Goal: Task Accomplishment & Management: Use online tool/utility

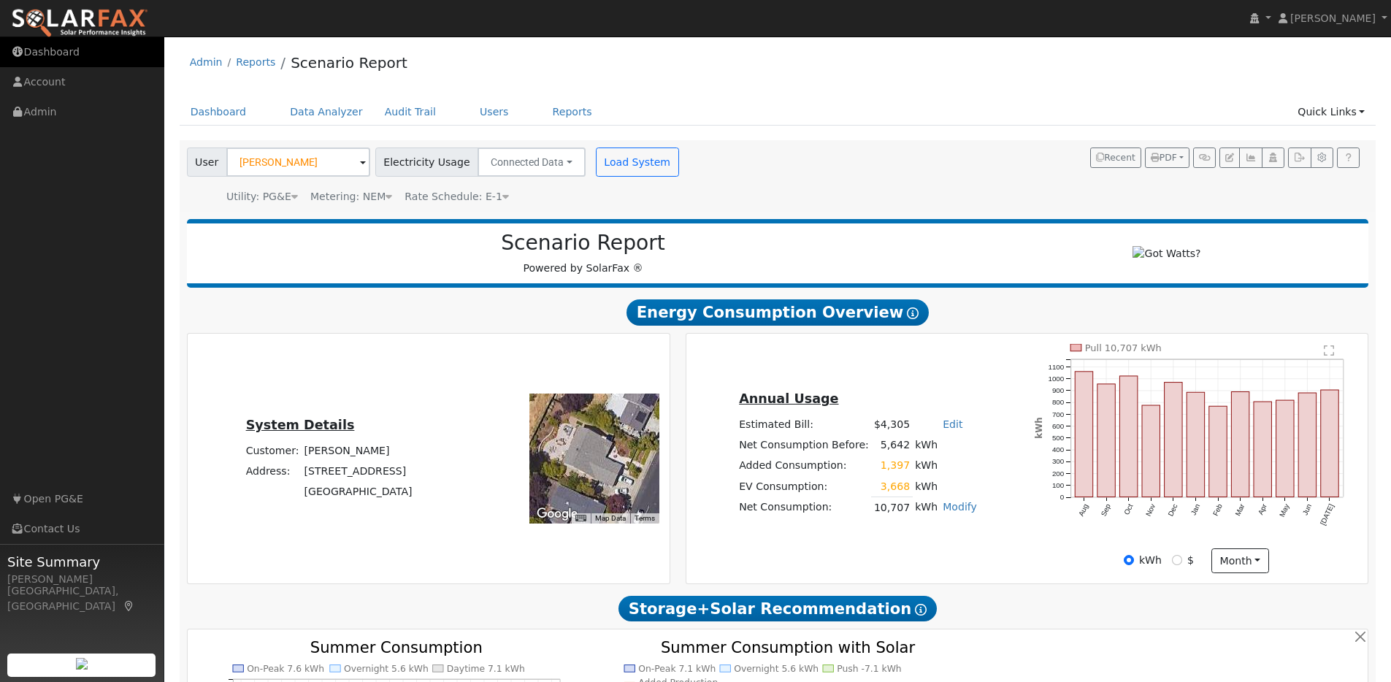
scroll to position [1295, 0]
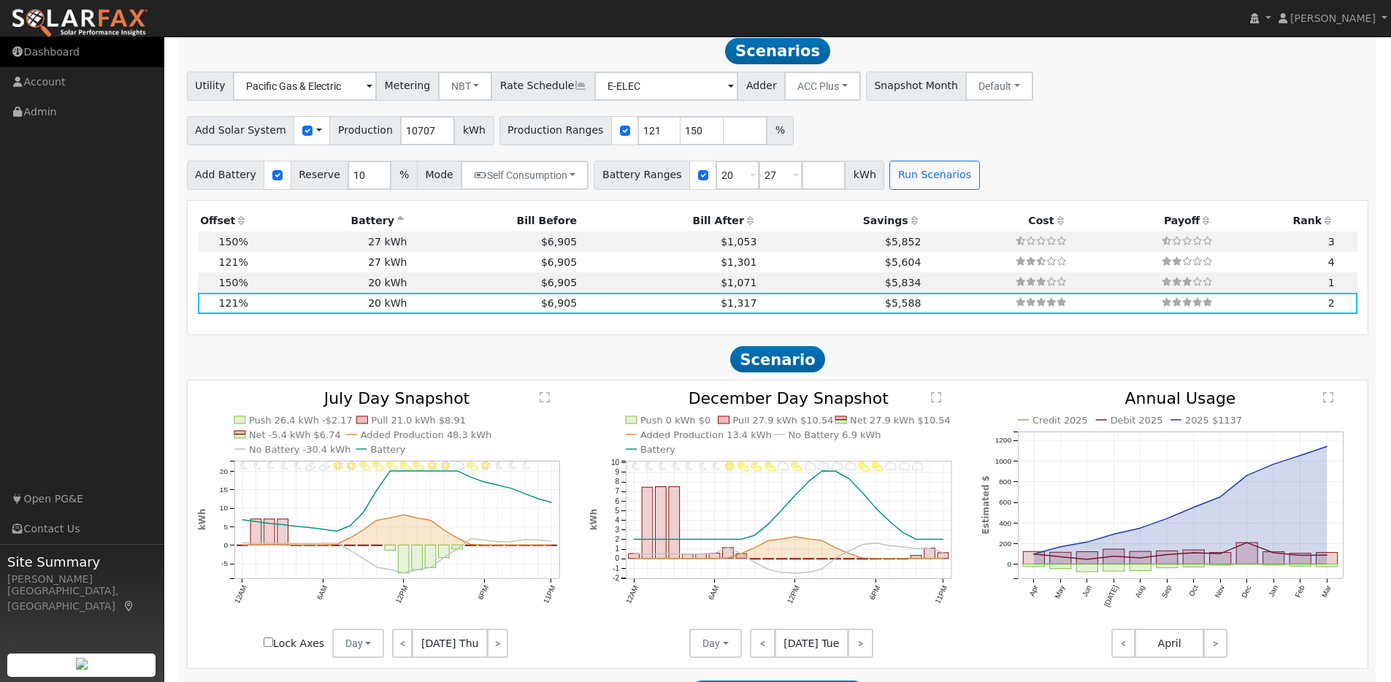
click at [66, 58] on link "Dashboard" at bounding box center [82, 52] width 164 height 30
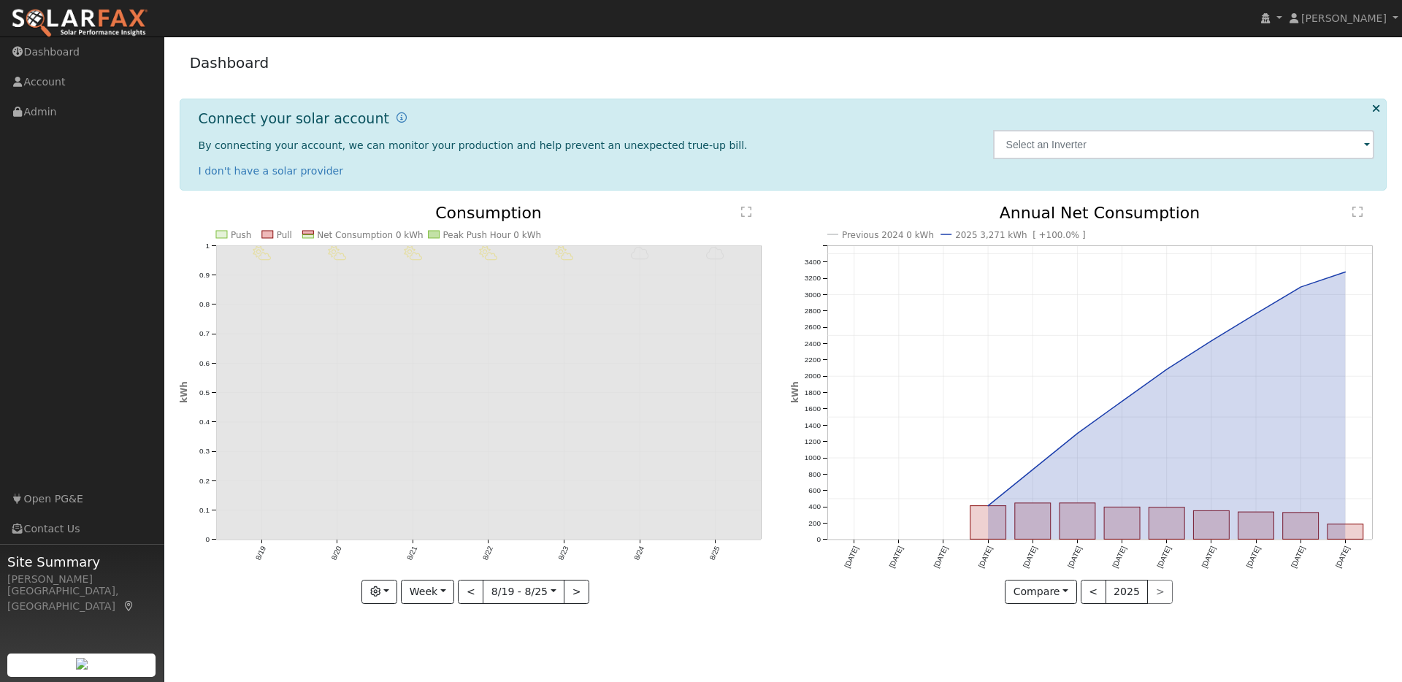
click at [98, 23] on img at bounding box center [79, 23] width 137 height 31
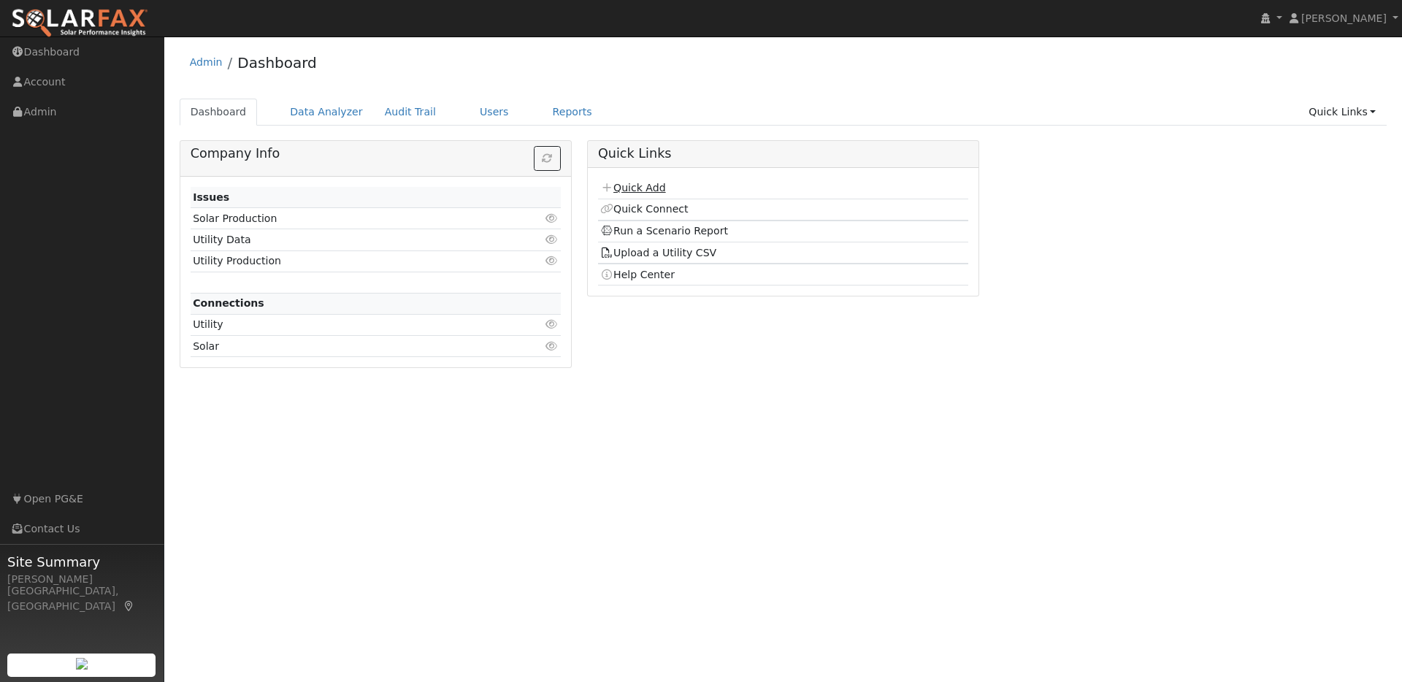
click at [651, 188] on link "Quick Add" at bounding box center [632, 188] width 65 height 12
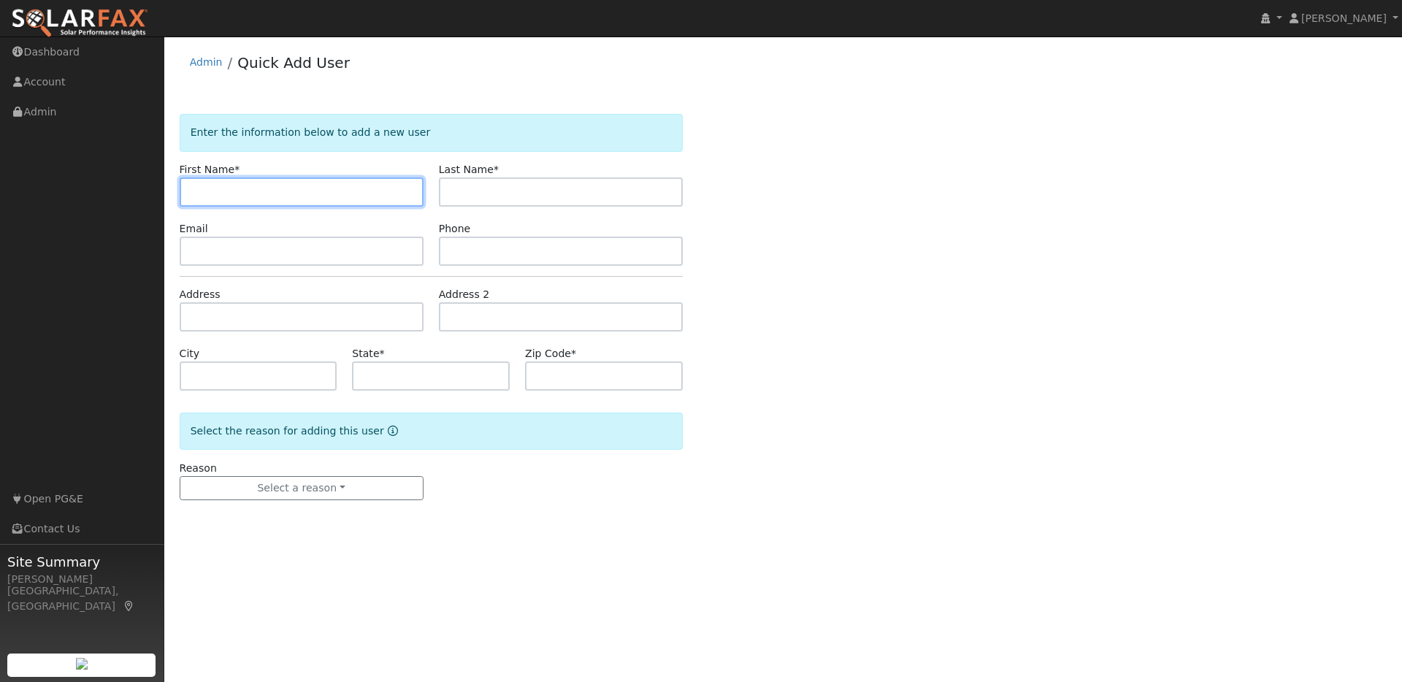
click at [198, 199] on input "text" at bounding box center [302, 191] width 244 height 29
paste input "Emma Witt"
drag, startPoint x: 225, startPoint y: 193, endPoint x: 280, endPoint y: 196, distance: 54.9
click at [280, 196] on input "Emma Witt" at bounding box center [302, 191] width 244 height 29
click at [193, 192] on input "Emma" at bounding box center [302, 191] width 244 height 29
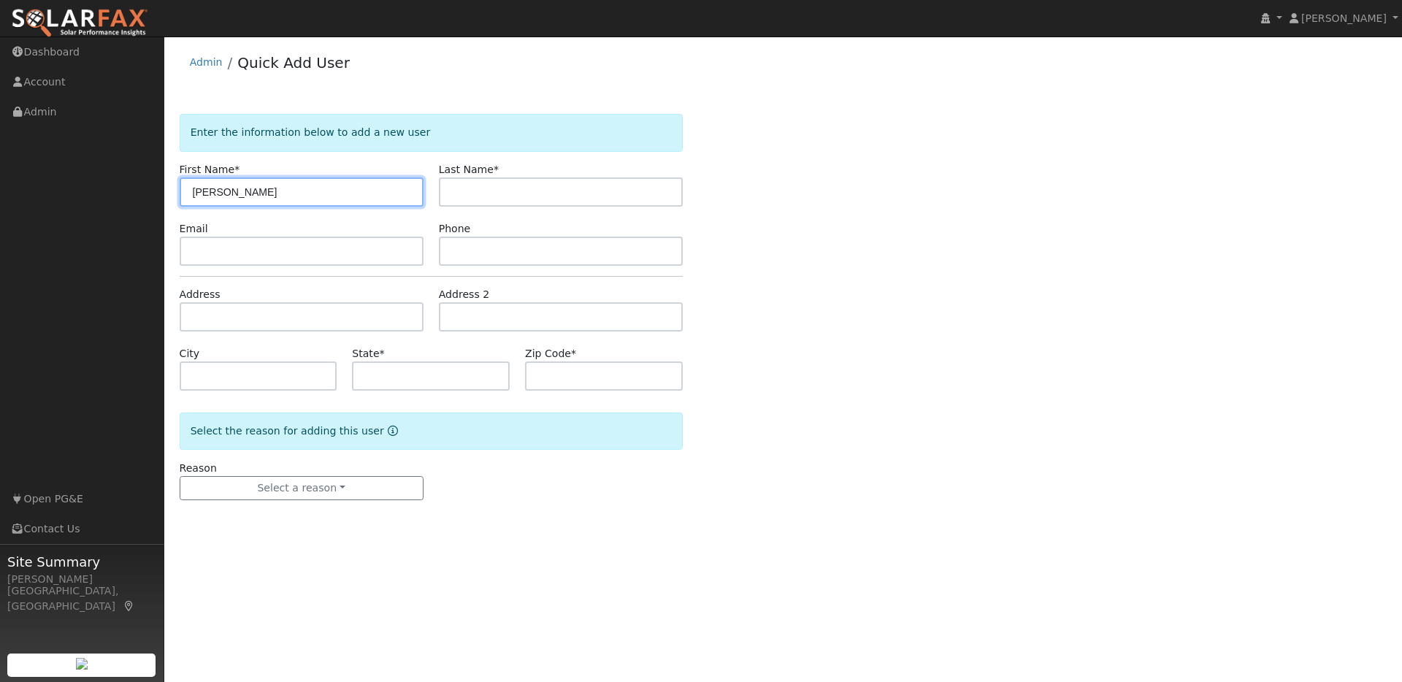
type input "Emma"
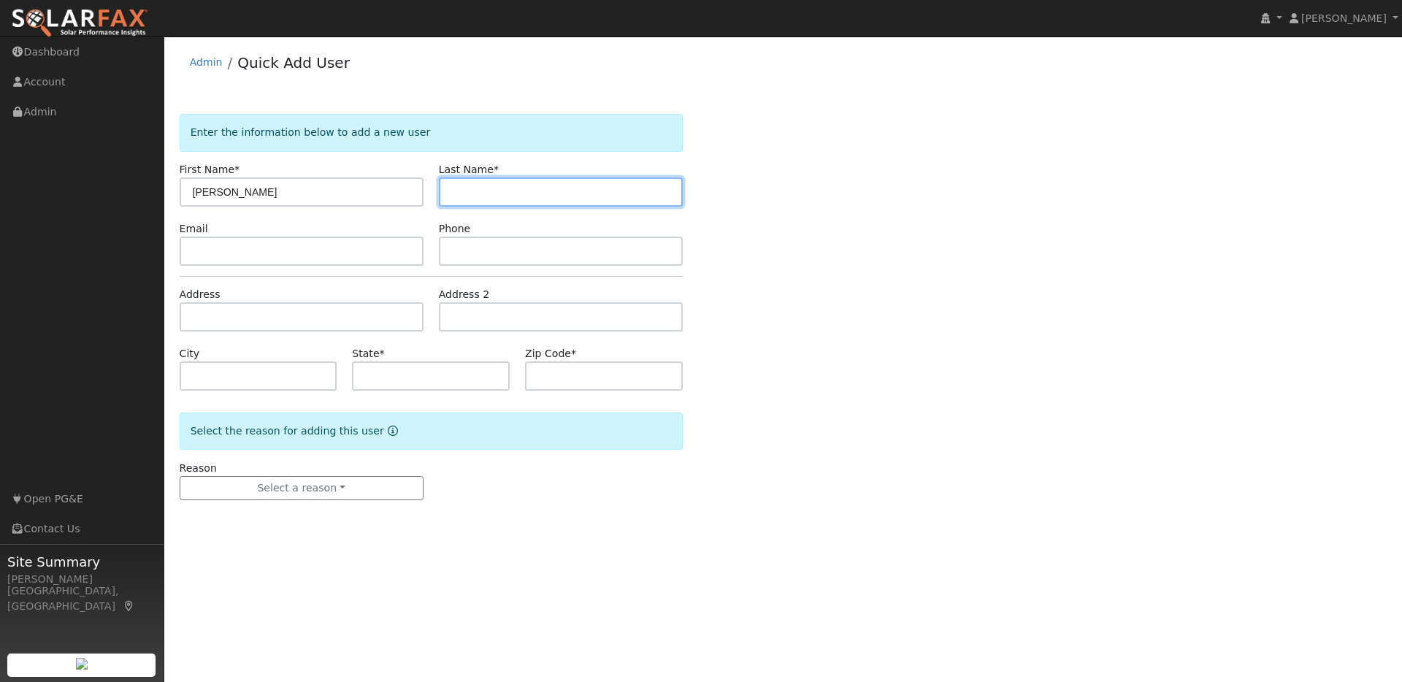
click at [445, 189] on input "text" at bounding box center [561, 191] width 244 height 29
paste input "Emma Witt"
drag, startPoint x: 485, startPoint y: 192, endPoint x: 453, endPoint y: 191, distance: 32.1
click at [453, 191] on input "Emma Witt" at bounding box center [561, 191] width 244 height 29
type input "Witt"
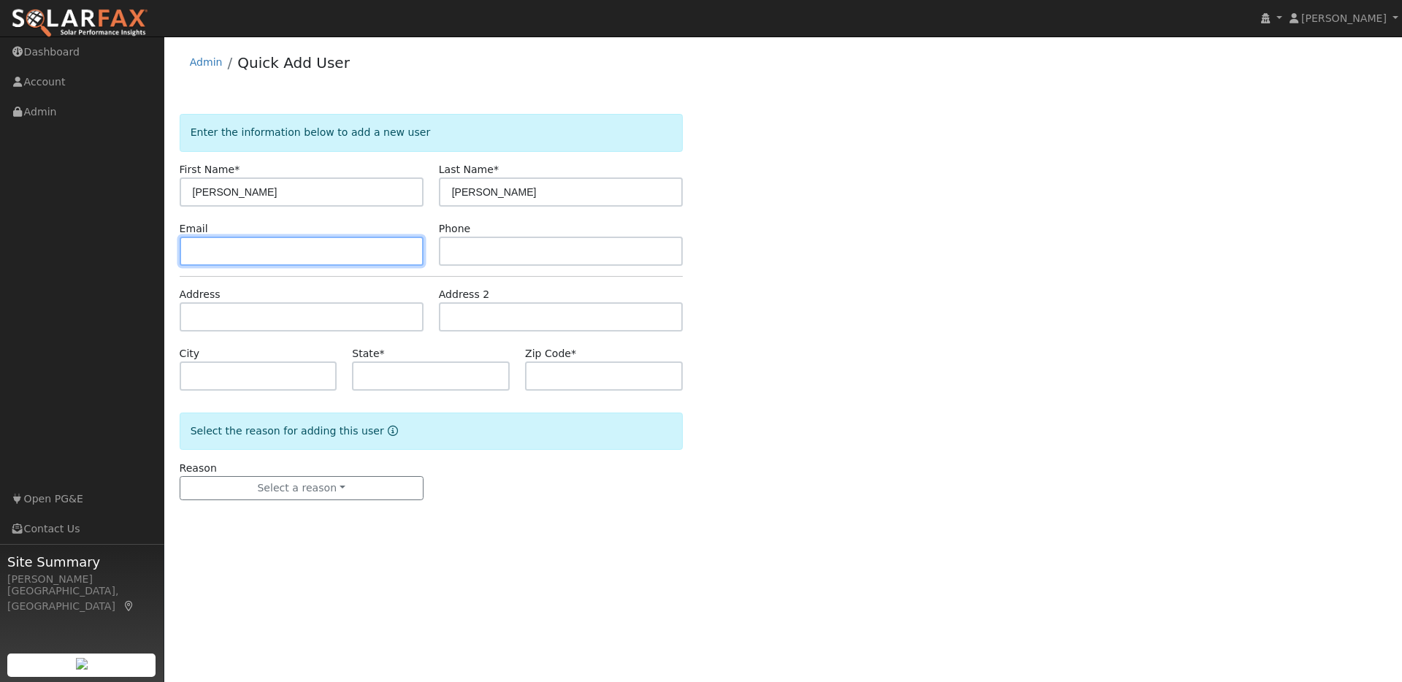
click at [245, 254] on input "text" at bounding box center [302, 251] width 244 height 29
paste input "emmakwitt@gmail.com"
type input "emmakwitt@gmail.com"
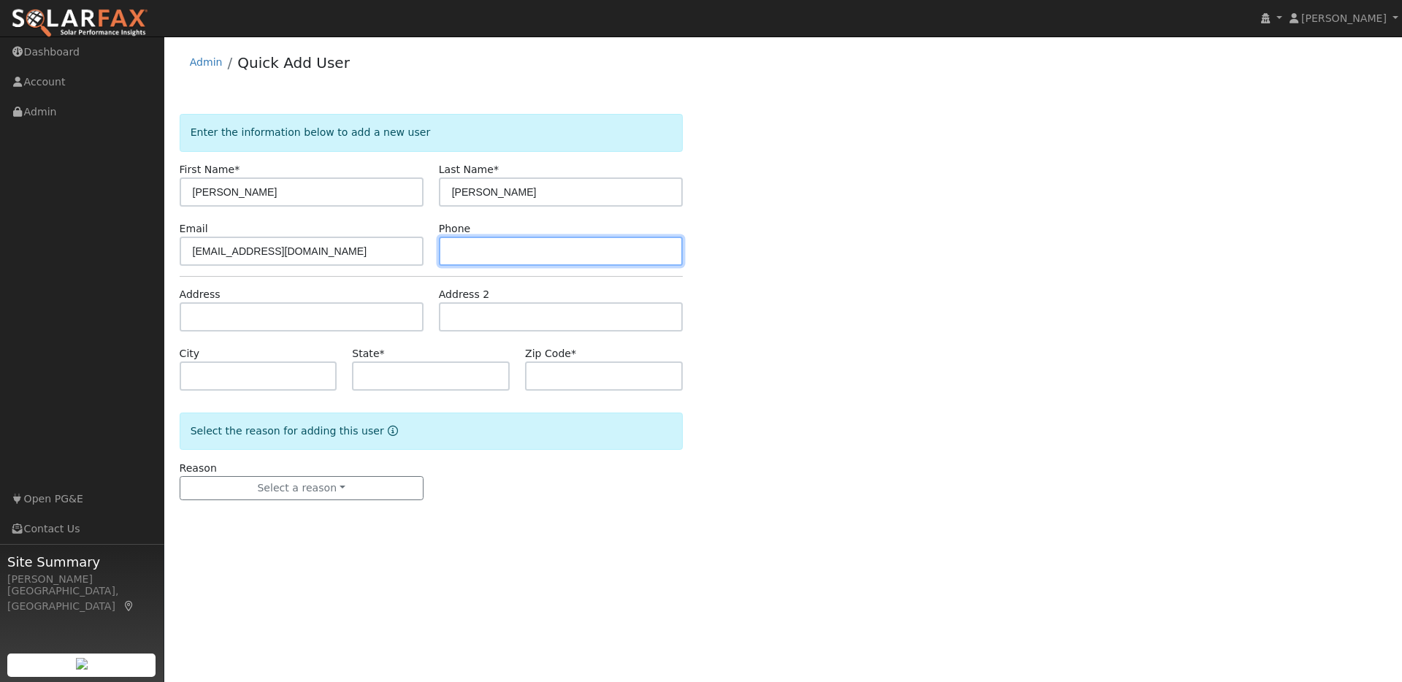
click at [467, 242] on input "text" at bounding box center [561, 251] width 244 height 29
paste input "7077388936"
type input "7077388936"
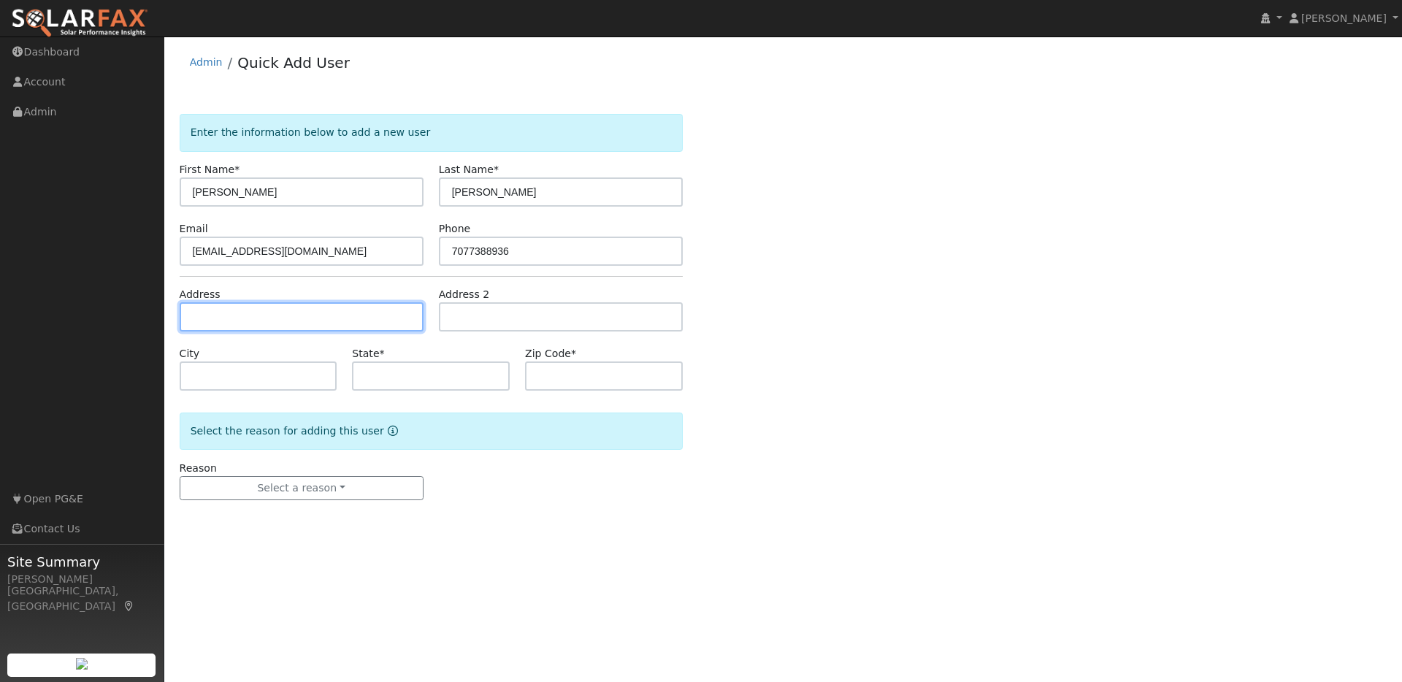
click at [215, 317] on input "text" at bounding box center [302, 316] width 244 height 29
paste input "576 jennings Ave, Vallejo, CA. 94591"
type input "576 Jennings Avenue"
type input "Vallejo"
type input "CA"
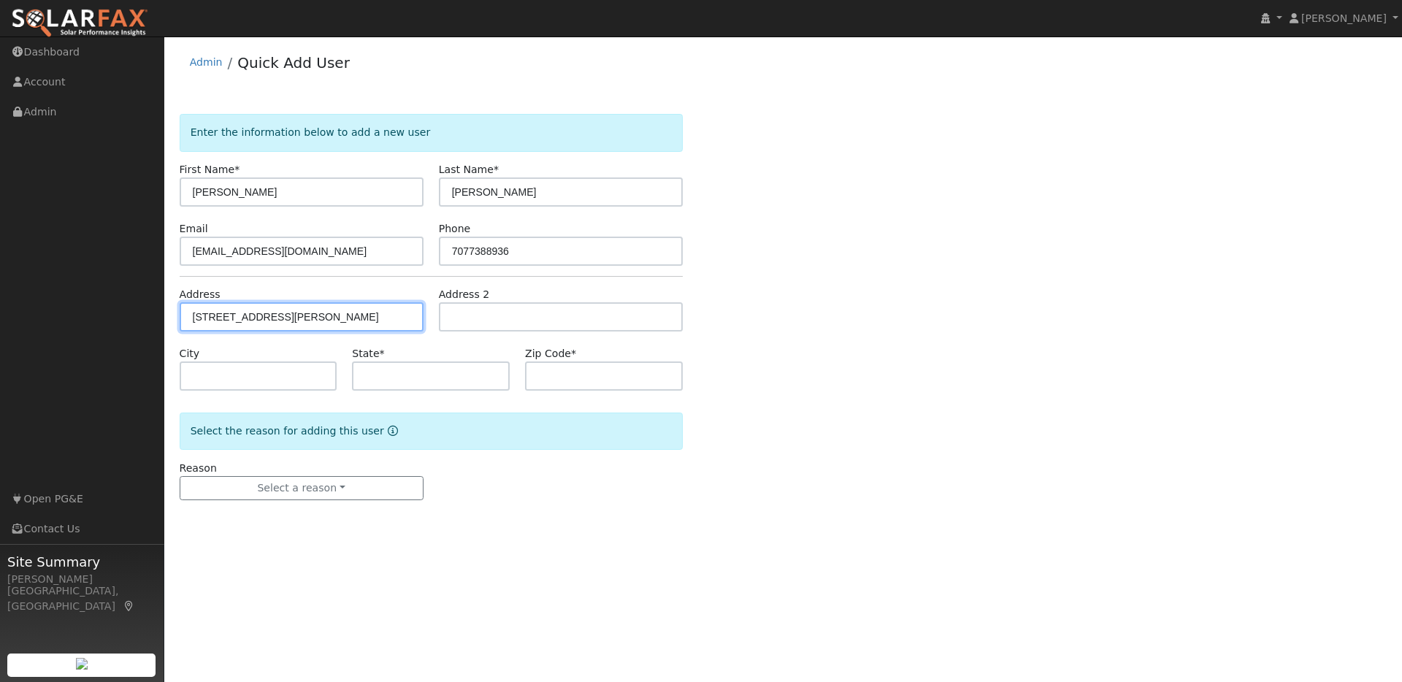
type input "94591"
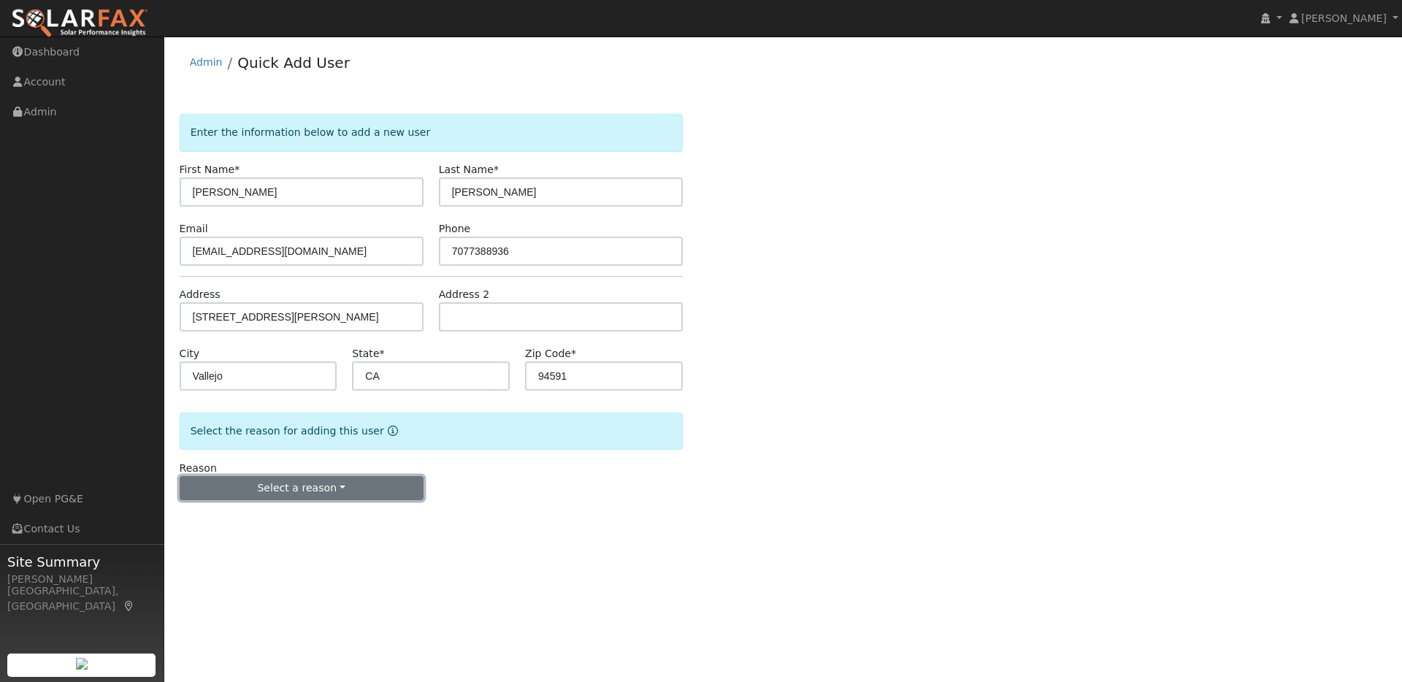
click at [337, 489] on button "Select a reason" at bounding box center [302, 488] width 244 height 25
click at [219, 524] on link "New lead" at bounding box center [260, 518] width 161 height 20
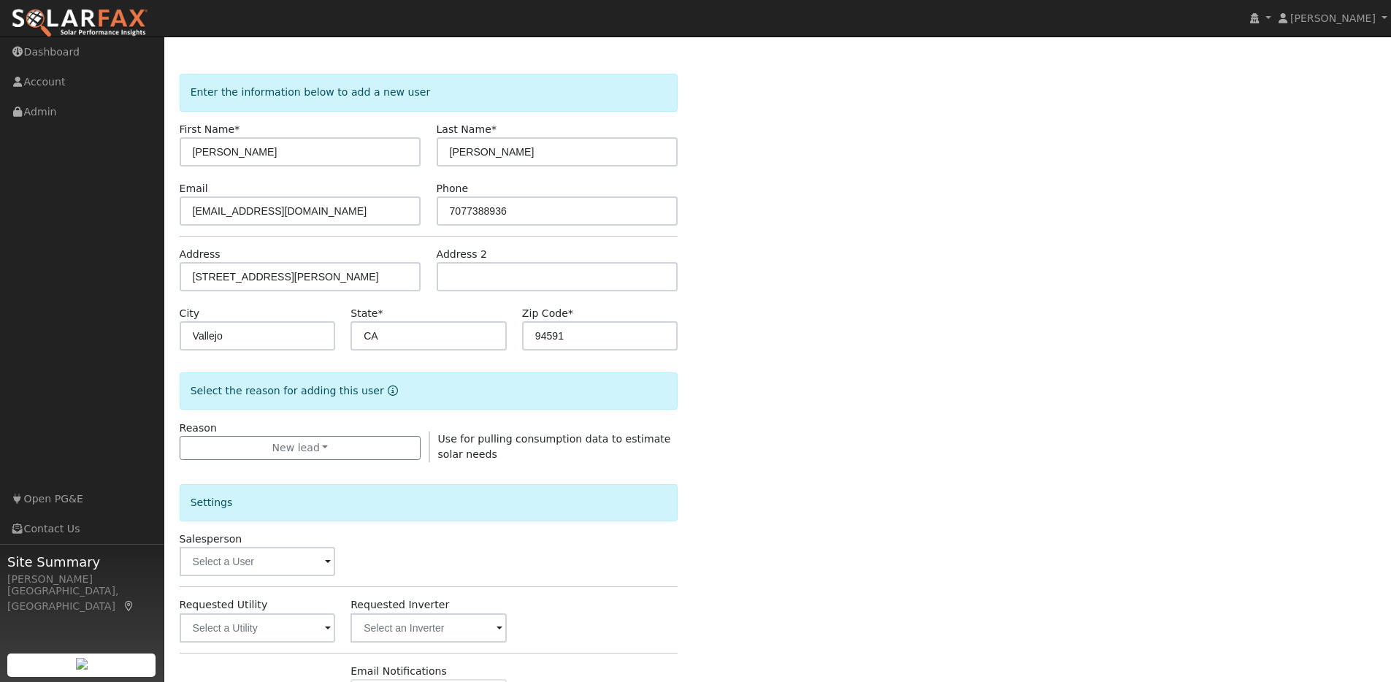
scroll to position [213, 0]
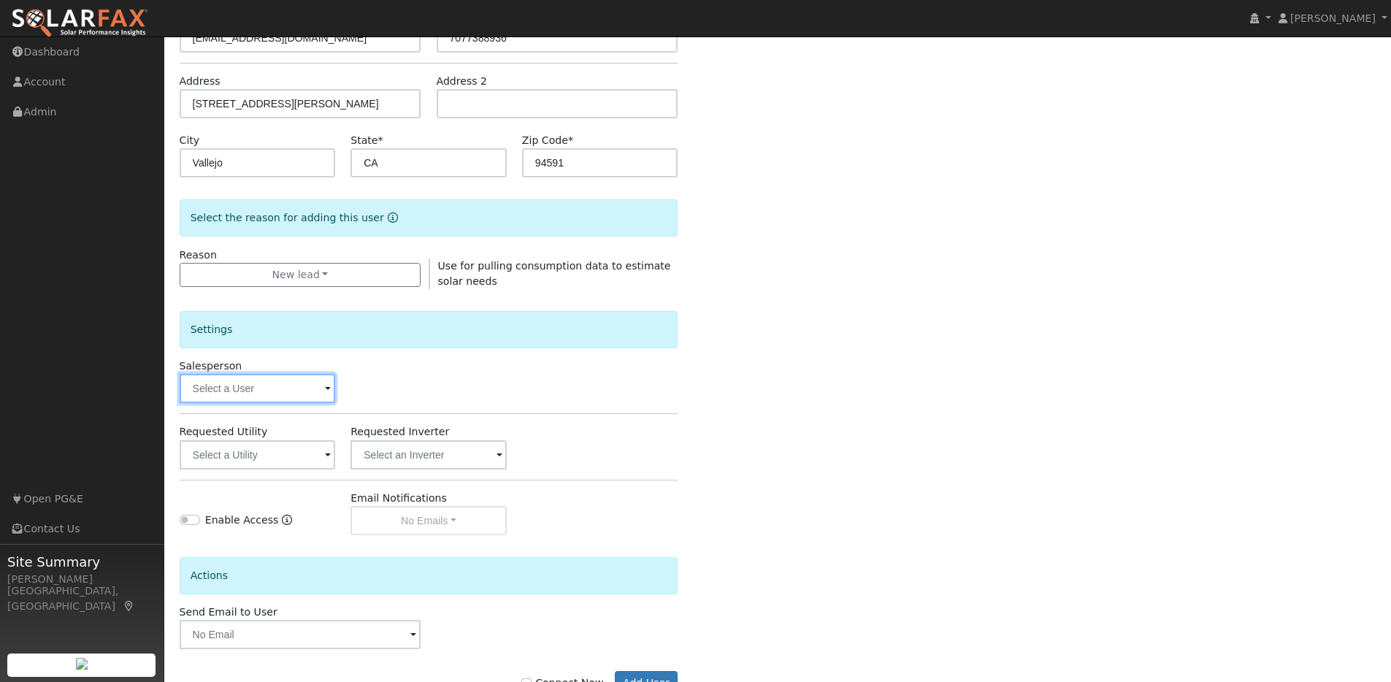
click at [321, 389] on input "text" at bounding box center [258, 388] width 156 height 29
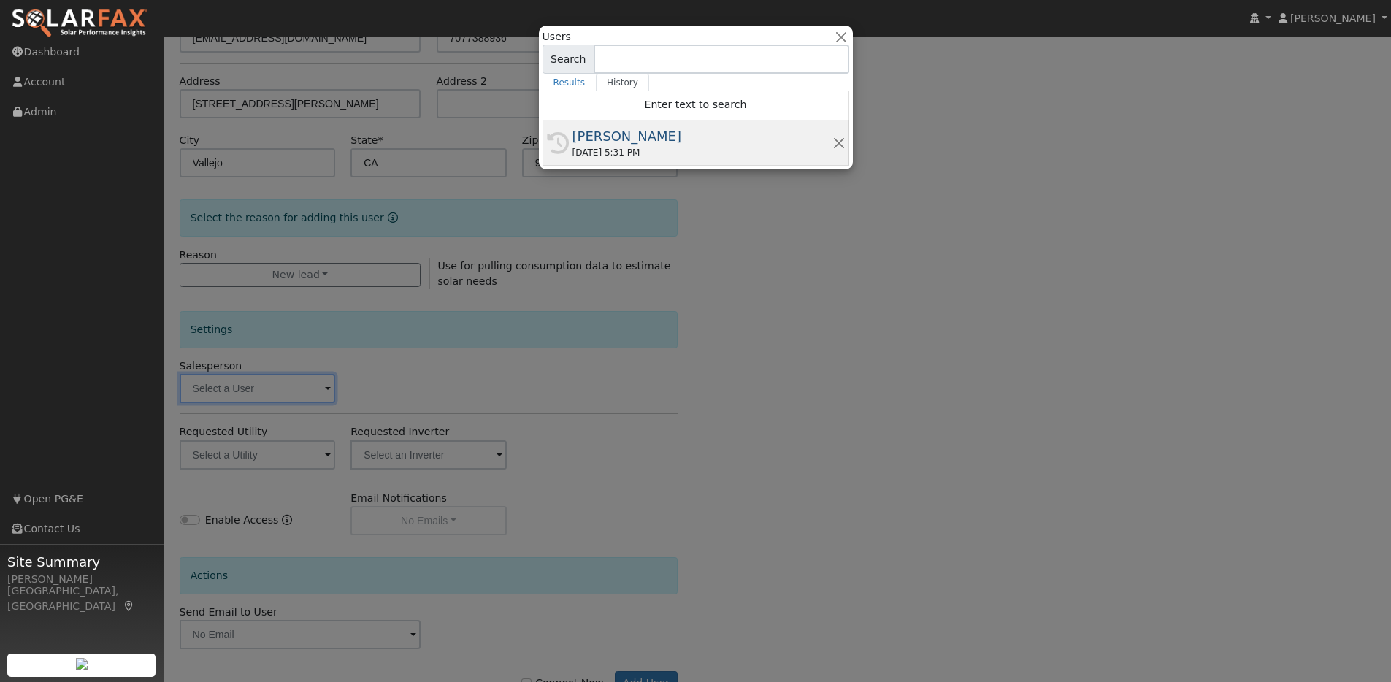
click at [702, 155] on div "08/25/2025 5:31 PM" at bounding box center [703, 152] width 260 height 13
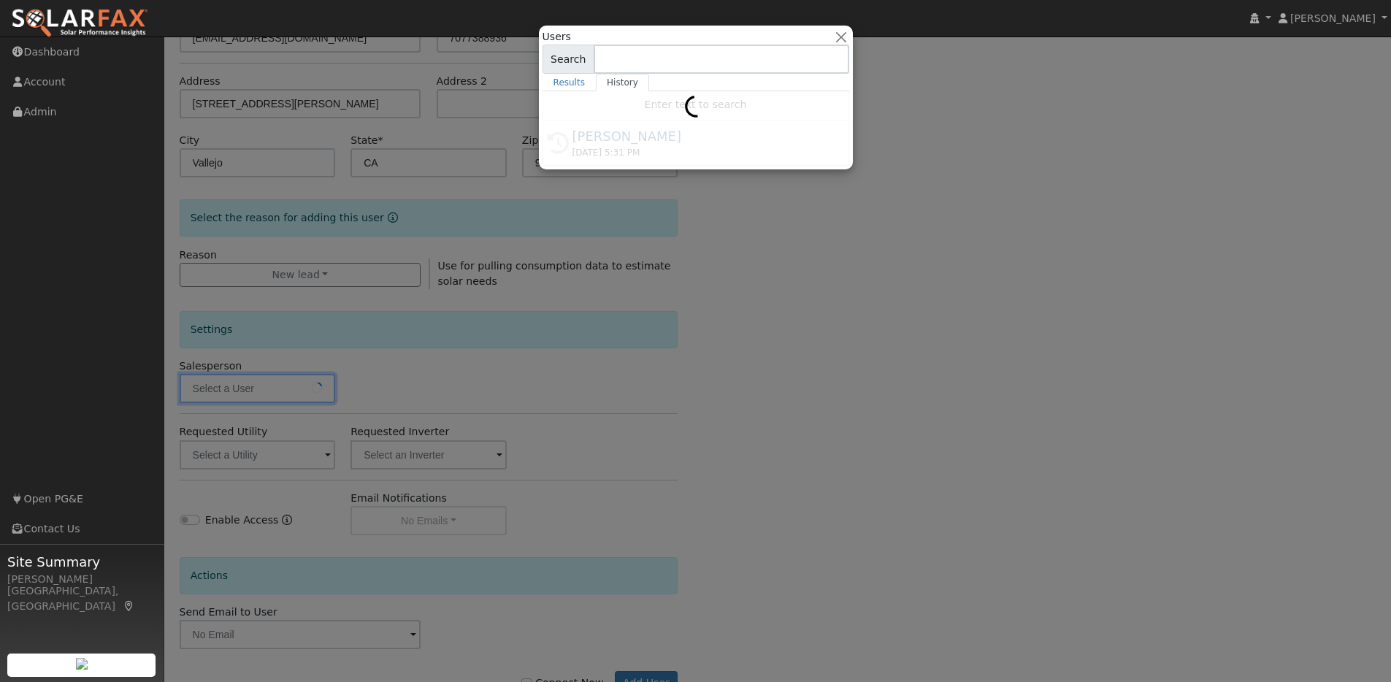
type input "[PERSON_NAME]"
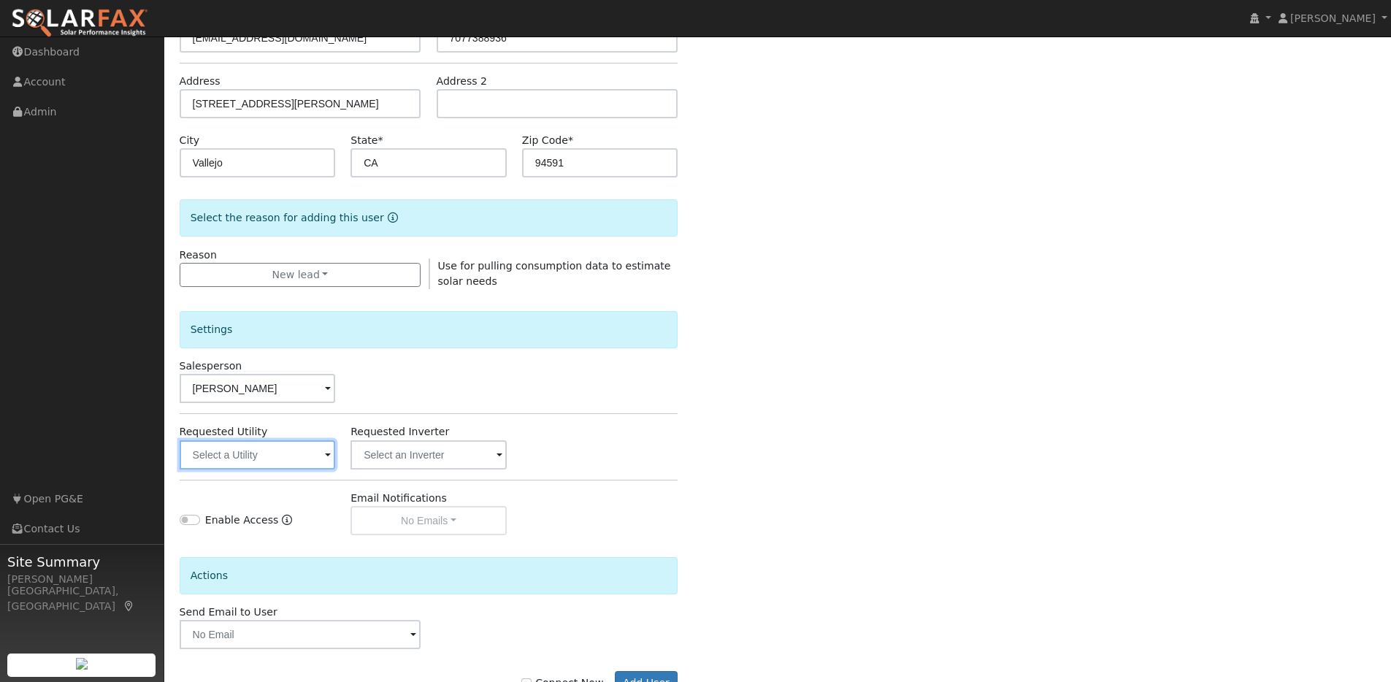
click at [315, 462] on input "text" at bounding box center [258, 454] width 156 height 29
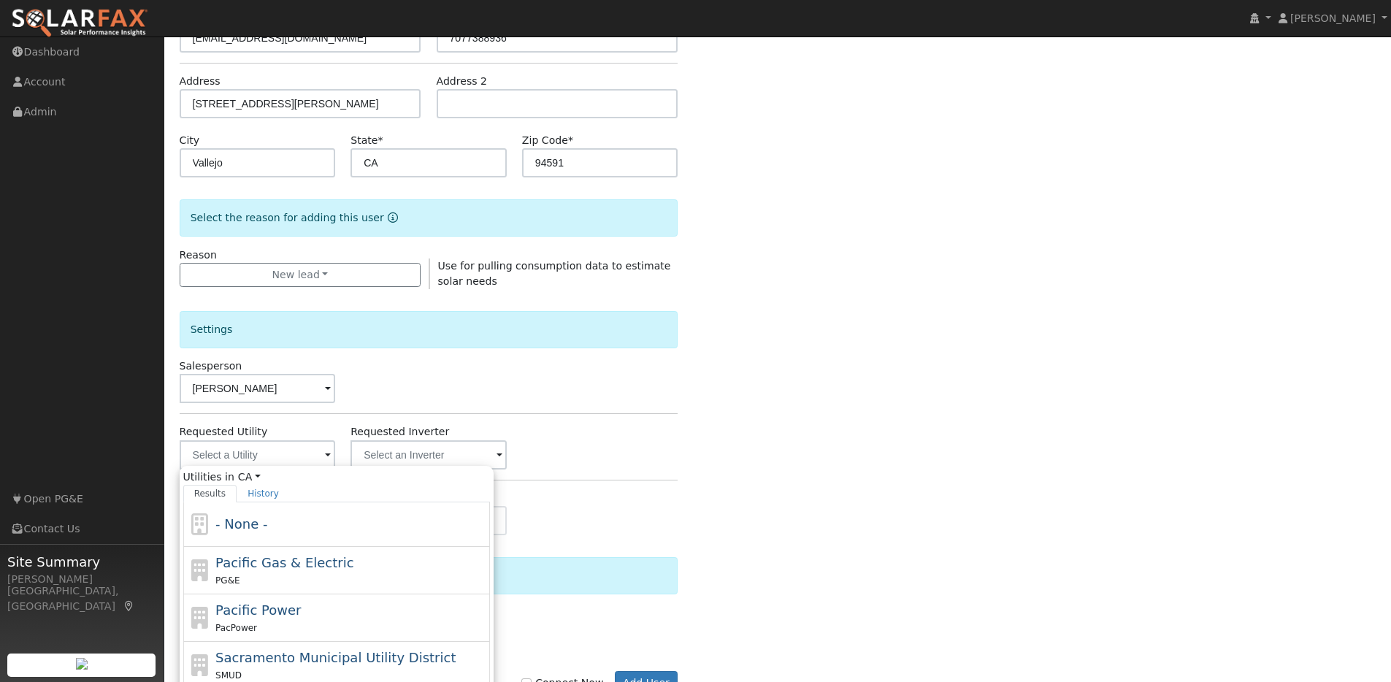
click at [288, 575] on div "PG&E" at bounding box center [350, 580] width 271 height 15
type input "Pacific Gas & Electric"
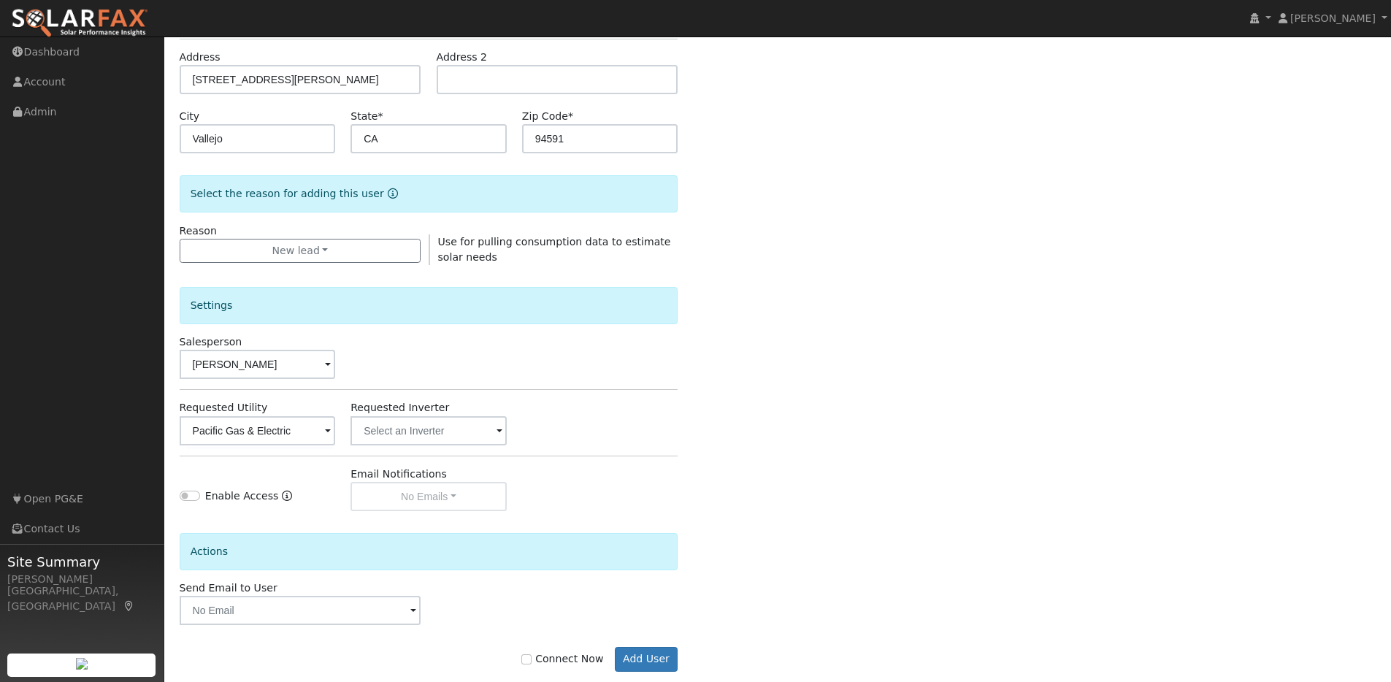
scroll to position [264, 0]
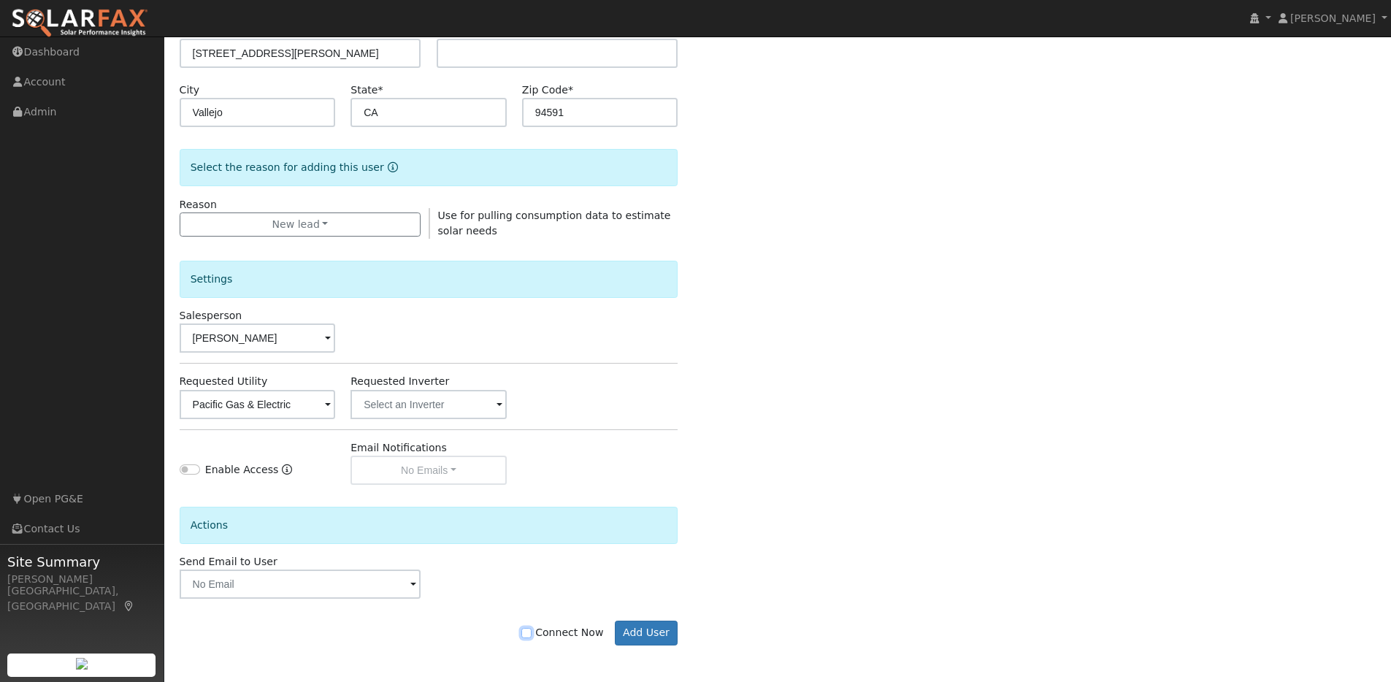
click at [532, 630] on input "Connect Now" at bounding box center [526, 633] width 10 height 10
checkbox input "true"
click at [655, 629] on button "Add User" at bounding box center [647, 633] width 64 height 25
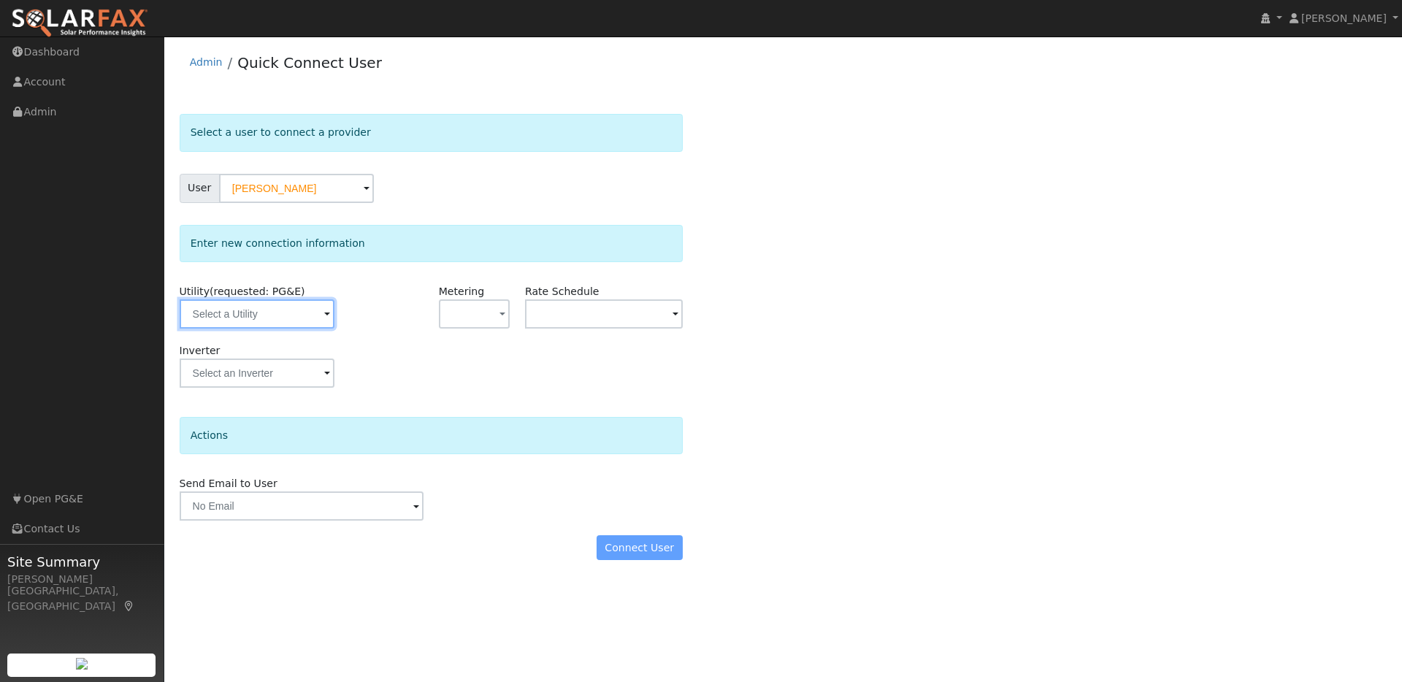
click at [303, 318] on input "text" at bounding box center [257, 313] width 155 height 29
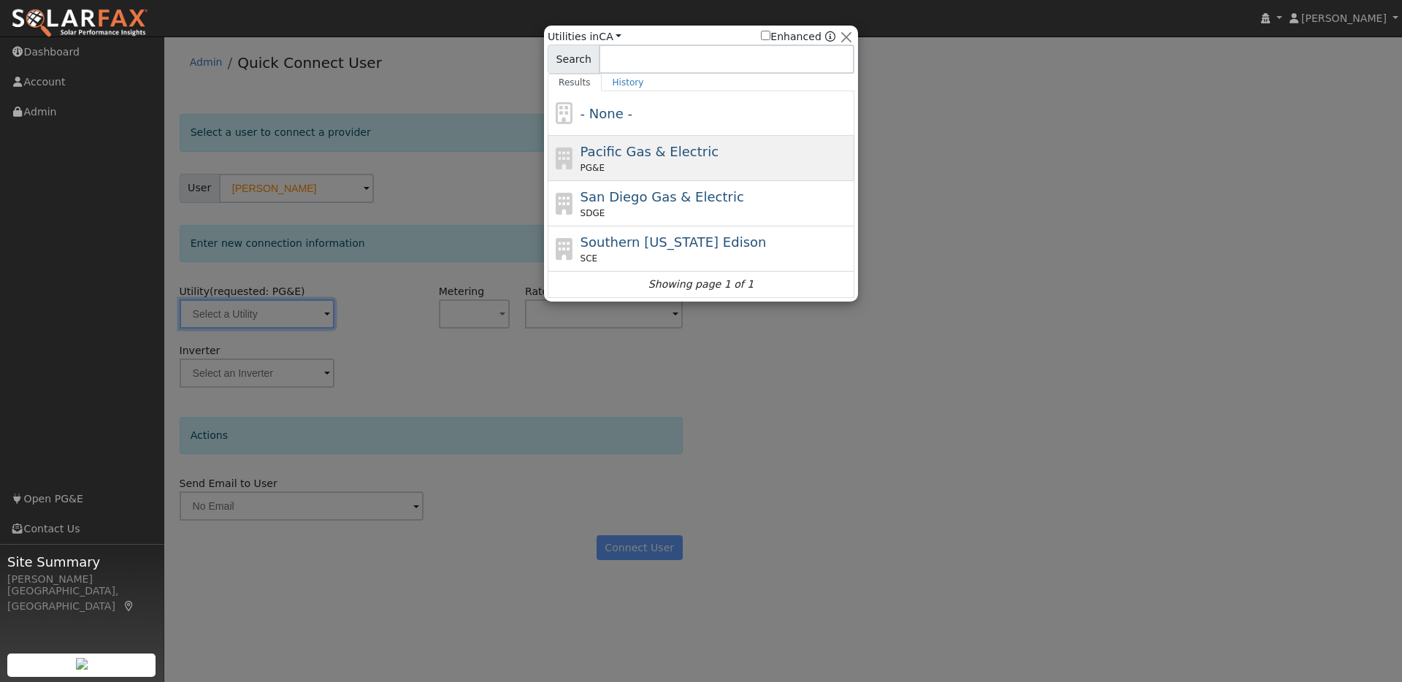
click at [663, 150] on span "Pacific Gas & Electric" at bounding box center [650, 151] width 138 height 15
type input "PG&E"
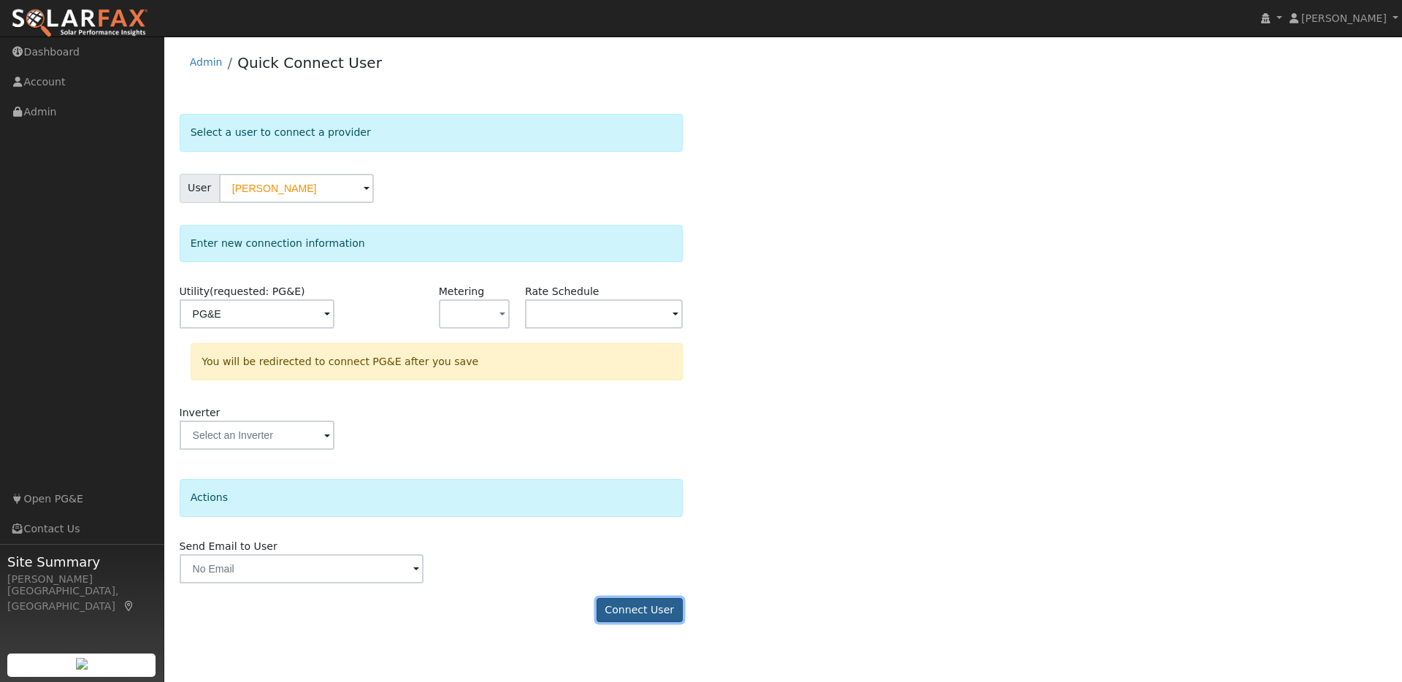
click at [644, 614] on button "Connect User" at bounding box center [640, 610] width 86 height 25
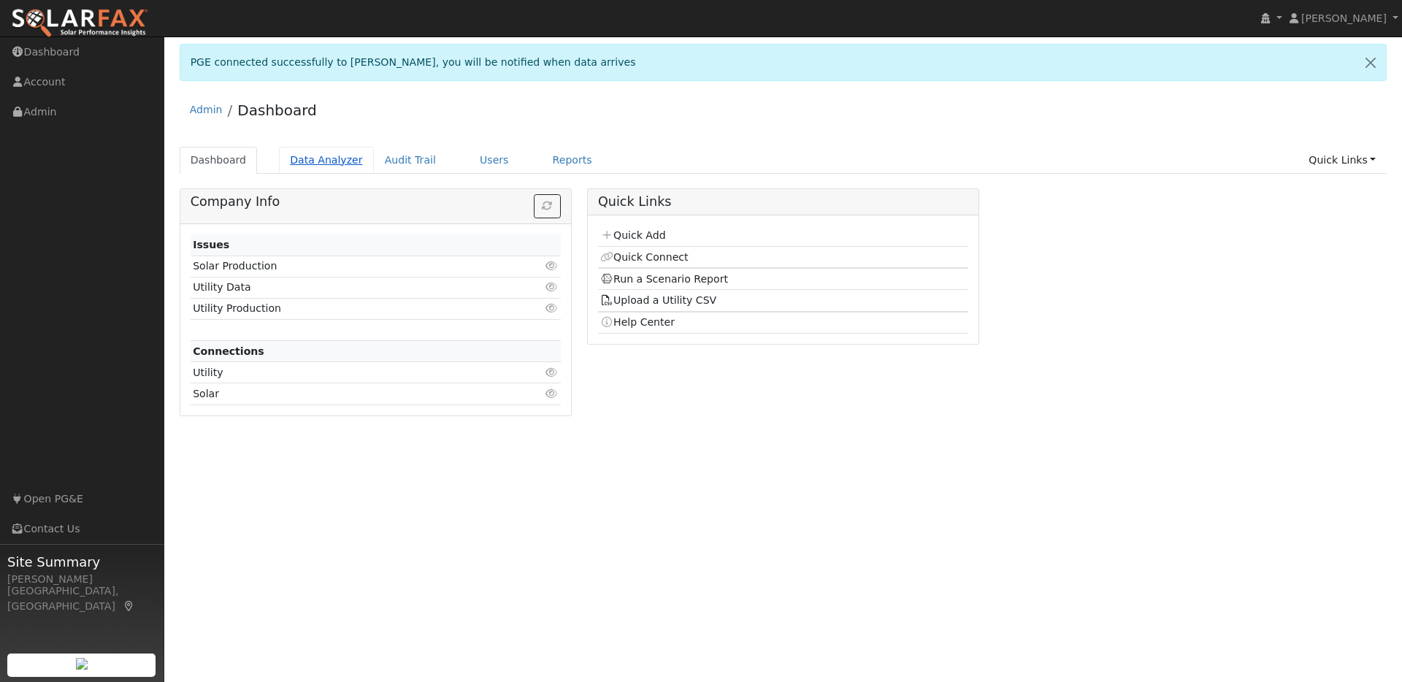
click at [332, 160] on link "Data Analyzer" at bounding box center [326, 160] width 95 height 27
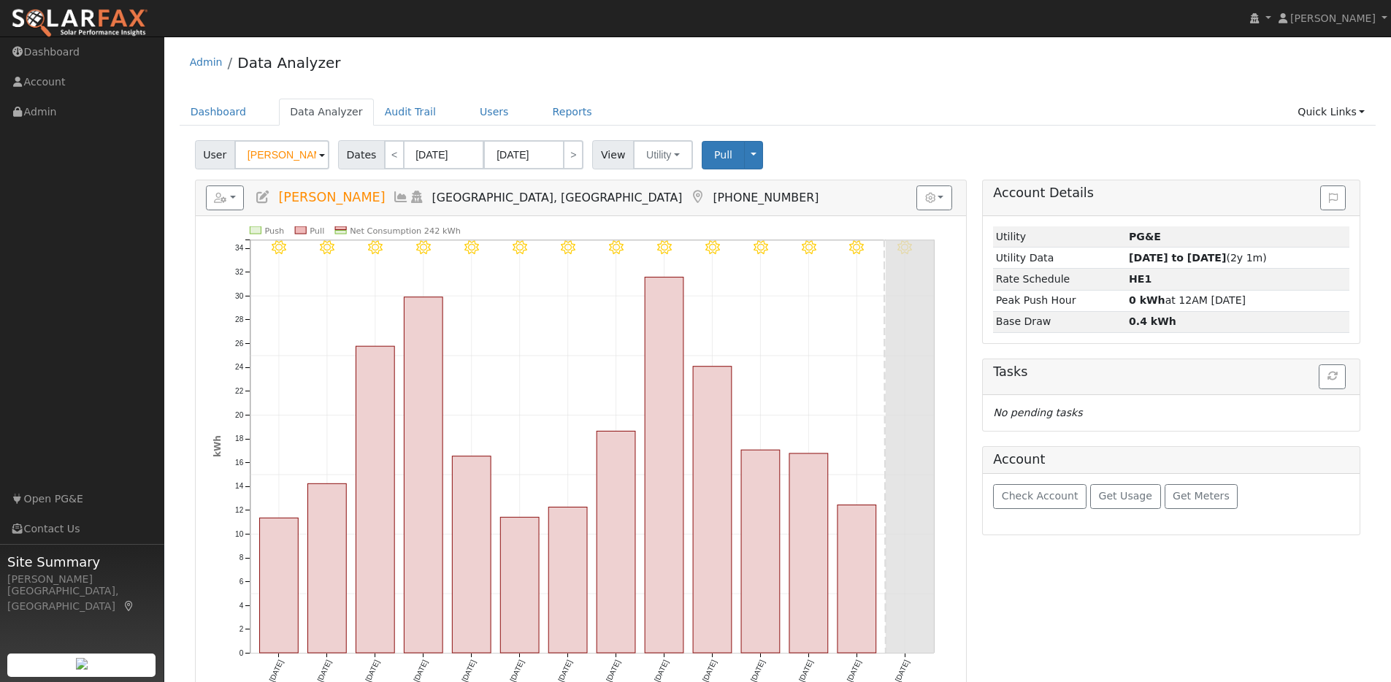
drag, startPoint x: 291, startPoint y: 153, endPoint x: 233, endPoint y: 153, distance: 57.7
click at [234, 153] on input "[PERSON_NAME]" at bounding box center [281, 154] width 95 height 29
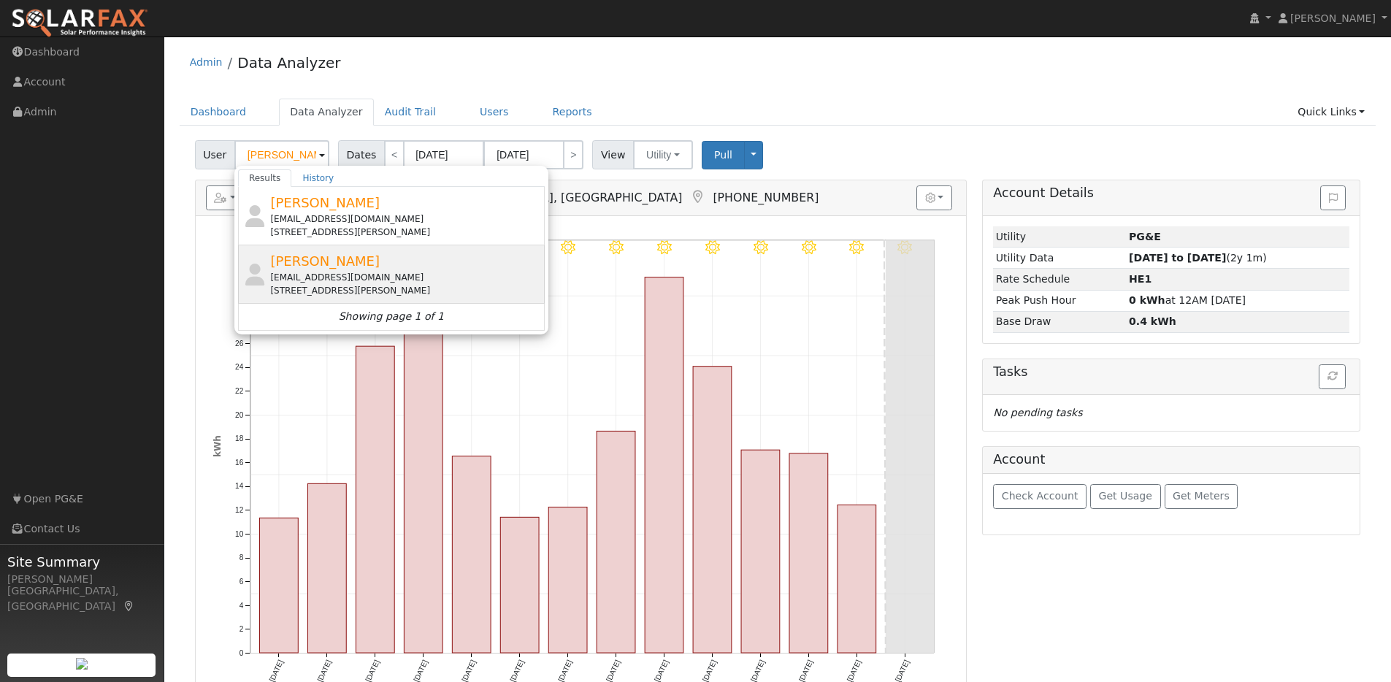
click at [388, 264] on div "[PERSON_NAME] [EMAIL_ADDRESS][DOMAIN_NAME] [STREET_ADDRESS][PERSON_NAME]" at bounding box center [405, 274] width 271 height 46
type input "Emma Witt"
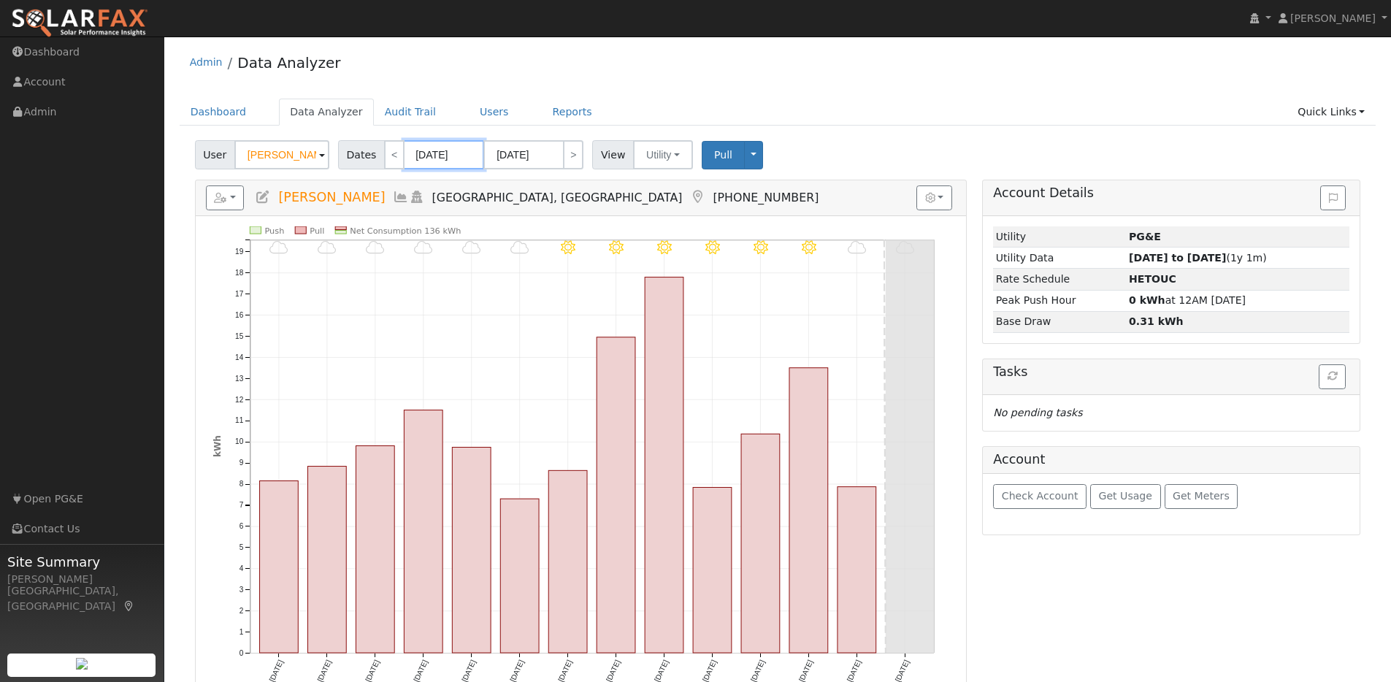
click at [468, 159] on input "08/13/2025" at bounding box center [444, 154] width 80 height 29
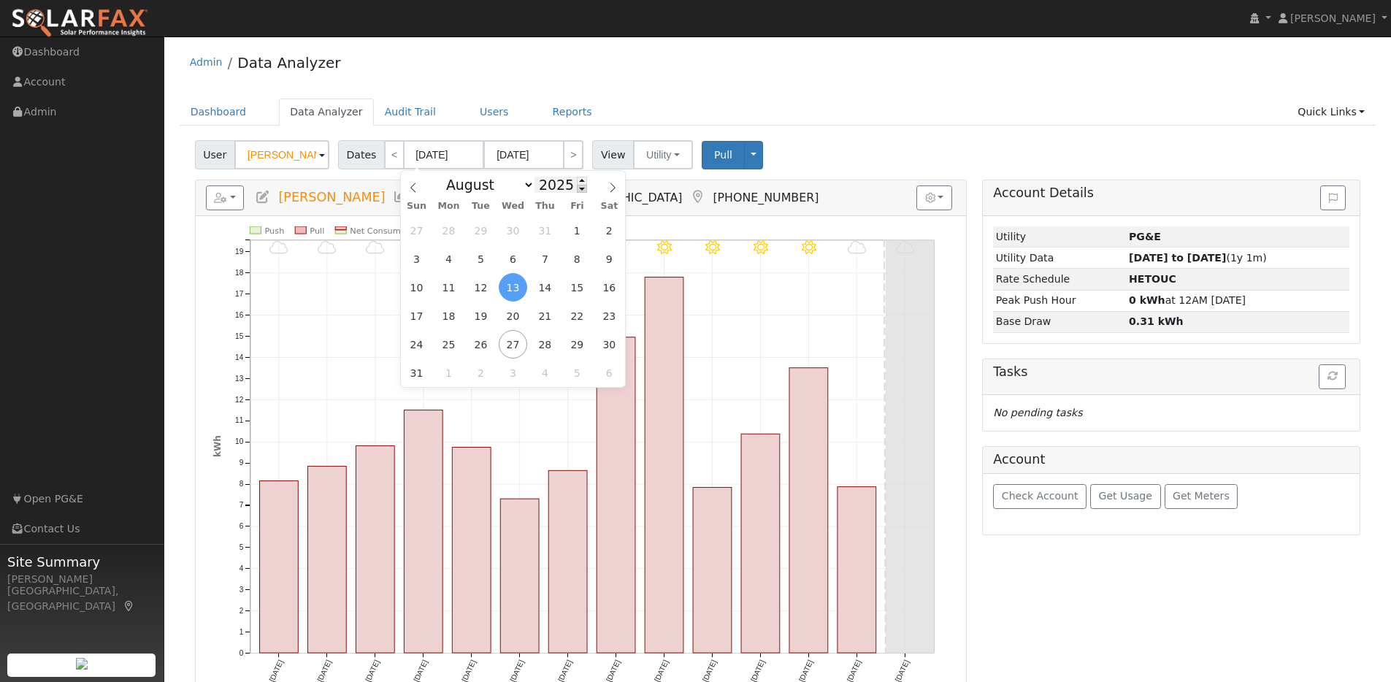
click at [580, 188] on span at bounding box center [582, 189] width 10 height 8
type input "2024"
click at [476, 294] on span "13" at bounding box center [481, 287] width 28 height 28
type input "08/13/2024"
type input "08/26/2024"
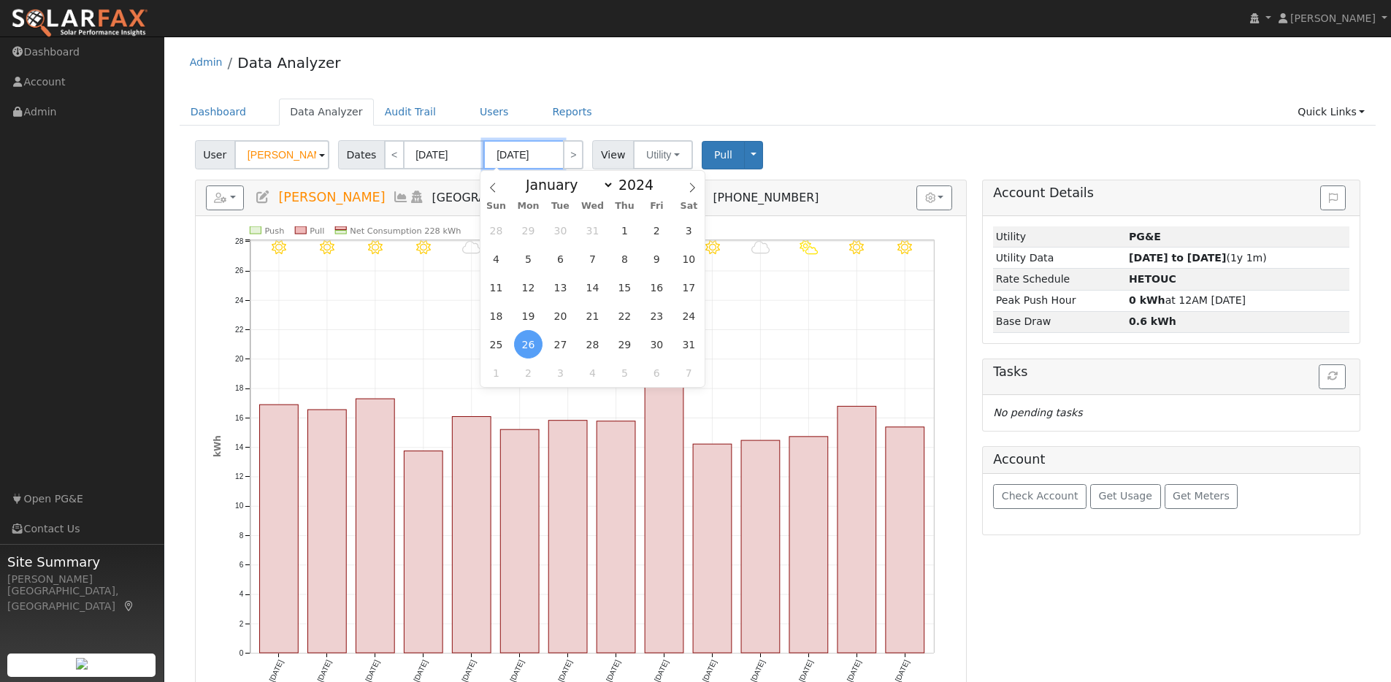
click at [555, 156] on input "08/26/2024" at bounding box center [523, 154] width 80 height 29
click at [657, 180] on span at bounding box center [662, 181] width 10 height 8
type input "2025"
click at [594, 278] on span "13" at bounding box center [592, 287] width 28 height 28
type input "08/13/2025"
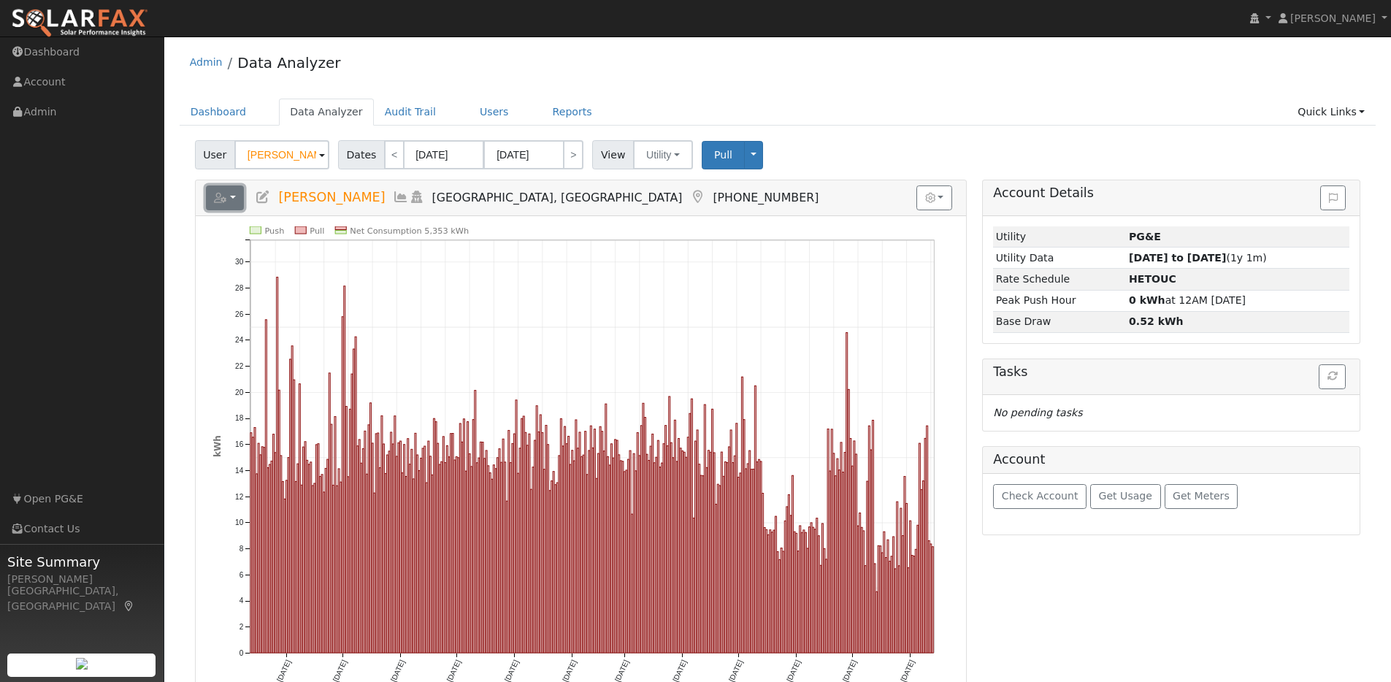
click at [232, 200] on button "button" at bounding box center [225, 197] width 39 height 25
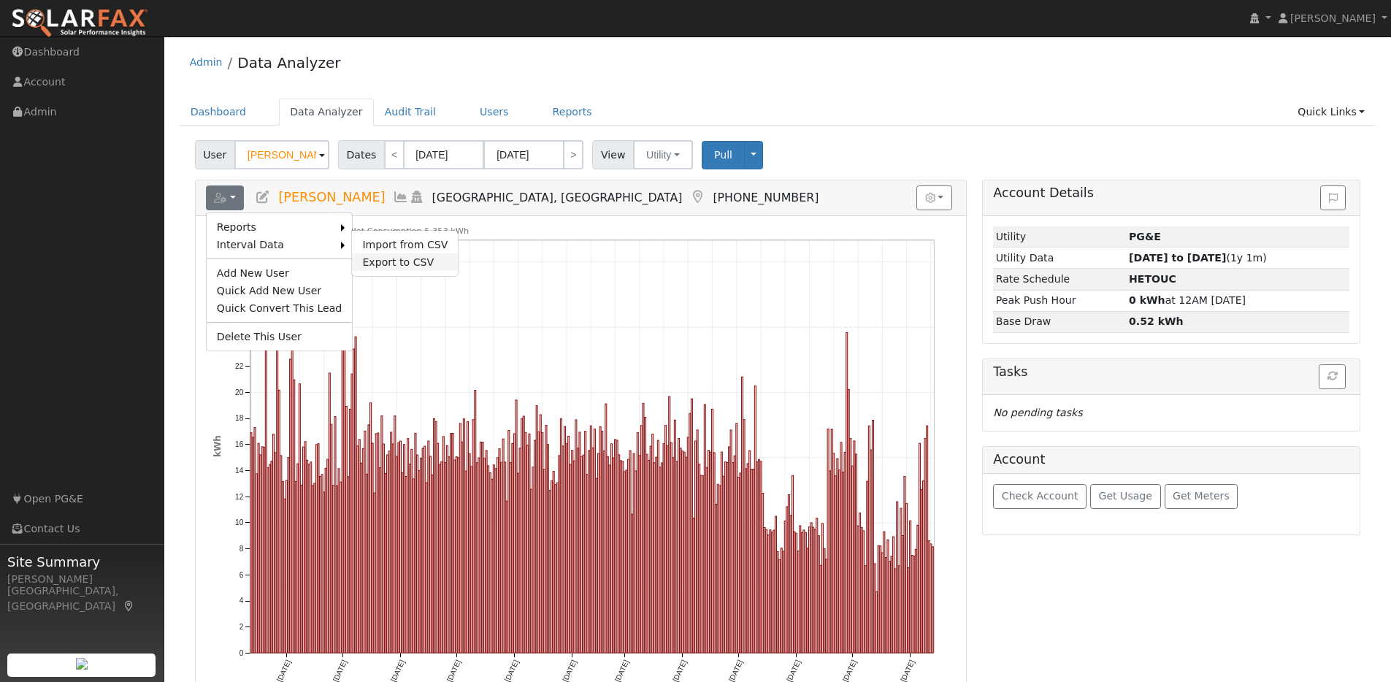
click at [371, 261] on link "Export to CSV" at bounding box center [405, 262] width 106 height 18
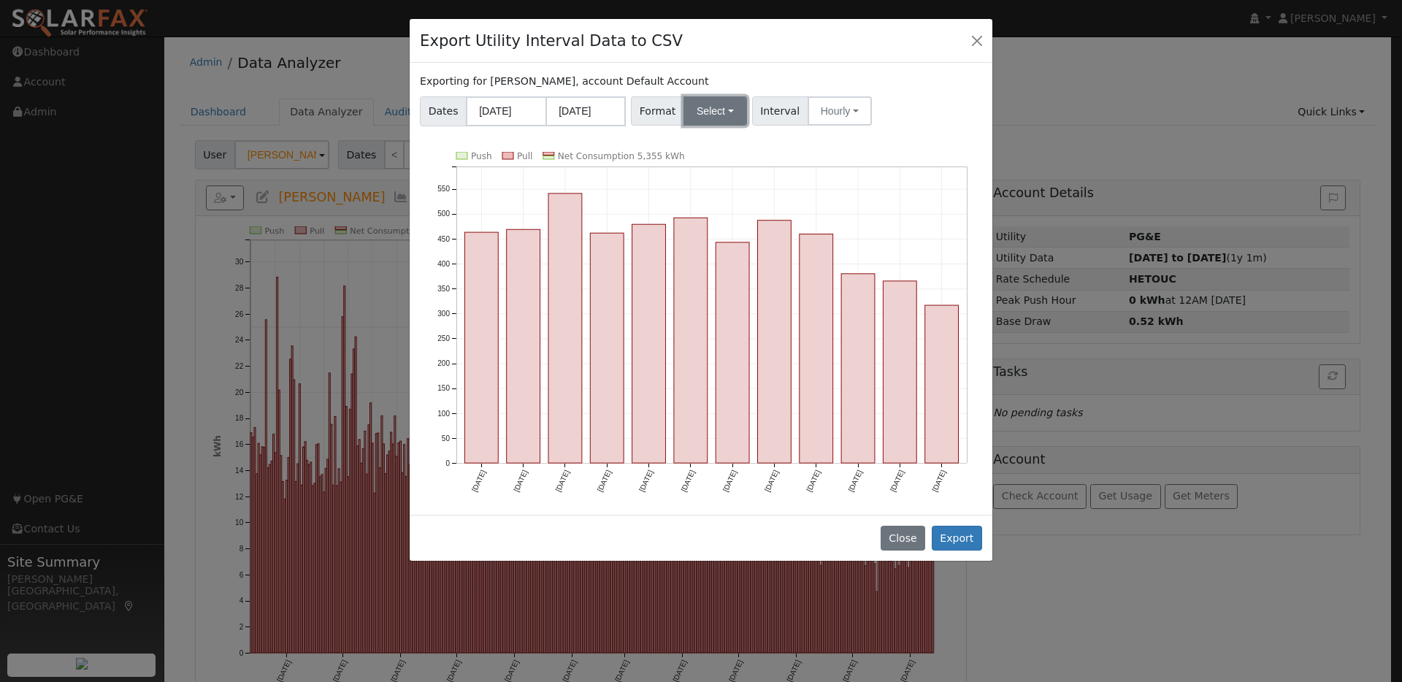
click at [731, 119] on button "Select" at bounding box center [716, 110] width 64 height 29
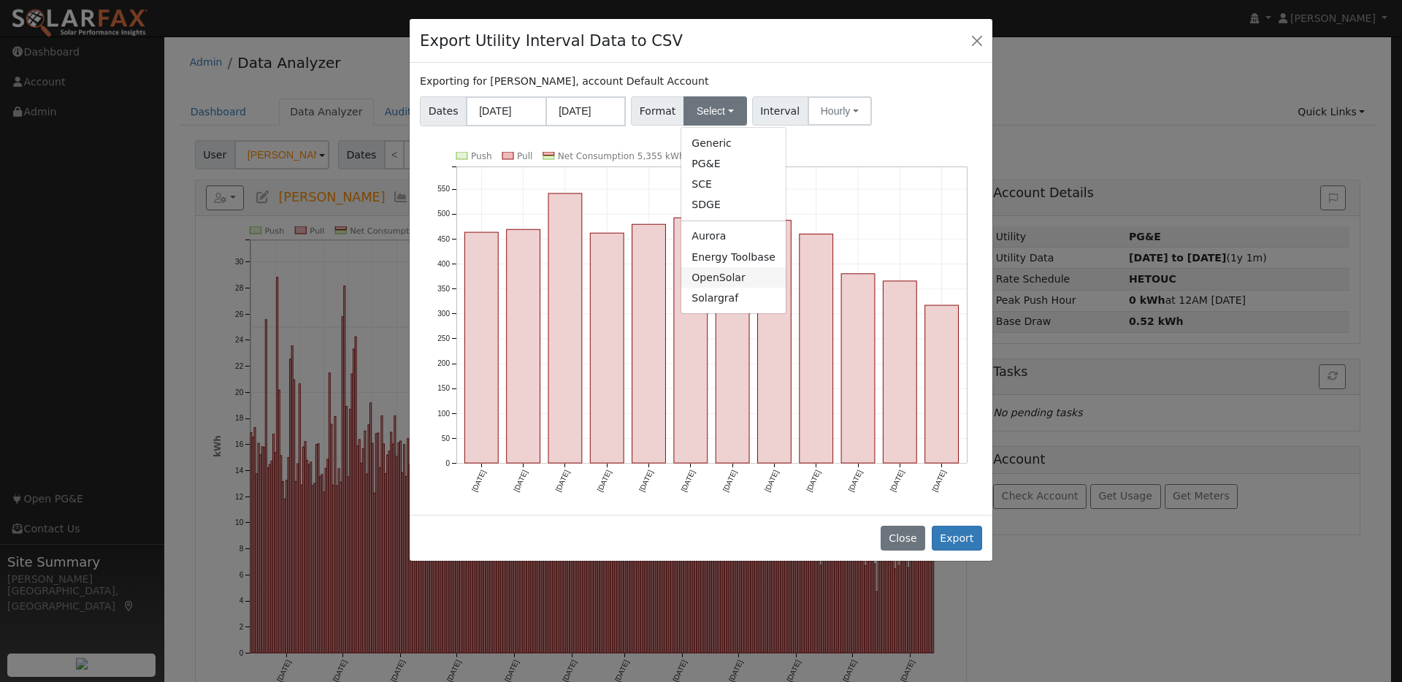
click at [712, 274] on link "OpenSolar" at bounding box center [733, 277] width 104 height 20
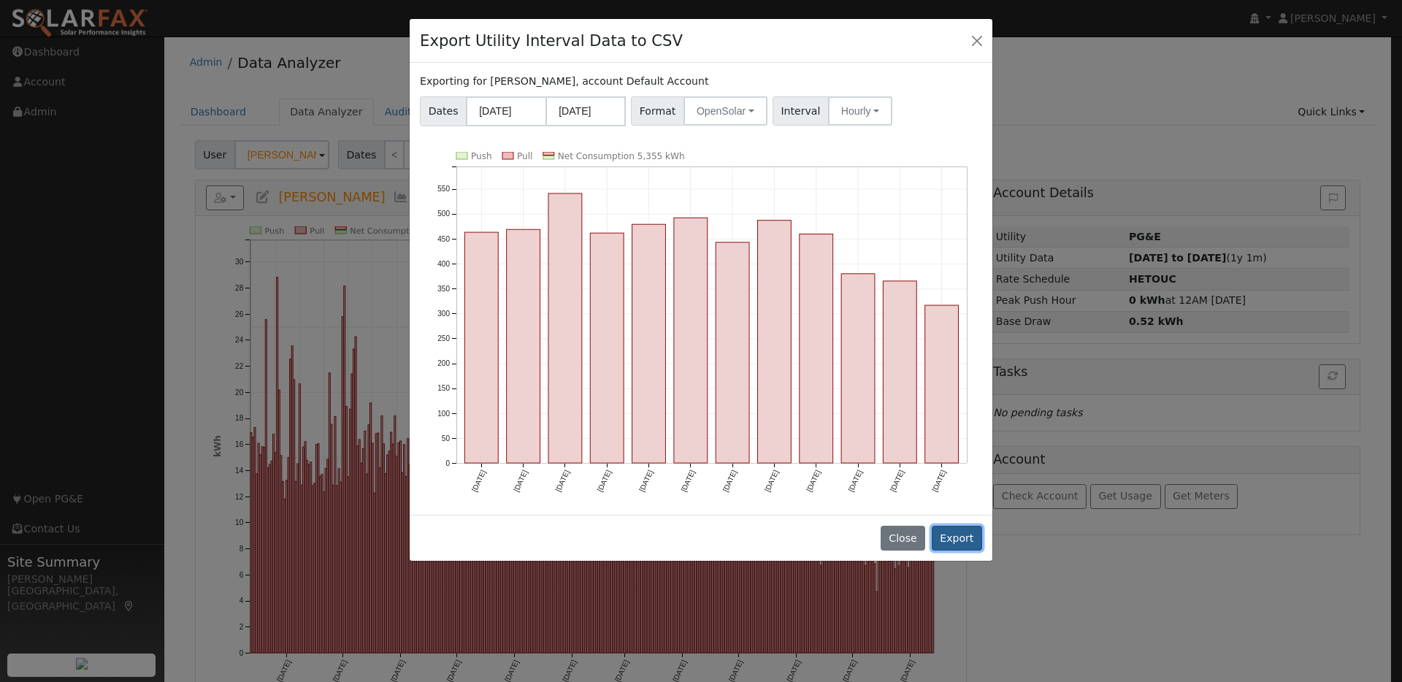
click at [954, 532] on button "Export" at bounding box center [957, 538] width 50 height 25
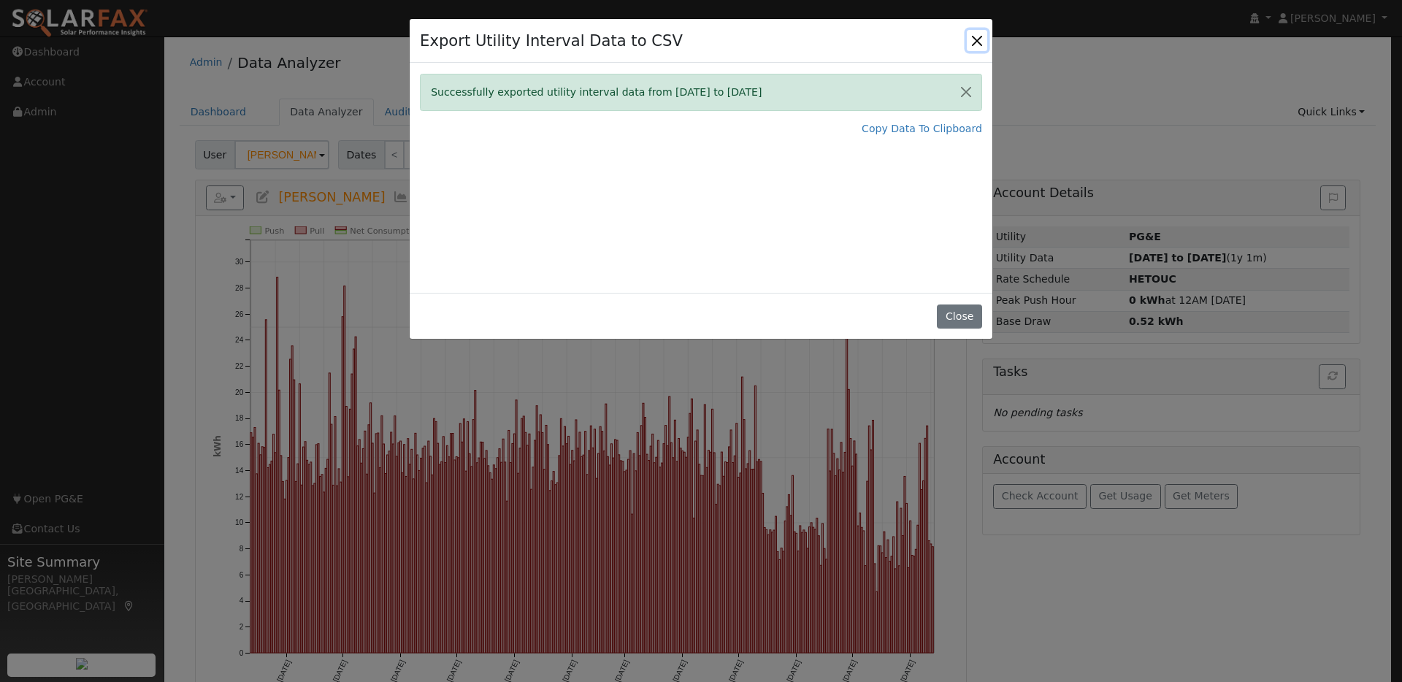
click at [979, 39] on button "Close" at bounding box center [977, 40] width 20 height 20
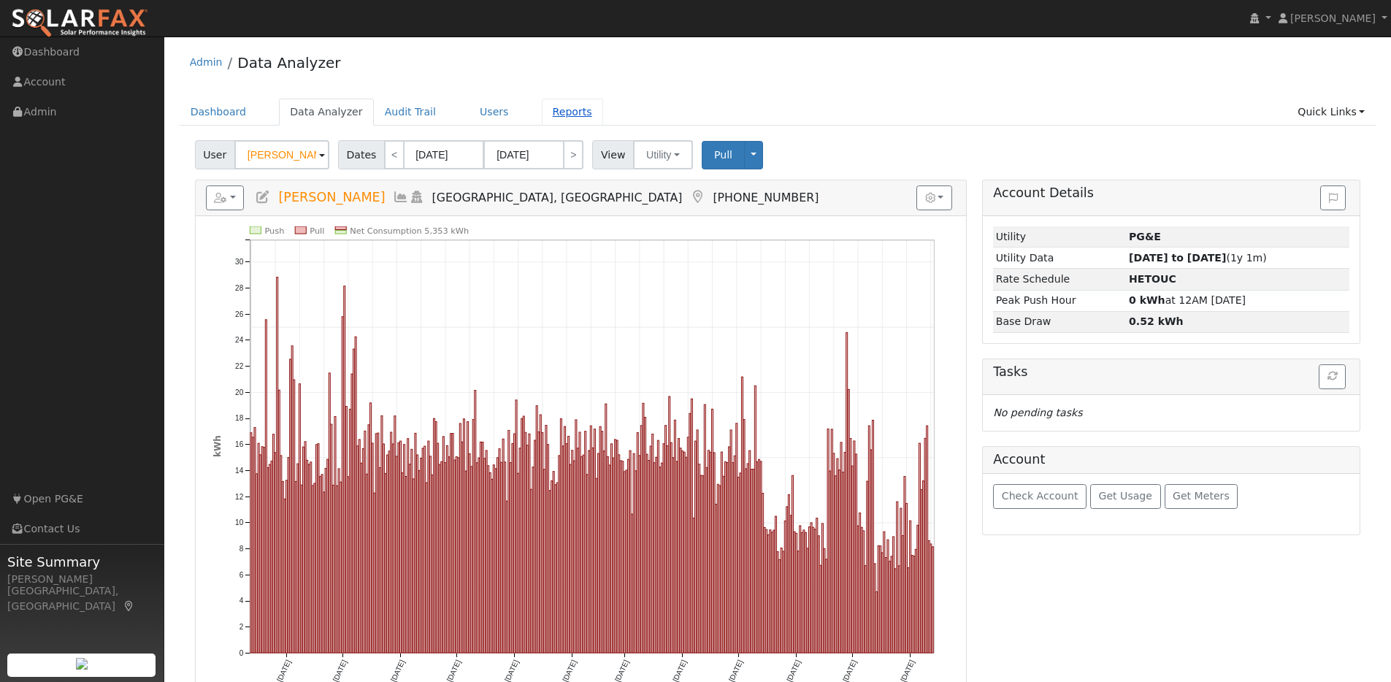
click at [552, 110] on link "Reports" at bounding box center [572, 112] width 61 height 27
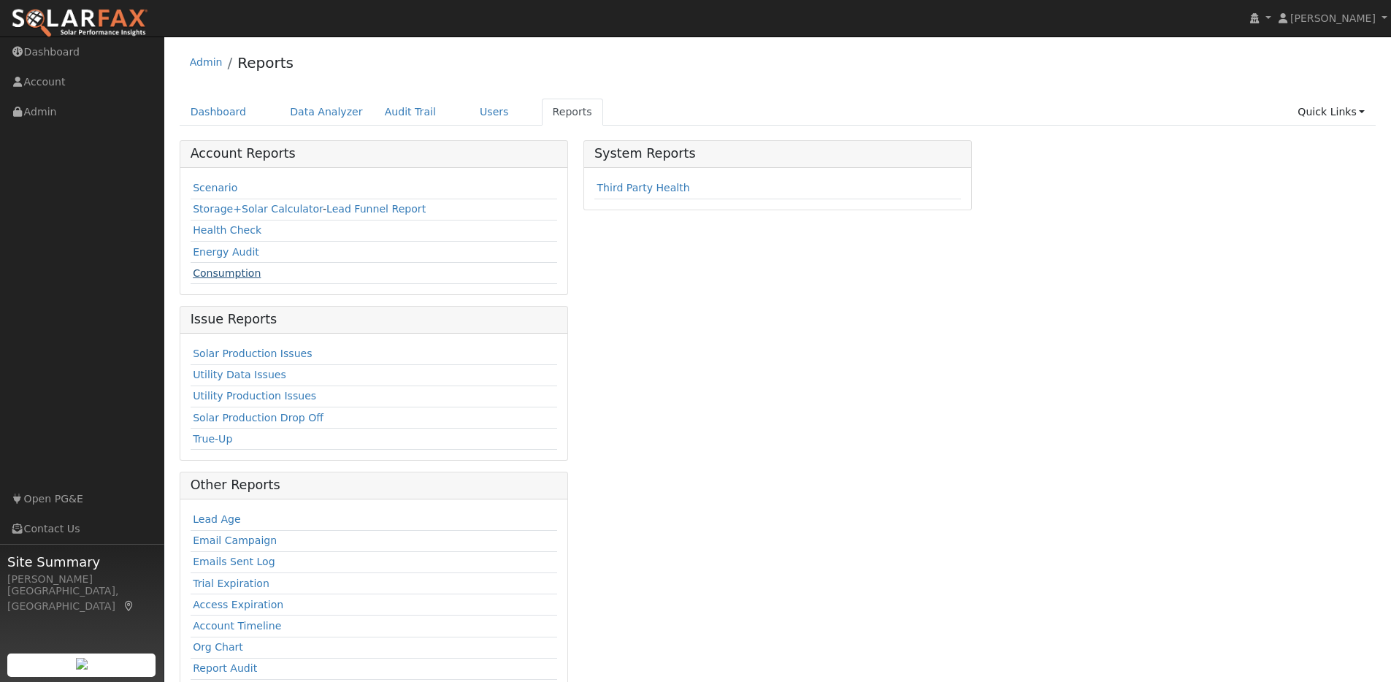
click at [237, 274] on link "Consumption" at bounding box center [227, 273] width 68 height 12
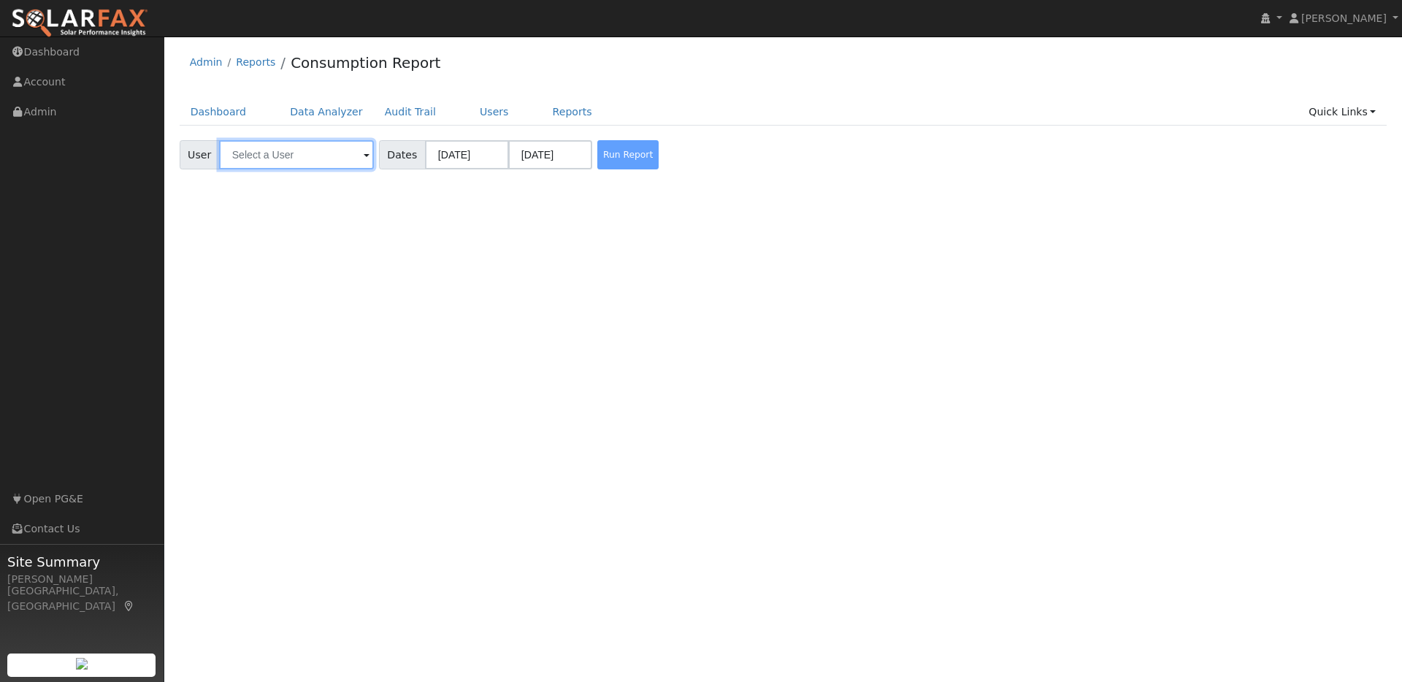
click at [324, 159] on input "text" at bounding box center [296, 154] width 155 height 29
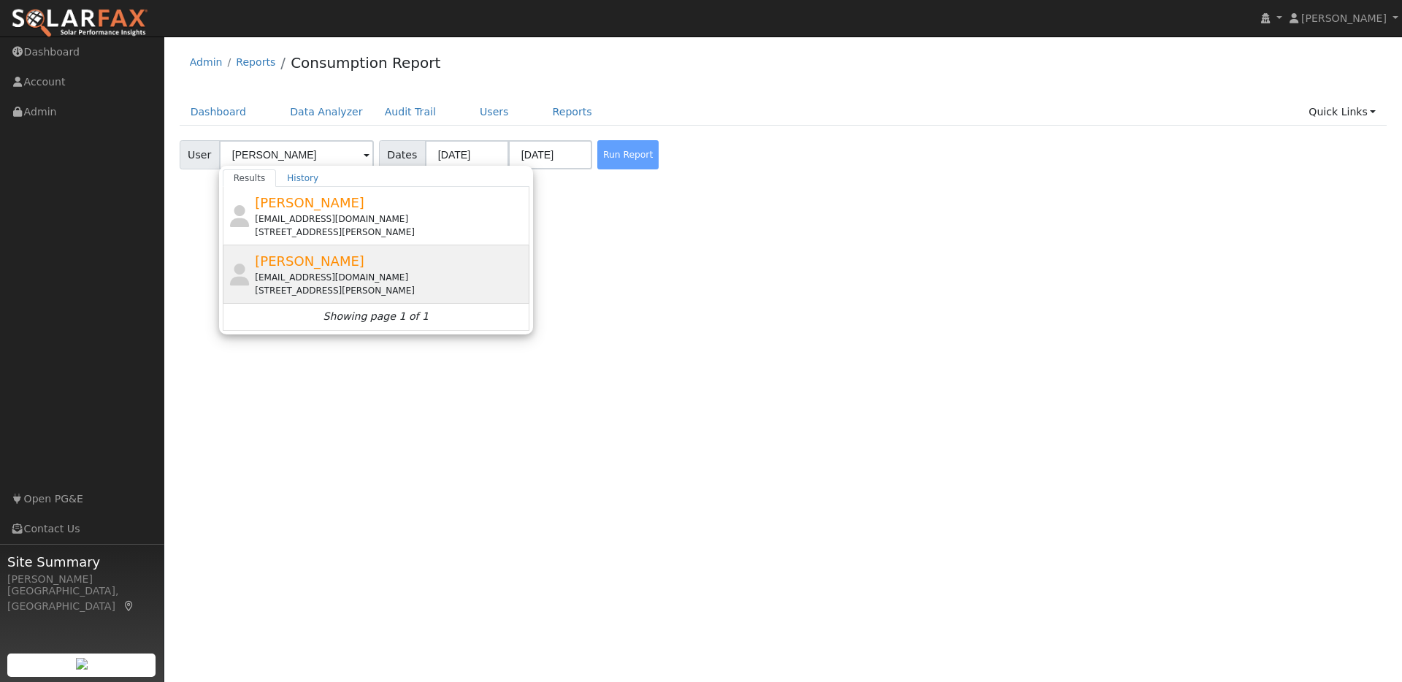
click at [360, 258] on div "[PERSON_NAME] [EMAIL_ADDRESS][DOMAIN_NAME] [STREET_ADDRESS][PERSON_NAME]" at bounding box center [390, 274] width 271 height 46
type input "[PERSON_NAME]"
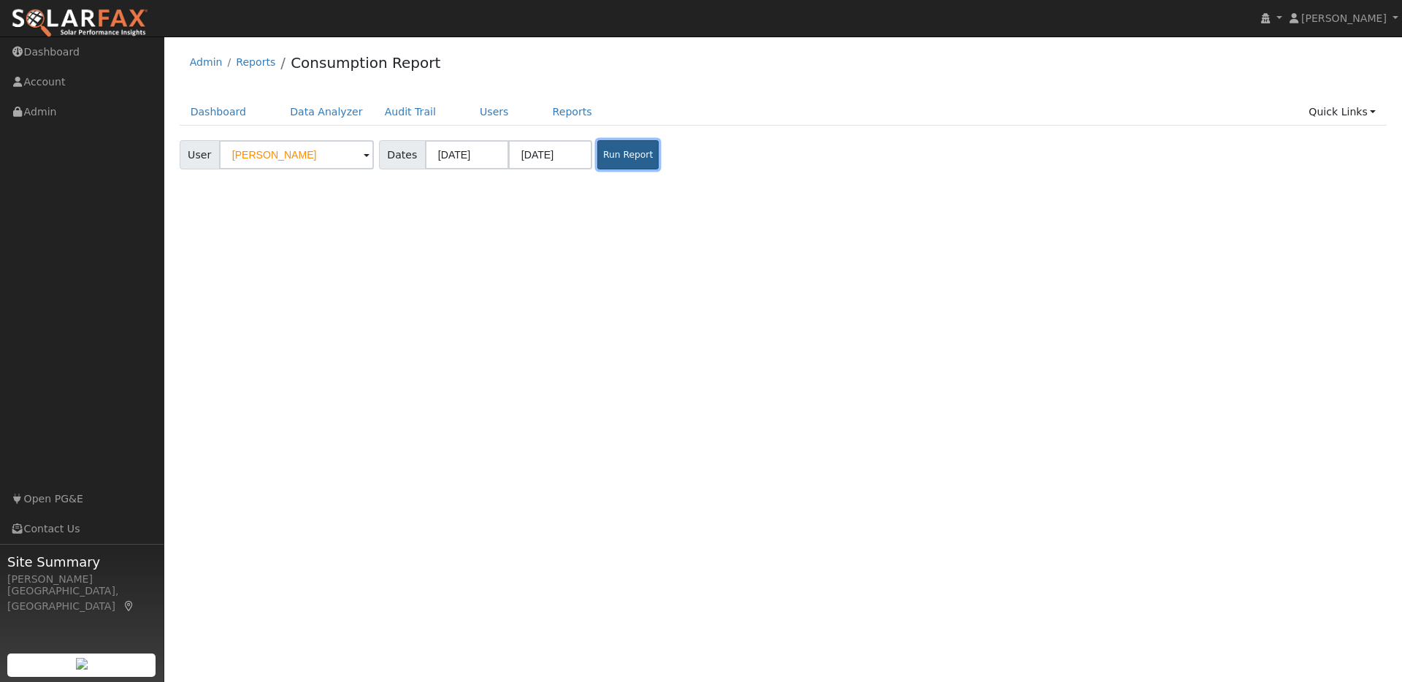
click at [616, 150] on button "Run Report" at bounding box center [627, 154] width 61 height 29
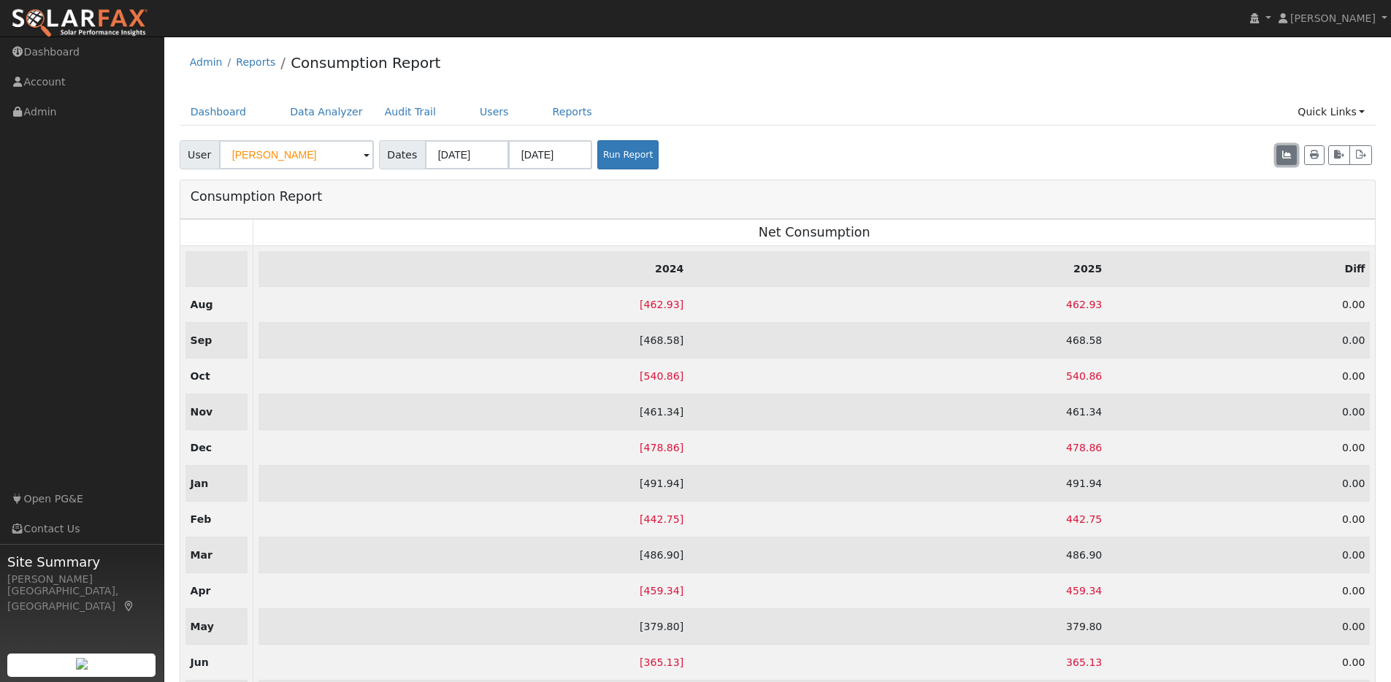
click at [1283, 155] on icon "button" at bounding box center [1286, 154] width 9 height 9
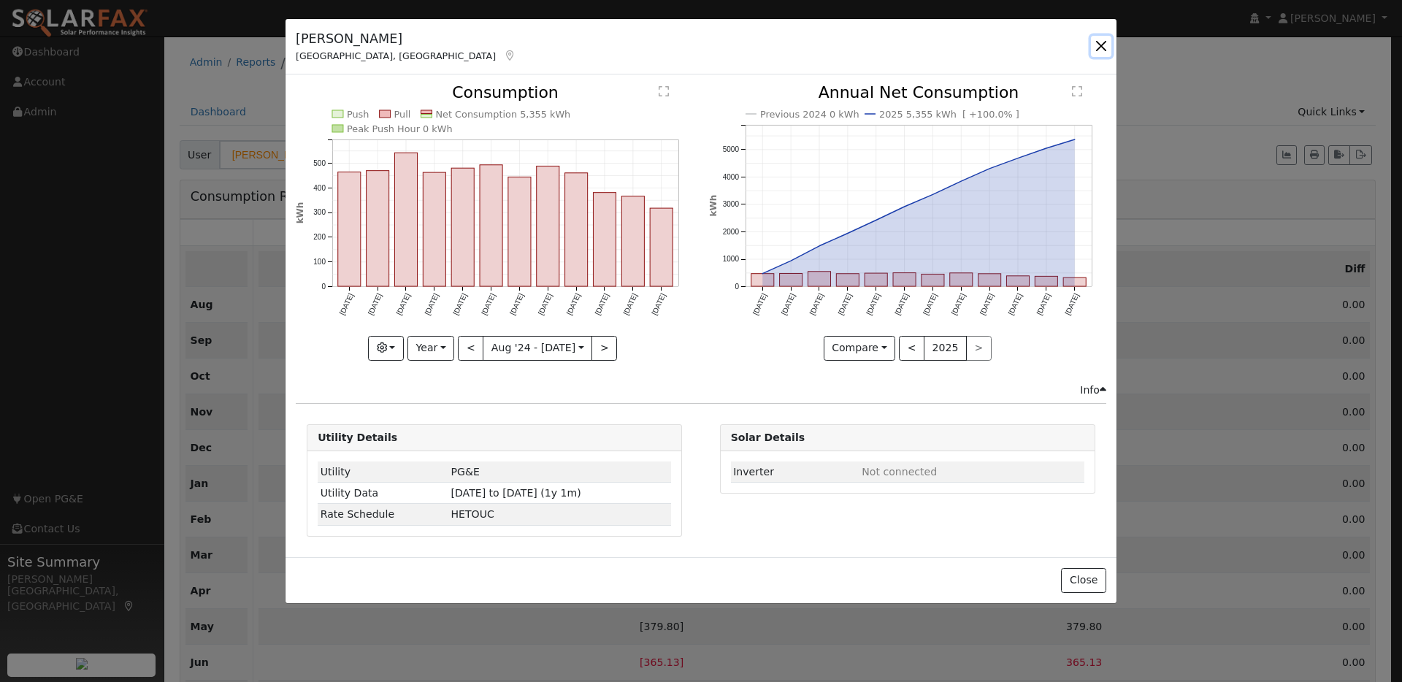
click at [1104, 45] on button "button" at bounding box center [1101, 46] width 20 height 20
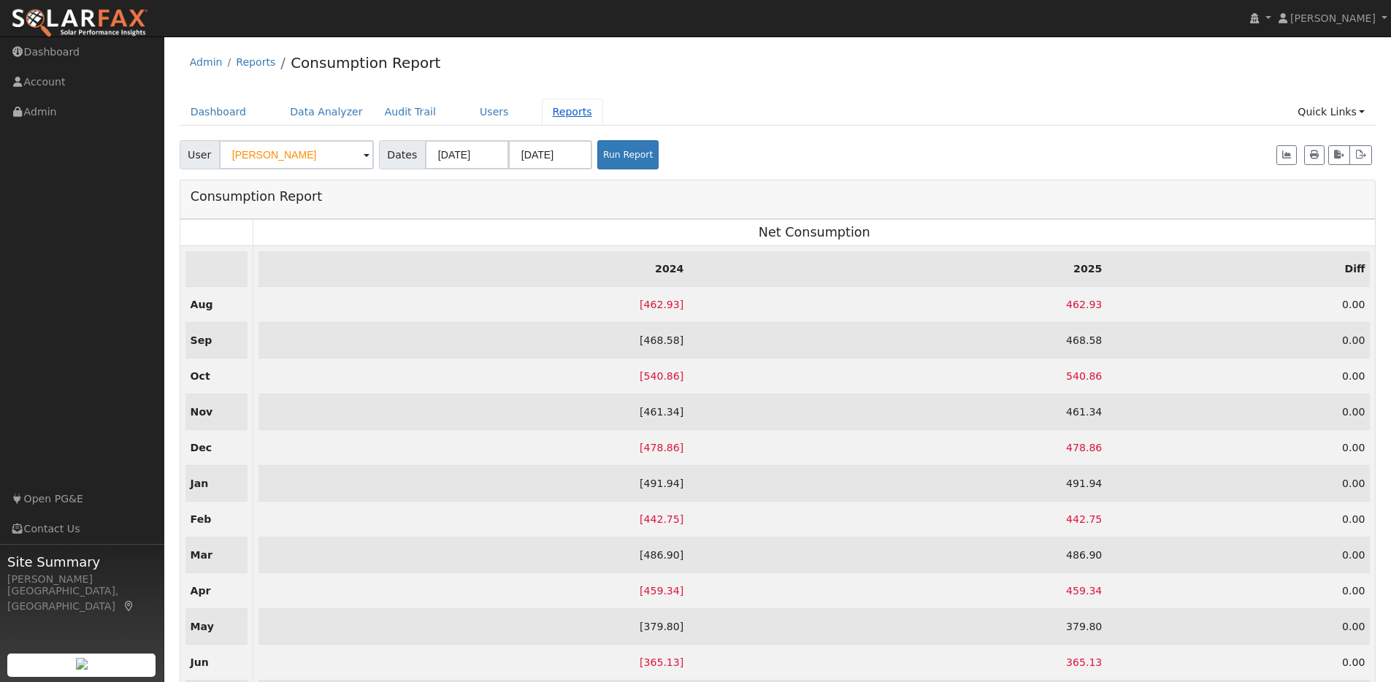
click at [562, 114] on link "Reports" at bounding box center [572, 112] width 61 height 27
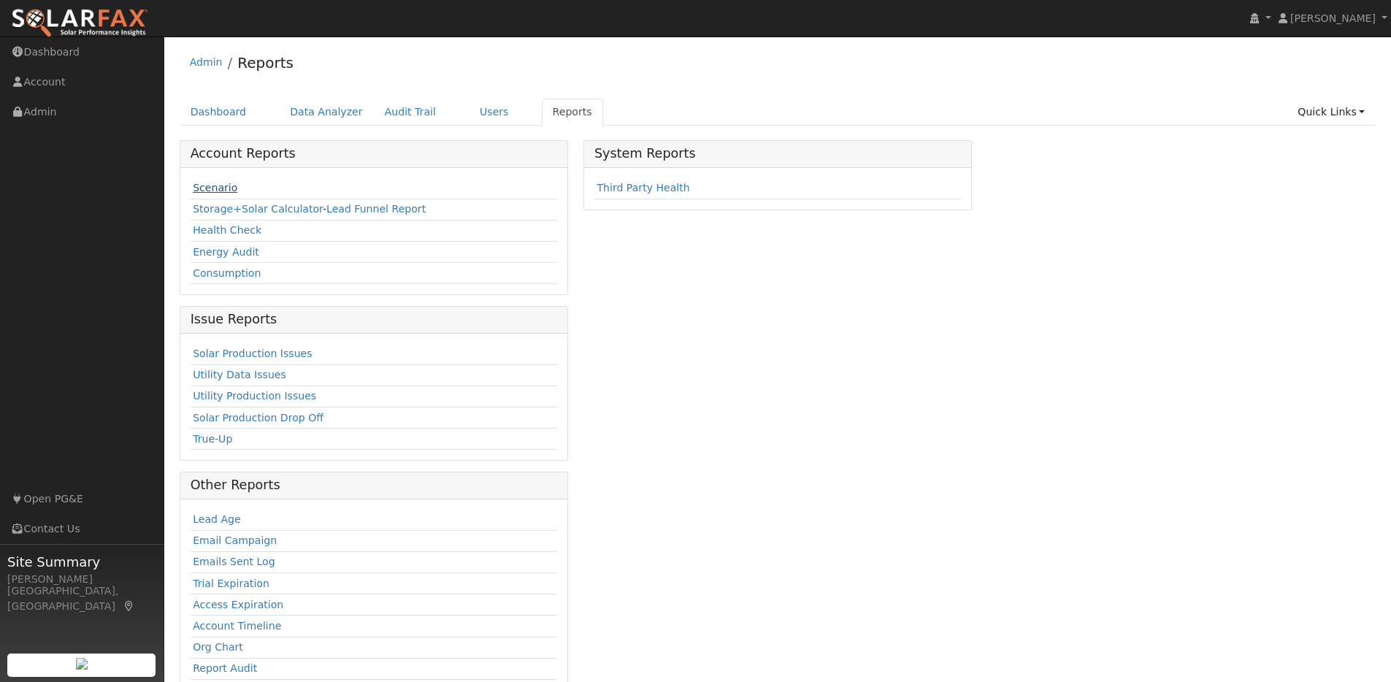
click at [226, 184] on link "Scenario" at bounding box center [215, 188] width 45 height 12
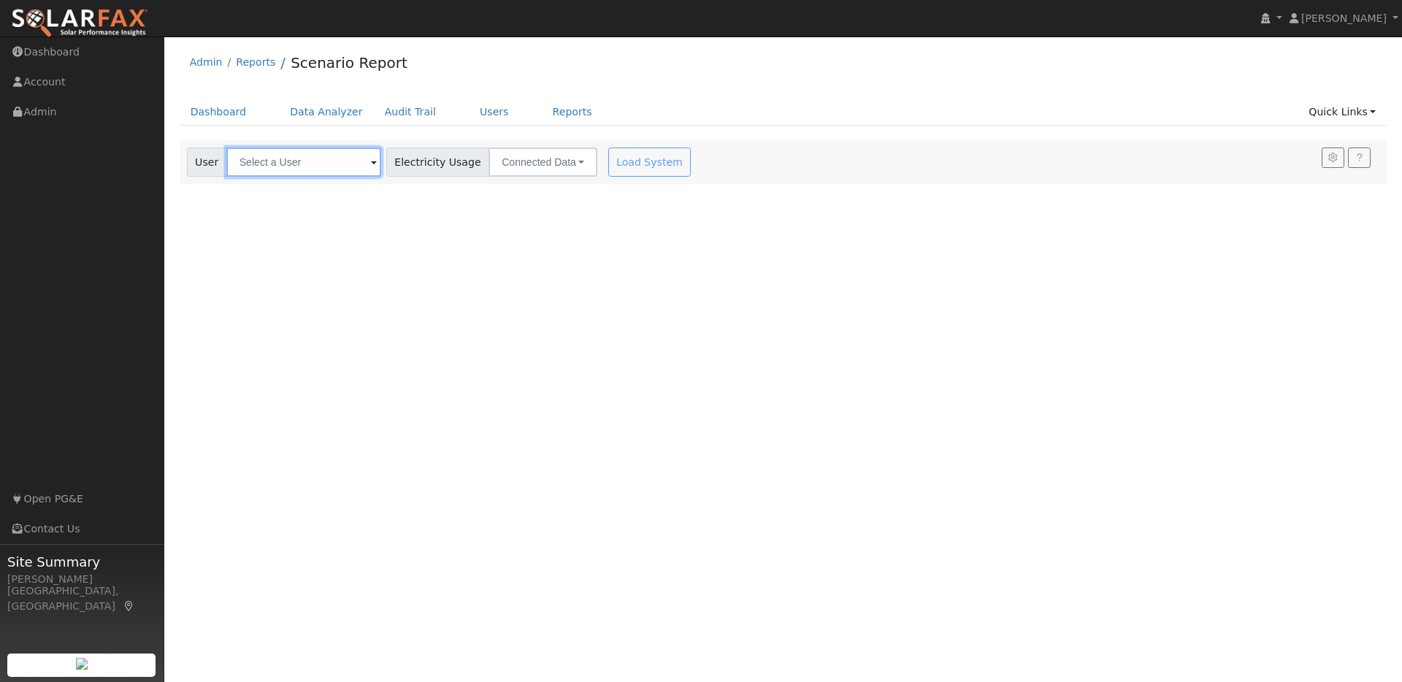
click at [319, 166] on input "text" at bounding box center [303, 162] width 155 height 29
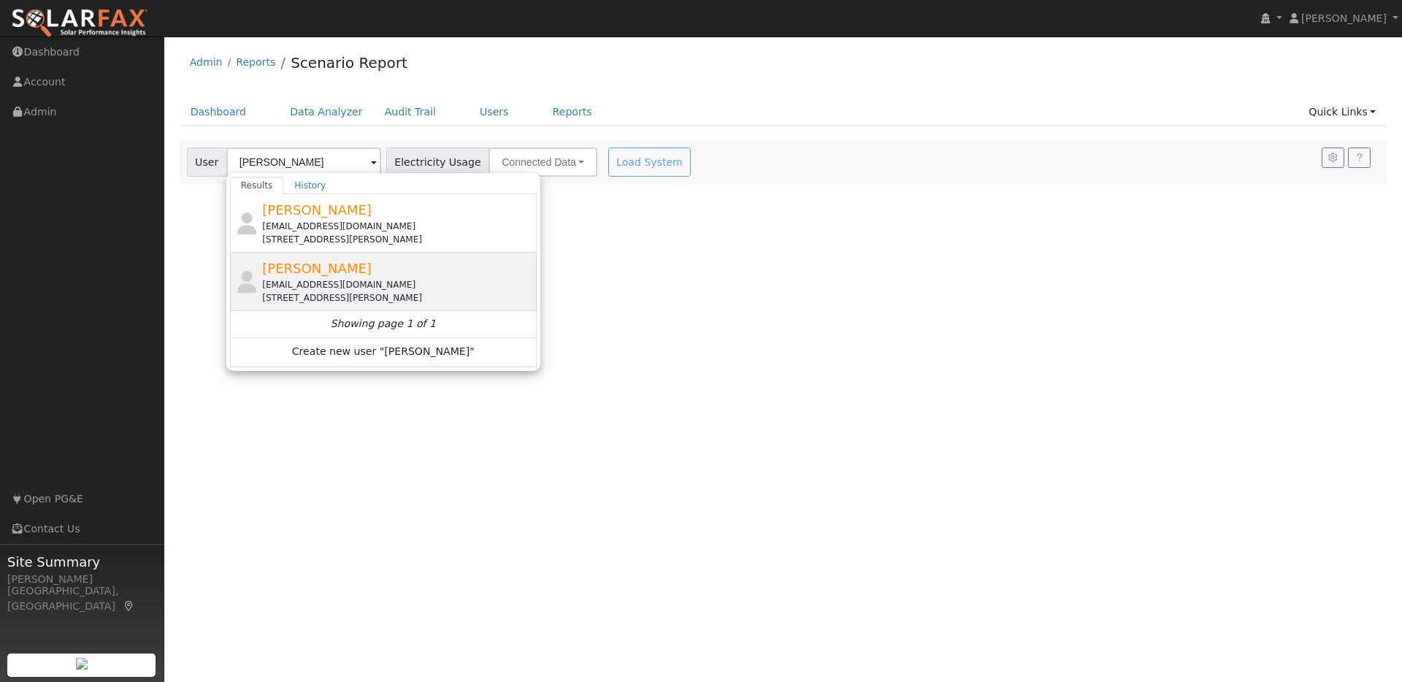
click at [407, 269] on div "[PERSON_NAME] [EMAIL_ADDRESS][DOMAIN_NAME] [STREET_ADDRESS][PERSON_NAME]" at bounding box center [397, 282] width 271 height 46
type input "[PERSON_NAME]"
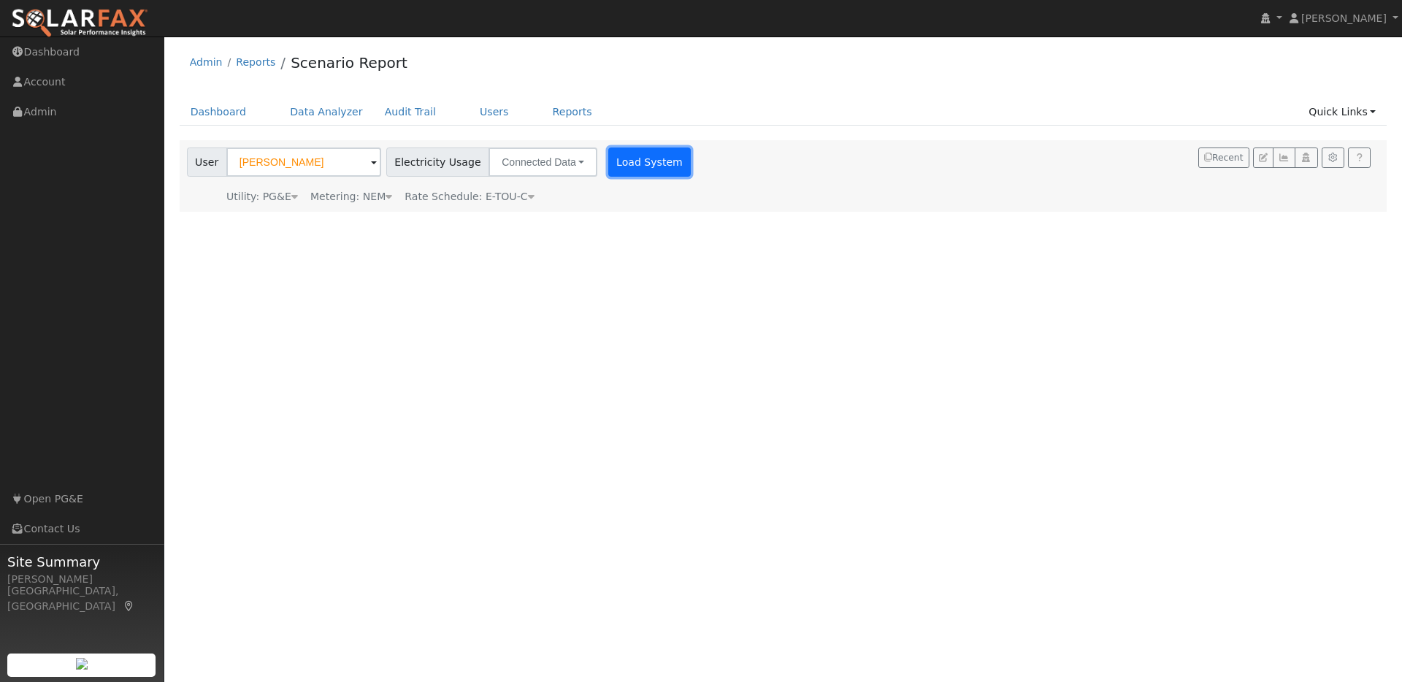
click at [635, 168] on button "Load System" at bounding box center [649, 162] width 83 height 29
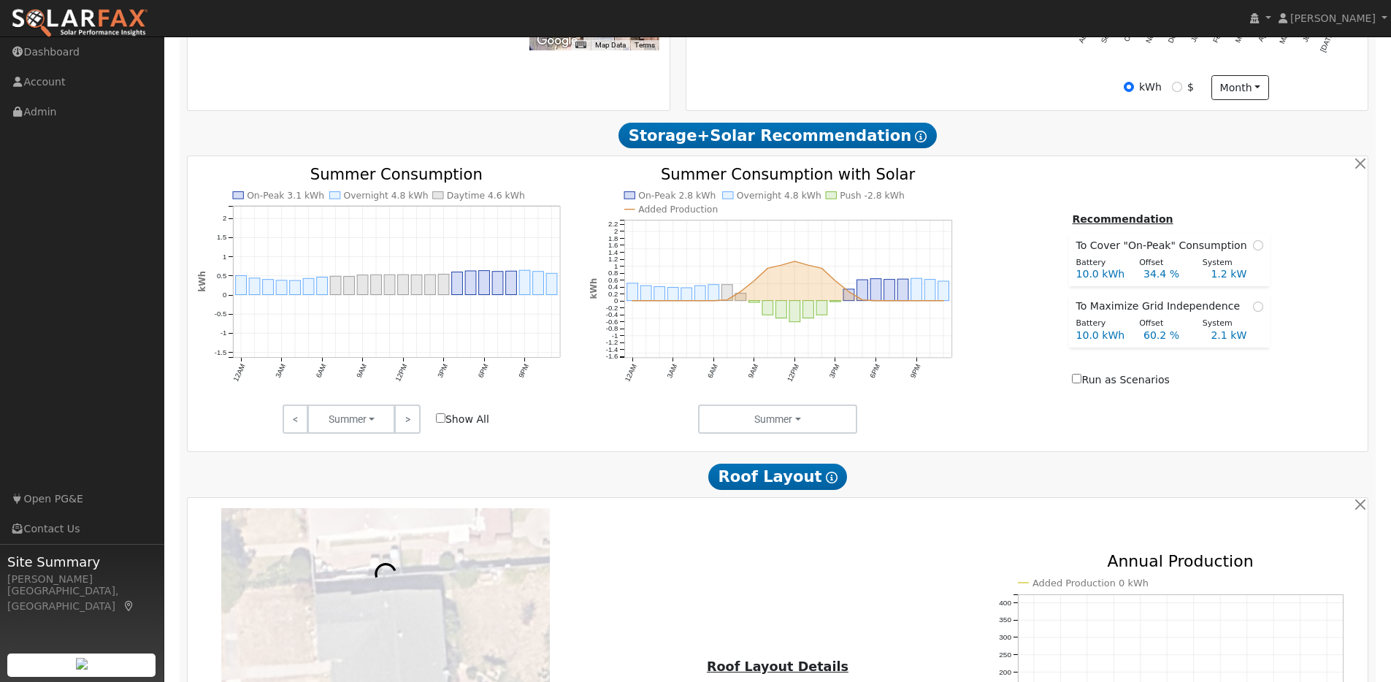
scroll to position [757, 0]
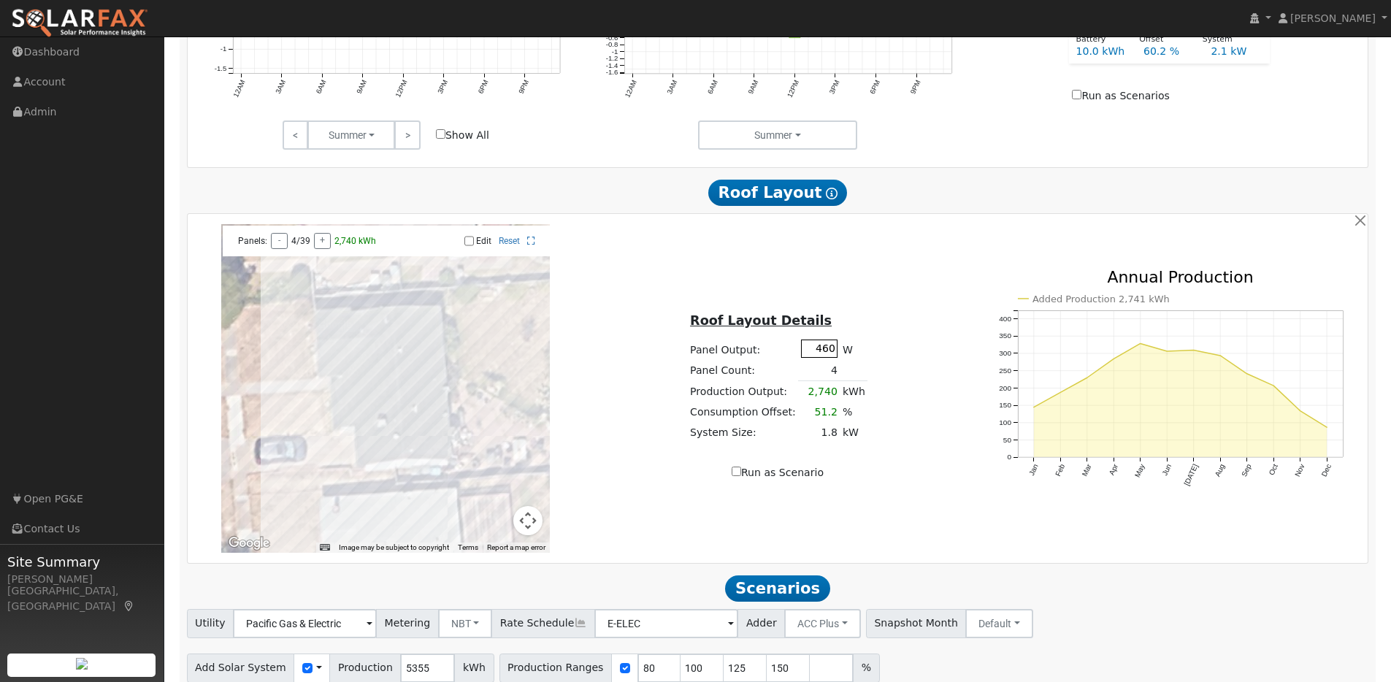
click at [831, 356] on input "460" at bounding box center [819, 349] width 37 height 18
type input "440"
click at [841, 379] on td at bounding box center [854, 370] width 28 height 21
click at [473, 246] on input "Edit" at bounding box center [468, 241] width 9 height 10
checkbox input "true"
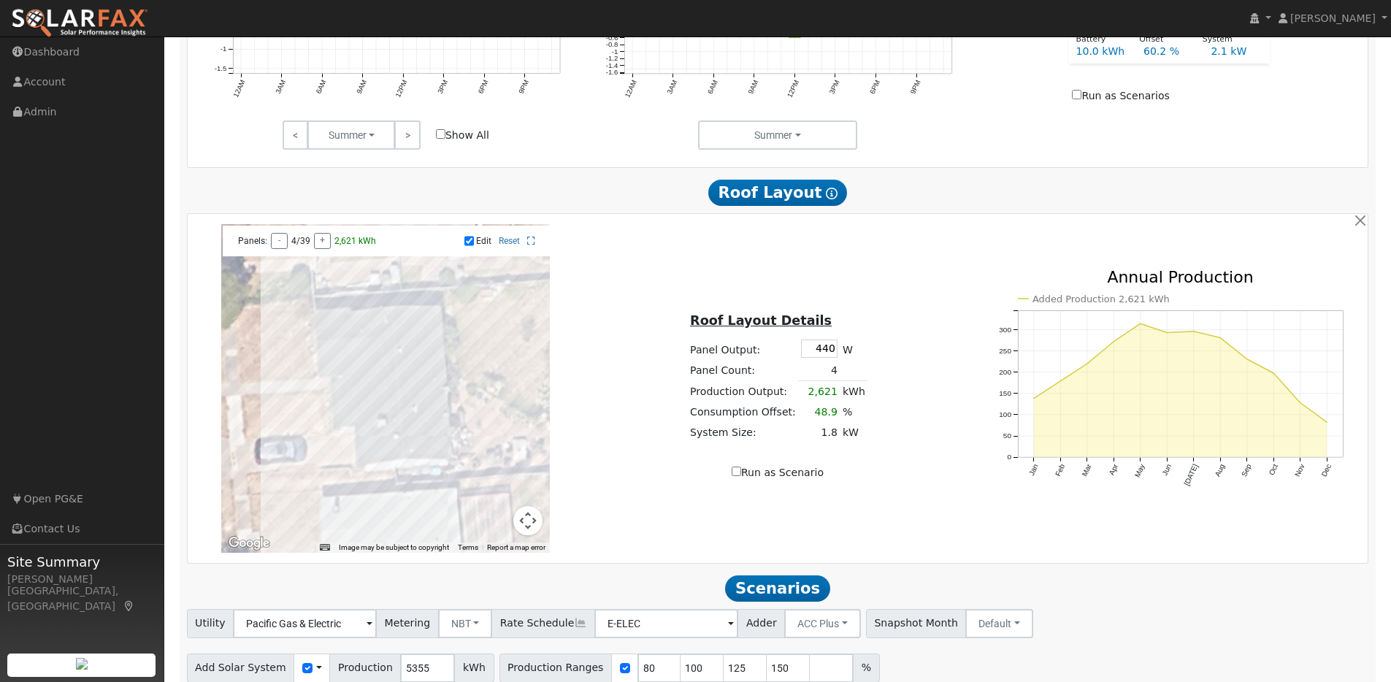
click at [415, 449] on div at bounding box center [385, 388] width 329 height 329
click at [411, 435] on div at bounding box center [385, 388] width 329 height 329
click at [410, 424] on div at bounding box center [385, 388] width 329 height 329
click at [409, 408] on div at bounding box center [385, 388] width 329 height 329
click at [410, 397] on div at bounding box center [385, 388] width 329 height 329
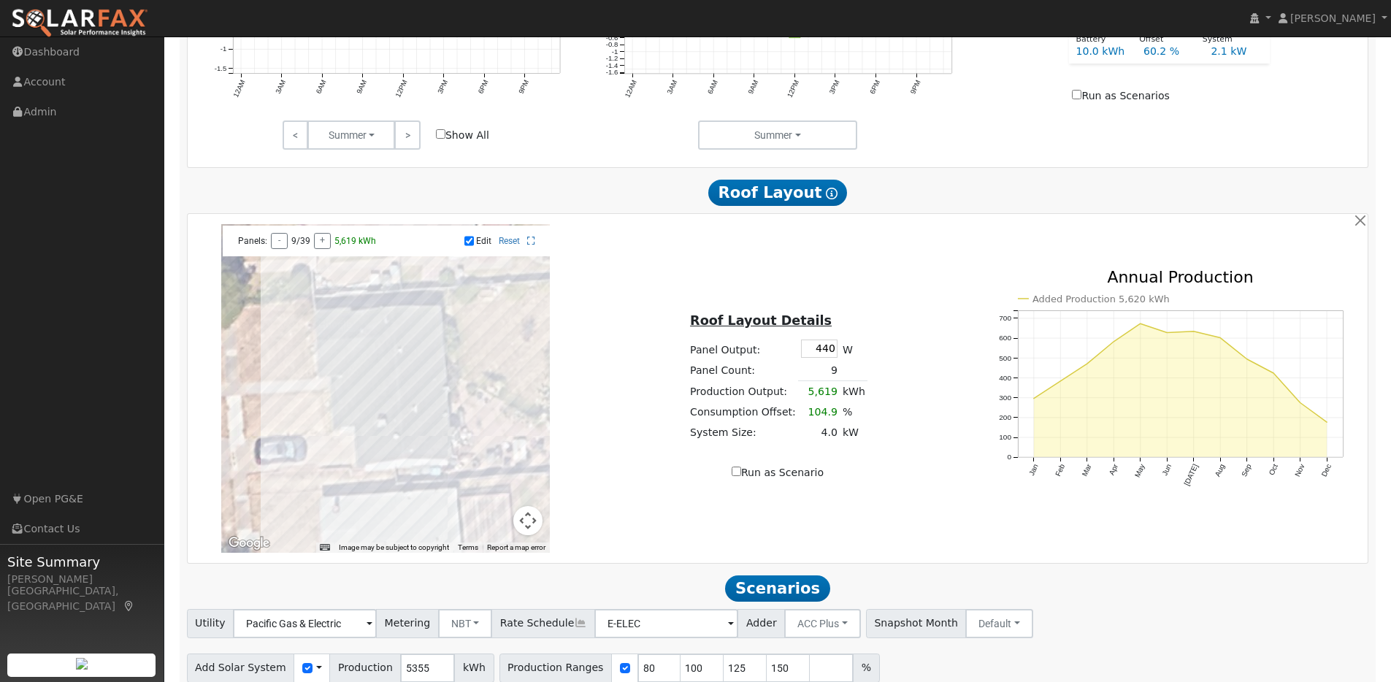
click at [408, 386] on div at bounding box center [385, 388] width 329 height 329
click at [407, 370] on div at bounding box center [385, 388] width 329 height 329
click at [405, 356] on div at bounding box center [385, 388] width 329 height 329
click at [414, 462] on div at bounding box center [385, 388] width 329 height 329
click at [403, 342] on div at bounding box center [385, 388] width 329 height 329
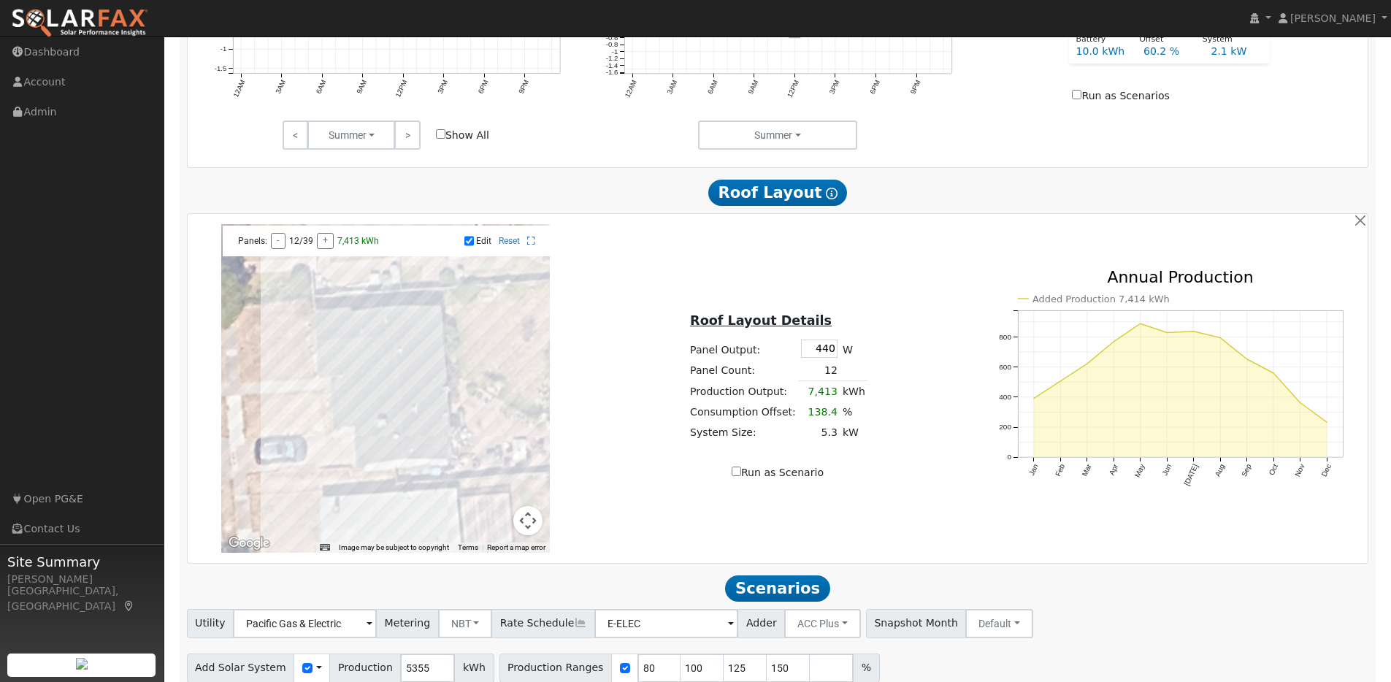
click at [416, 424] on div at bounding box center [385, 388] width 329 height 329
click at [413, 424] on div at bounding box center [385, 388] width 329 height 329
click at [737, 476] on input "Run as Scenario" at bounding box center [736, 471] width 9 height 9
checkbox input "true"
type input "6813"
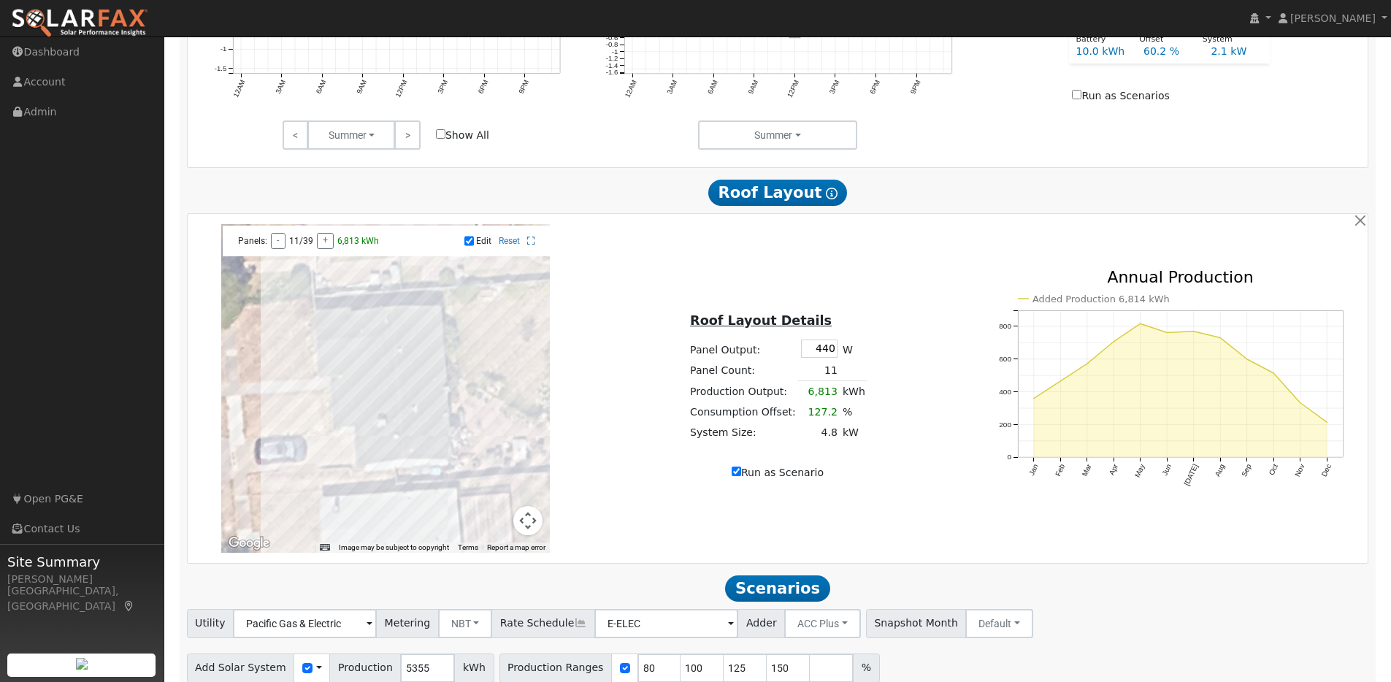
type input "100"
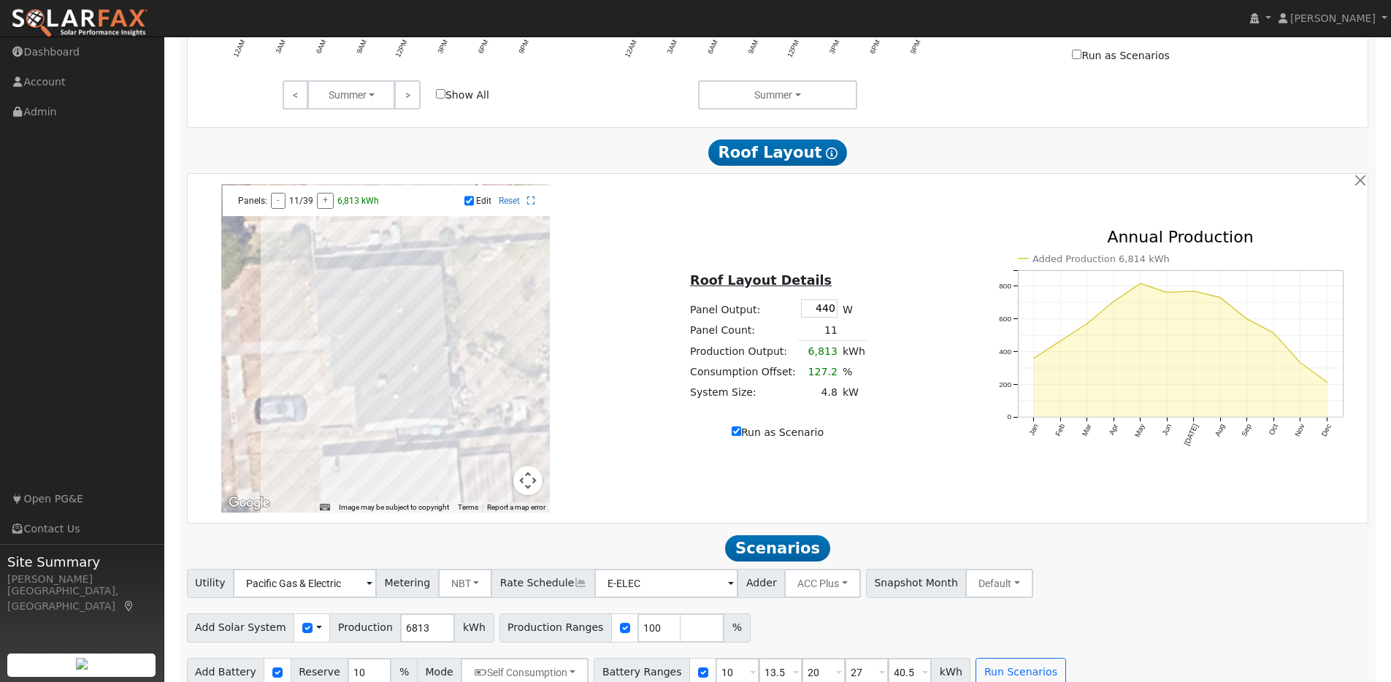
scroll to position [825, 0]
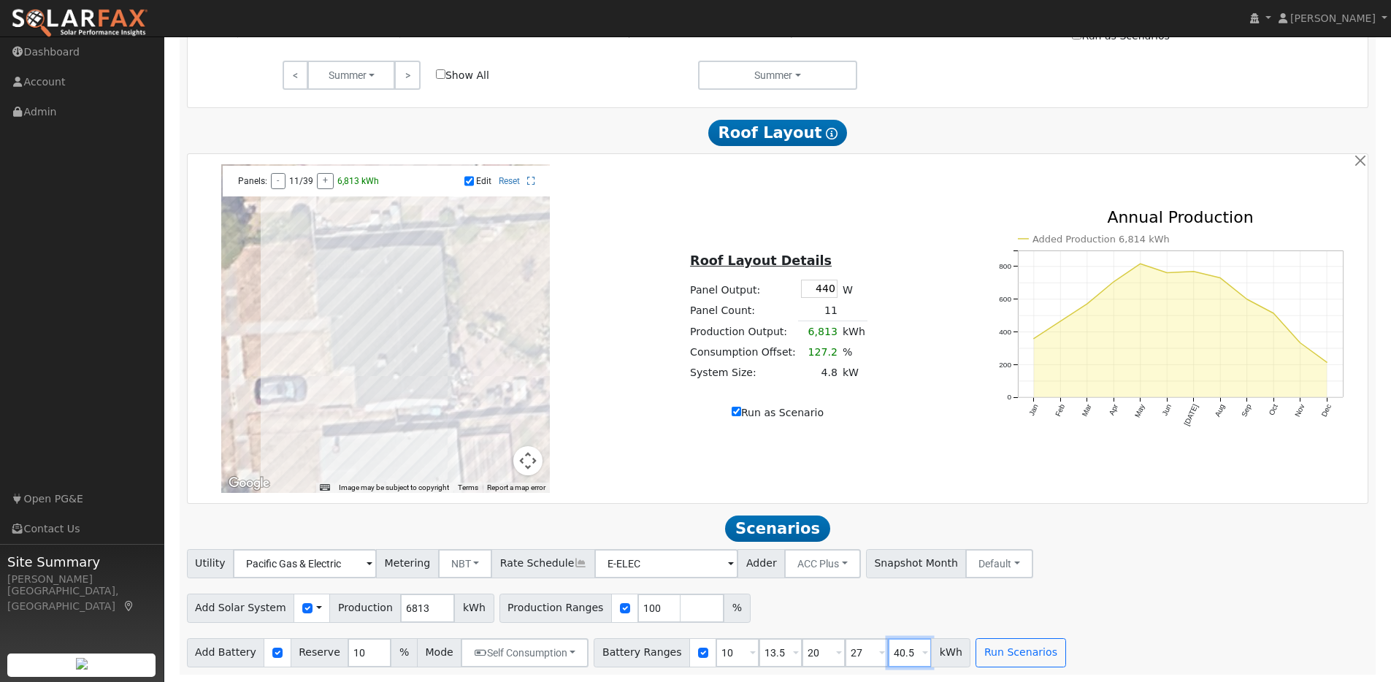
click at [900, 653] on input "40.5" at bounding box center [910, 652] width 44 height 29
type input "4"
click at [978, 652] on button "Run Scenarios" at bounding box center [1021, 652] width 90 height 29
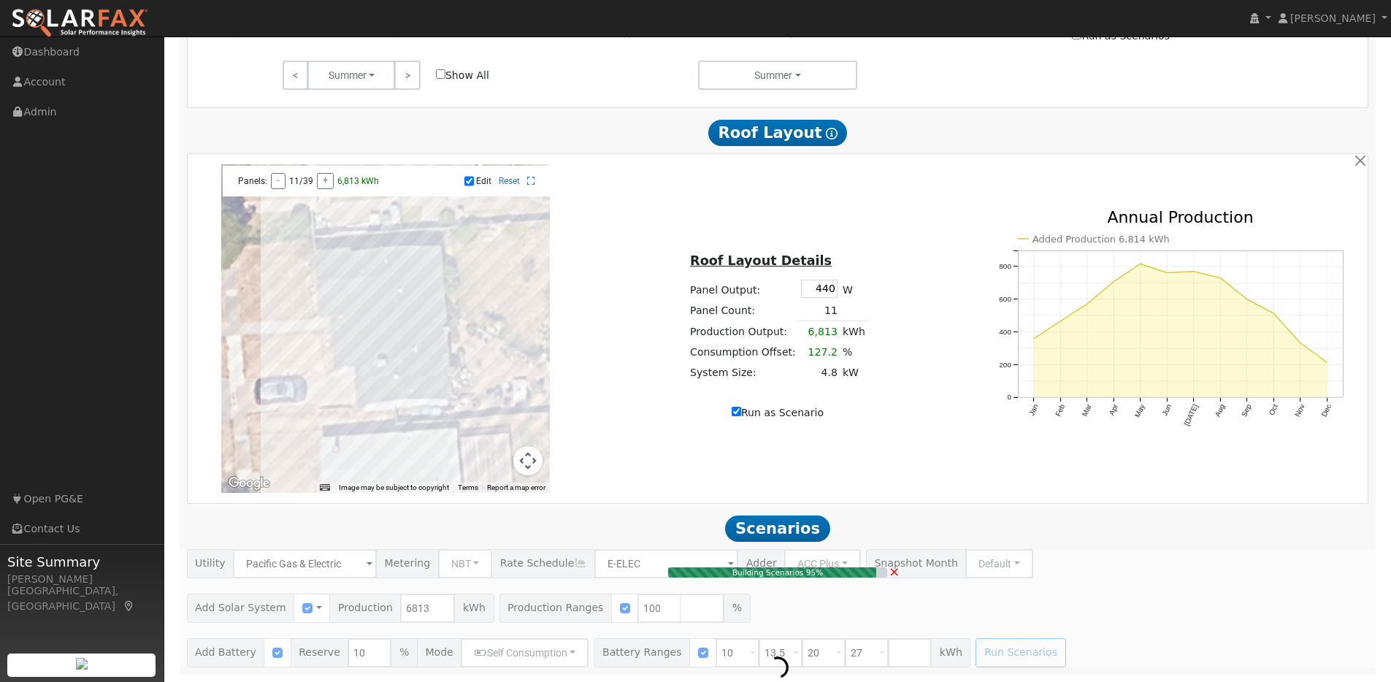
type input "4.8"
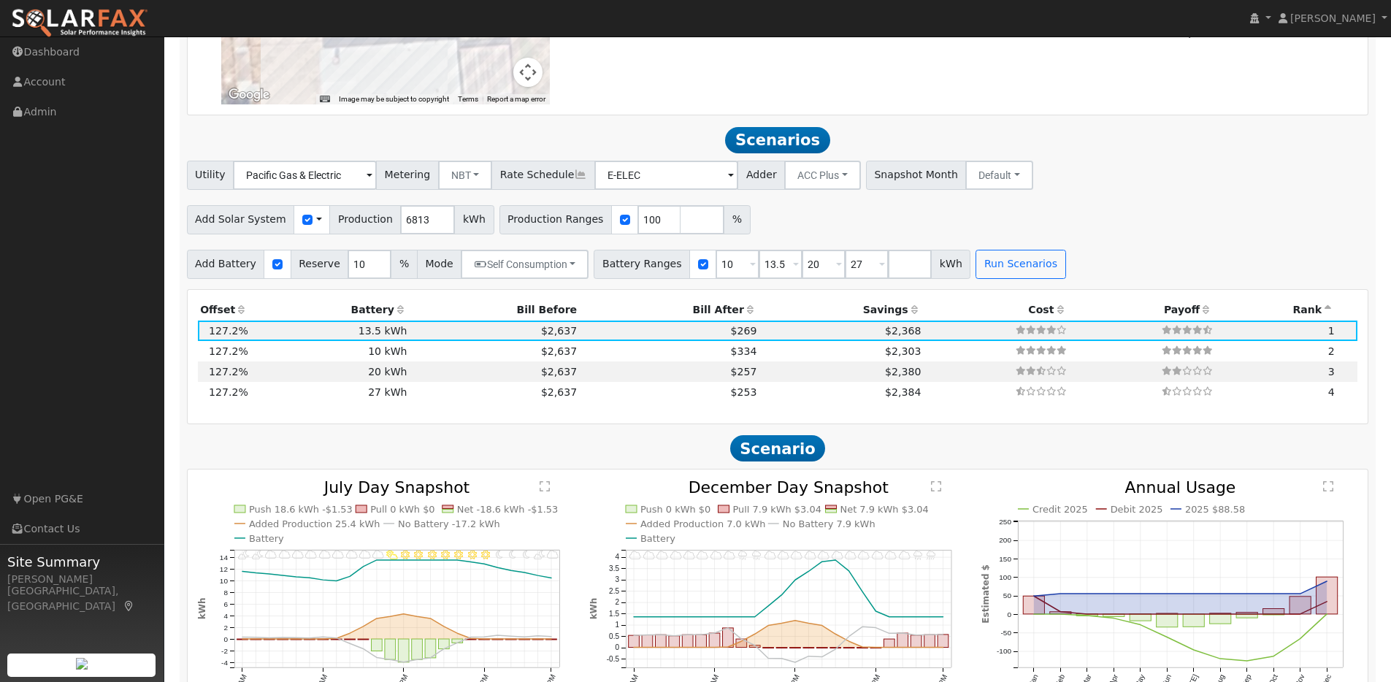
scroll to position [775, 0]
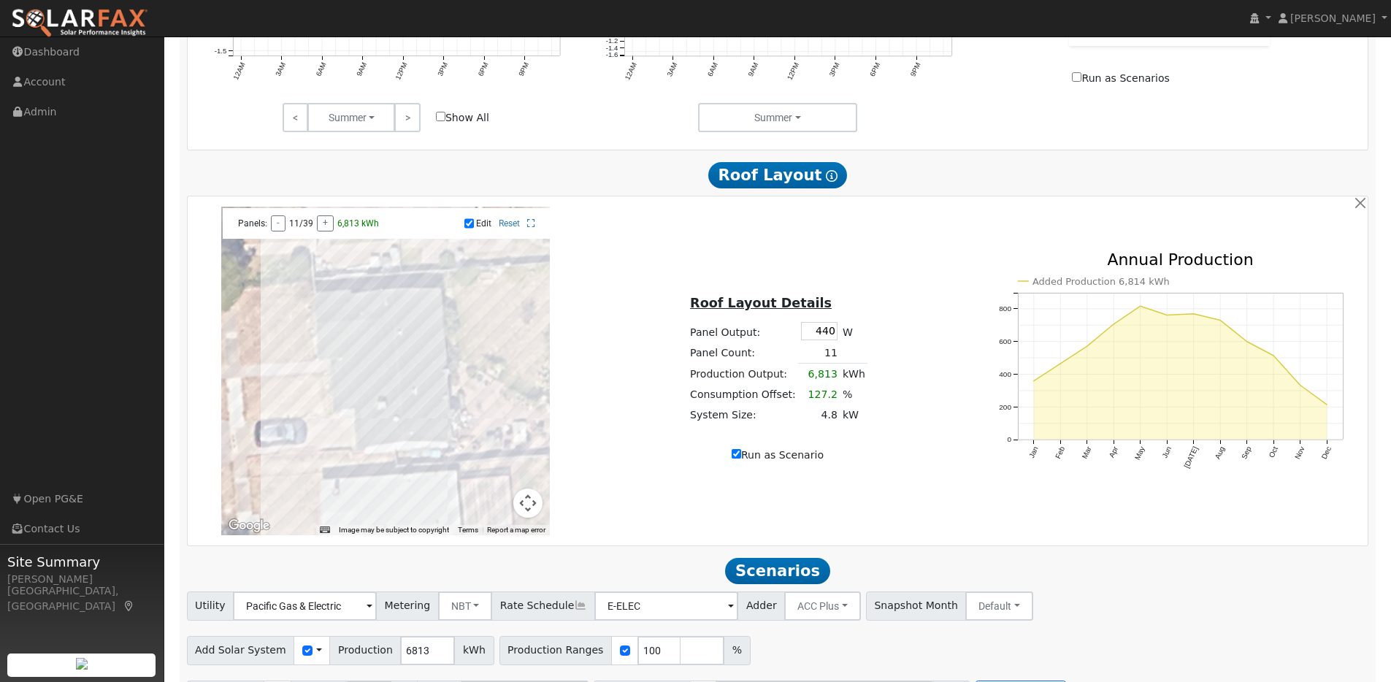
click at [739, 459] on input "Run as Scenario" at bounding box center [736, 453] width 9 height 9
checkbox input "false"
type input "5355"
type input "80"
type input "100"
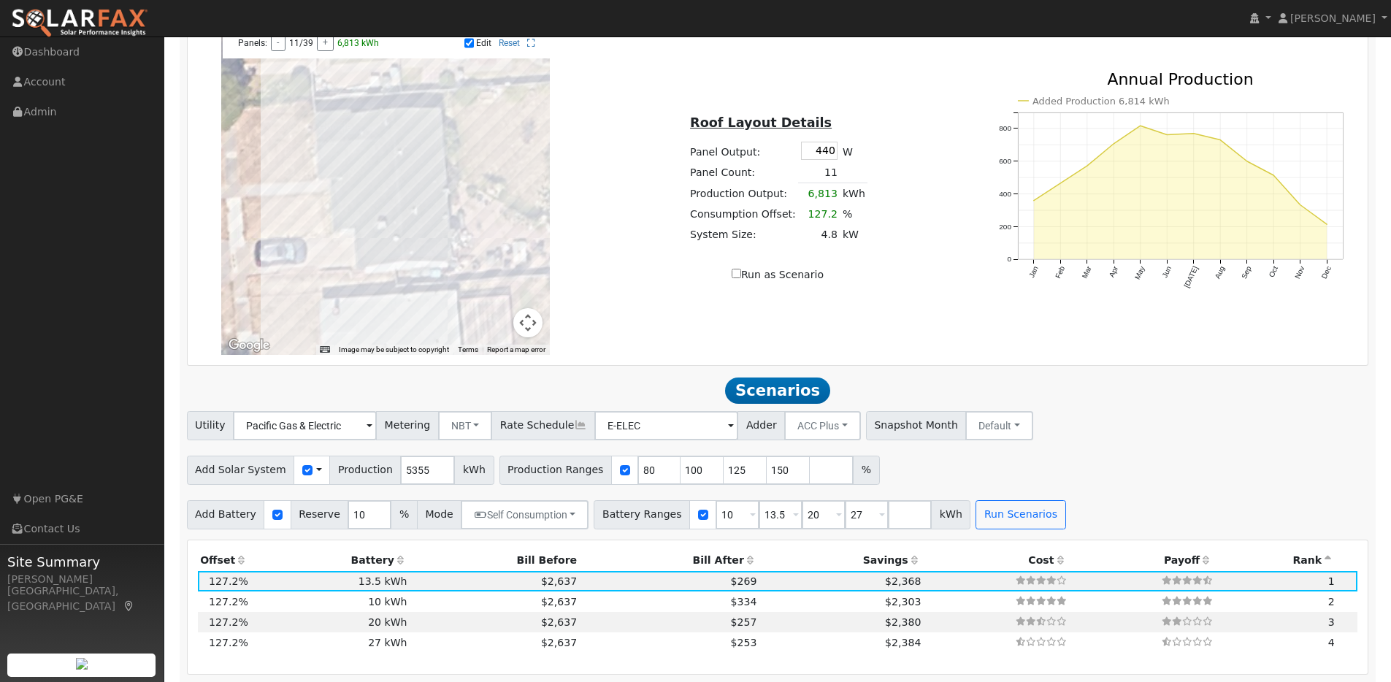
scroll to position [965, 0]
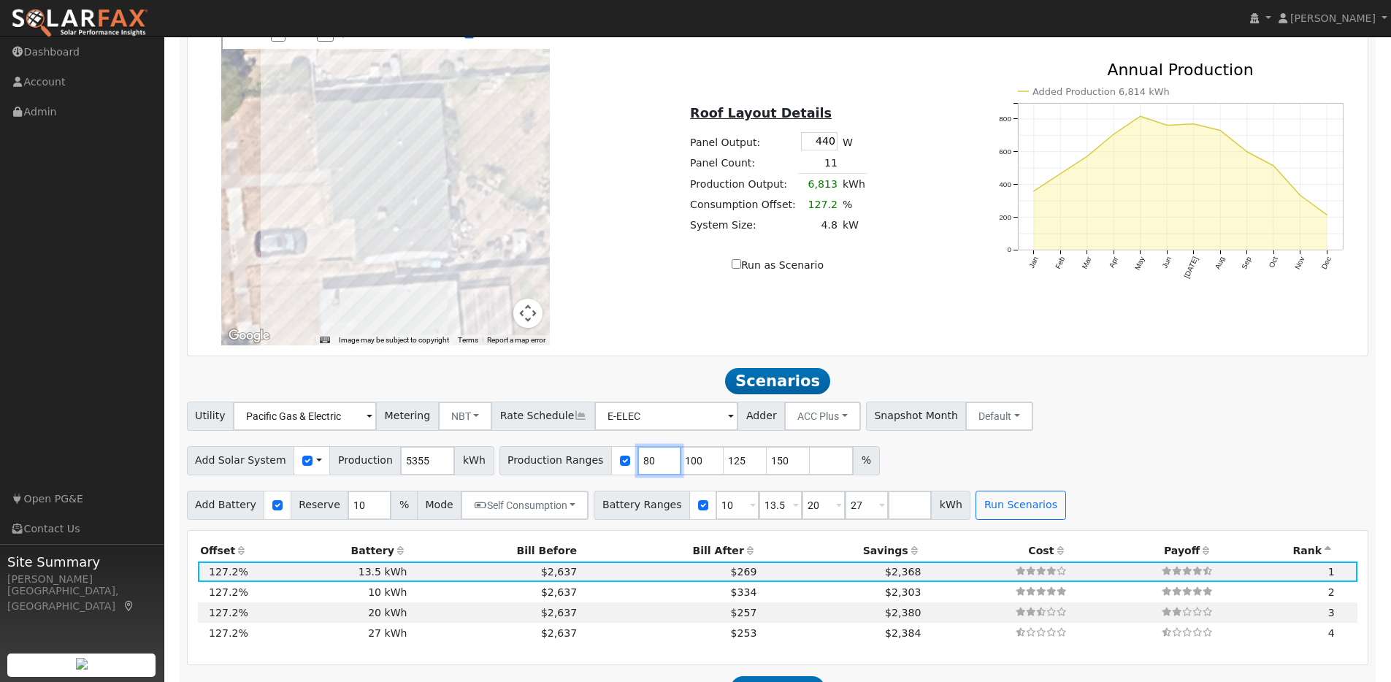
drag, startPoint x: 640, startPoint y: 471, endPoint x: 600, endPoint y: 460, distance: 40.9
click at [600, 460] on div "Production Ranges 80 100 125 150 %" at bounding box center [690, 460] width 380 height 29
type input "100"
type input "125"
type input "150"
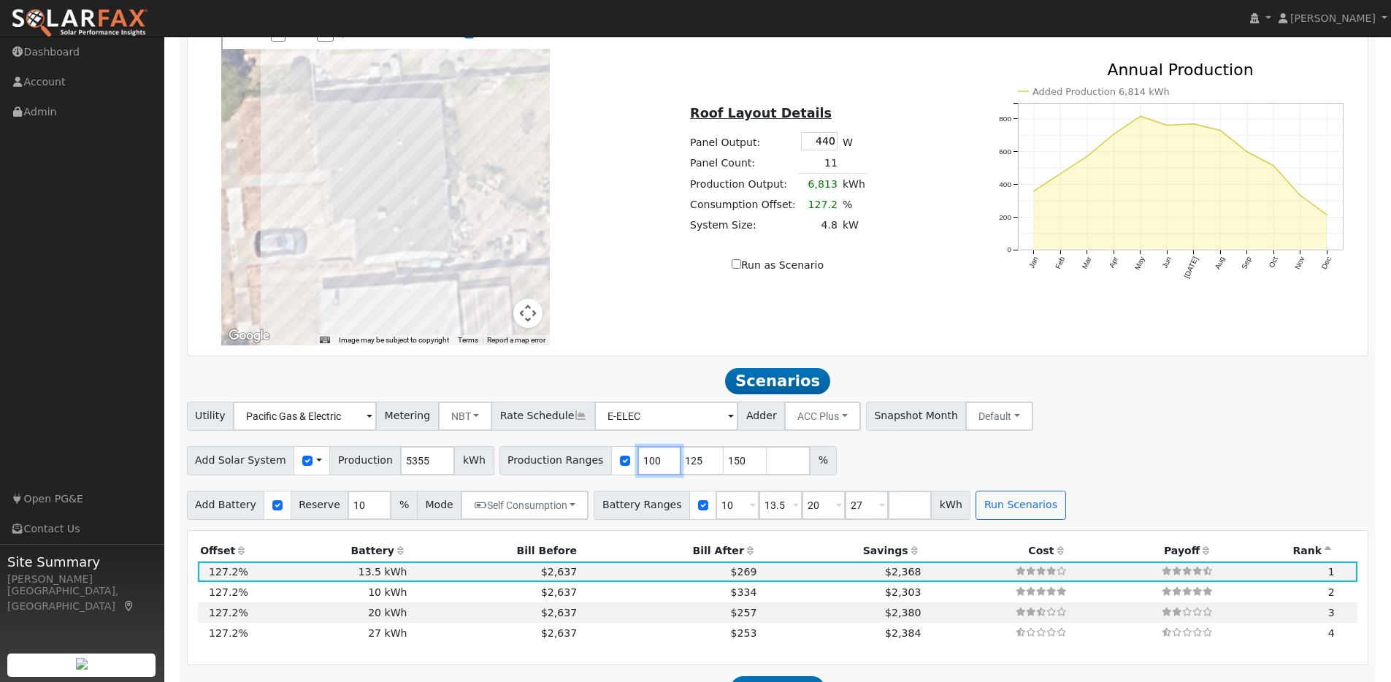
type input "100"
click at [683, 467] on input "125" at bounding box center [703, 460] width 44 height 29
type input "129"
click at [1002, 520] on button "Run Scenarios" at bounding box center [1021, 505] width 90 height 29
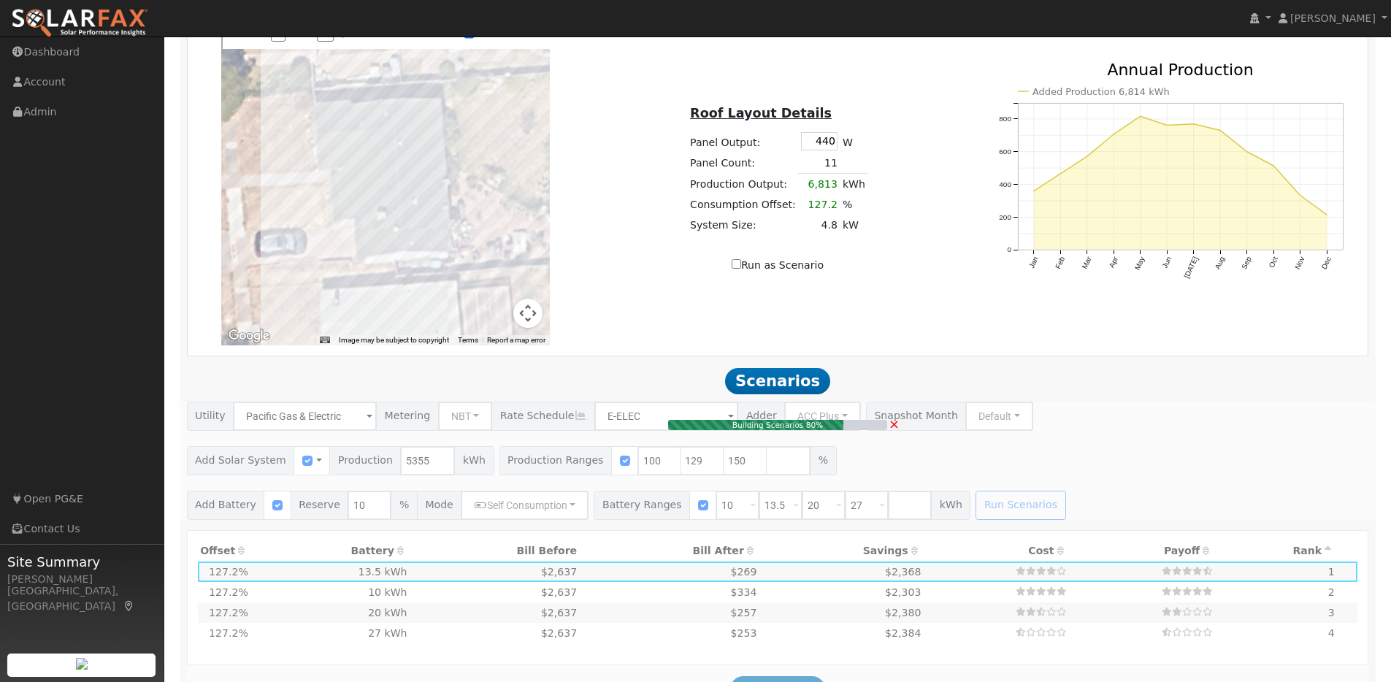
type input "5.4"
type input "$16,599"
type input "$10,100"
type input "$8,010"
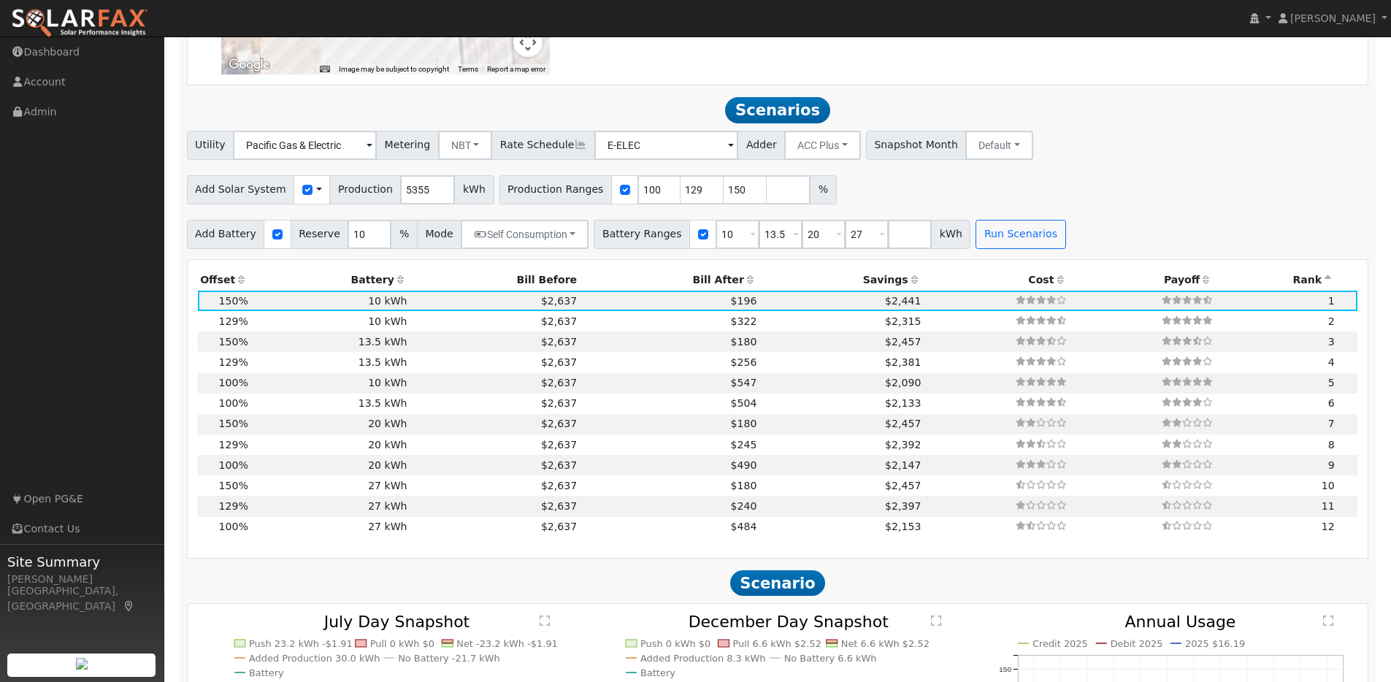
scroll to position [1295, 0]
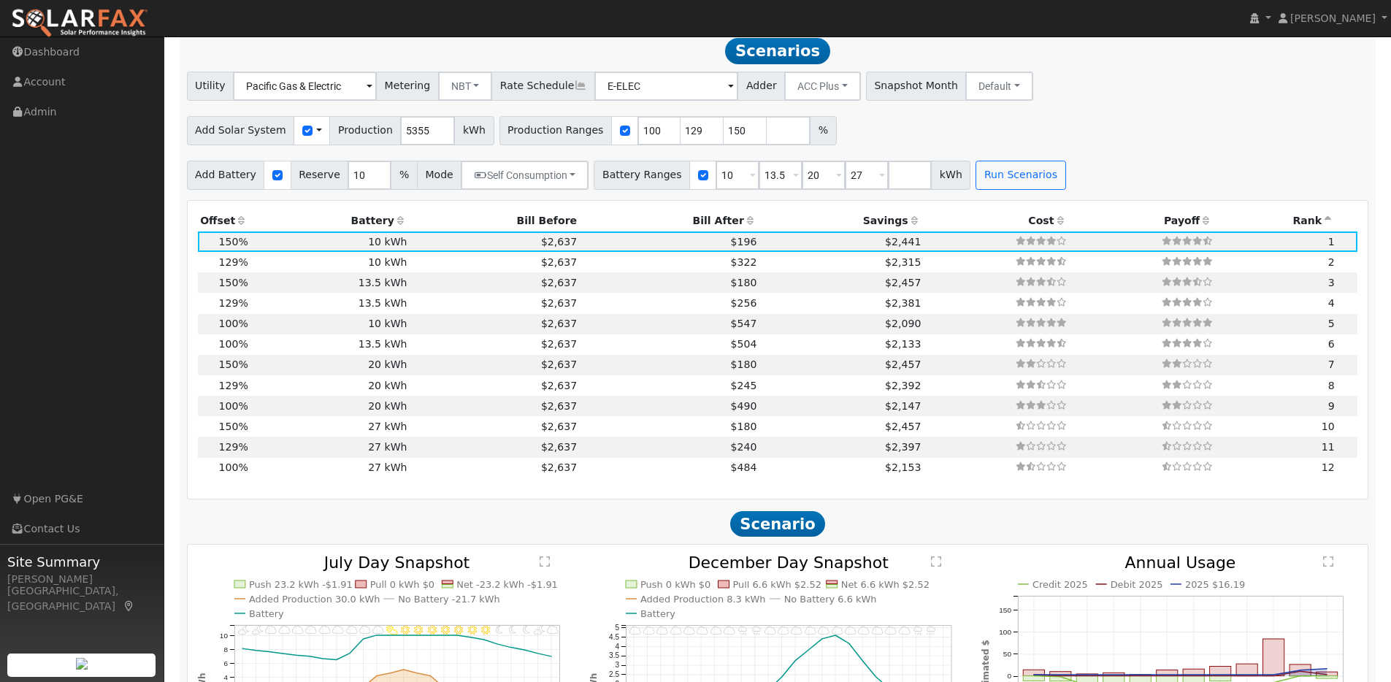
click at [396, 224] on icon at bounding box center [400, 220] width 13 height 10
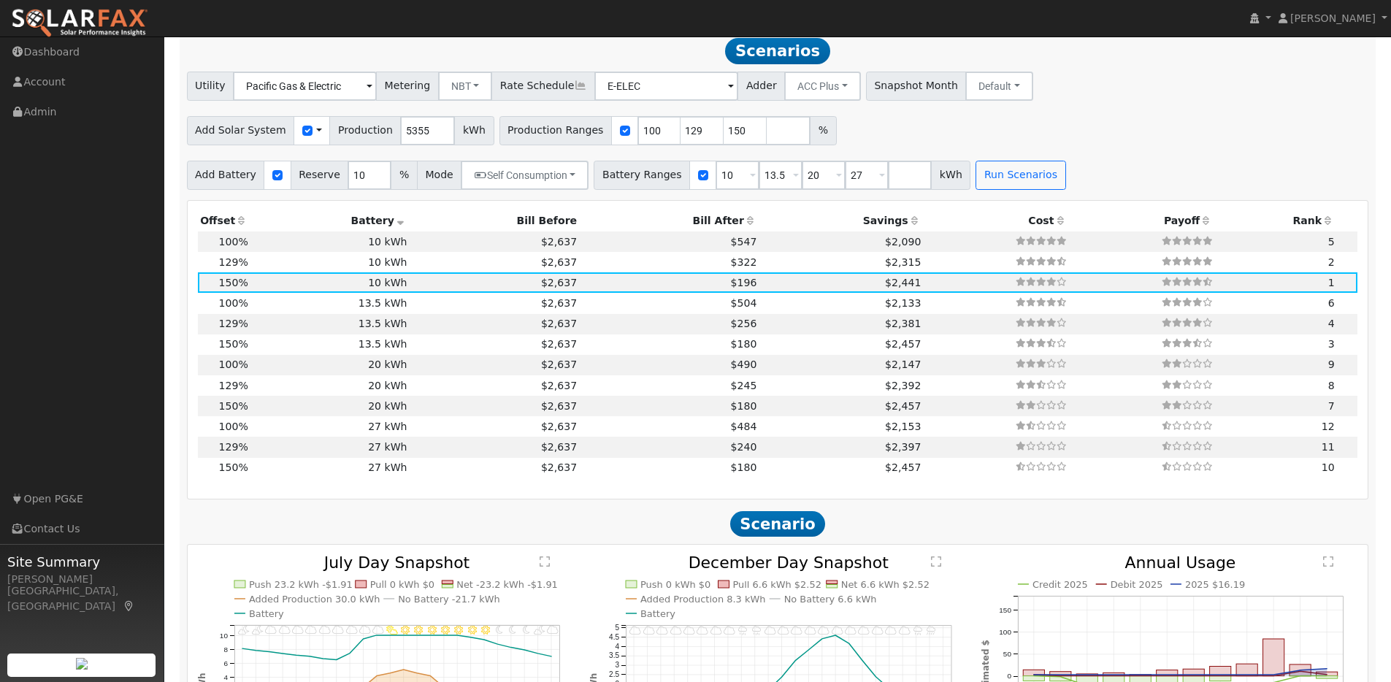
click at [240, 223] on icon at bounding box center [241, 220] width 13 height 10
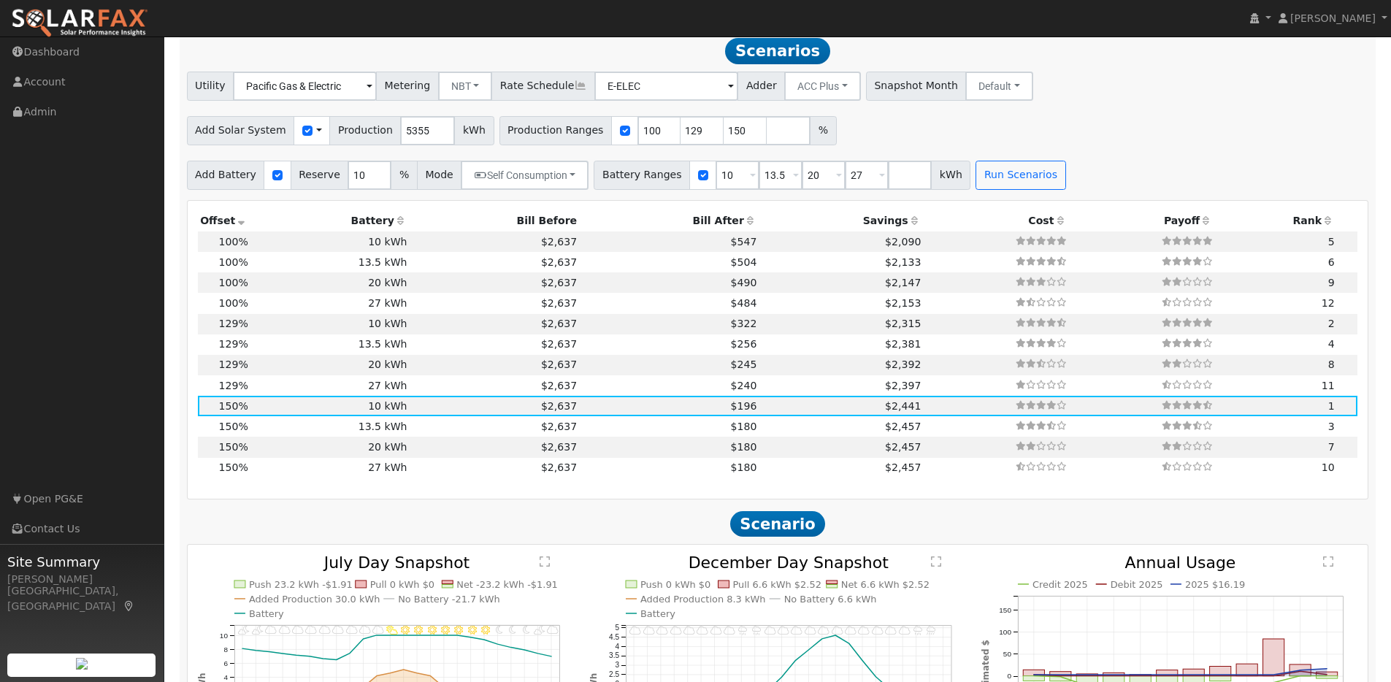
click at [908, 226] on icon at bounding box center [914, 220] width 13 height 10
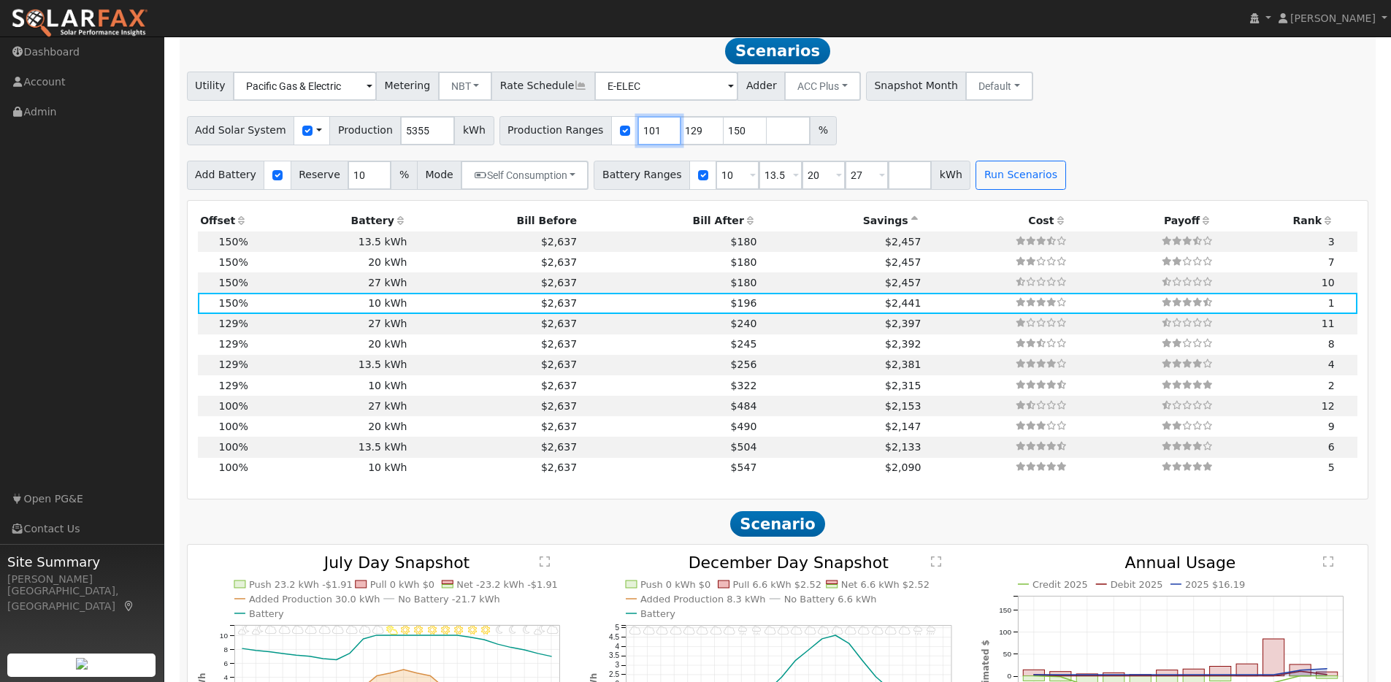
click at [651, 136] on input "101" at bounding box center [660, 130] width 44 height 29
click at [651, 136] on input "102" at bounding box center [660, 130] width 44 height 29
click at [651, 136] on input "103" at bounding box center [660, 130] width 44 height 29
click at [651, 136] on input "104" at bounding box center [660, 130] width 44 height 29
click at [651, 136] on input "105" at bounding box center [660, 130] width 44 height 29
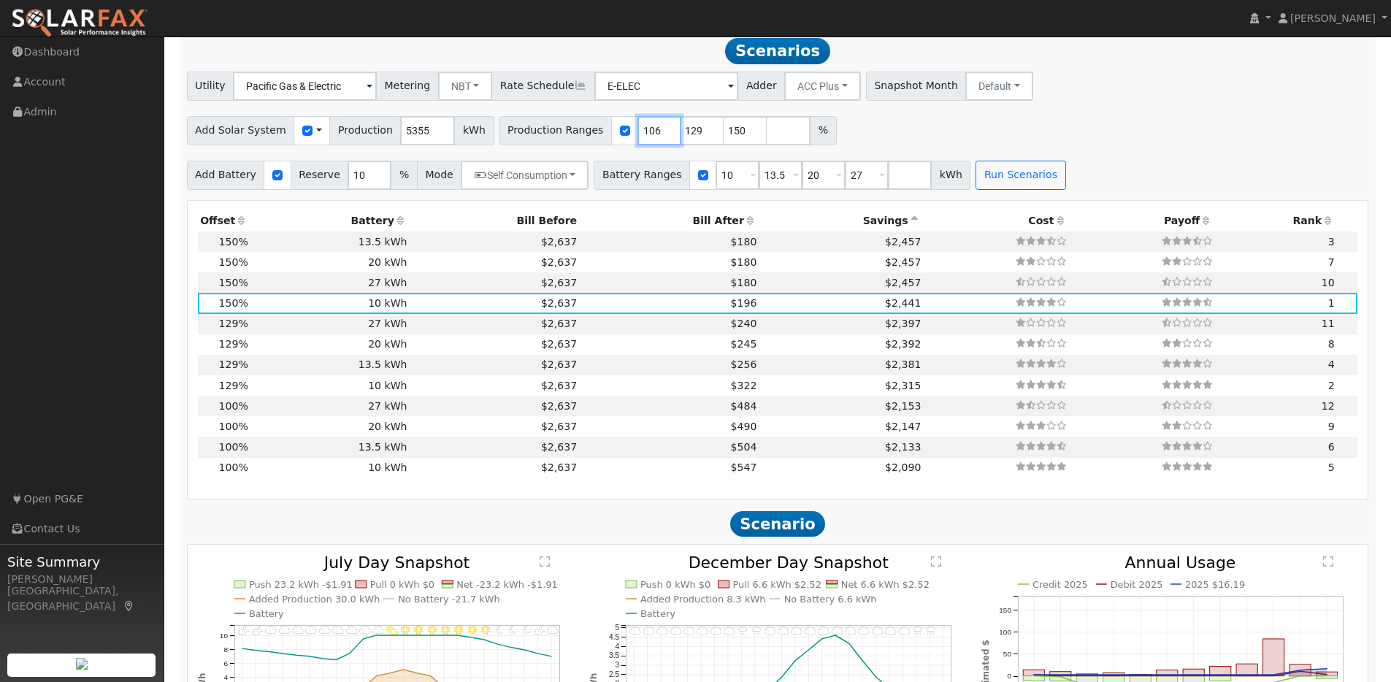
type input "106"
click at [651, 136] on input "106" at bounding box center [660, 130] width 44 height 29
type input "151"
click at [741, 134] on input "151" at bounding box center [746, 130] width 44 height 29
click at [983, 179] on button "Run Scenarios" at bounding box center [1021, 175] width 90 height 29
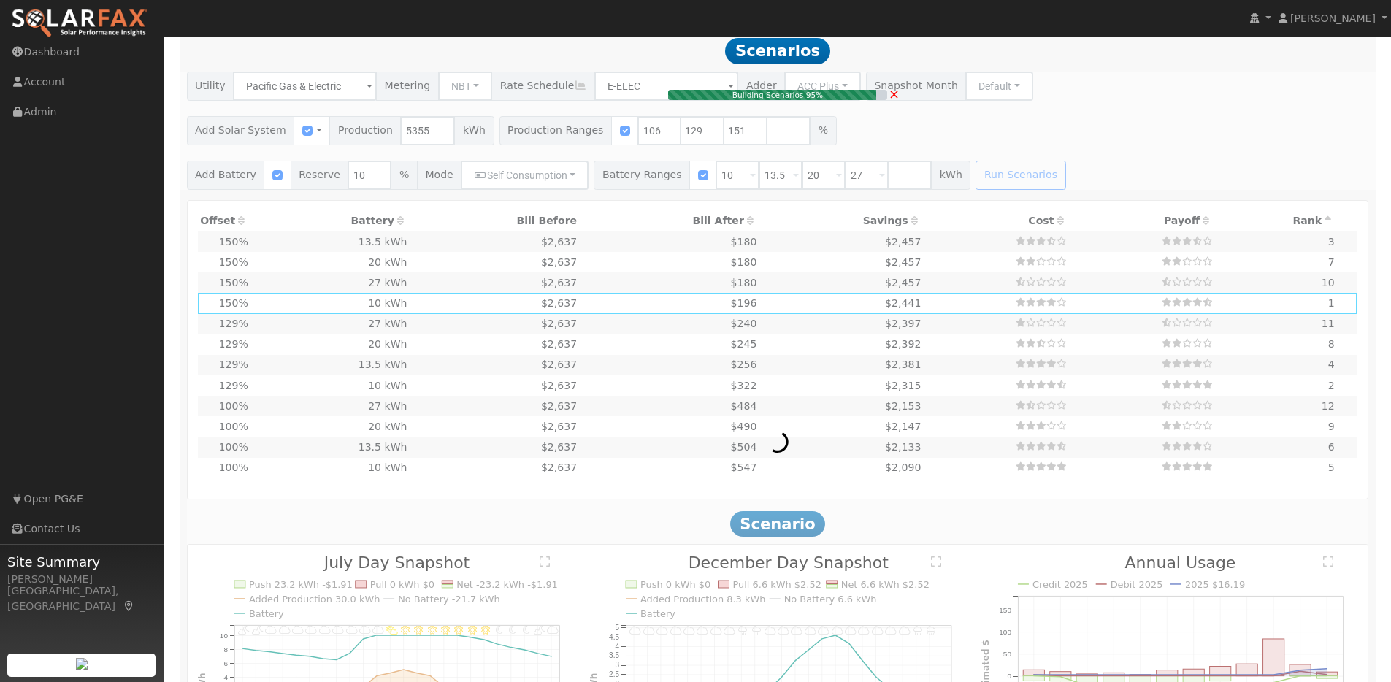
type input "$16,711"
type input "$8,043"
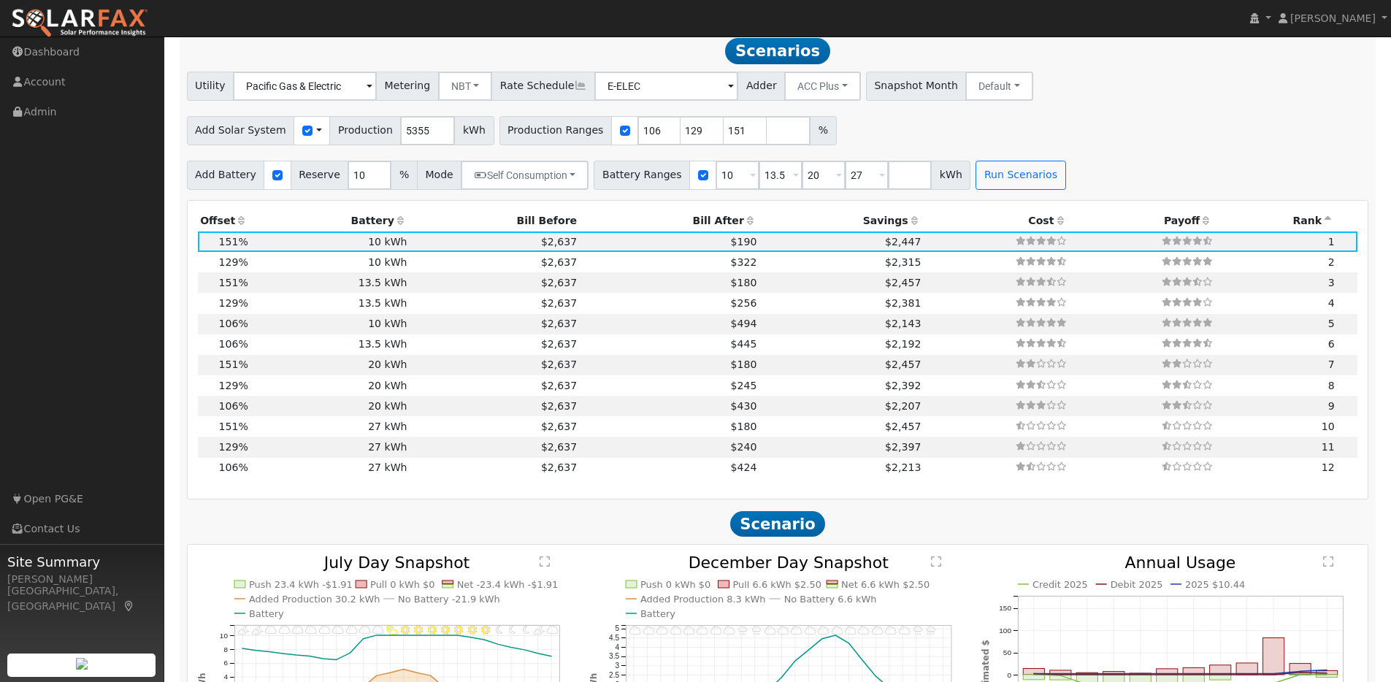
click at [908, 224] on icon at bounding box center [914, 220] width 13 height 10
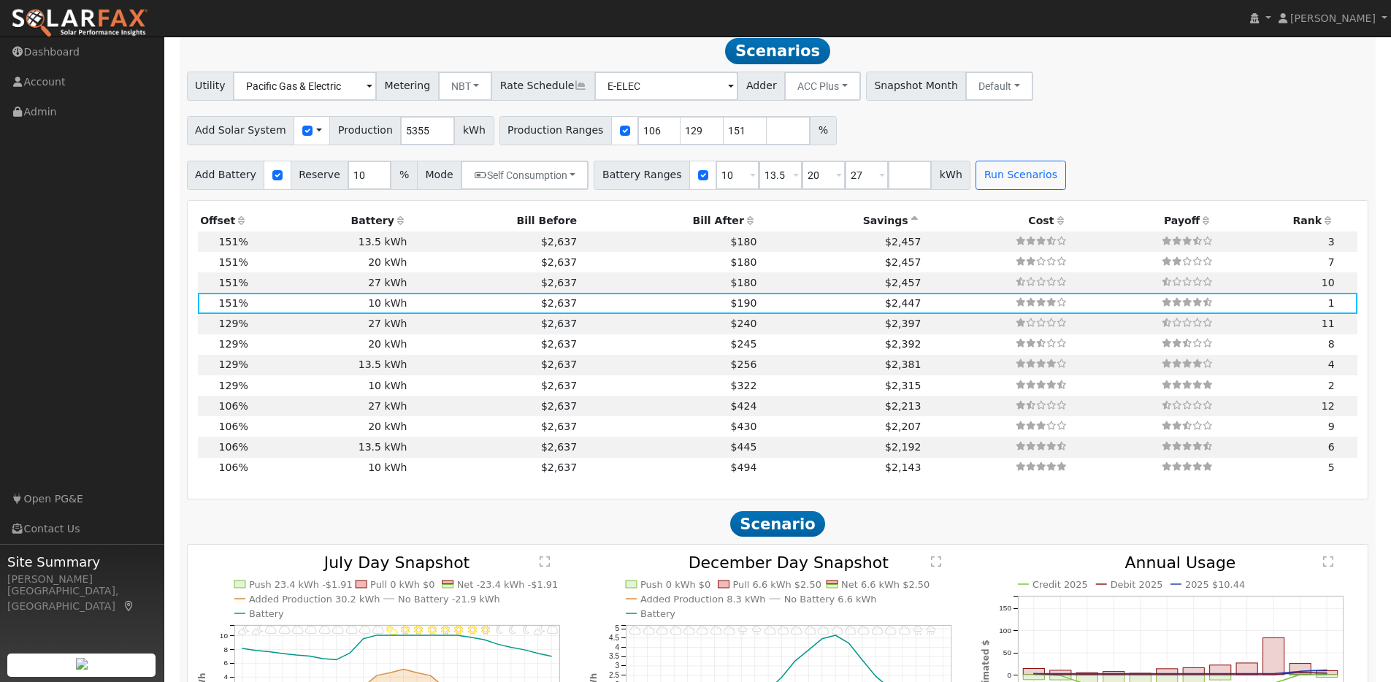
click at [908, 224] on icon at bounding box center [914, 220] width 13 height 10
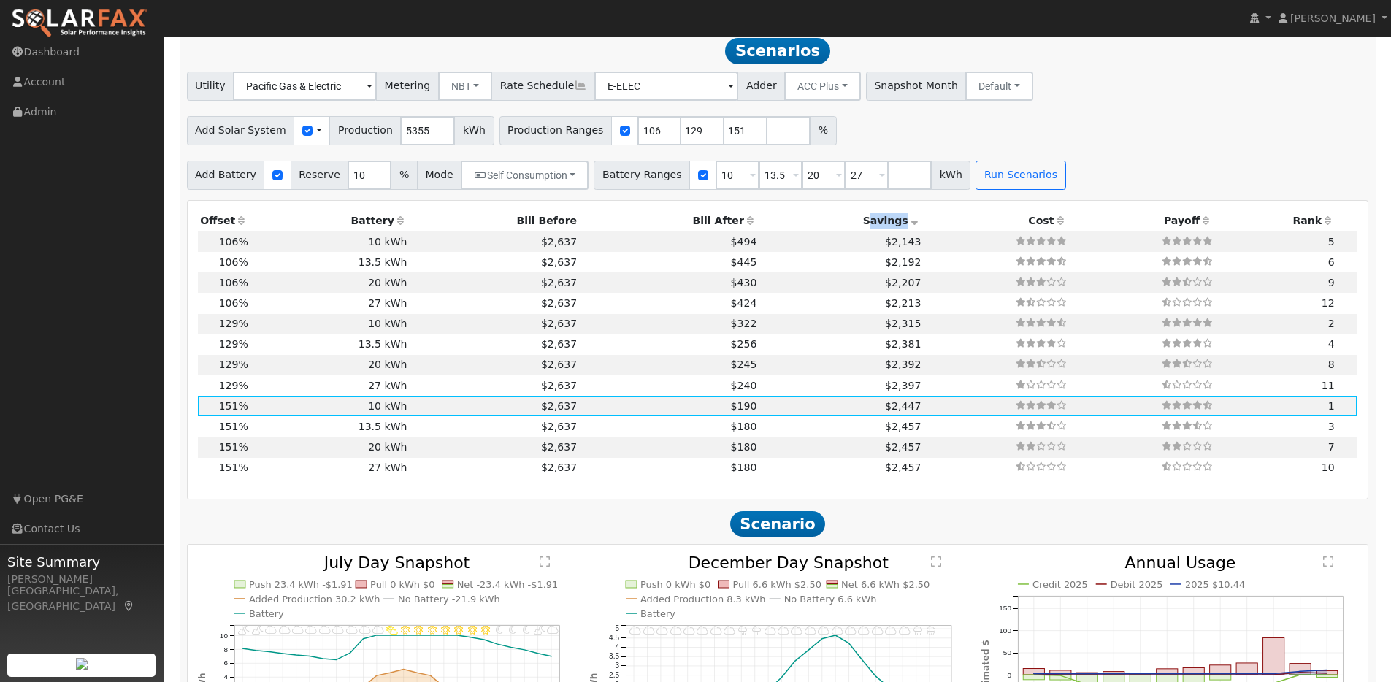
click at [908, 224] on icon at bounding box center [914, 220] width 13 height 10
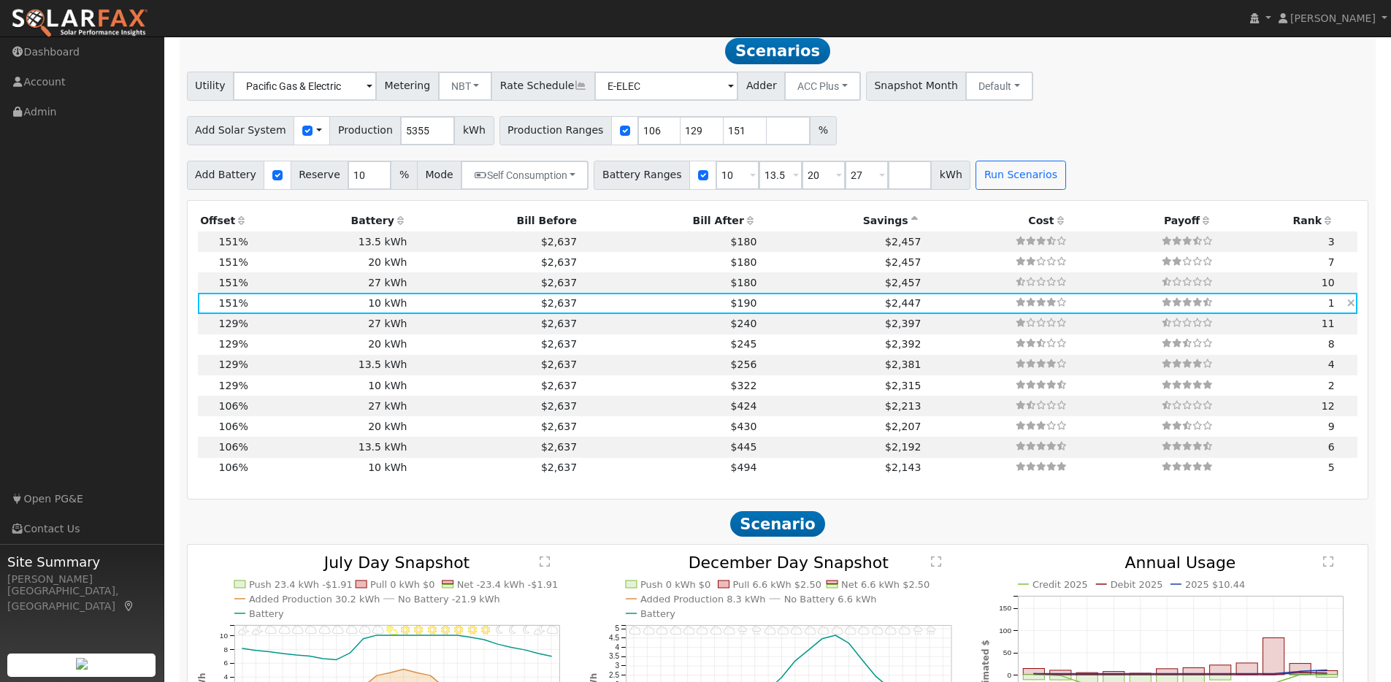
click at [643, 311] on td "$190" at bounding box center [670, 303] width 180 height 20
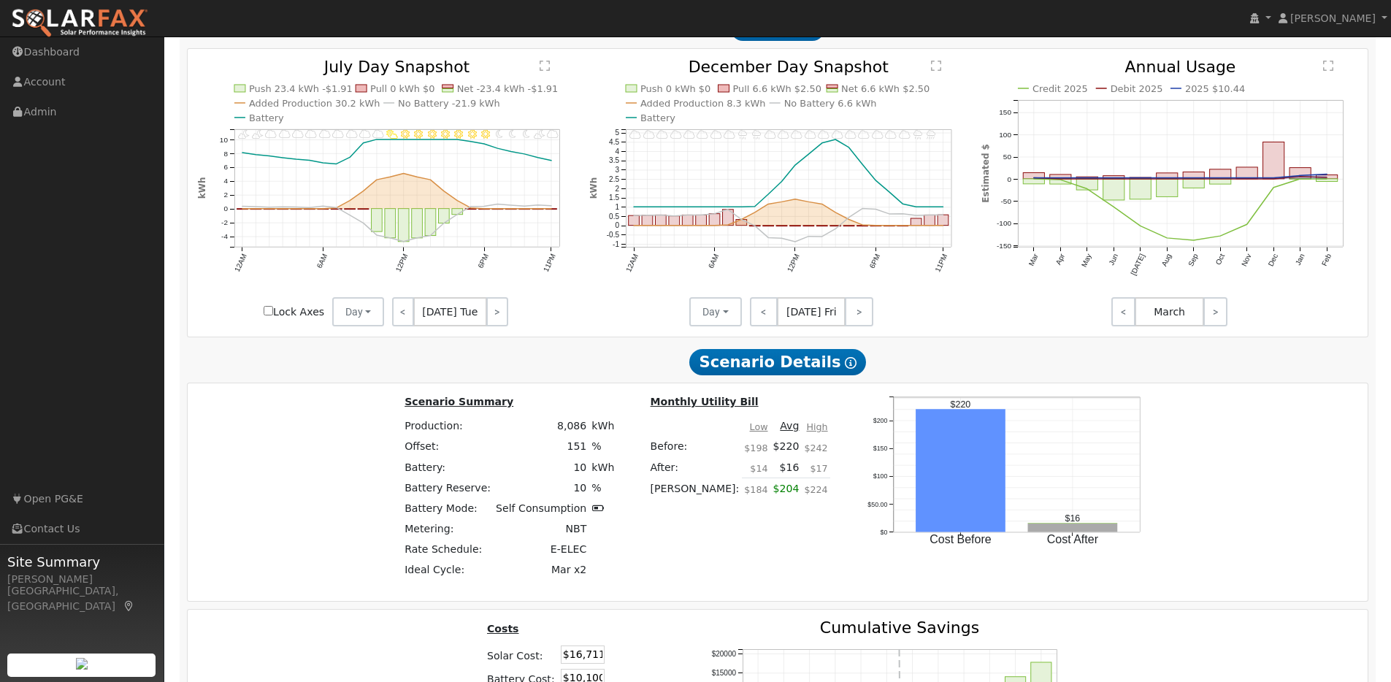
scroll to position [1790, 0]
click at [405, 321] on link "<" at bounding box center [403, 312] width 22 height 29
click at [405, 321] on link "<" at bounding box center [402, 312] width 20 height 29
click at [406, 321] on link "<" at bounding box center [402, 312] width 20 height 29
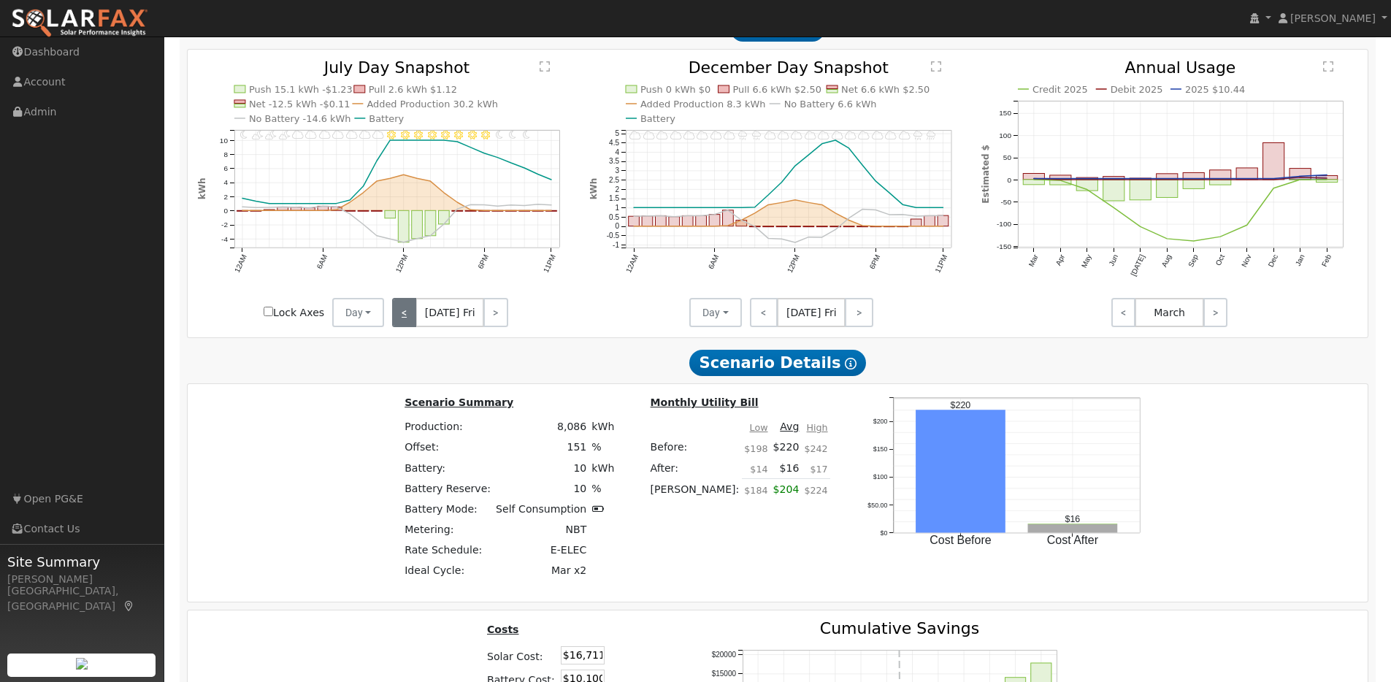
click at [406, 321] on link "<" at bounding box center [404, 312] width 24 height 29
click at [406, 321] on link "<" at bounding box center [402, 312] width 20 height 29
click at [406, 321] on link "<" at bounding box center [403, 312] width 22 height 29
click at [406, 321] on link "<" at bounding box center [402, 312] width 20 height 29
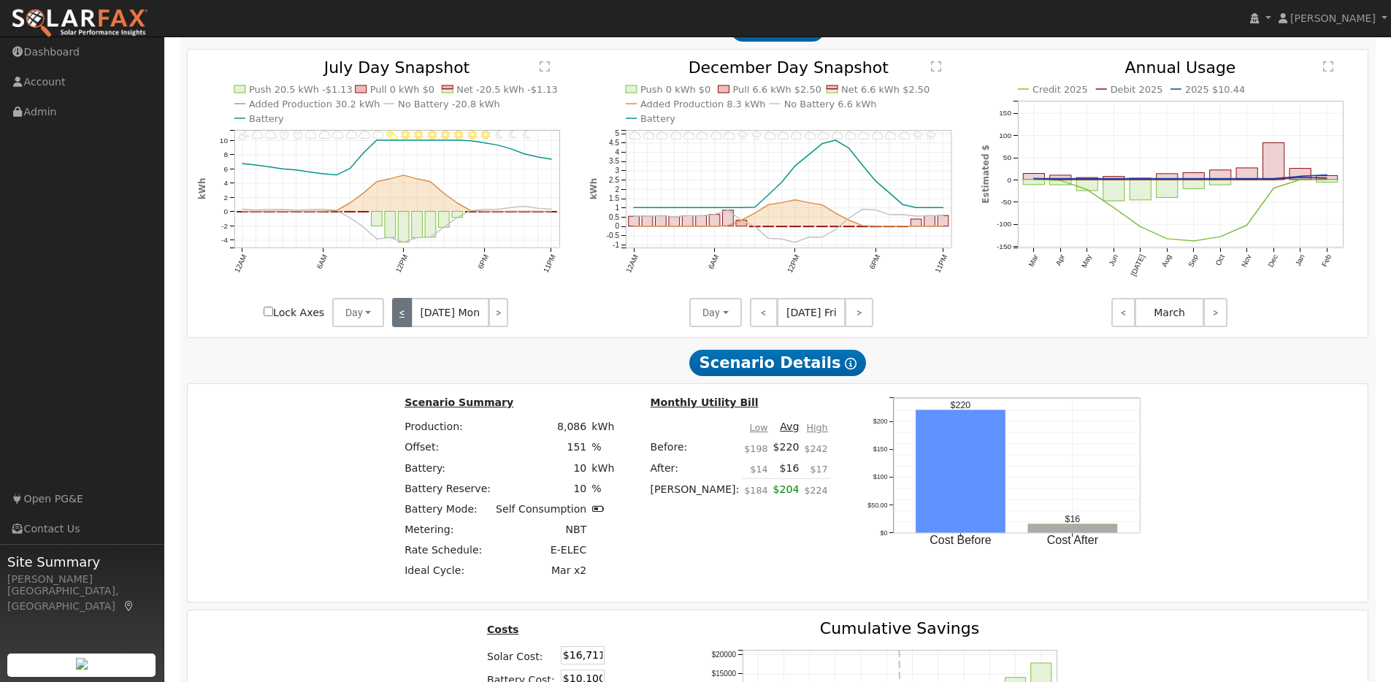
click at [406, 321] on link "<" at bounding box center [402, 312] width 20 height 29
click at [406, 321] on link "<" at bounding box center [403, 312] width 22 height 29
click at [406, 321] on link "<" at bounding box center [404, 312] width 24 height 29
click at [406, 321] on link "<" at bounding box center [402, 312] width 21 height 29
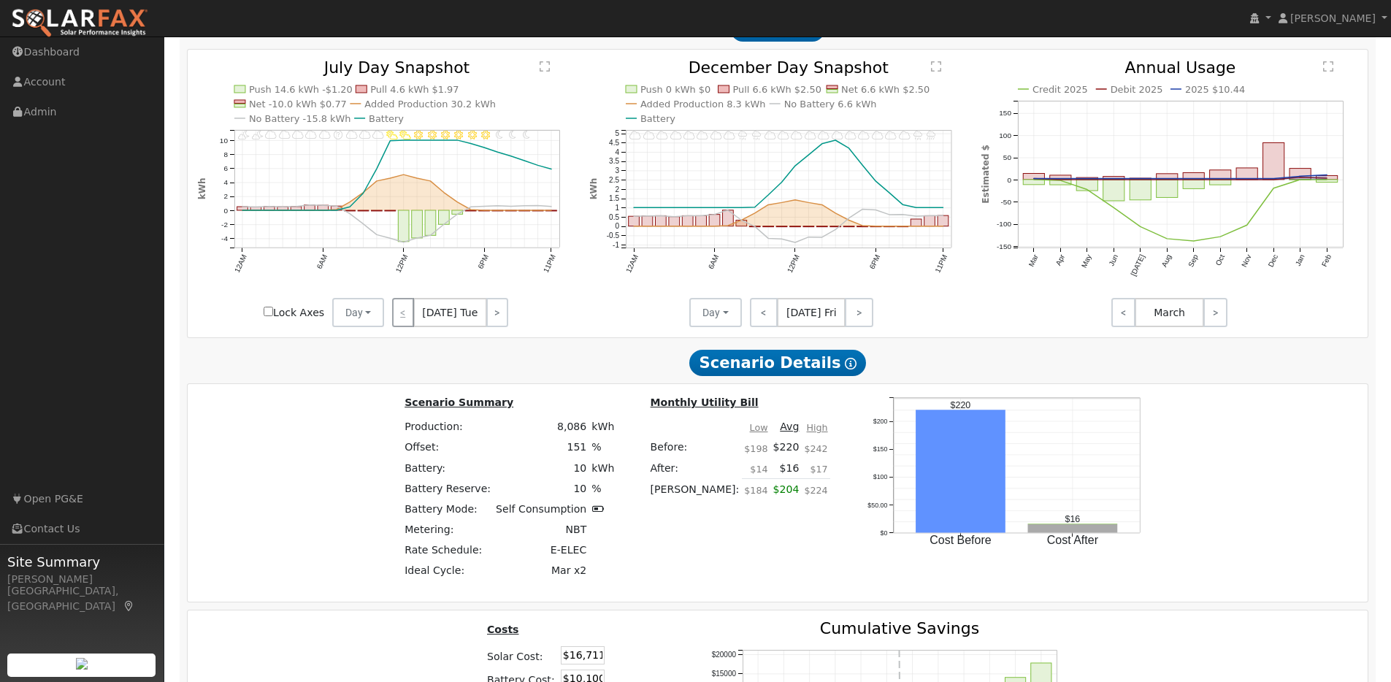
click at [406, 321] on div "< [DATE] Tue >" at bounding box center [449, 312] width 131 height 29
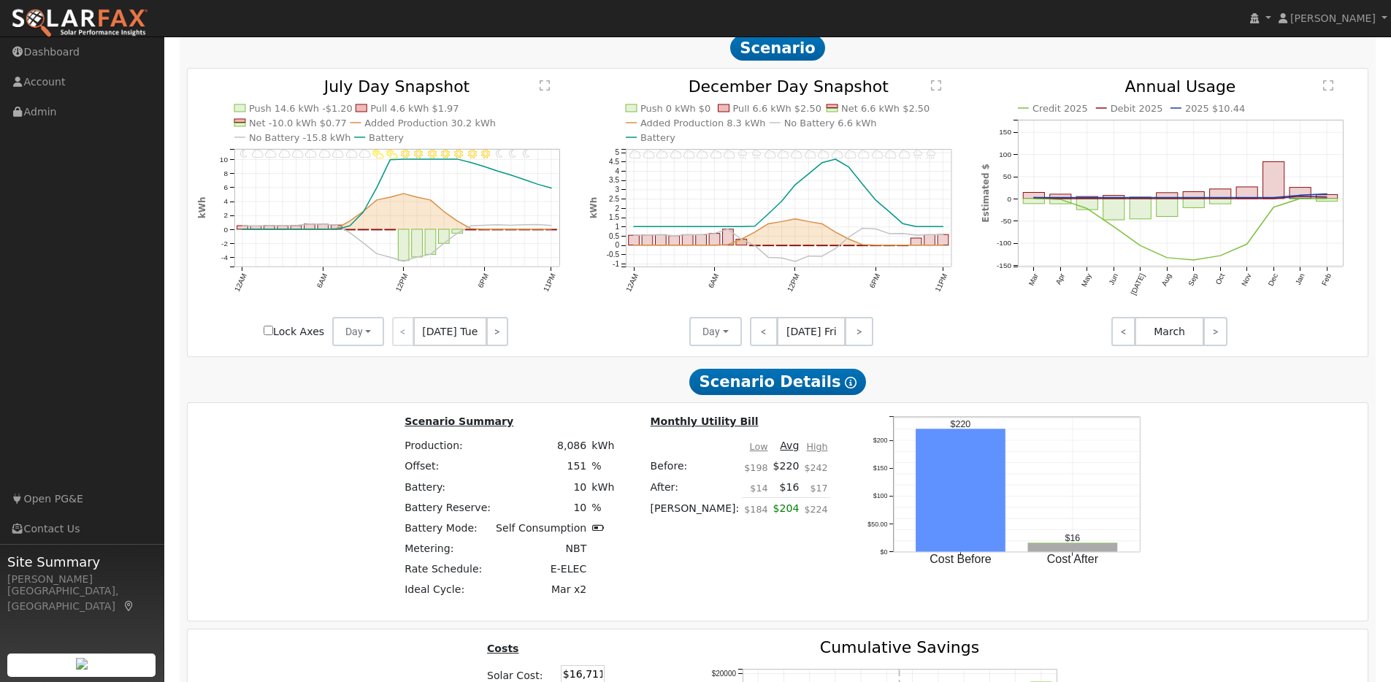
scroll to position [1618, 0]
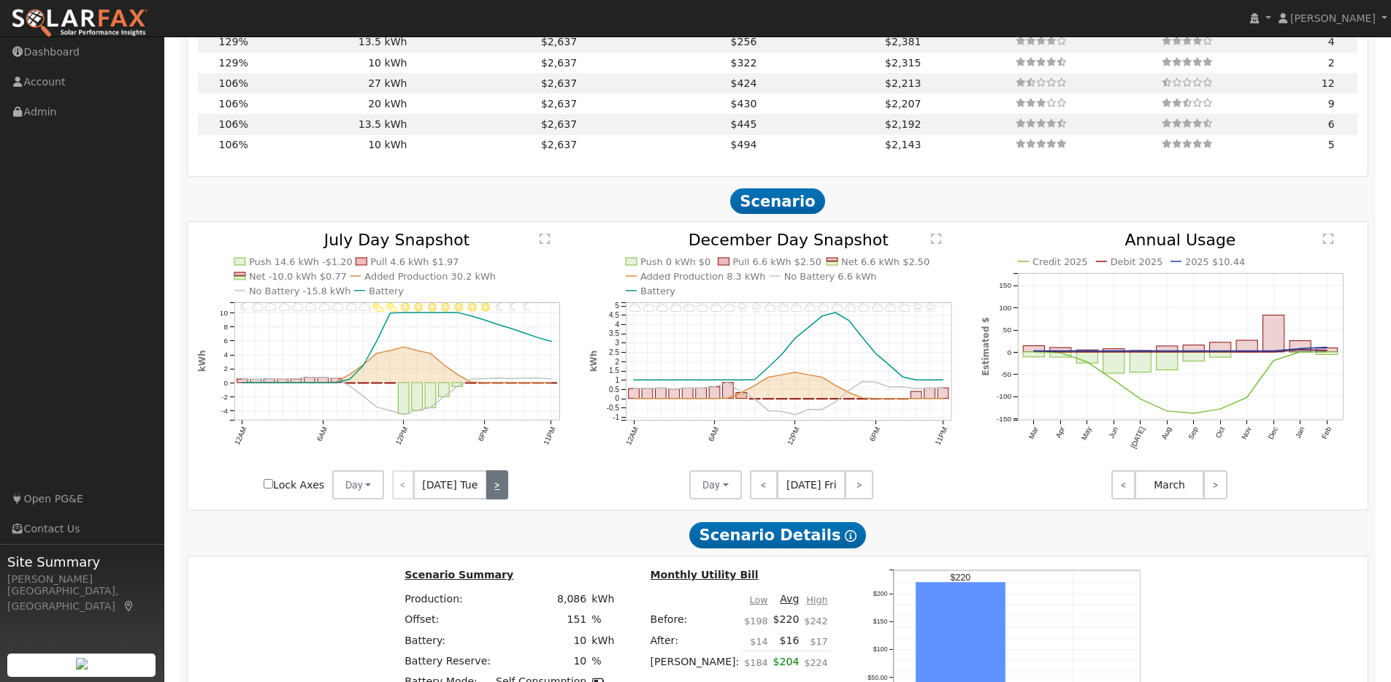
click at [500, 496] on link ">" at bounding box center [497, 484] width 22 height 29
click at [498, 491] on link ">" at bounding box center [499, 484] width 20 height 29
click at [498, 491] on link ">" at bounding box center [497, 484] width 21 height 29
click at [498, 491] on link ">" at bounding box center [495, 484] width 24 height 29
click at [498, 491] on link ">" at bounding box center [497, 484] width 22 height 29
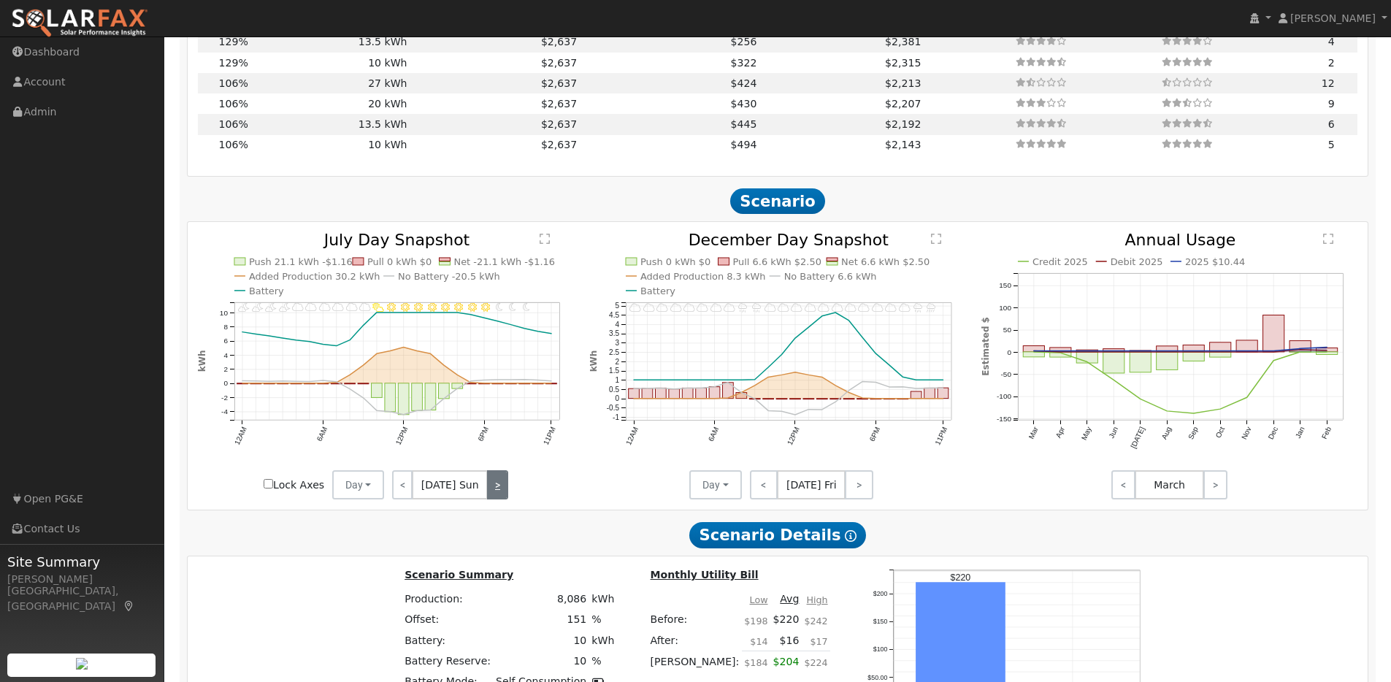
click at [498, 491] on link ">" at bounding box center [497, 484] width 20 height 29
click at [498, 491] on link ">" at bounding box center [499, 484] width 20 height 29
click at [498, 491] on link ">" at bounding box center [497, 484] width 22 height 29
click at [498, 491] on link ">" at bounding box center [499, 484] width 20 height 29
click at [498, 491] on link ">" at bounding box center [497, 484] width 21 height 29
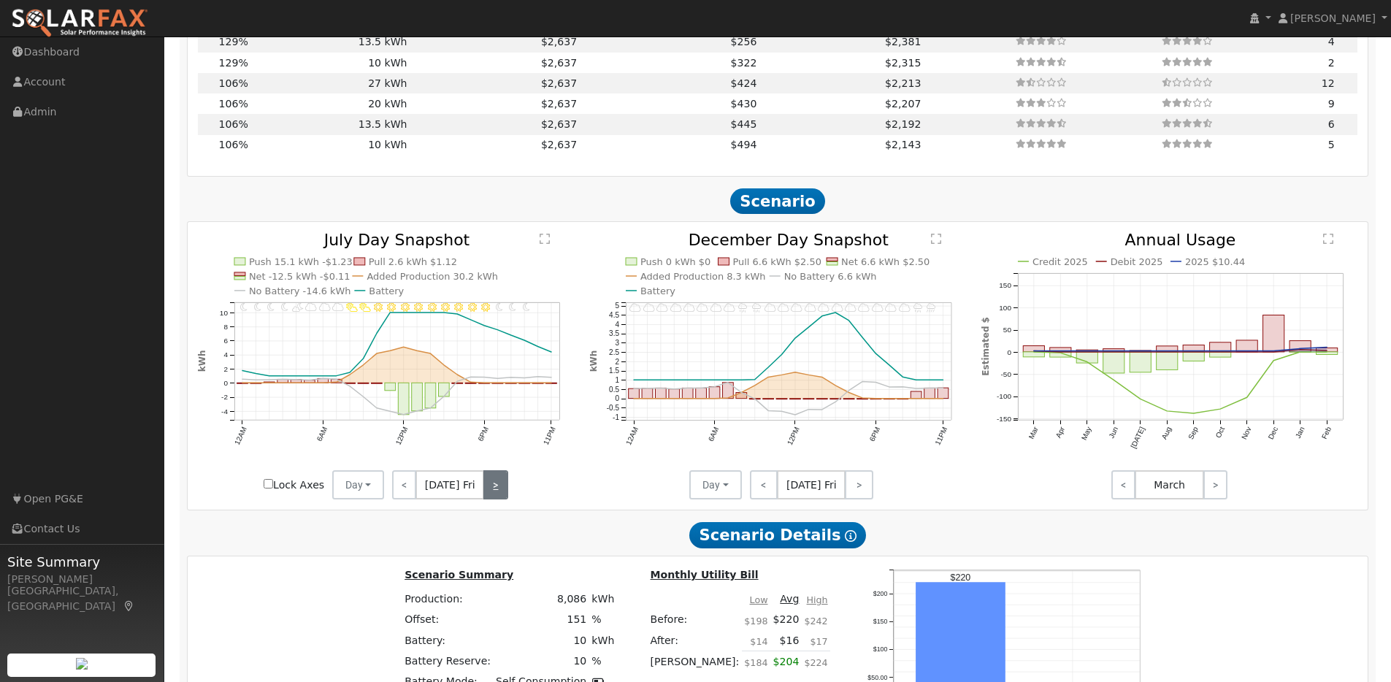
click at [498, 491] on link ">" at bounding box center [495, 484] width 24 height 29
click at [498, 491] on link ">" at bounding box center [497, 484] width 22 height 29
click at [498, 491] on link ">" at bounding box center [497, 484] width 20 height 29
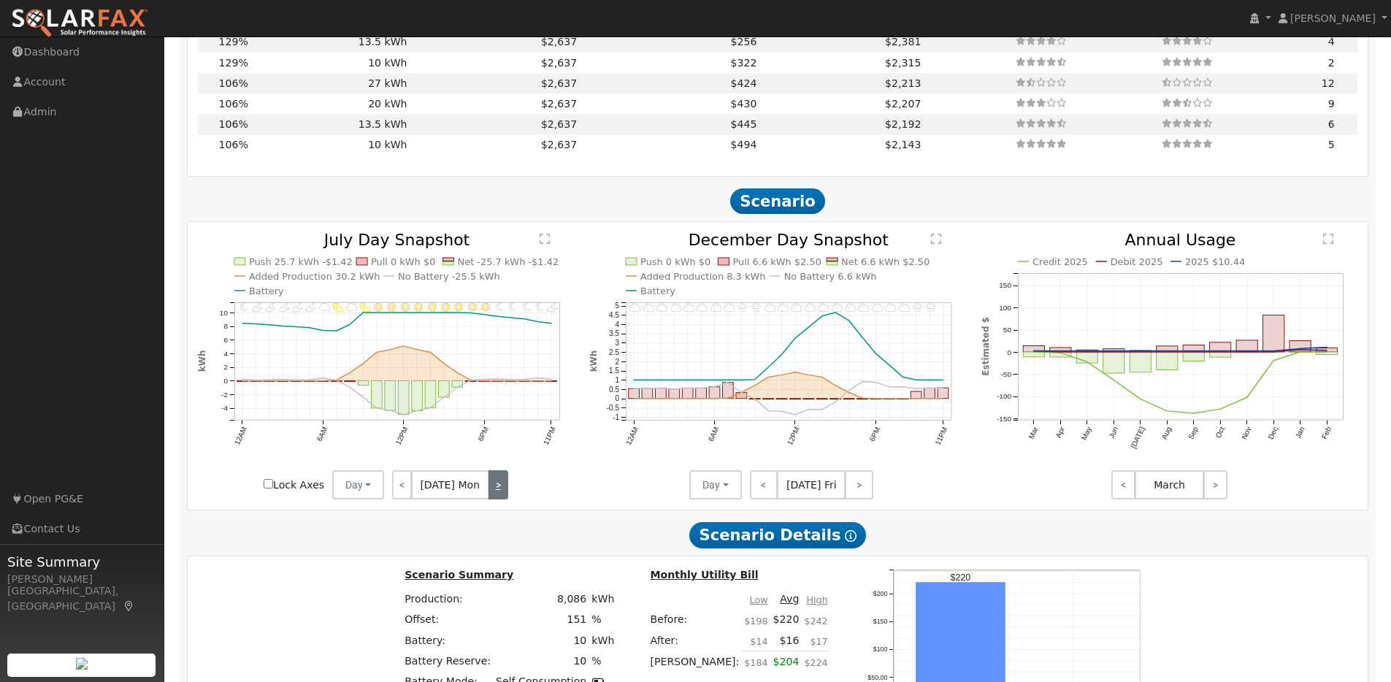
click at [498, 491] on link ">" at bounding box center [499, 484] width 20 height 29
click at [498, 491] on link ">" at bounding box center [497, 484] width 22 height 29
click at [498, 491] on link ">" at bounding box center [499, 484] width 20 height 29
click at [498, 491] on link ">" at bounding box center [497, 484] width 21 height 29
click at [498, 491] on link ">" at bounding box center [495, 484] width 24 height 29
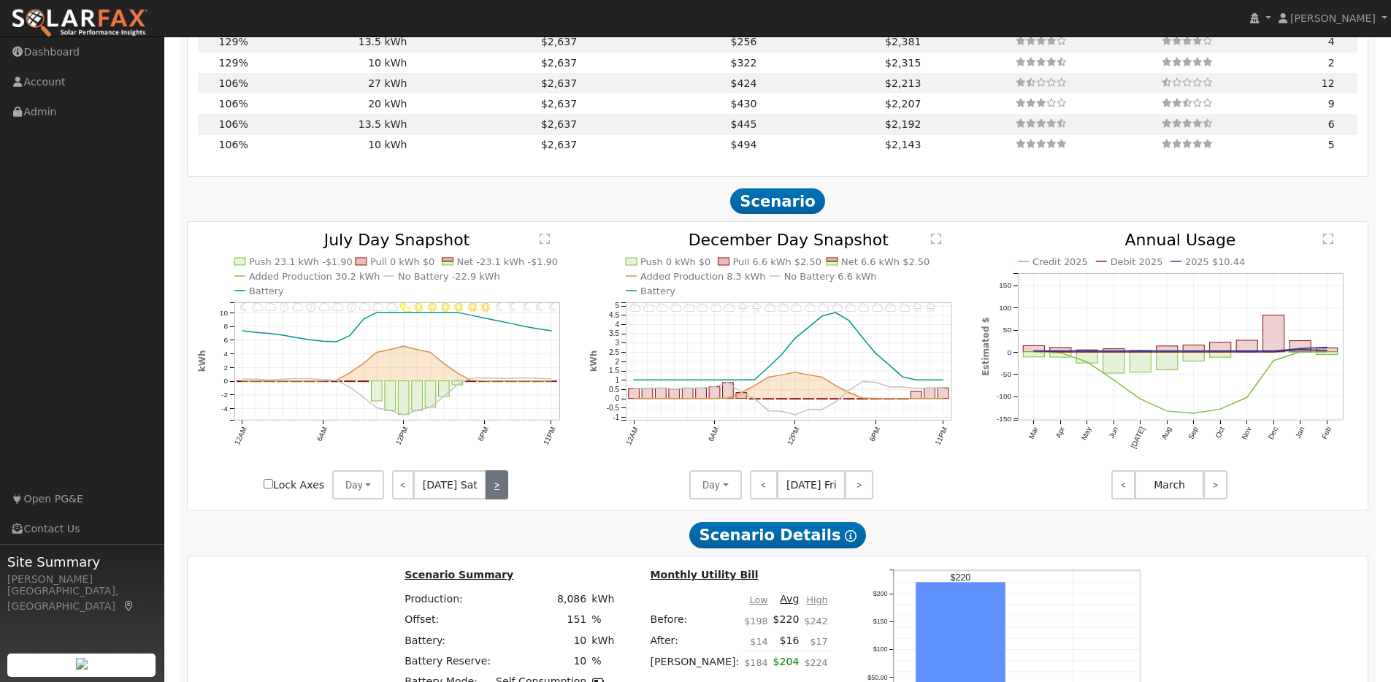
click at [498, 491] on link ">" at bounding box center [497, 484] width 22 height 29
click at [498, 491] on link ">" at bounding box center [497, 484] width 20 height 29
click at [498, 491] on link ">" at bounding box center [499, 484] width 20 height 29
click at [498, 491] on link ">" at bounding box center [497, 484] width 22 height 29
click at [498, 491] on link ">" at bounding box center [499, 484] width 20 height 29
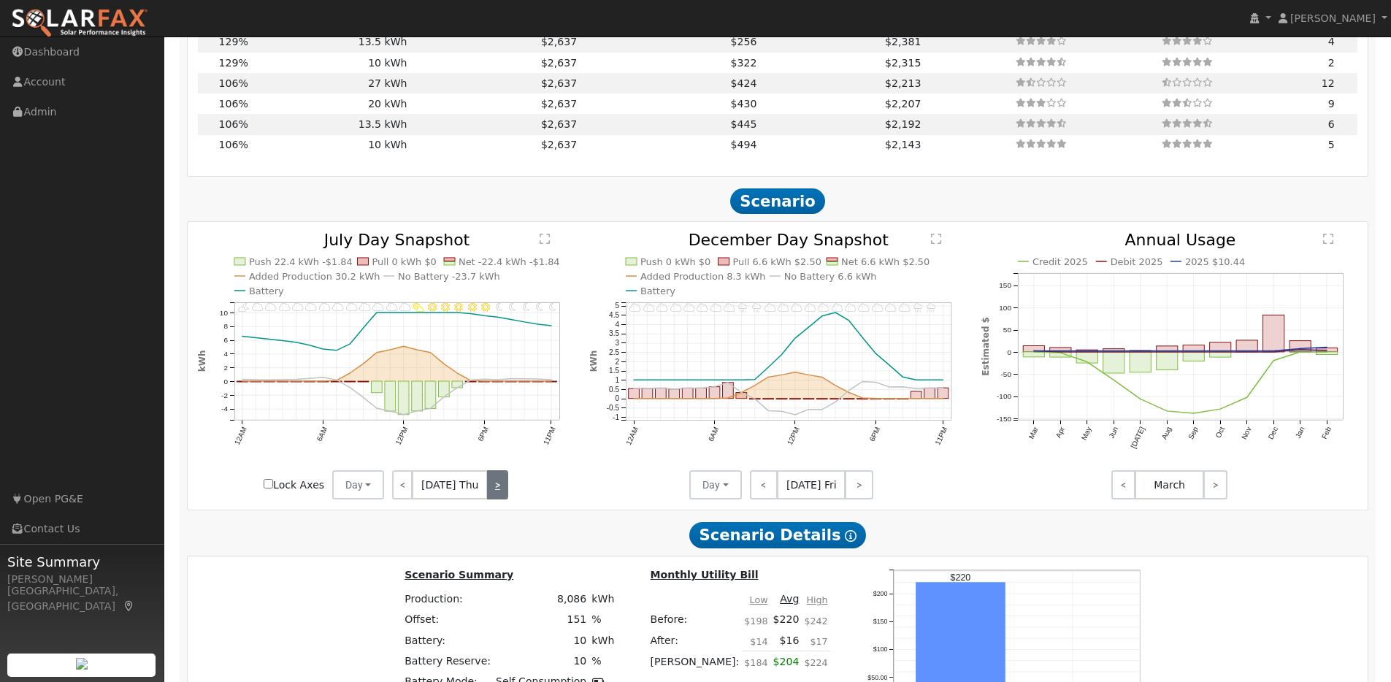
click at [498, 491] on link ">" at bounding box center [497, 484] width 21 height 29
click at [498, 491] on link ">" at bounding box center [495, 484] width 24 height 29
click at [498, 491] on link ">" at bounding box center [497, 484] width 22 height 29
click at [498, 491] on link ">" at bounding box center [497, 484] width 20 height 29
click at [498, 491] on link ">" at bounding box center [499, 484] width 20 height 29
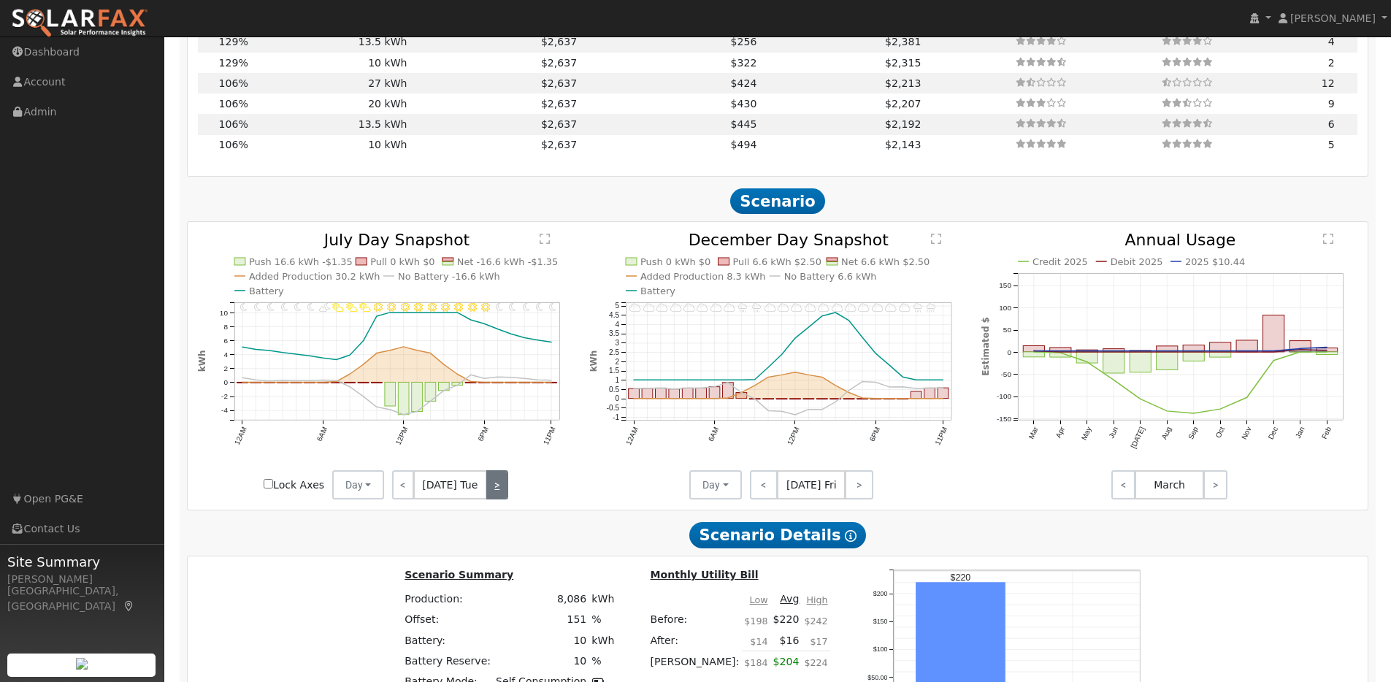
click at [498, 491] on link ">" at bounding box center [497, 484] width 22 height 29
click at [333, 361] on icon "11PM - MostlyCloudy 10PM - MostlyCloudy 9PM - PartlyCloudy 8PM - Clear 7PM - Cl…" at bounding box center [386, 365] width 377 height 267
click at [761, 491] on link "<" at bounding box center [764, 484] width 28 height 29
click at [761, 491] on link "<" at bounding box center [762, 484] width 25 height 29
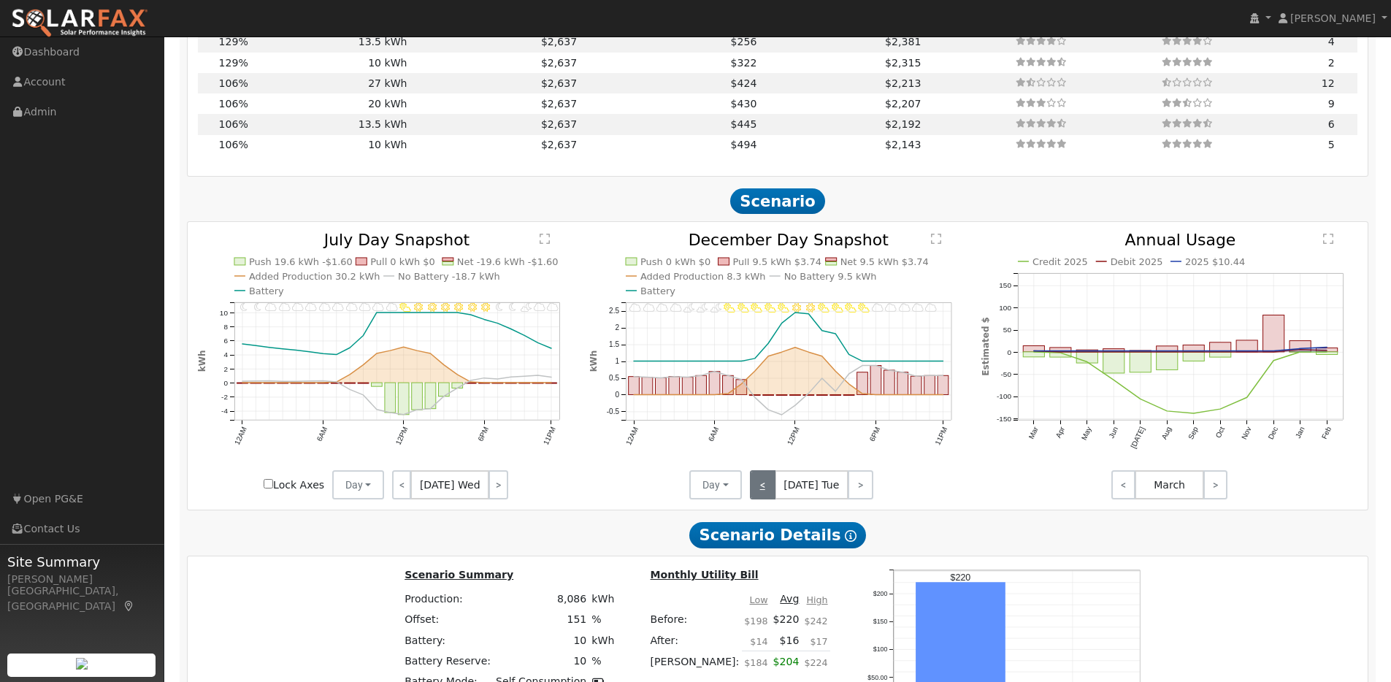
click at [761, 491] on link "<" at bounding box center [763, 484] width 26 height 29
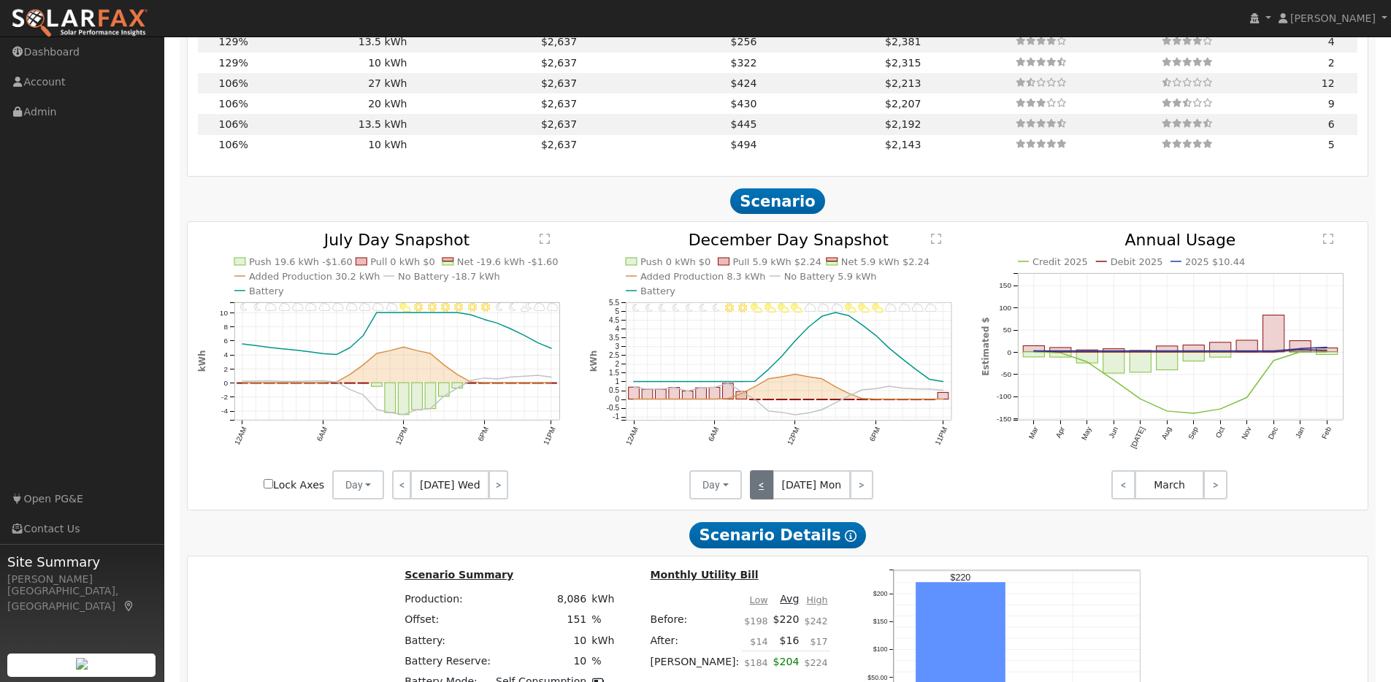
click at [761, 491] on link "<" at bounding box center [761, 484] width 23 height 29
click at [761, 491] on link "<" at bounding box center [762, 484] width 25 height 29
click at [761, 491] on link "<" at bounding box center [764, 484] width 28 height 29
click at [761, 491] on link "<" at bounding box center [762, 484] width 25 height 29
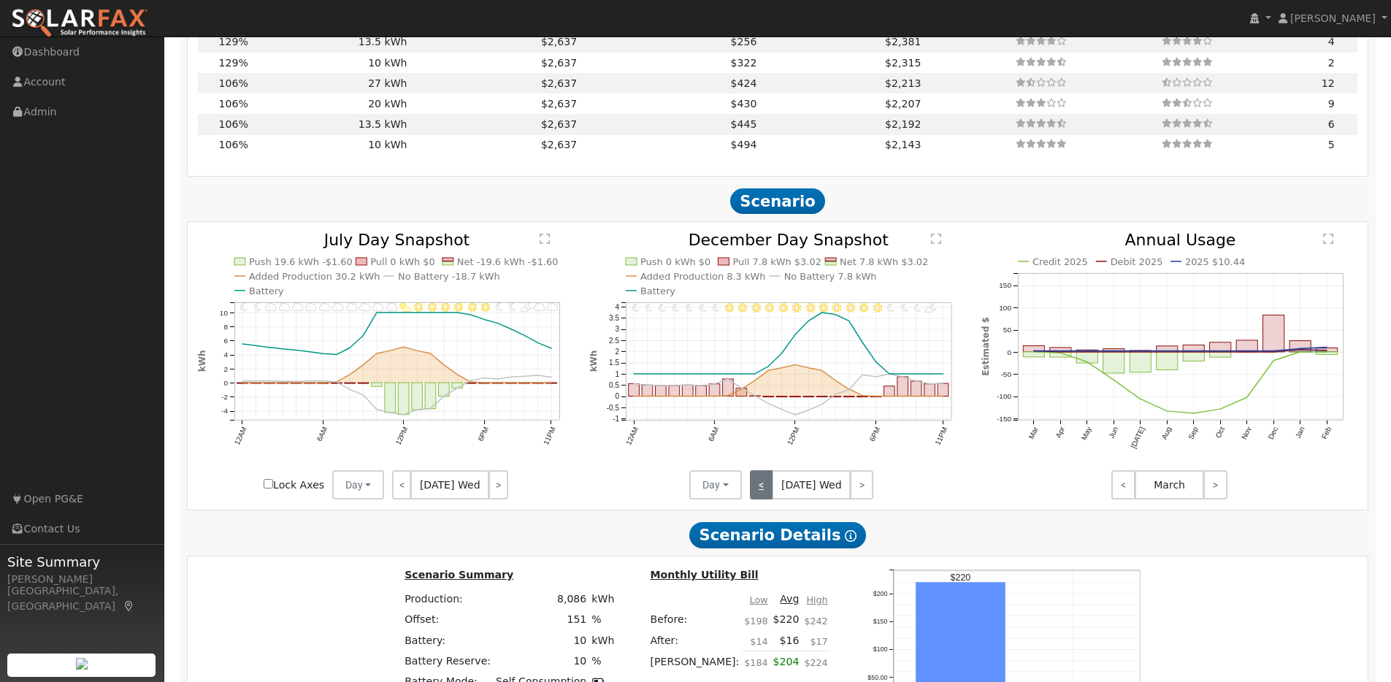
click at [761, 491] on link "<" at bounding box center [761, 484] width 23 height 29
click at [761, 491] on div "< [DATE] Sun >" at bounding box center [807, 484] width 131 height 29
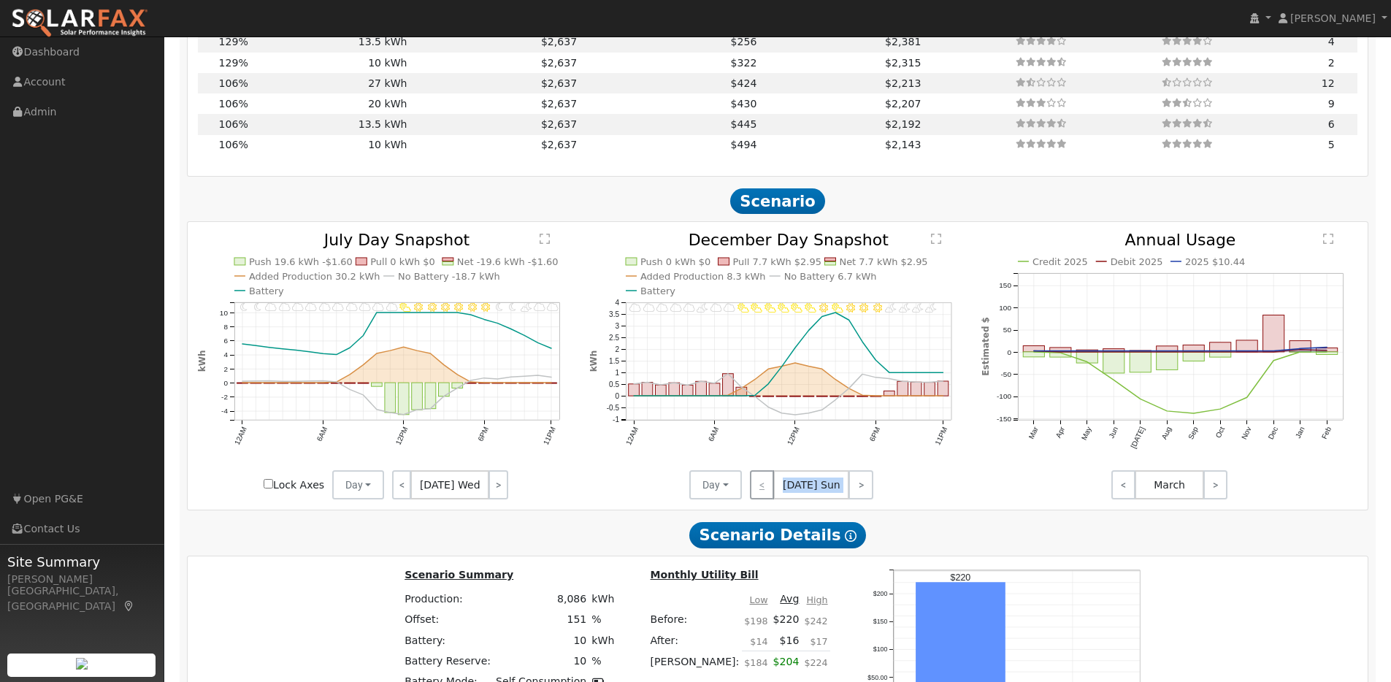
click at [761, 491] on div "< [DATE] Sun >" at bounding box center [807, 484] width 131 height 29
click at [829, 466] on icon "11PM - undefined 10PM - PartlyCloudy 9PM - PartlyCloudy 8PM - PartlyCloudy 7PM …" at bounding box center [777, 365] width 377 height 267
click at [399, 496] on link "<" at bounding box center [402, 484] width 20 height 29
click at [399, 495] on link "<" at bounding box center [403, 484] width 22 height 29
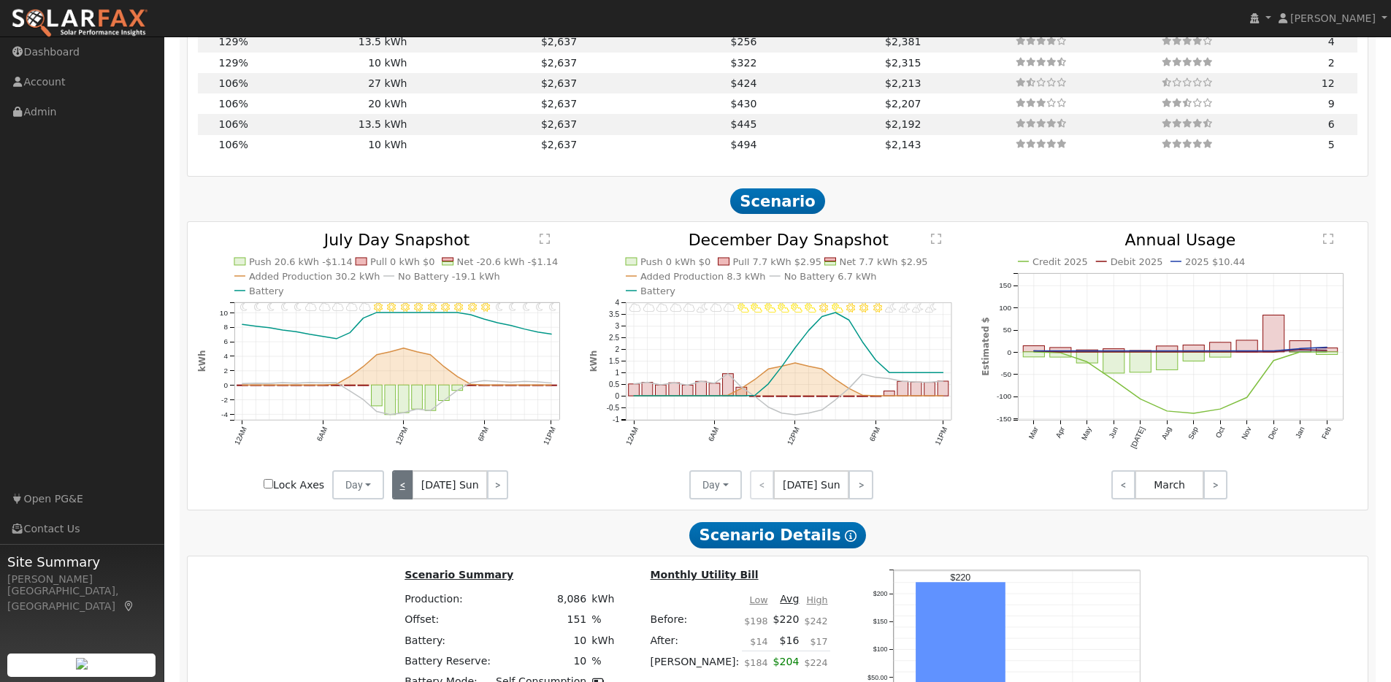
click at [399, 495] on link "<" at bounding box center [402, 484] width 20 height 29
click at [399, 495] on link "<" at bounding box center [403, 484] width 22 height 29
click at [399, 495] on link "<" at bounding box center [404, 484] width 24 height 29
click at [399, 495] on link "<" at bounding box center [402, 484] width 20 height 29
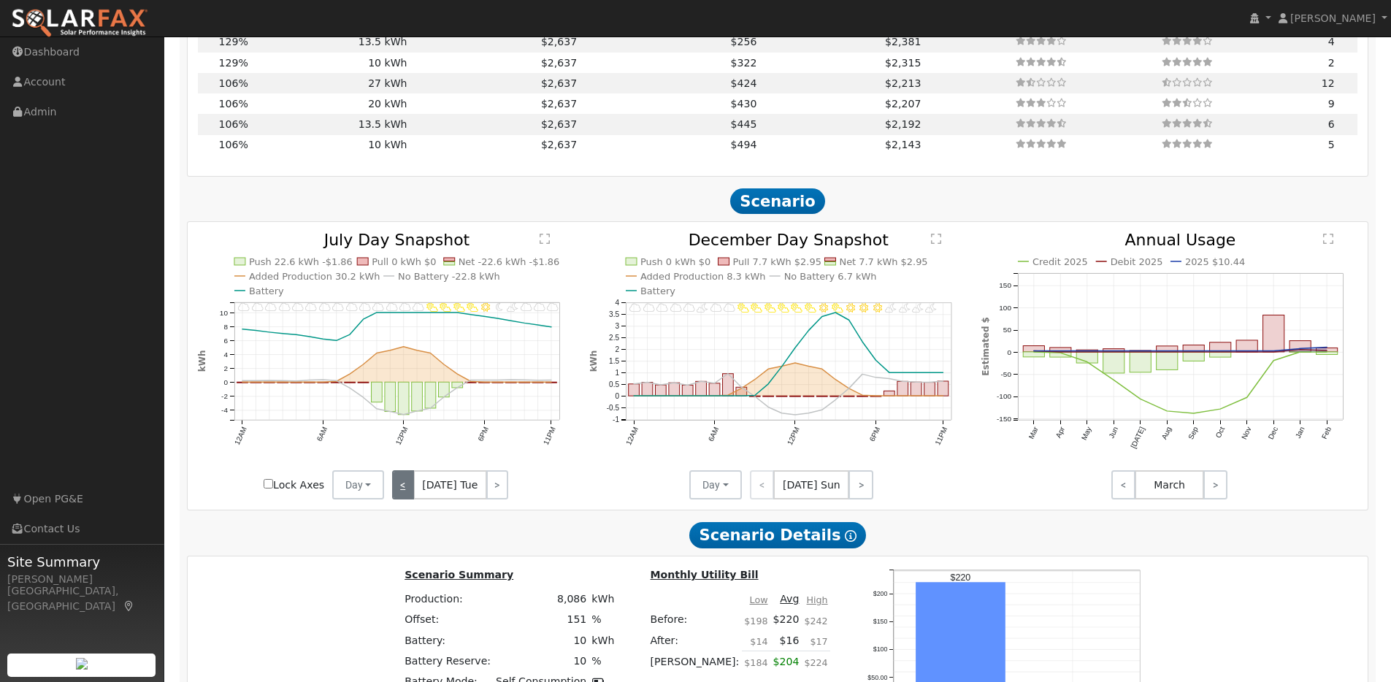
click at [399, 495] on link "<" at bounding box center [403, 484] width 22 height 29
click at [399, 495] on link "<" at bounding box center [402, 484] width 20 height 29
click at [399, 495] on link "<" at bounding box center [403, 484] width 22 height 29
click at [399, 495] on link "<" at bounding box center [404, 484] width 24 height 29
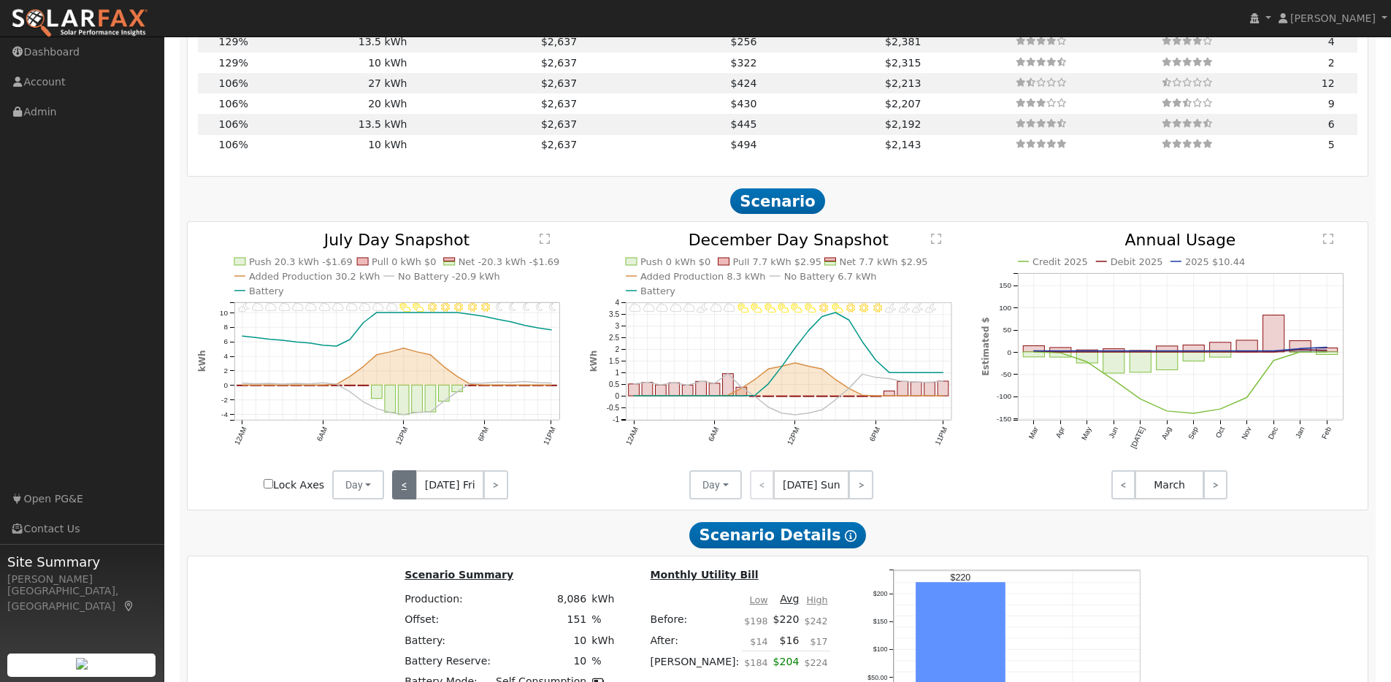
click at [399, 495] on link "<" at bounding box center [404, 484] width 24 height 29
click at [399, 495] on link "<" at bounding box center [402, 484] width 20 height 29
click at [399, 495] on link "<" at bounding box center [403, 484] width 22 height 29
click at [399, 495] on link "<" at bounding box center [402, 484] width 20 height 29
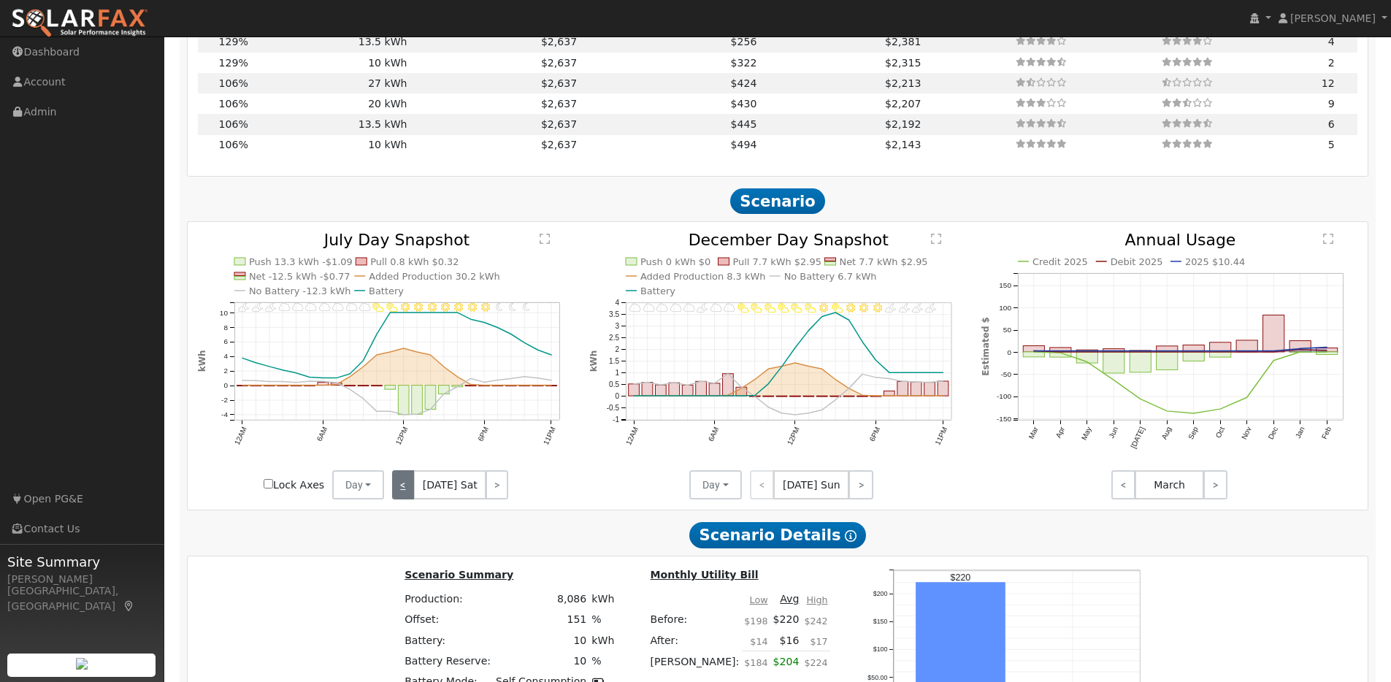
click at [399, 495] on link "<" at bounding box center [403, 484] width 22 height 29
click at [399, 495] on link "<" at bounding box center [404, 484] width 24 height 29
click at [399, 495] on link "<" at bounding box center [402, 484] width 21 height 29
click at [399, 495] on link "<" at bounding box center [402, 484] width 20 height 29
click at [399, 495] on link "<" at bounding box center [403, 484] width 22 height 29
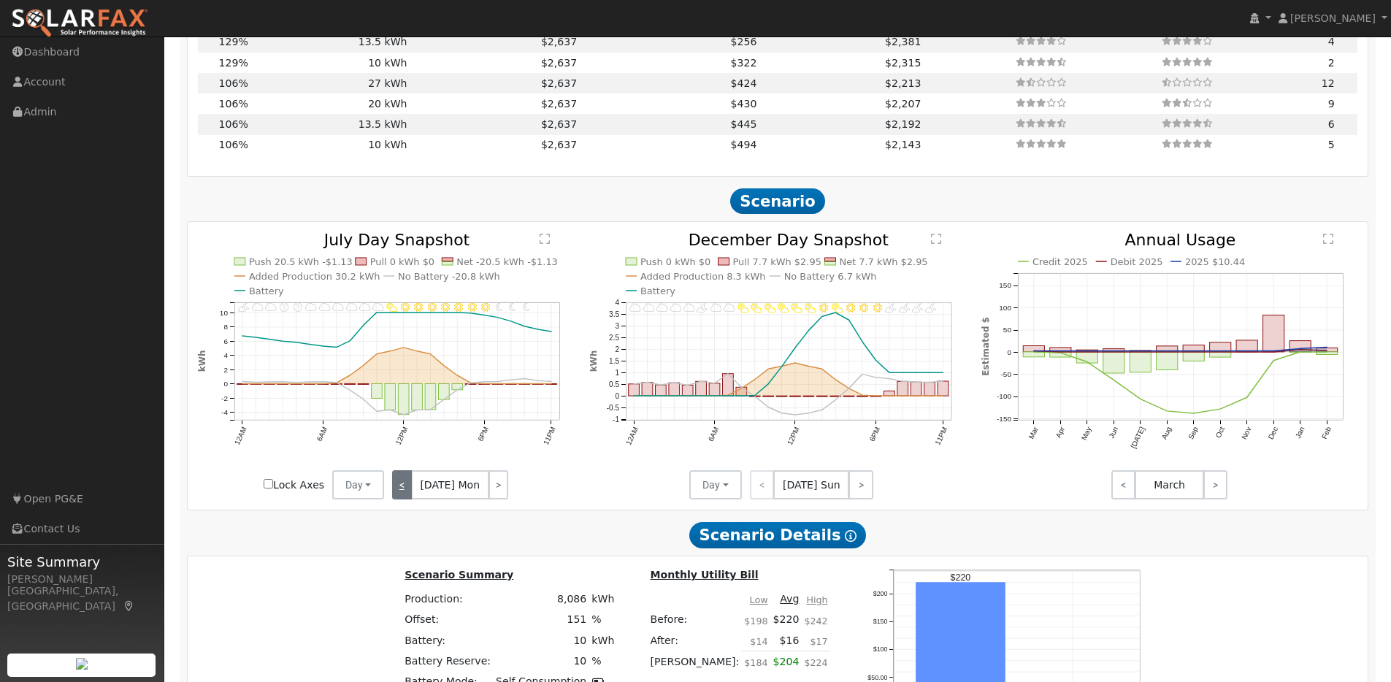
click at [399, 495] on link "<" at bounding box center [402, 484] width 20 height 29
click at [399, 495] on link "<" at bounding box center [403, 484] width 22 height 29
click at [399, 495] on link "<" at bounding box center [404, 484] width 24 height 29
click at [399, 495] on link "<" at bounding box center [402, 484] width 21 height 29
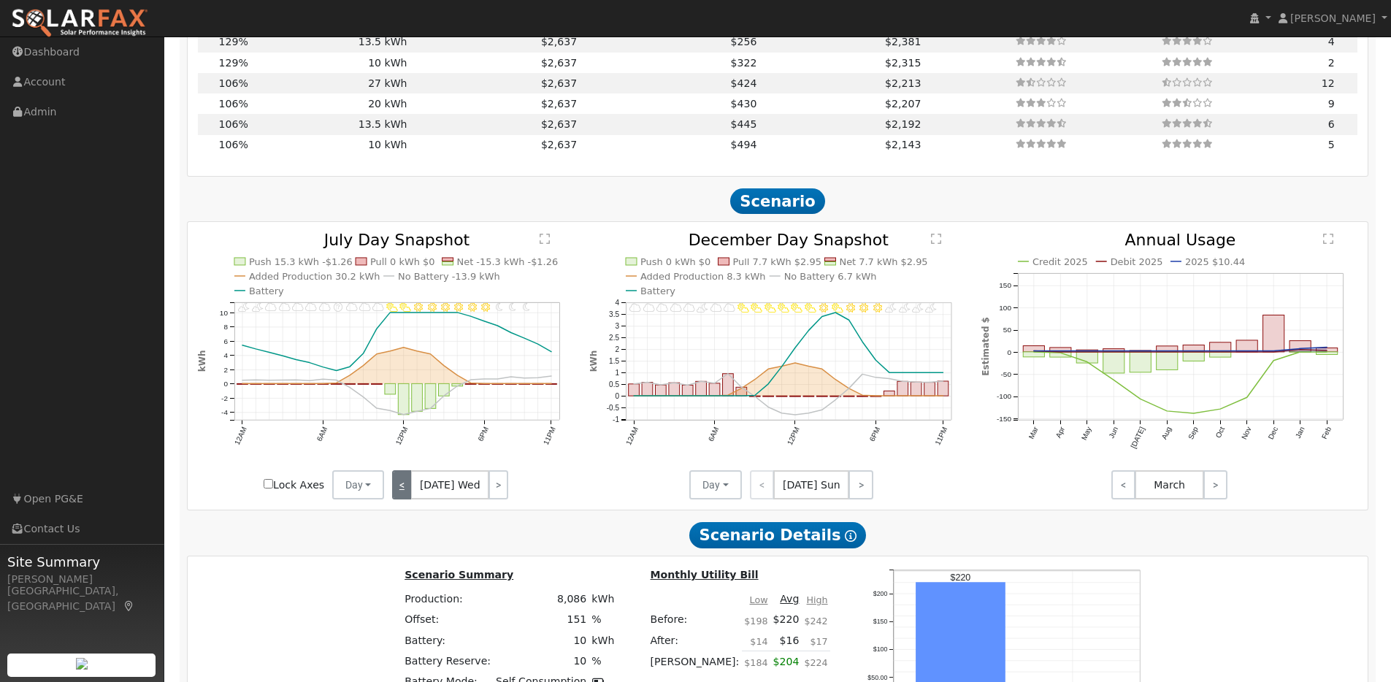
click at [399, 495] on link "<" at bounding box center [402, 484] width 20 height 29
click at [863, 494] on link ">" at bounding box center [861, 484] width 25 height 29
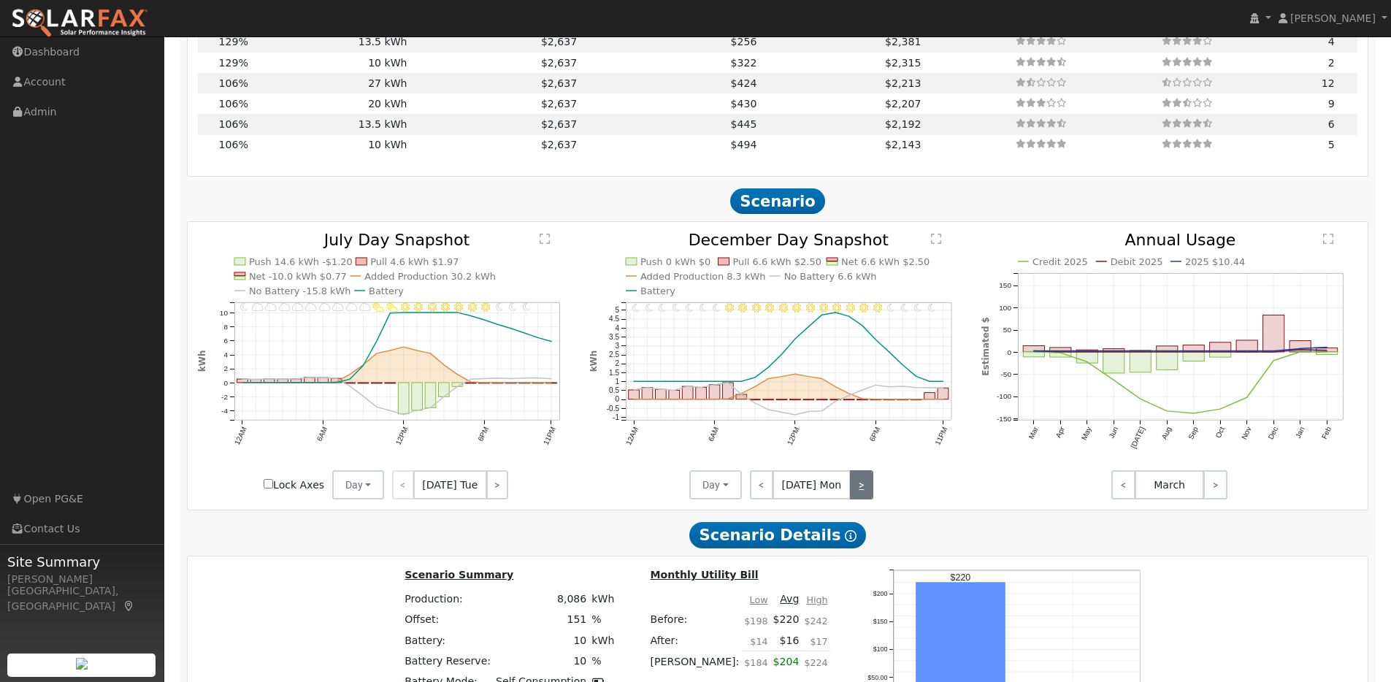
click at [864, 486] on link ">" at bounding box center [861, 484] width 23 height 29
click at [864, 486] on link ">" at bounding box center [861, 484] width 26 height 29
click at [864, 486] on link ">" at bounding box center [861, 484] width 23 height 29
click at [864, 486] on link ">" at bounding box center [861, 484] width 25 height 29
click at [864, 486] on link ">" at bounding box center [859, 484] width 28 height 29
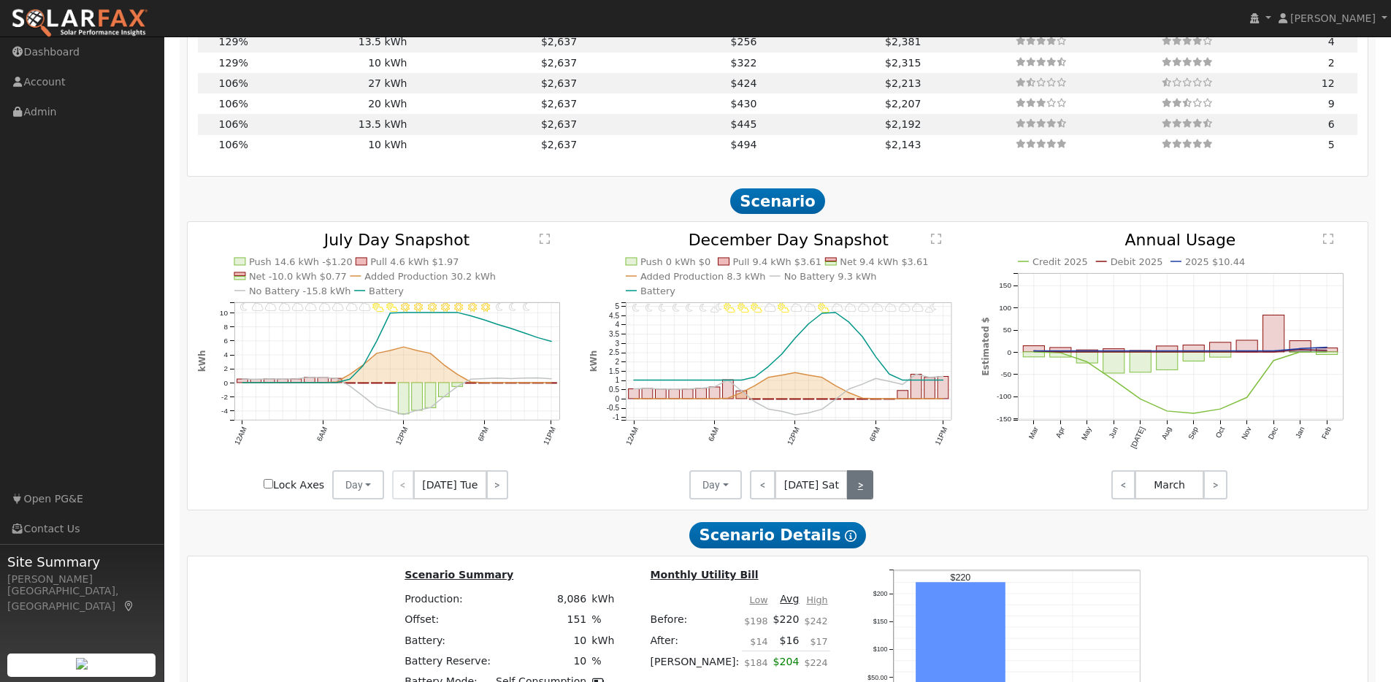
click at [864, 486] on link ">" at bounding box center [860, 484] width 26 height 29
click at [864, 486] on link ">" at bounding box center [861, 484] width 25 height 29
click at [864, 486] on link ">" at bounding box center [861, 484] width 23 height 29
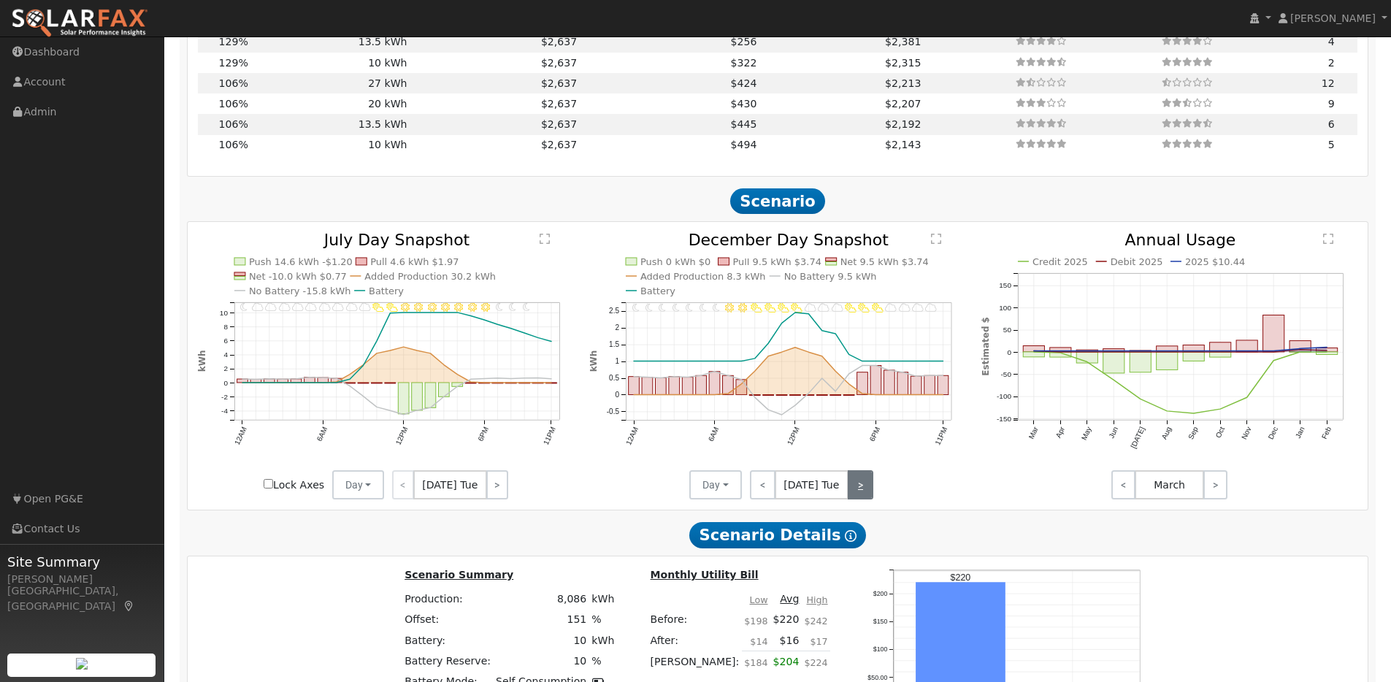
click at [864, 486] on link ">" at bounding box center [861, 484] width 26 height 29
click at [864, 486] on link ">" at bounding box center [861, 484] width 23 height 29
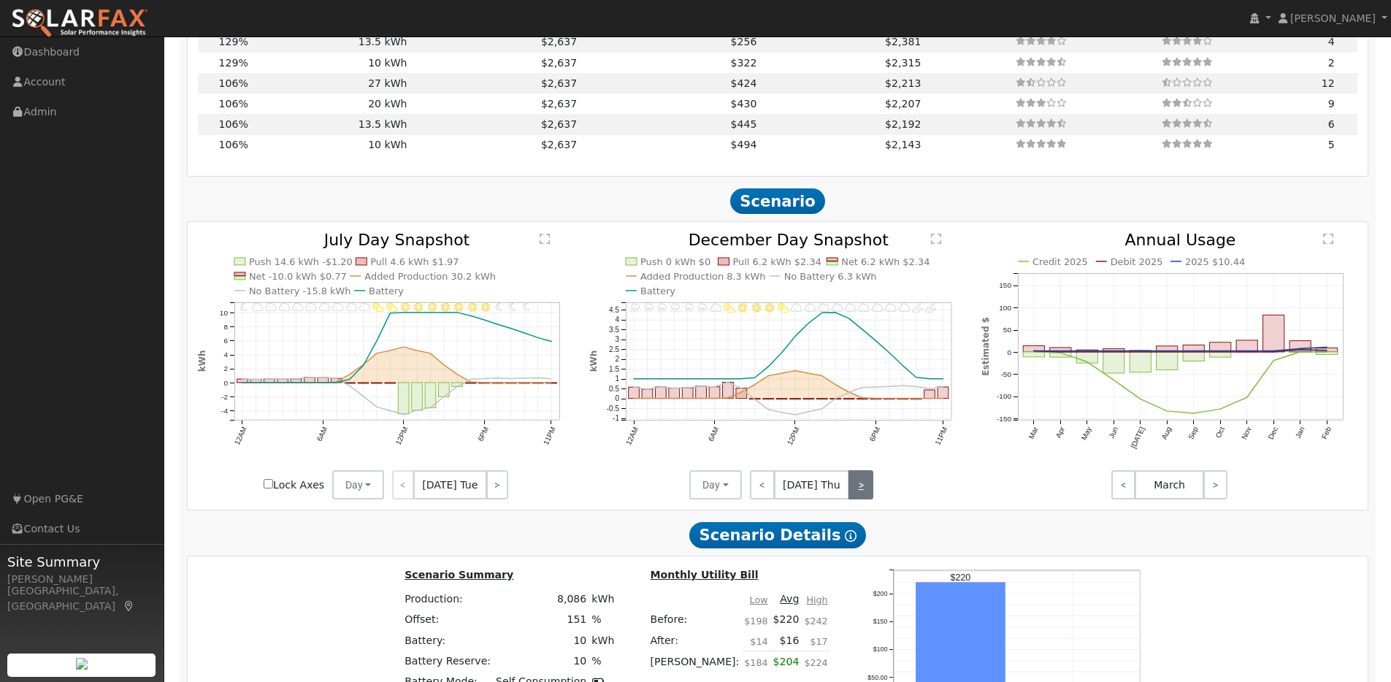
click at [864, 486] on link ">" at bounding box center [861, 484] width 25 height 29
click at [864, 486] on link ">" at bounding box center [859, 484] width 28 height 29
click at [864, 486] on link ">" at bounding box center [860, 484] width 26 height 29
click at [864, 486] on link ">" at bounding box center [861, 484] width 25 height 29
click at [864, 486] on link ">" at bounding box center [861, 484] width 23 height 29
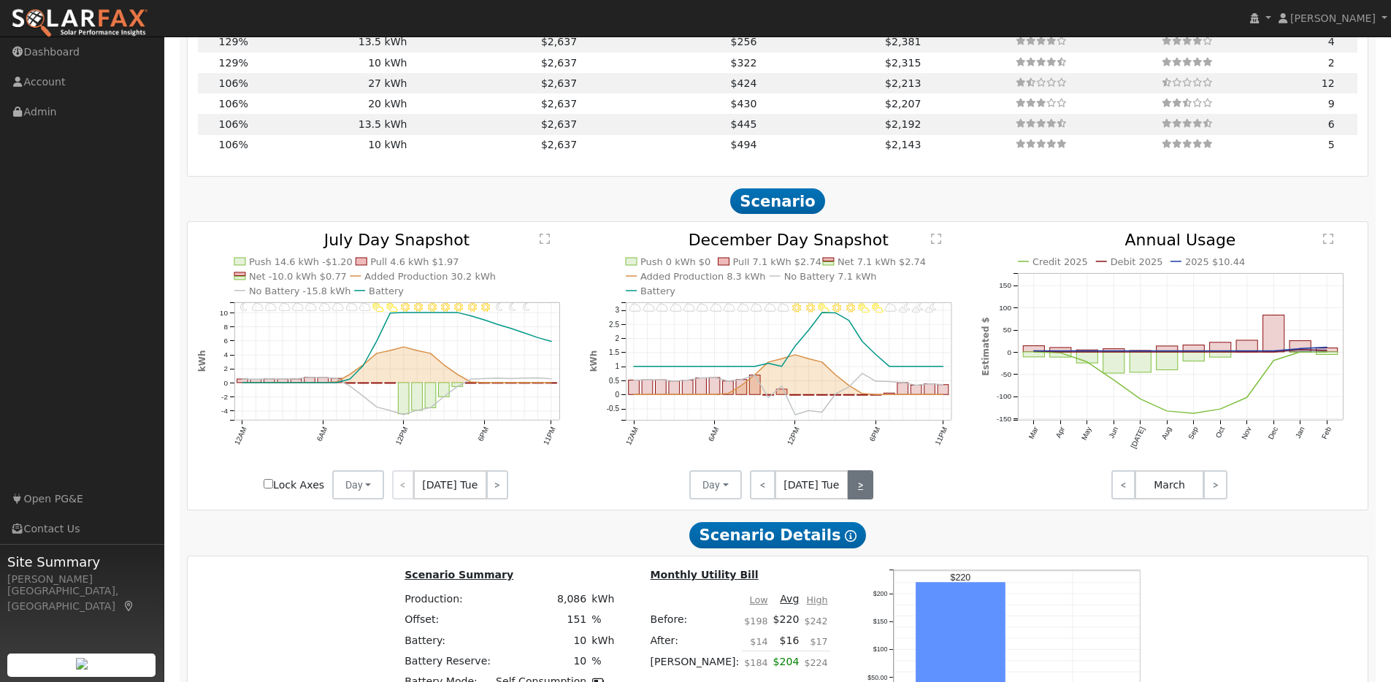
click at [864, 486] on link ">" at bounding box center [861, 484] width 26 height 29
click at [864, 486] on link ">" at bounding box center [861, 484] width 23 height 29
click at [864, 486] on link ">" at bounding box center [861, 484] width 25 height 29
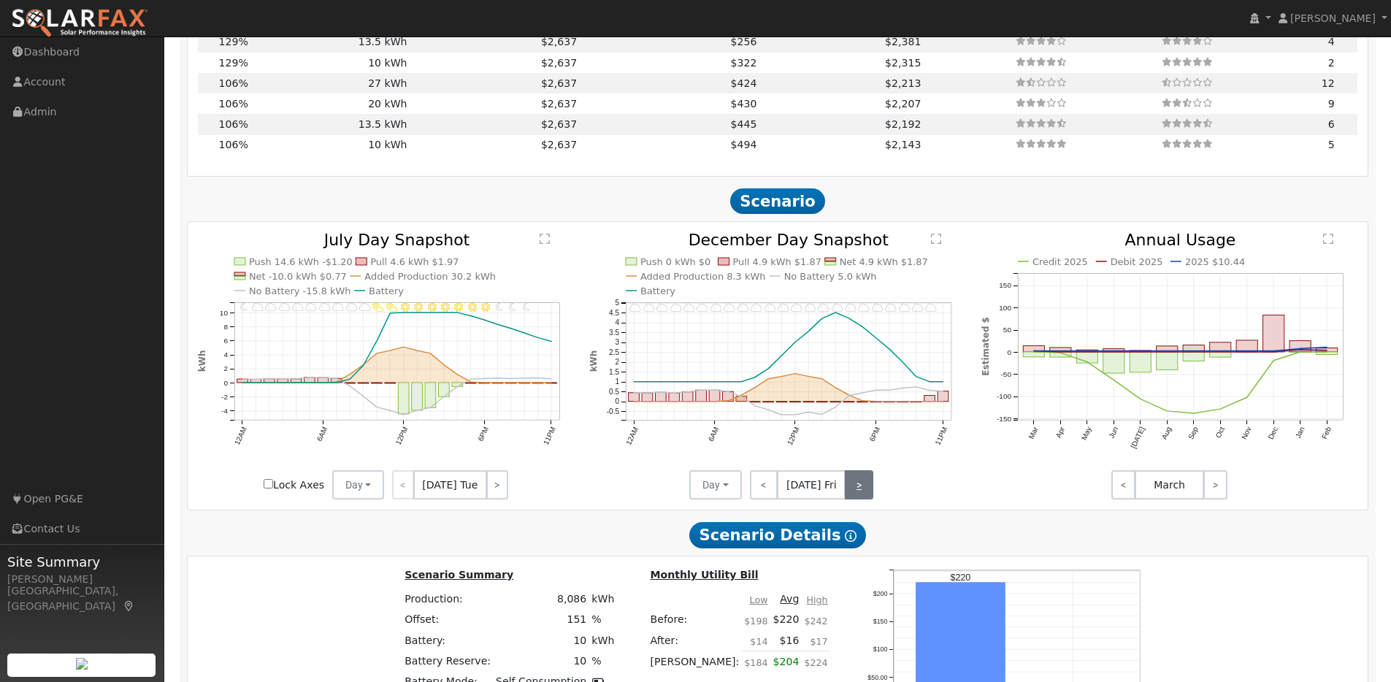
click at [864, 486] on link ">" at bounding box center [859, 484] width 28 height 29
click at [864, 486] on link ">" at bounding box center [860, 484] width 26 height 29
click at [864, 486] on link ">" at bounding box center [861, 484] width 25 height 29
click at [864, 486] on link ">" at bounding box center [861, 484] width 23 height 29
click at [864, 486] on link ">" at bounding box center [861, 484] width 26 height 29
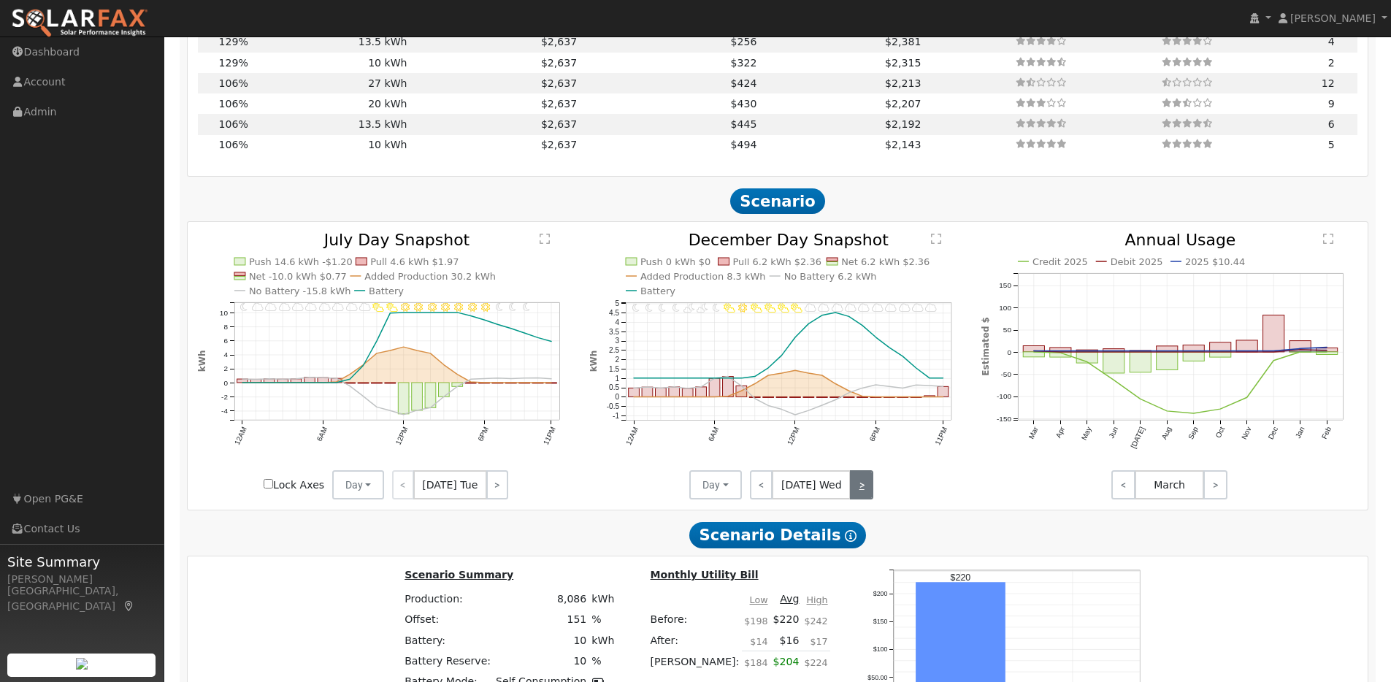
click at [864, 486] on link ">" at bounding box center [861, 484] width 23 height 29
click at [864, 486] on link ">" at bounding box center [861, 484] width 25 height 29
click at [864, 486] on link ">" at bounding box center [859, 484] width 28 height 29
click at [864, 486] on link ">" at bounding box center [860, 484] width 26 height 29
click at [864, 486] on link ">" at bounding box center [861, 484] width 25 height 29
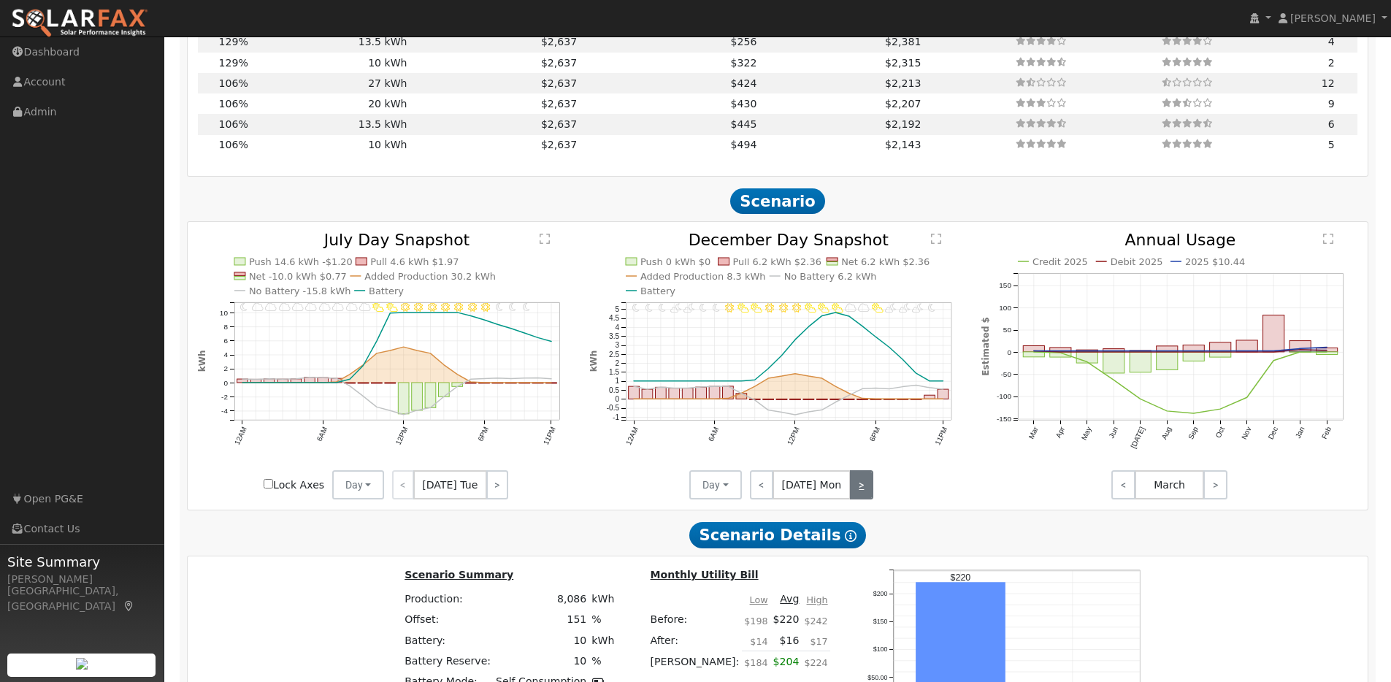
click at [864, 486] on link ">" at bounding box center [861, 484] width 23 height 29
click at [864, 486] on div "< [DATE] Tue >" at bounding box center [807, 484] width 131 height 29
click at [910, 486] on icon "11PM - undefined 10PM - MostlyCloudy 9PM - MostlyCloudy 8PM - MostlyCloudy 7PM …" at bounding box center [777, 365] width 377 height 267
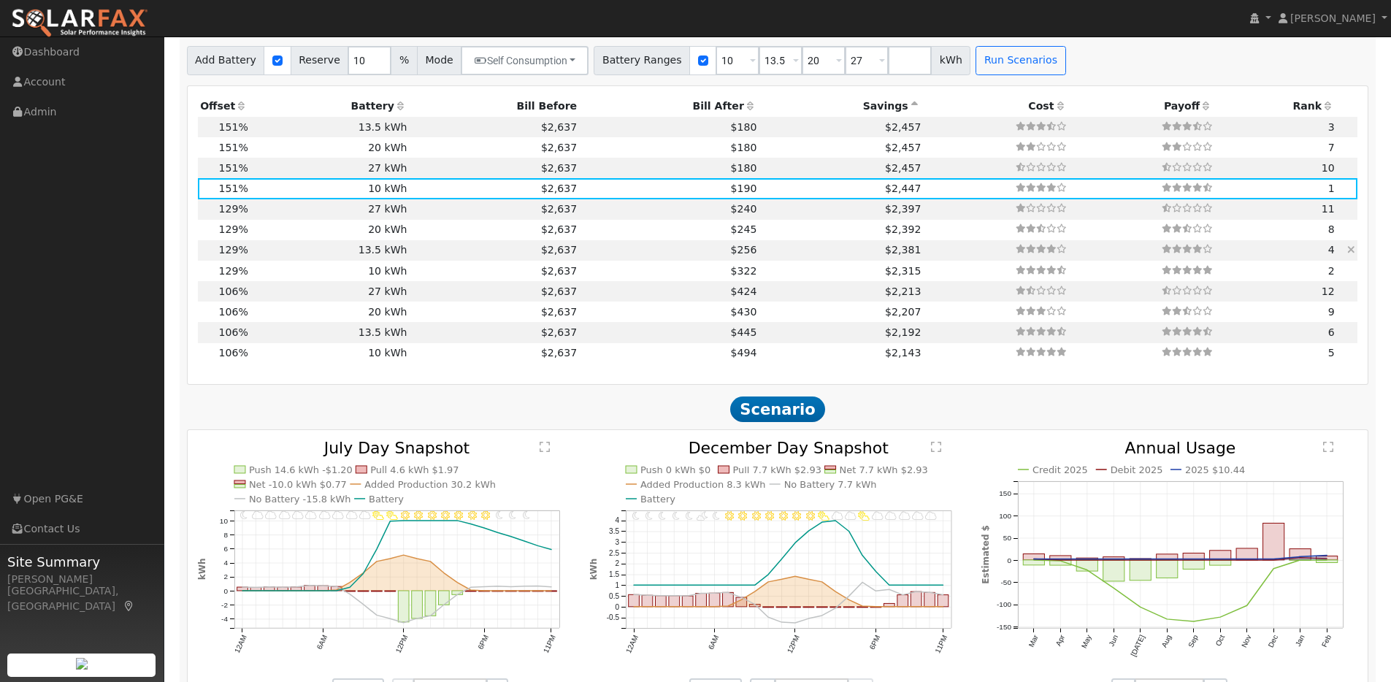
scroll to position [1385, 0]
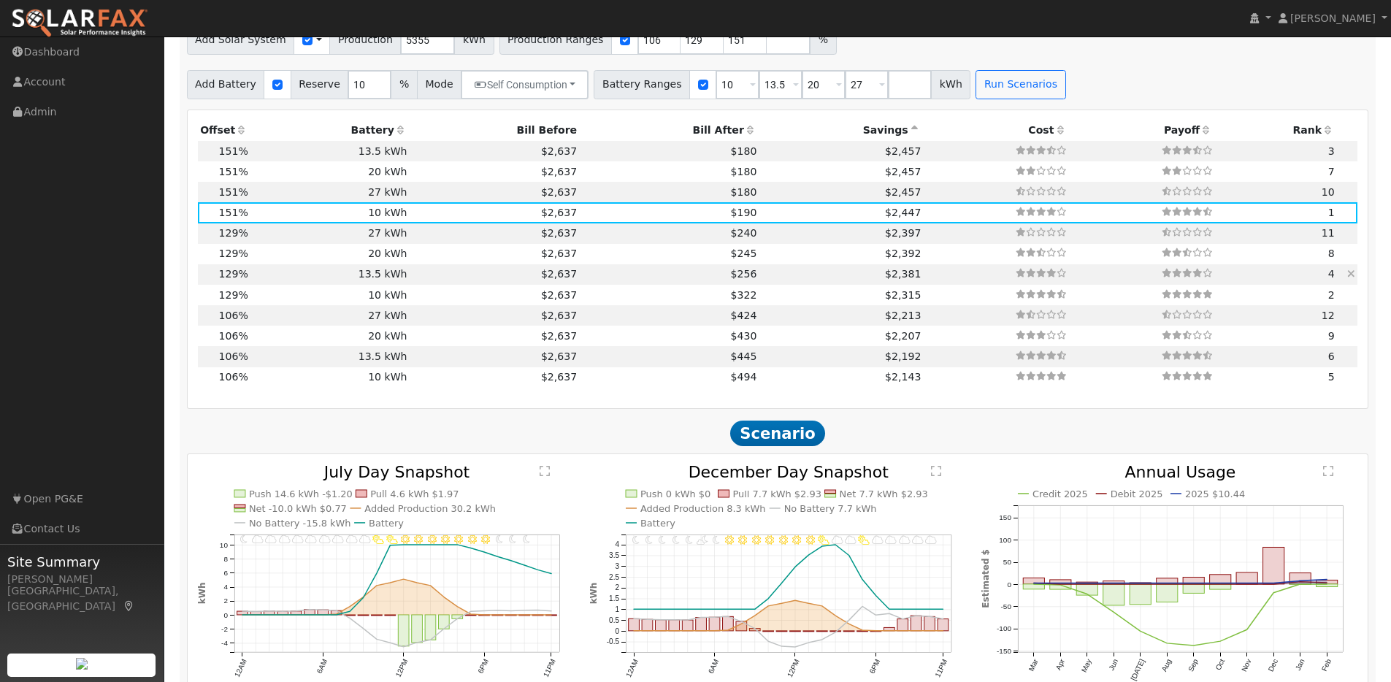
click at [278, 280] on td "13.5 kWh" at bounding box center [329, 274] width 159 height 20
type input "4.6"
type input "$14,277"
type input "$13,635"
type input "$8,374"
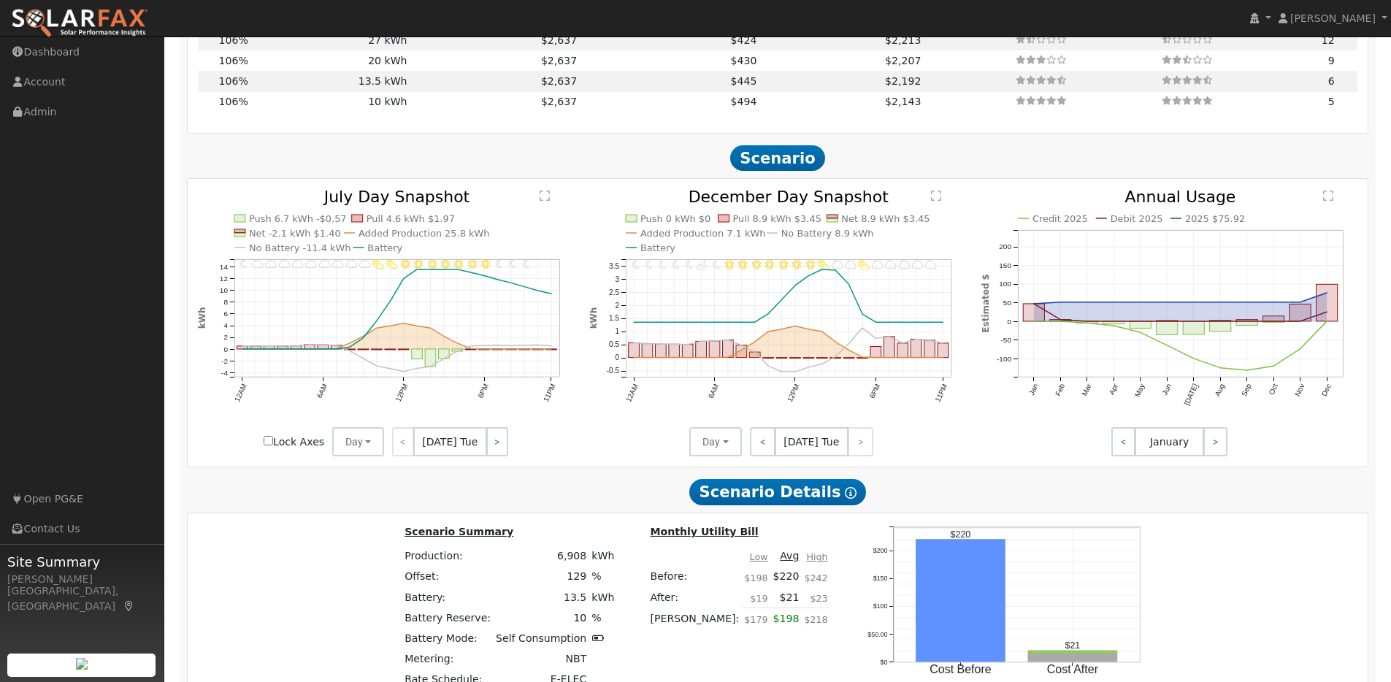
scroll to position [1705, 0]
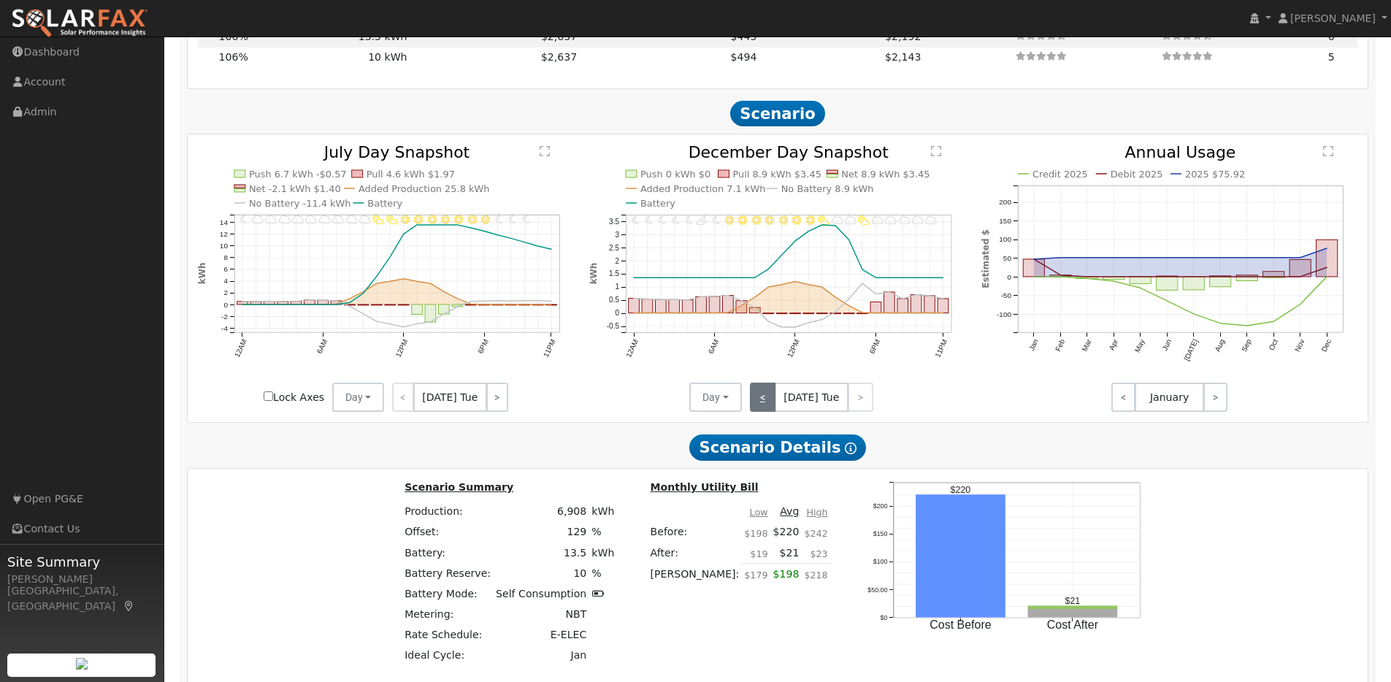
click at [770, 403] on link "<" at bounding box center [763, 397] width 26 height 29
click at [770, 403] on link "<" at bounding box center [761, 397] width 23 height 29
click at [770, 403] on link "<" at bounding box center [763, 397] width 26 height 29
click at [770, 403] on link "<" at bounding box center [764, 397] width 28 height 29
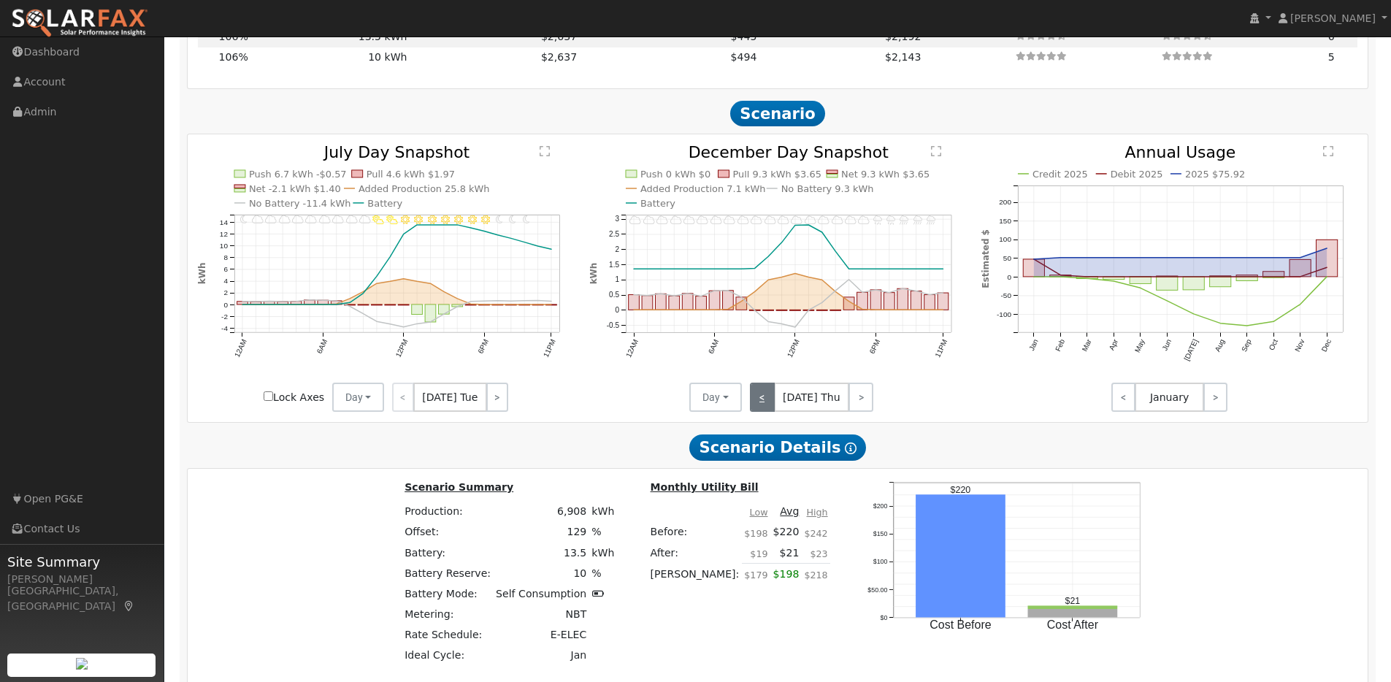
click at [770, 403] on link "<" at bounding box center [762, 397] width 25 height 29
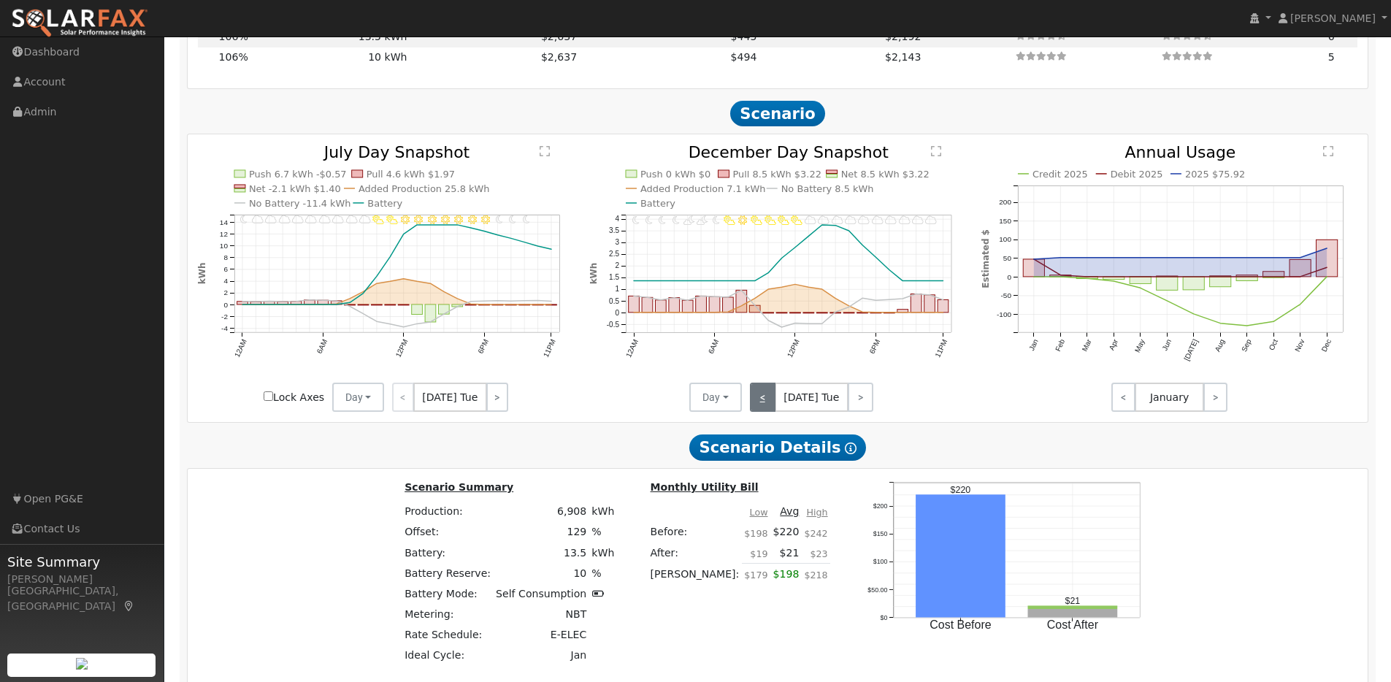
click at [770, 403] on link "<" at bounding box center [763, 397] width 26 height 29
click at [770, 403] on link "<" at bounding box center [761, 397] width 23 height 29
click at [770, 403] on link "<" at bounding box center [763, 397] width 26 height 29
click at [770, 403] on link "<" at bounding box center [764, 397] width 28 height 29
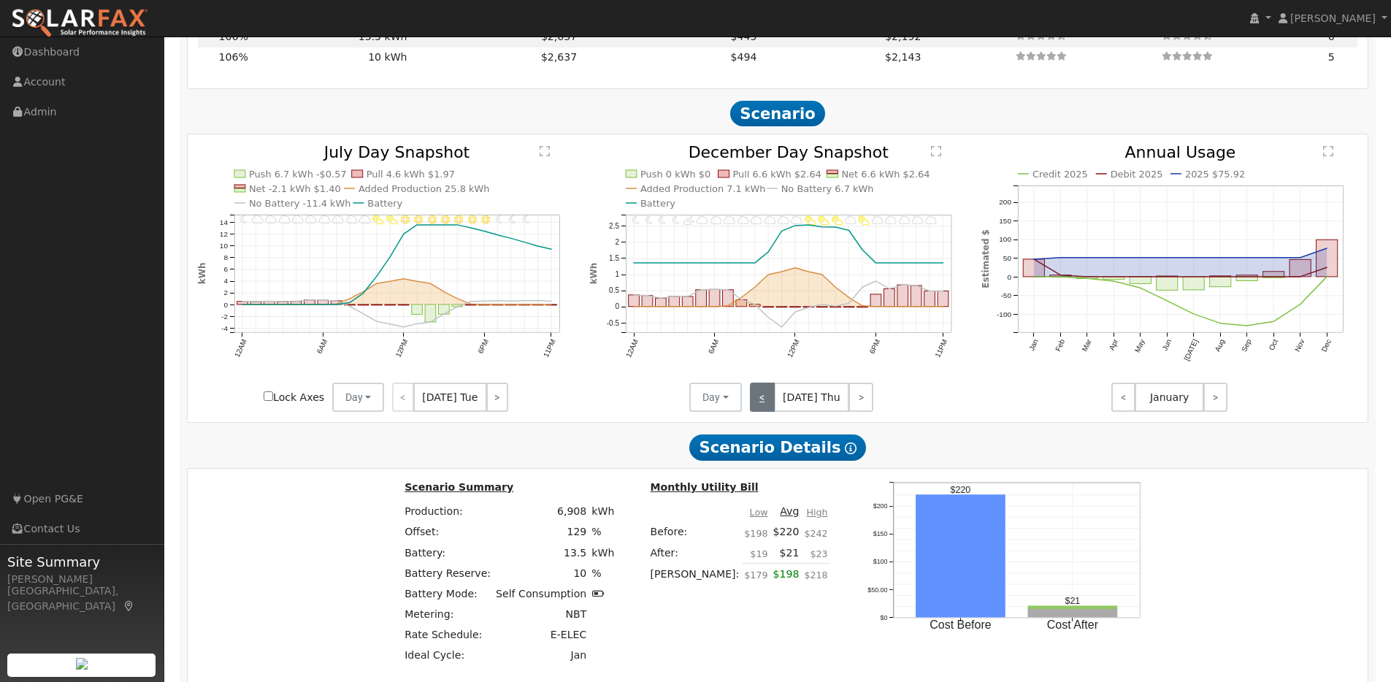
click at [770, 403] on link "<" at bounding box center [762, 397] width 25 height 29
click at [770, 403] on link "<" at bounding box center [761, 397] width 23 height 29
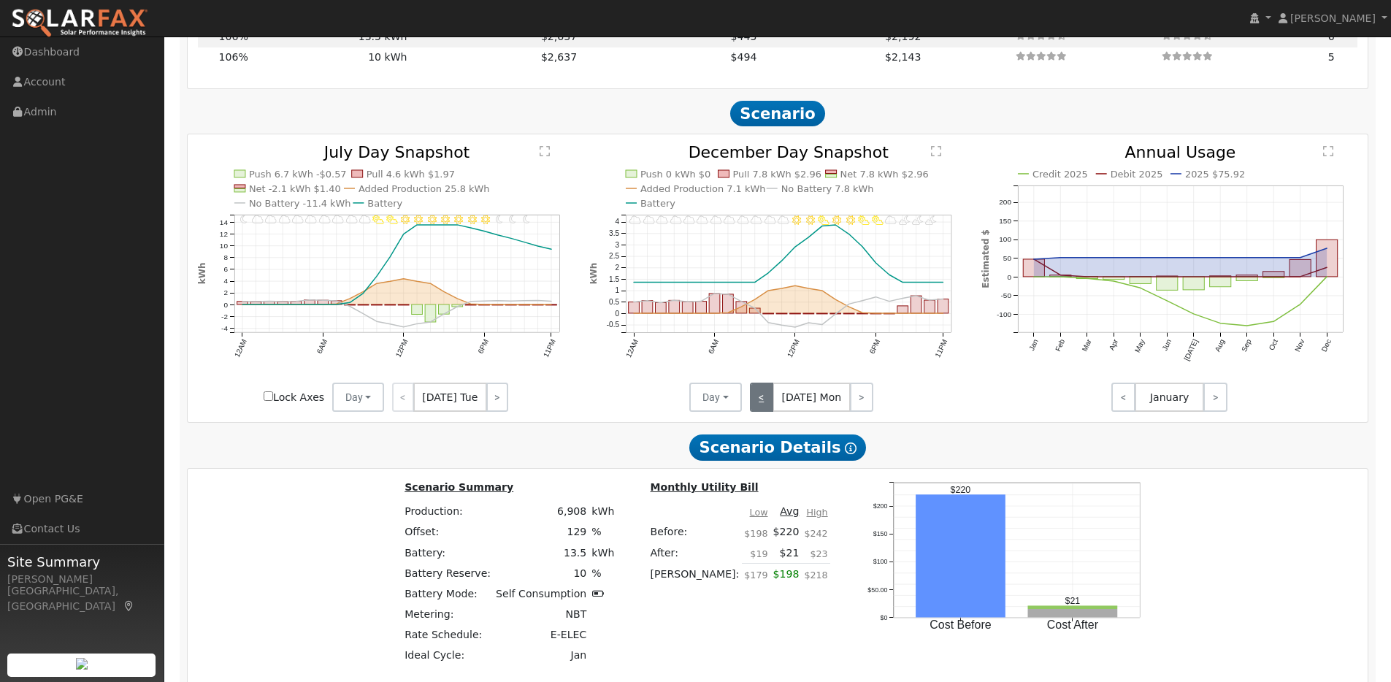
click at [770, 403] on link "<" at bounding box center [761, 397] width 23 height 29
click at [770, 403] on link "<" at bounding box center [762, 397] width 25 height 29
click at [770, 403] on link "<" at bounding box center [763, 397] width 26 height 29
click at [770, 403] on link "<" at bounding box center [762, 397] width 25 height 29
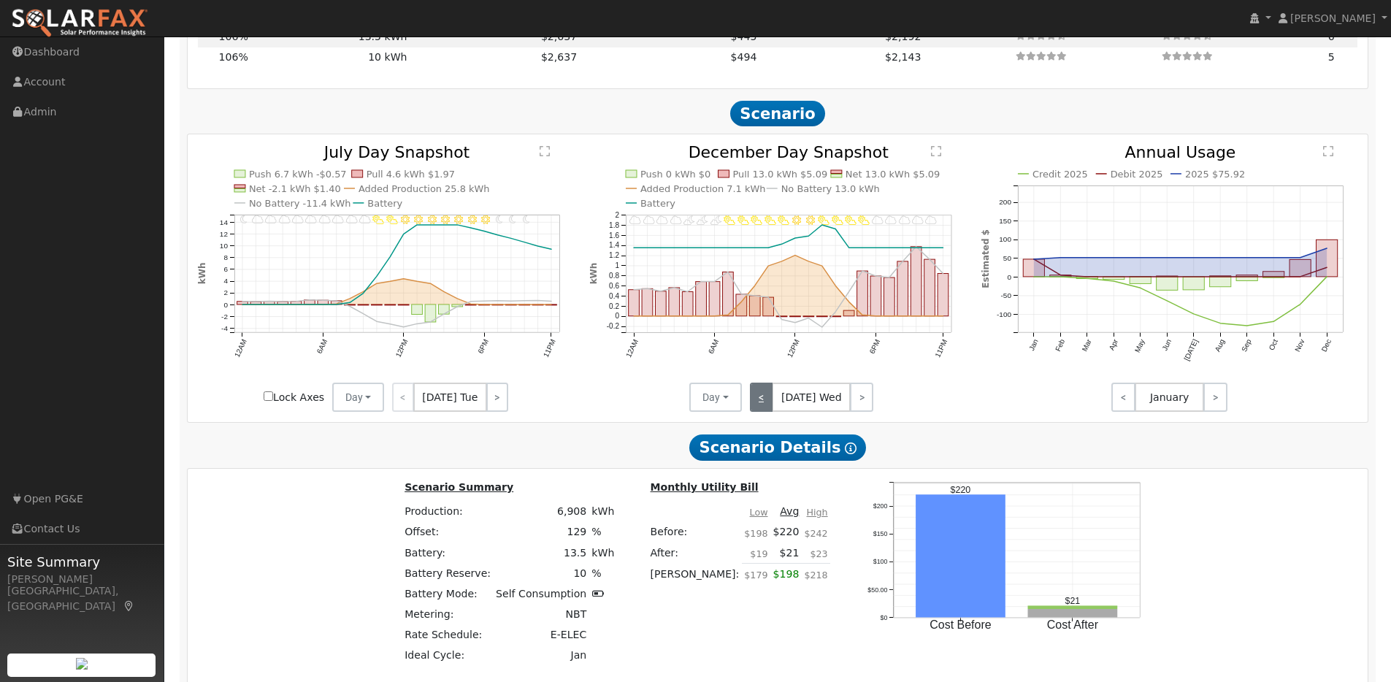
click at [770, 403] on link "<" at bounding box center [761, 397] width 23 height 29
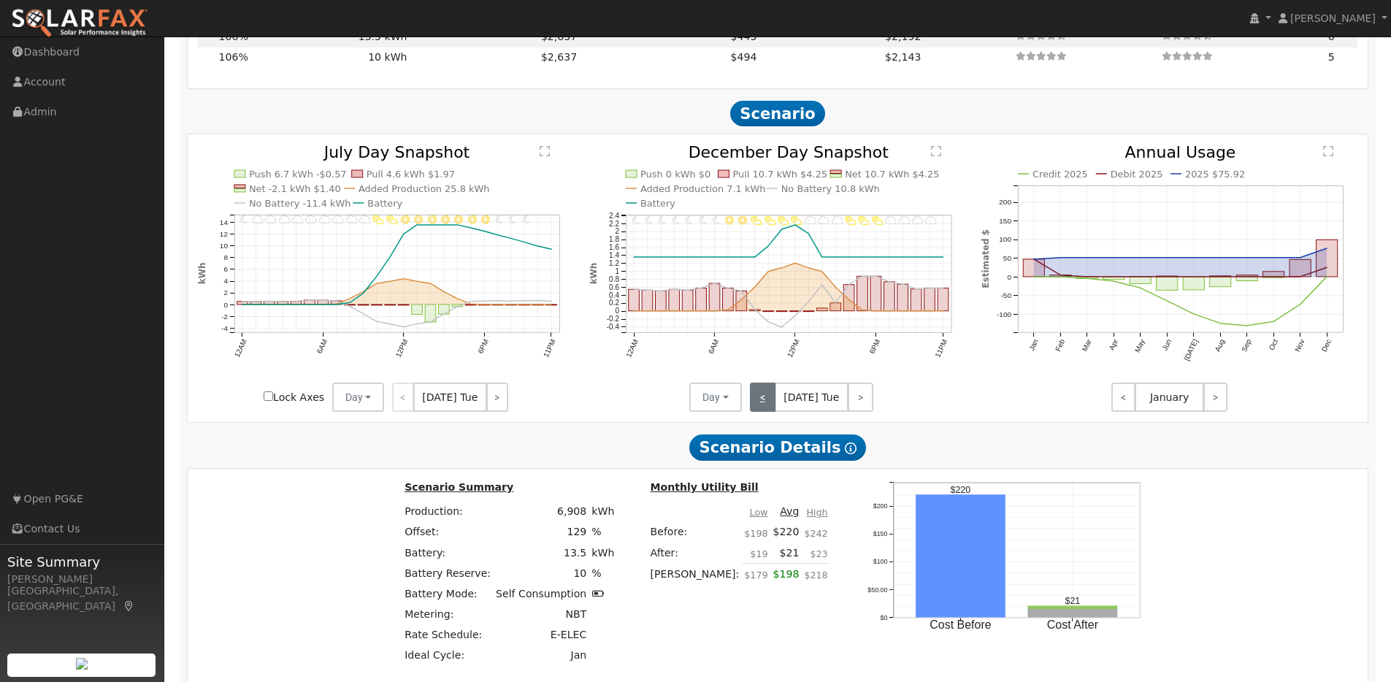
click at [770, 403] on link "<" at bounding box center [763, 397] width 26 height 29
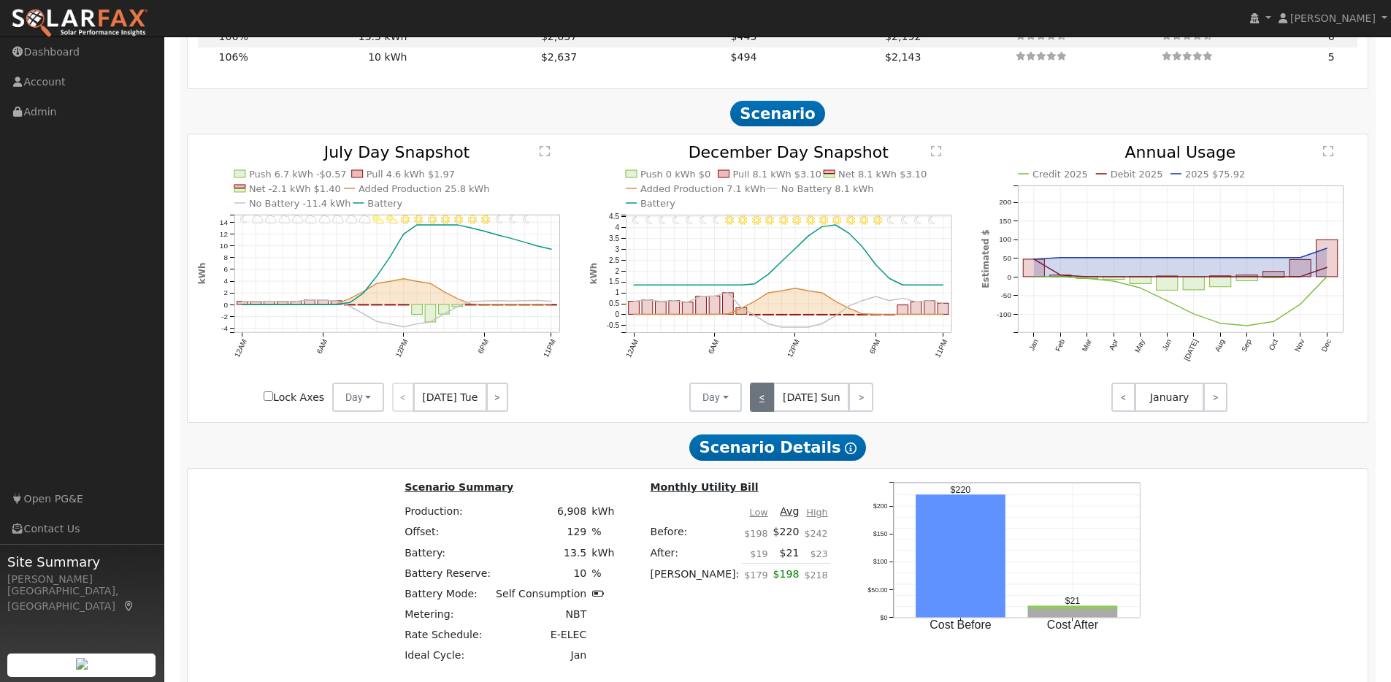
click at [770, 403] on link "<" at bounding box center [762, 397] width 25 height 29
click at [770, 403] on link "<" at bounding box center [763, 397] width 26 height 29
click at [770, 403] on link "<" at bounding box center [764, 397] width 28 height 29
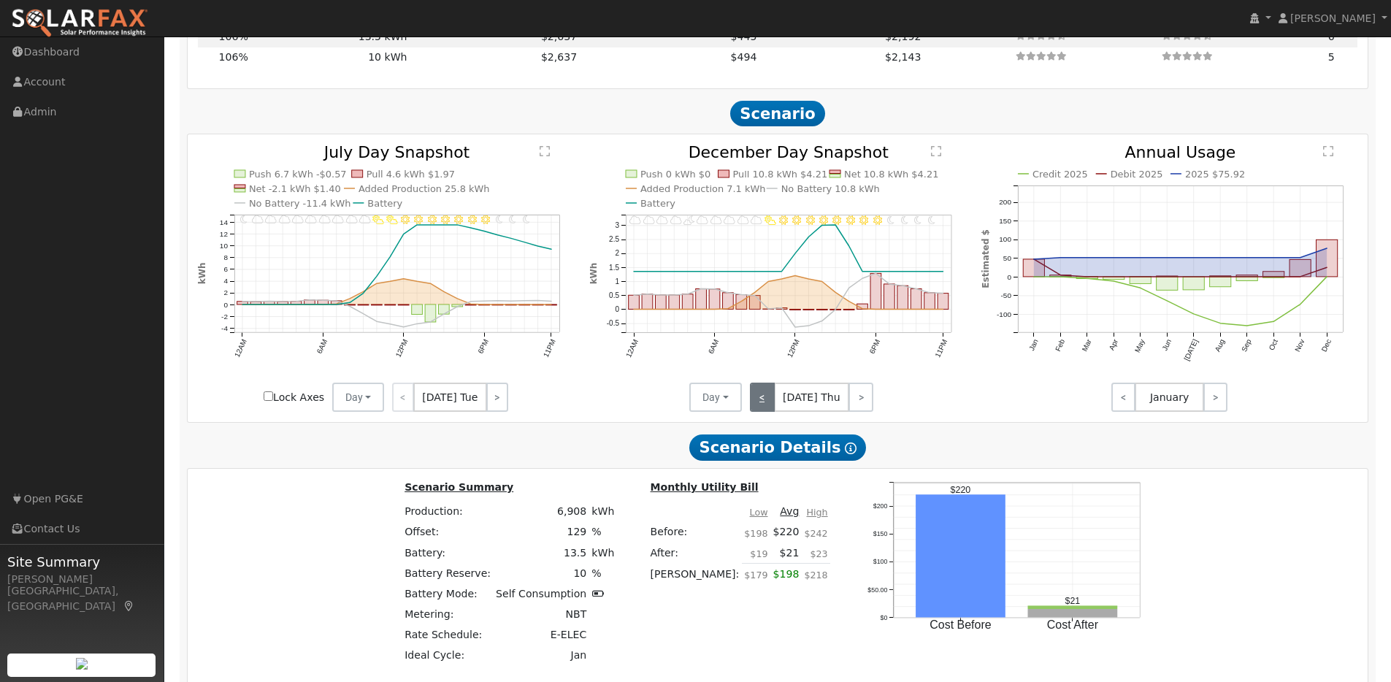
click at [770, 403] on link "<" at bounding box center [762, 397] width 25 height 29
click at [770, 403] on link "<" at bounding box center [763, 397] width 26 height 29
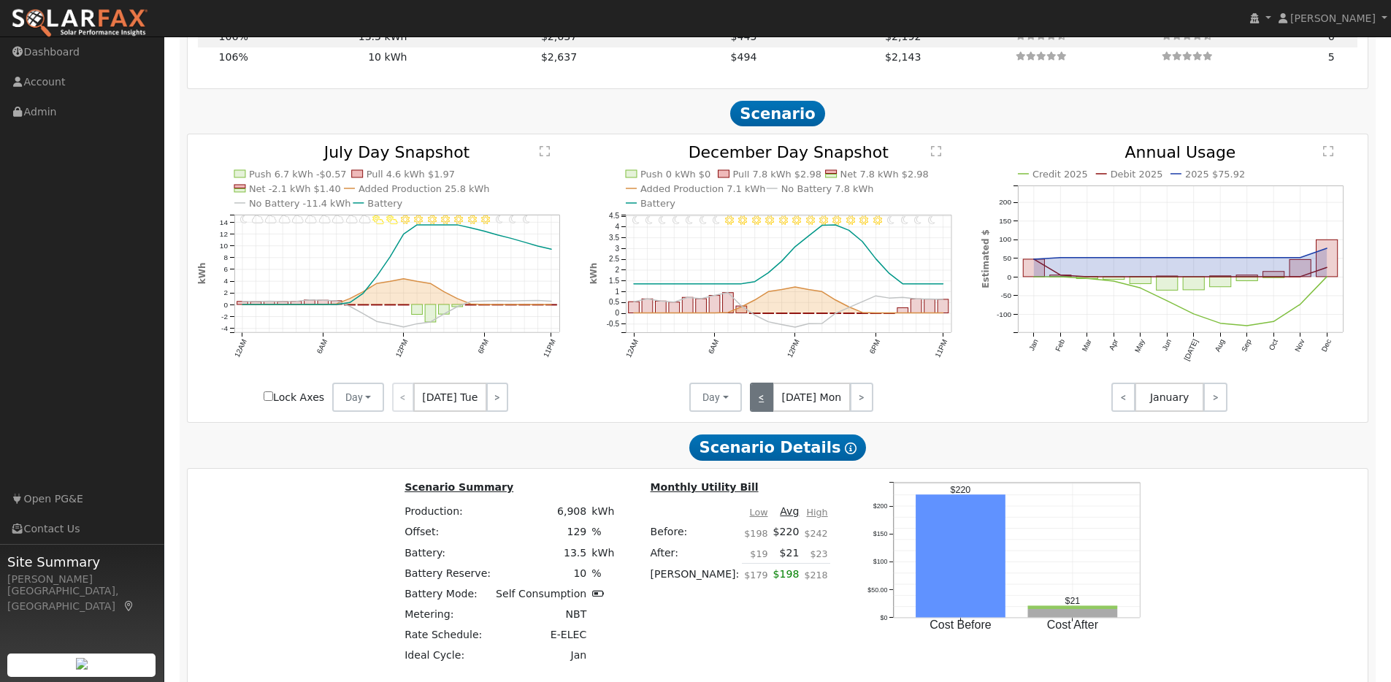
click at [770, 403] on link "<" at bounding box center [761, 397] width 23 height 29
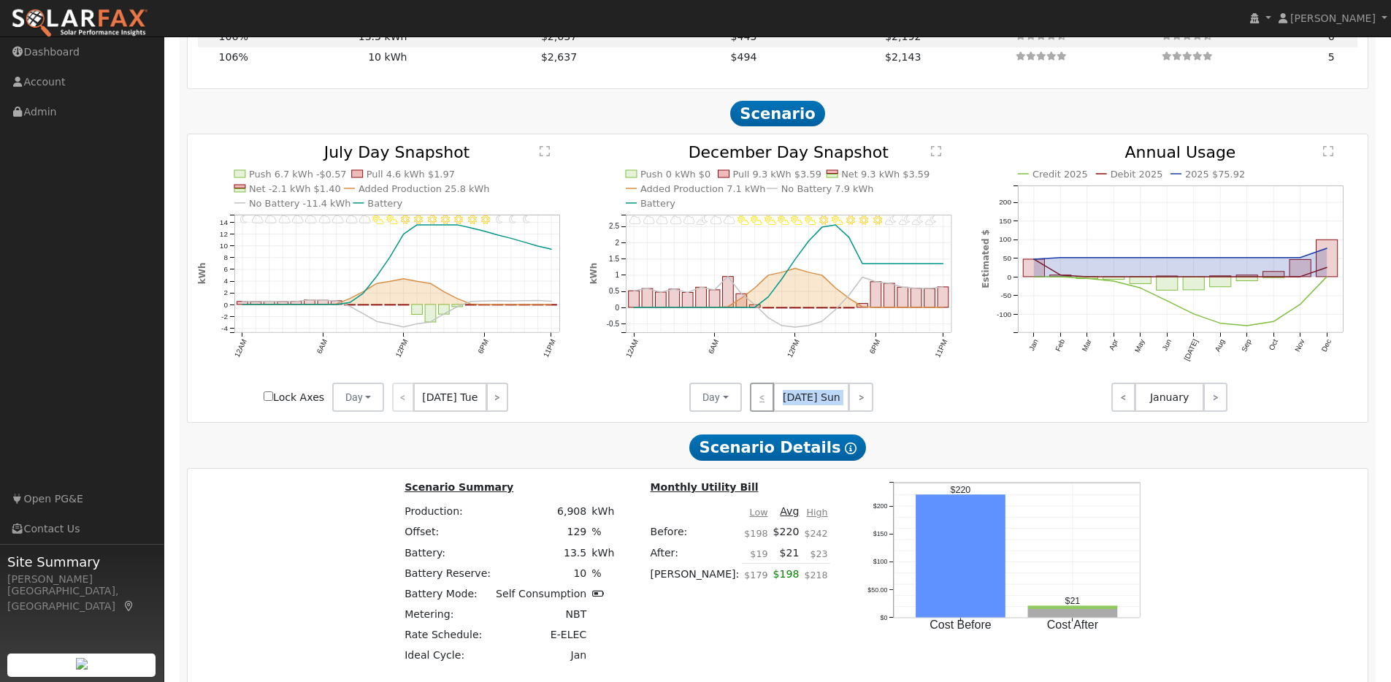
click at [770, 403] on div "< [DATE] Sun >" at bounding box center [807, 397] width 131 height 29
click at [415, 403] on div "< [DATE] Tue >" at bounding box center [449, 397] width 131 height 29
click at [410, 404] on div "< [DATE] Tue >" at bounding box center [449, 397] width 131 height 29
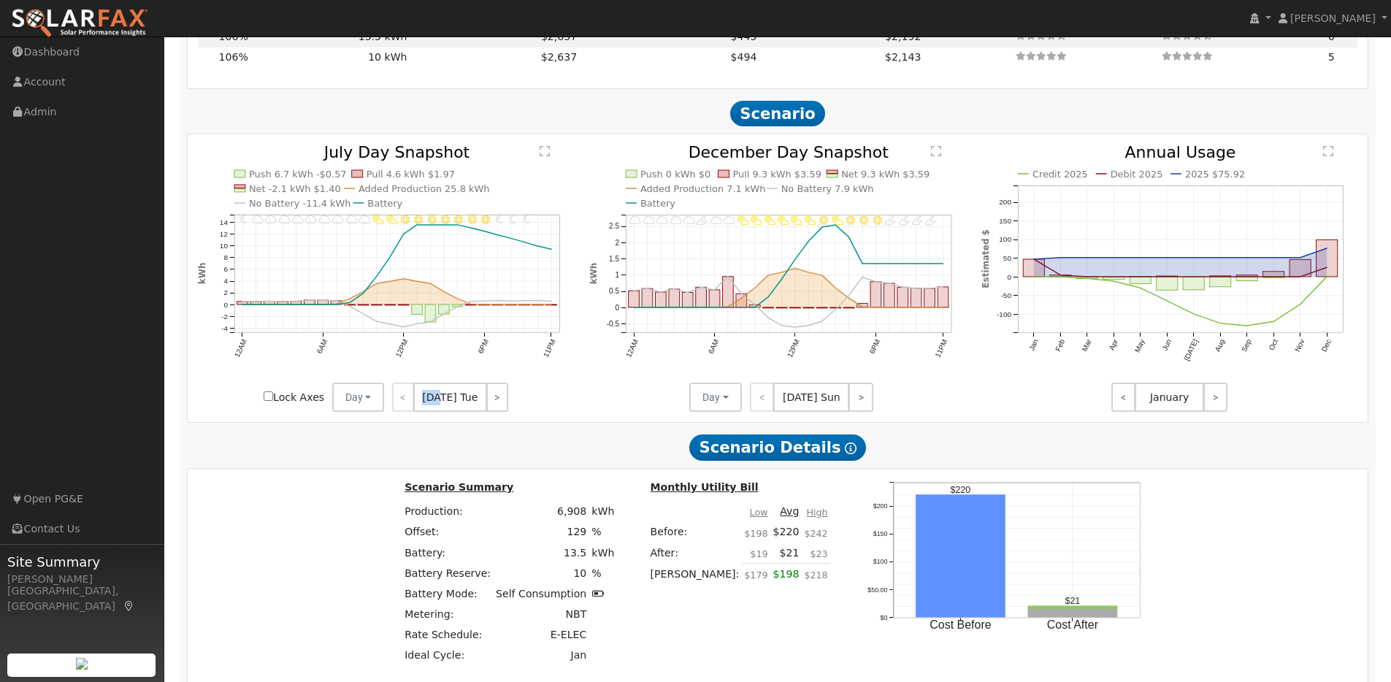
click at [410, 404] on div "< [DATE] Tue >" at bounding box center [449, 397] width 131 height 29
click at [491, 397] on link ">" at bounding box center [497, 397] width 22 height 29
click at [491, 397] on link ">" at bounding box center [499, 397] width 20 height 29
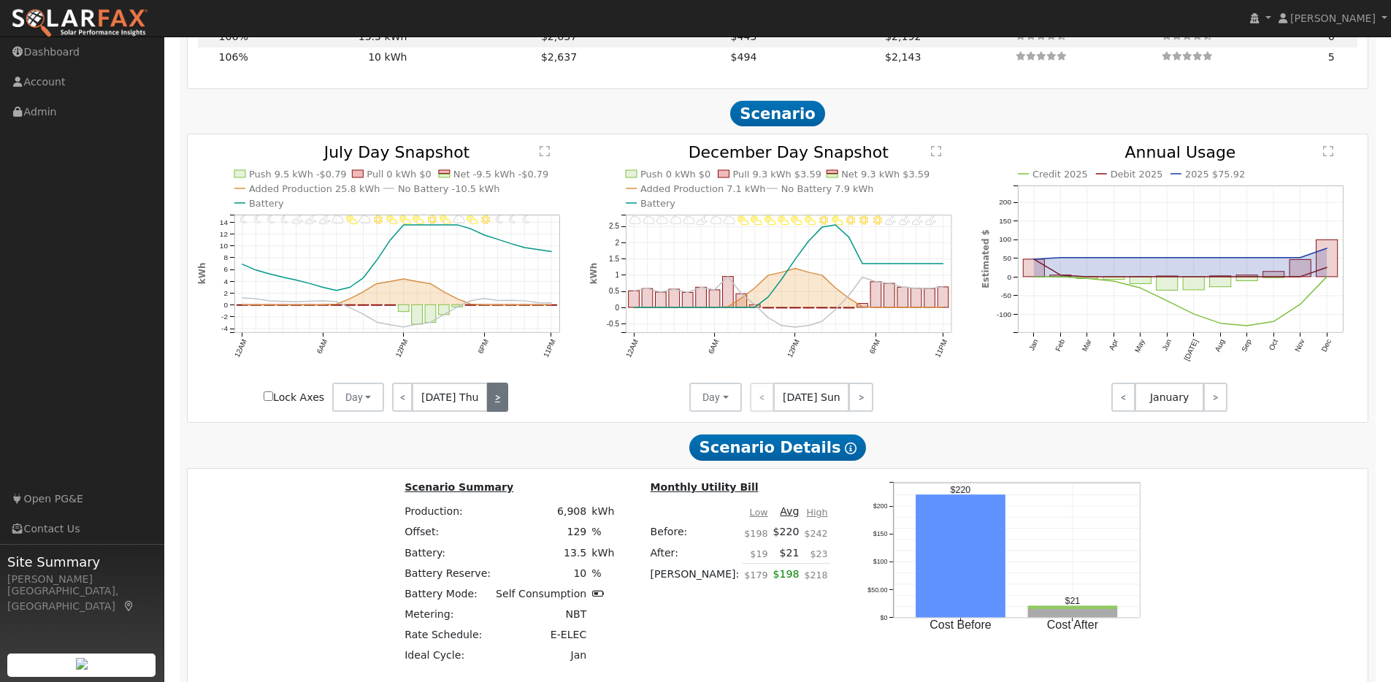
click at [491, 397] on link ">" at bounding box center [497, 397] width 21 height 29
click at [491, 397] on link ">" at bounding box center [495, 397] width 24 height 29
click at [491, 397] on link ">" at bounding box center [497, 397] width 22 height 29
click at [491, 397] on link ">" at bounding box center [497, 397] width 20 height 29
click at [491, 397] on link ">" at bounding box center [499, 397] width 20 height 29
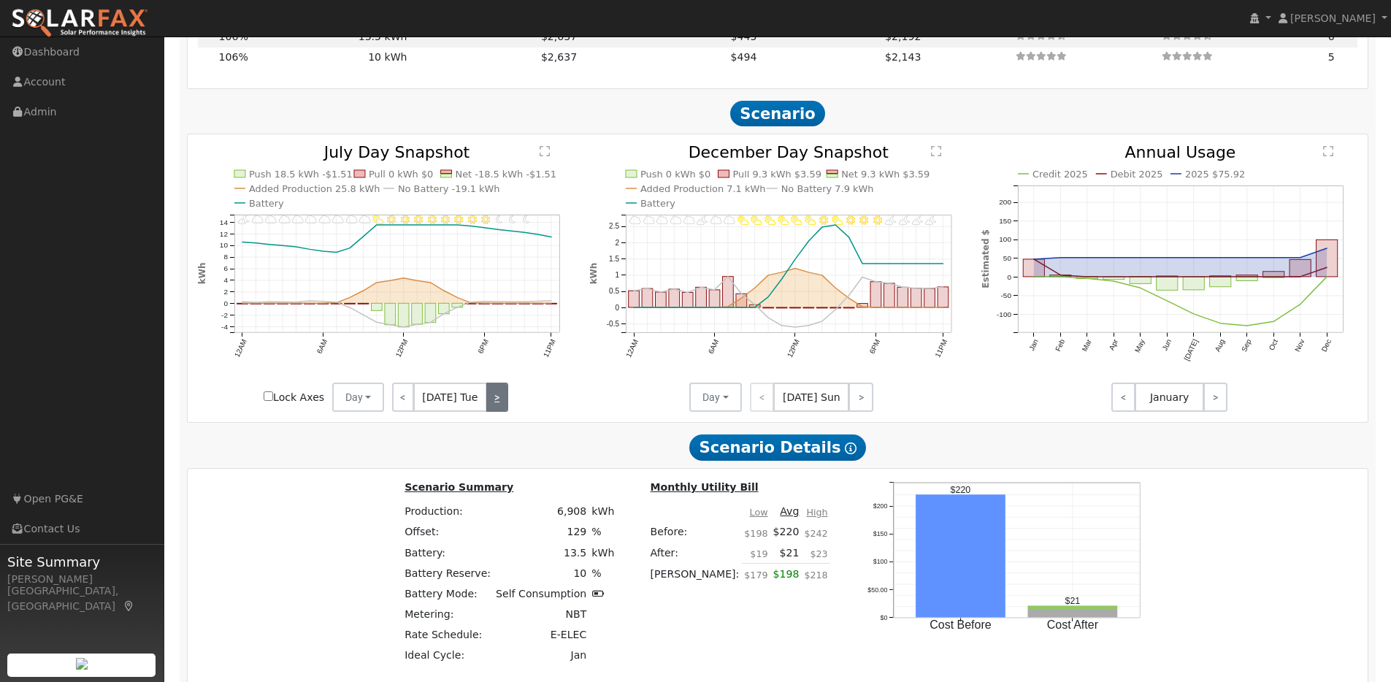
click at [491, 397] on link ">" at bounding box center [497, 397] width 22 height 29
click at [491, 397] on link ">" at bounding box center [499, 397] width 20 height 29
click at [491, 397] on link ">" at bounding box center [497, 397] width 21 height 29
click at [491, 397] on link ">" at bounding box center [495, 397] width 24 height 29
click at [491, 397] on link ">" at bounding box center [497, 397] width 22 height 29
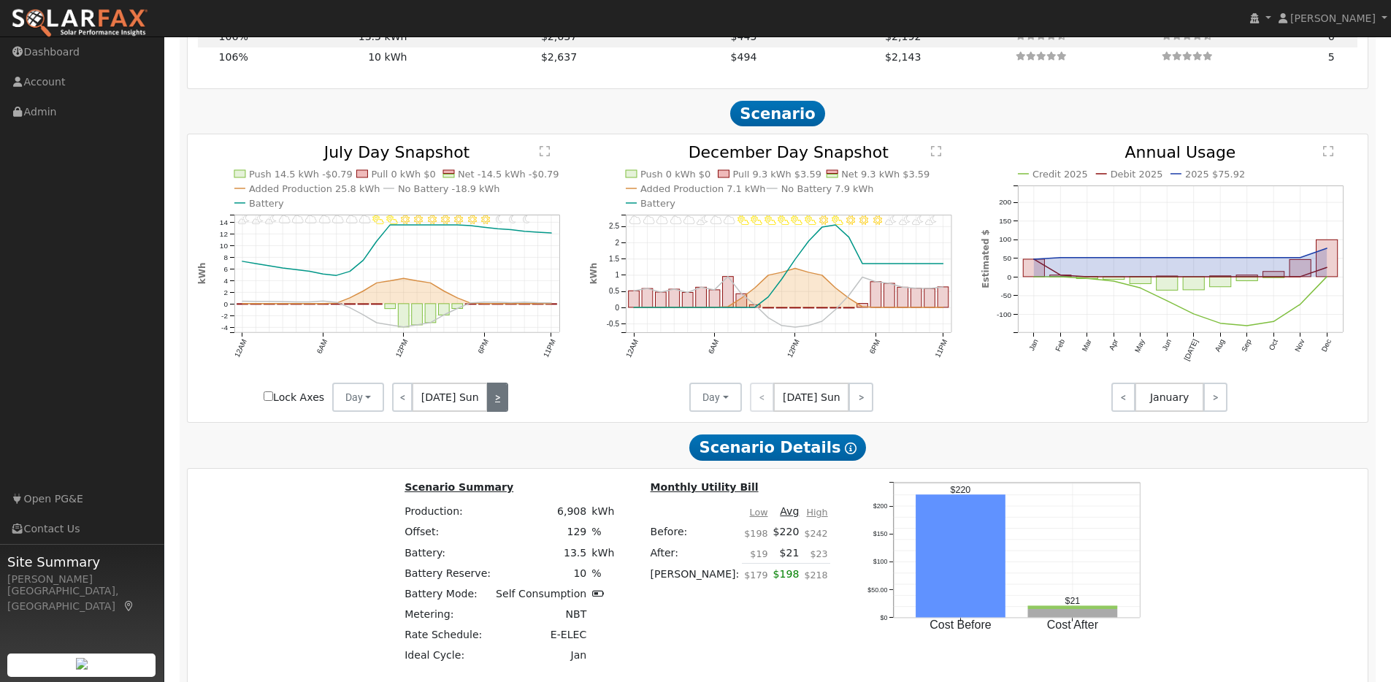
click at [491, 397] on link ">" at bounding box center [497, 397] width 20 height 29
click at [491, 397] on link ">" at bounding box center [499, 397] width 20 height 29
click at [491, 397] on link ">" at bounding box center [497, 397] width 22 height 29
click at [491, 397] on link ">" at bounding box center [499, 397] width 20 height 29
click at [491, 397] on link ">" at bounding box center [497, 397] width 21 height 29
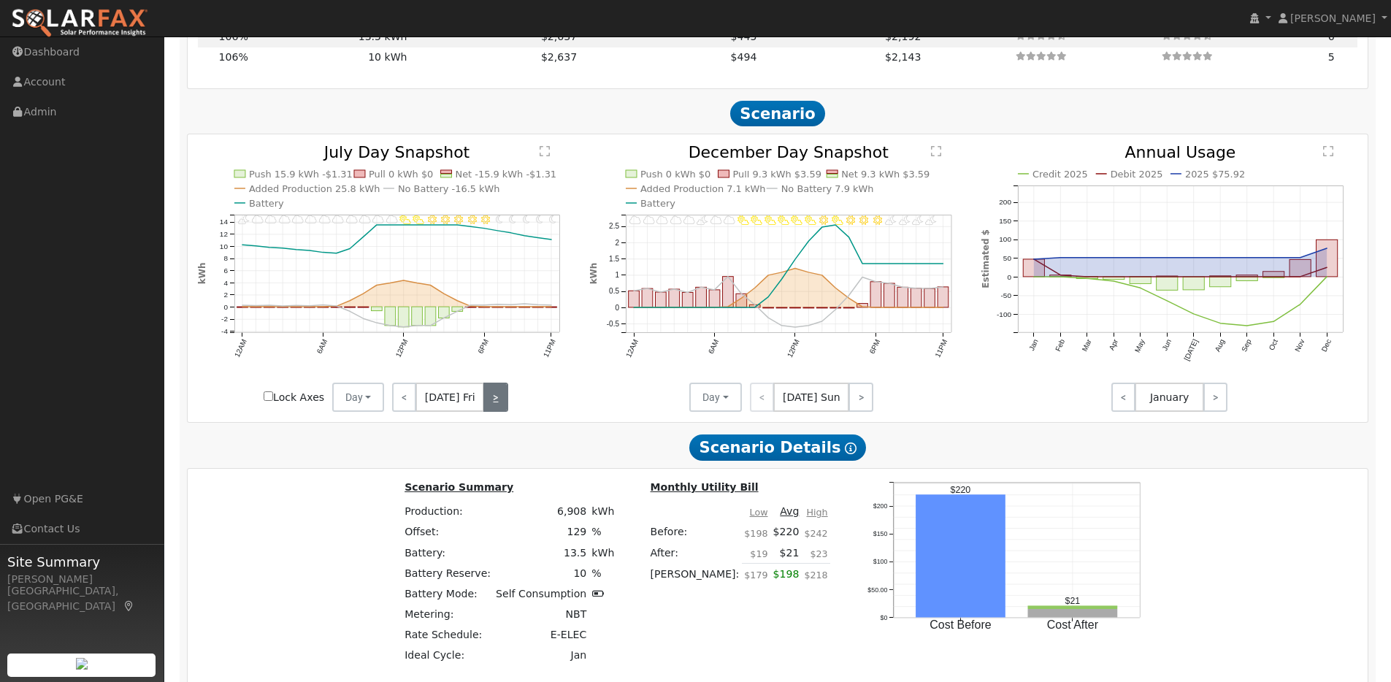
click at [491, 397] on link ">" at bounding box center [495, 397] width 24 height 29
click at [491, 397] on link ">" at bounding box center [497, 397] width 22 height 29
click at [491, 397] on link ">" at bounding box center [497, 397] width 20 height 29
click at [491, 397] on link ">" at bounding box center [499, 397] width 20 height 29
click at [491, 397] on link ">" at bounding box center [497, 397] width 22 height 29
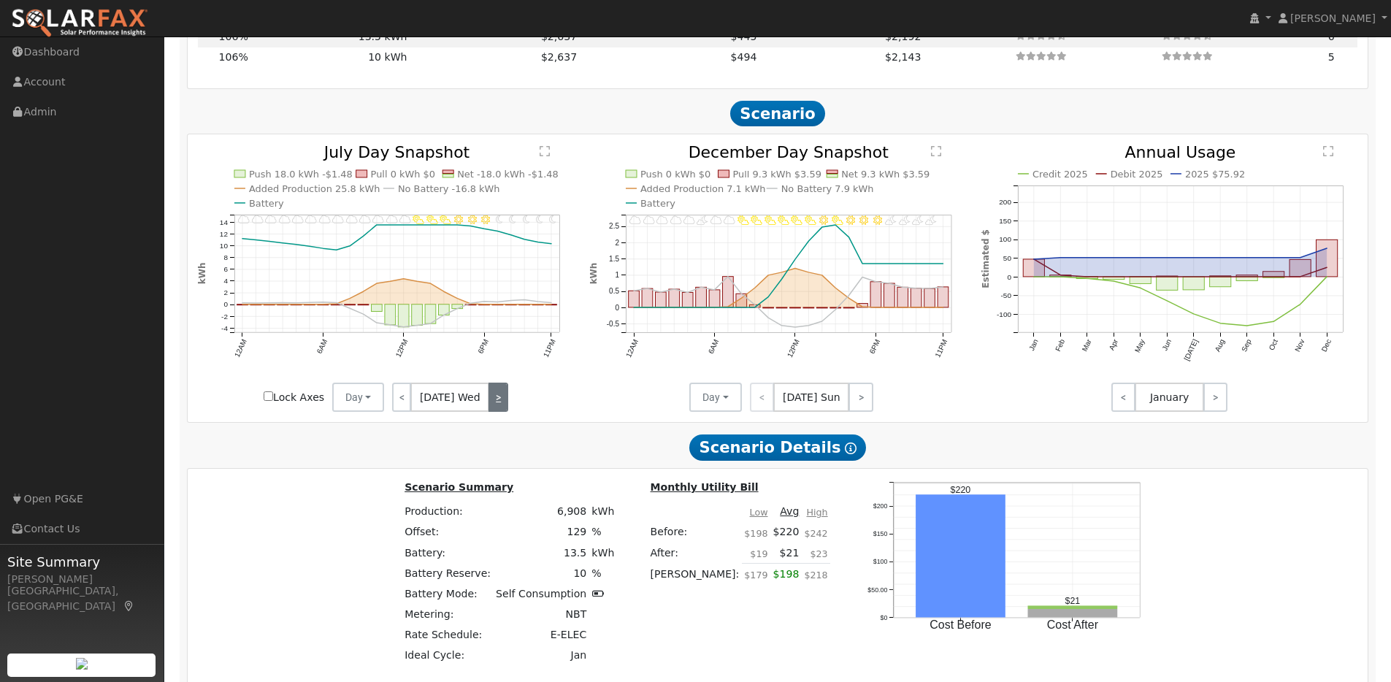
click at [491, 397] on link ">" at bounding box center [499, 397] width 20 height 29
click at [491, 397] on link ">" at bounding box center [497, 397] width 21 height 29
click at [491, 397] on link ">" at bounding box center [495, 397] width 24 height 29
click at [491, 397] on link ">" at bounding box center [497, 397] width 22 height 29
click at [491, 397] on link ">" at bounding box center [497, 397] width 20 height 29
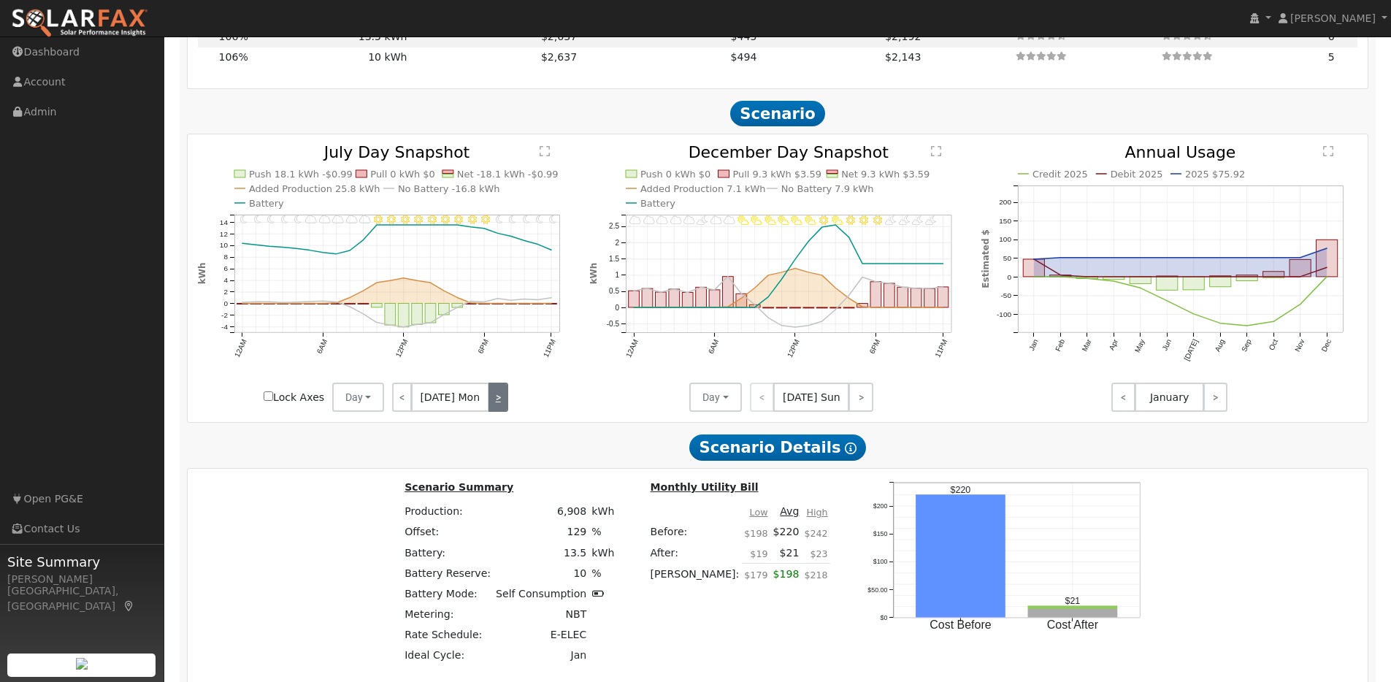
click at [491, 397] on link ">" at bounding box center [499, 397] width 20 height 29
click at [491, 397] on link ">" at bounding box center [497, 397] width 22 height 29
click at [491, 397] on link ">" at bounding box center [499, 397] width 20 height 29
click at [491, 397] on div "< [DATE] Thu >" at bounding box center [449, 397] width 131 height 29
click at [866, 407] on link ">" at bounding box center [861, 397] width 25 height 29
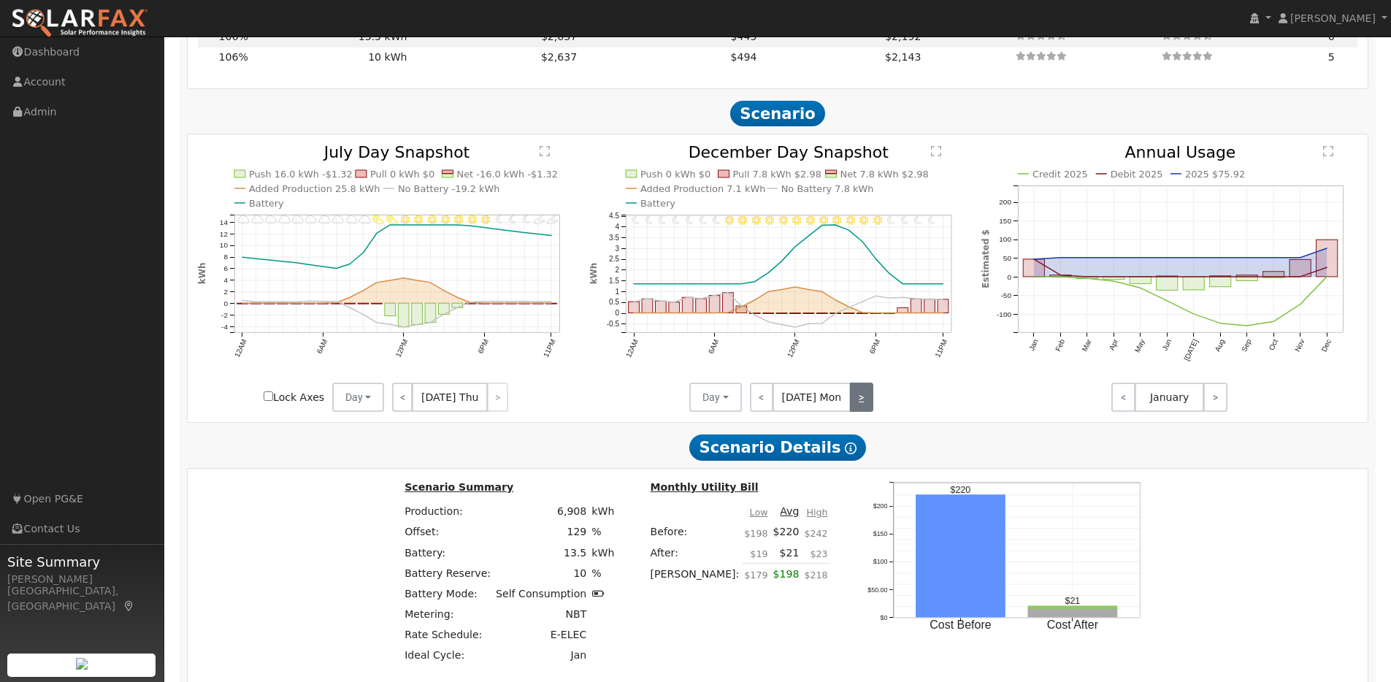
click at [864, 407] on link ">" at bounding box center [861, 397] width 23 height 29
click at [864, 407] on link ">" at bounding box center [861, 397] width 26 height 29
click at [864, 407] on link ">" at bounding box center [861, 397] width 23 height 29
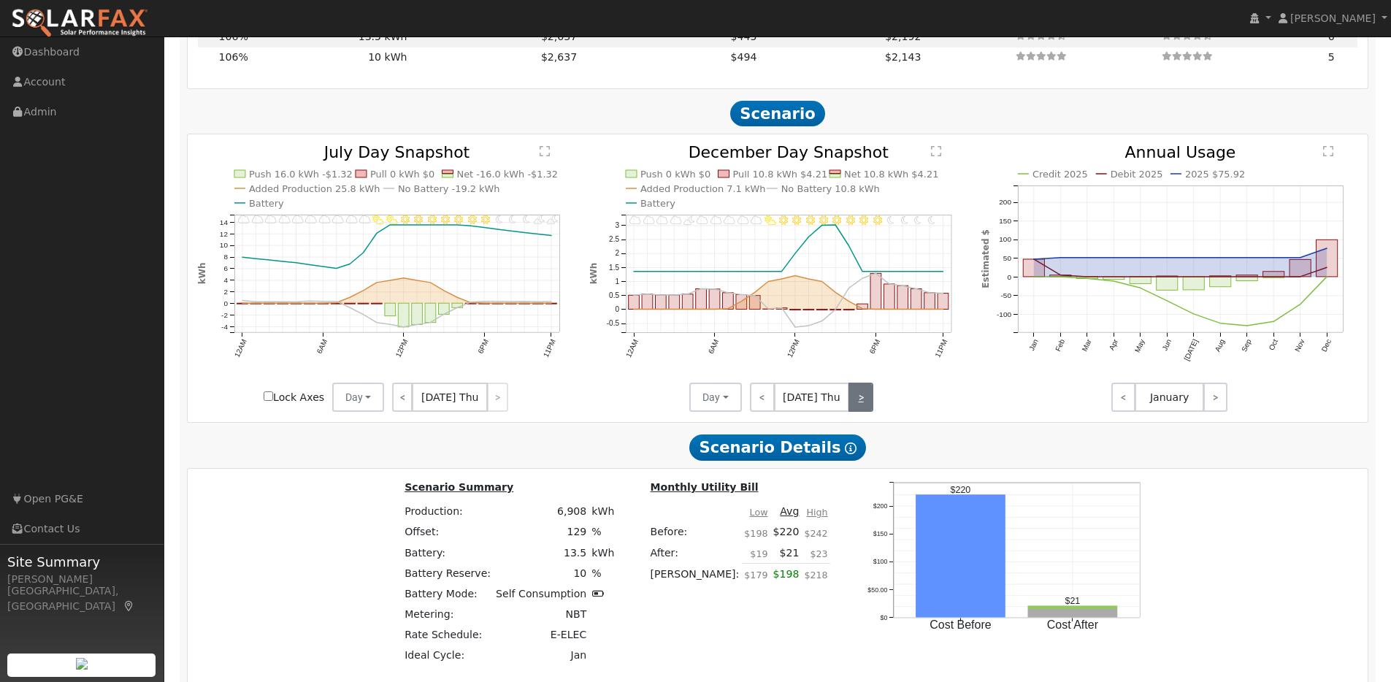
click at [864, 407] on link ">" at bounding box center [861, 397] width 25 height 29
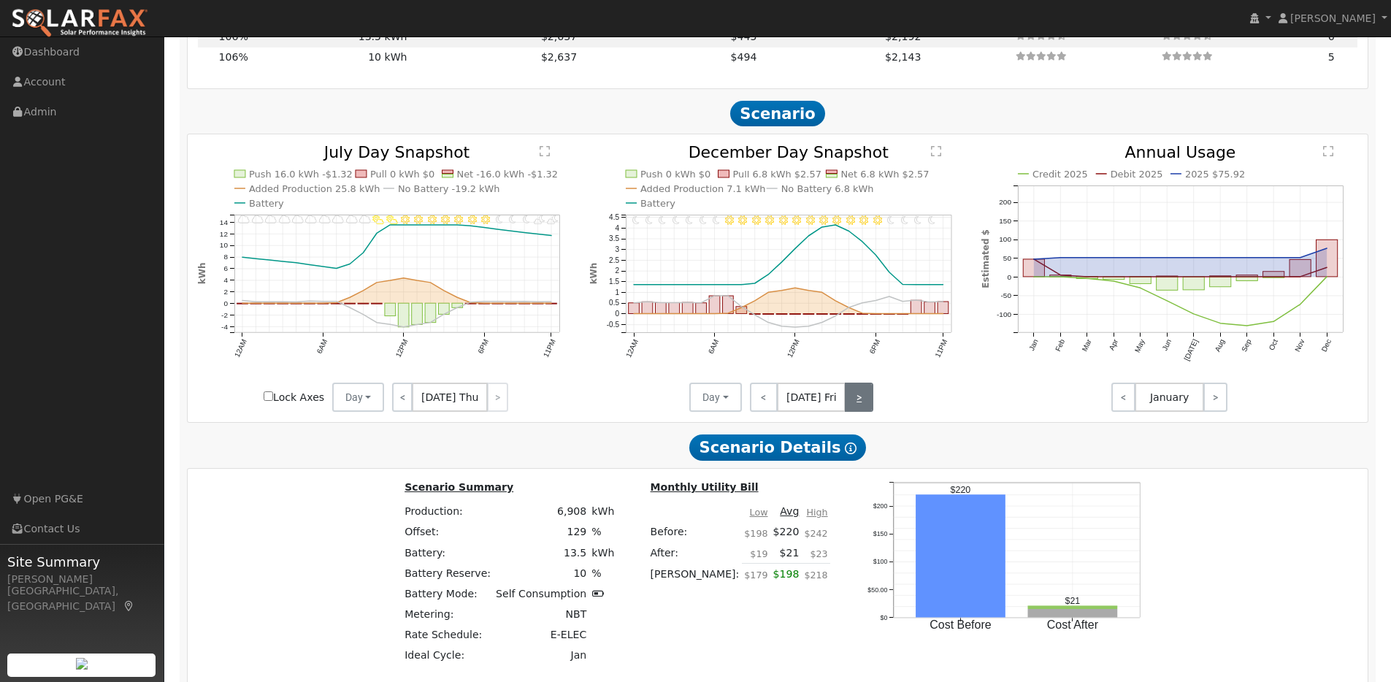
click at [864, 407] on link ">" at bounding box center [859, 397] width 28 height 29
click at [864, 407] on link ">" at bounding box center [860, 397] width 26 height 29
click at [864, 407] on link ">" at bounding box center [861, 397] width 25 height 29
click at [864, 407] on link ">" at bounding box center [861, 397] width 23 height 29
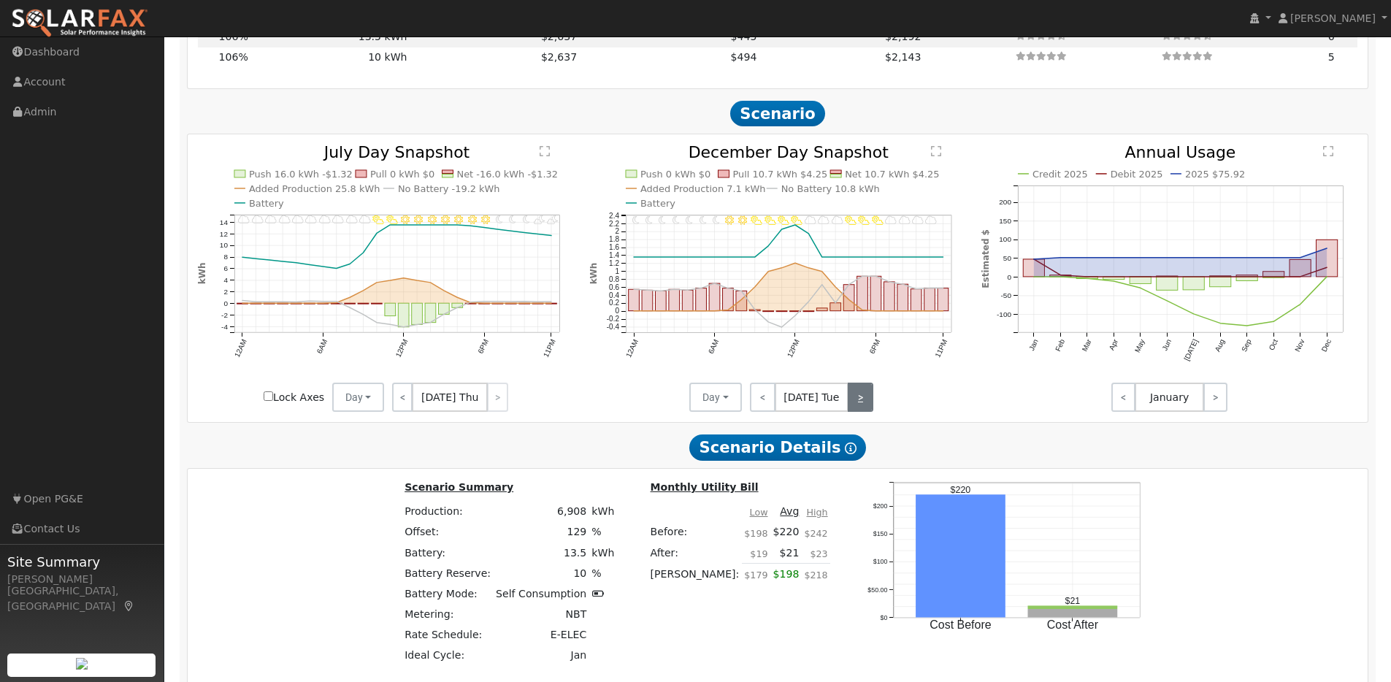
click at [864, 407] on link ">" at bounding box center [861, 397] width 26 height 29
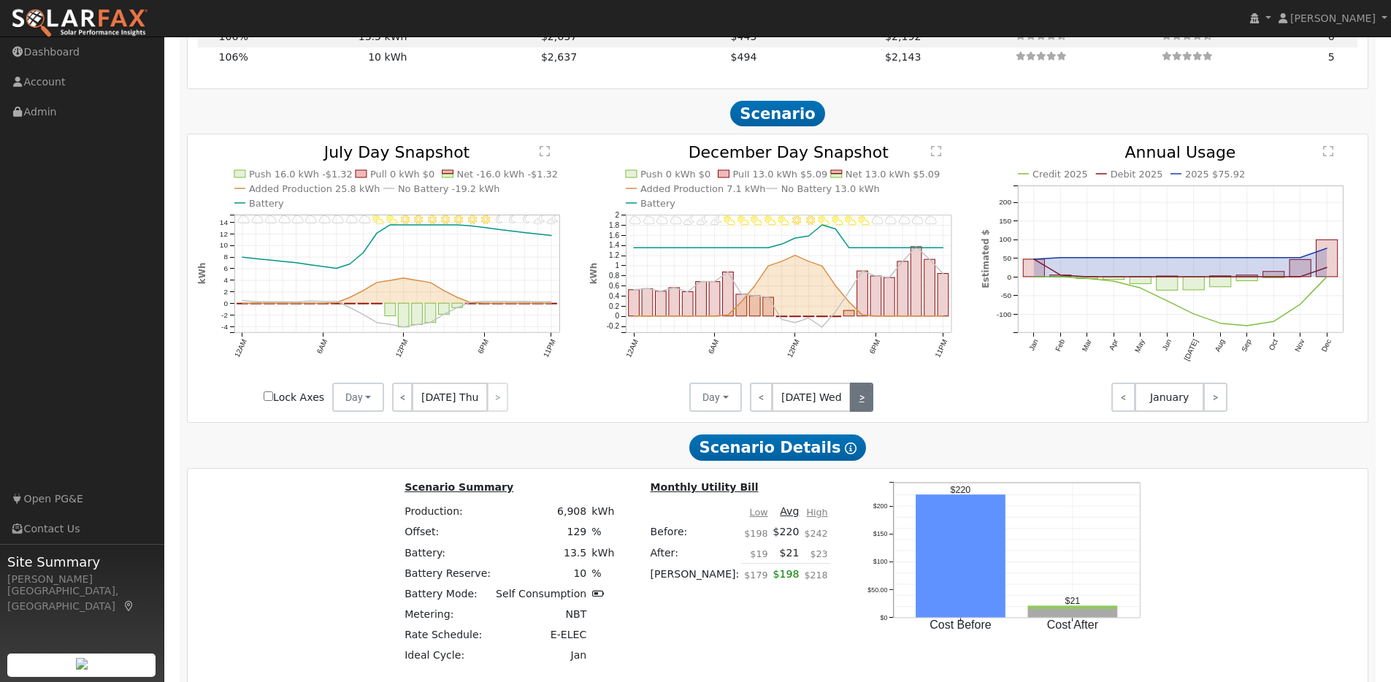
click at [864, 407] on link ">" at bounding box center [861, 397] width 23 height 29
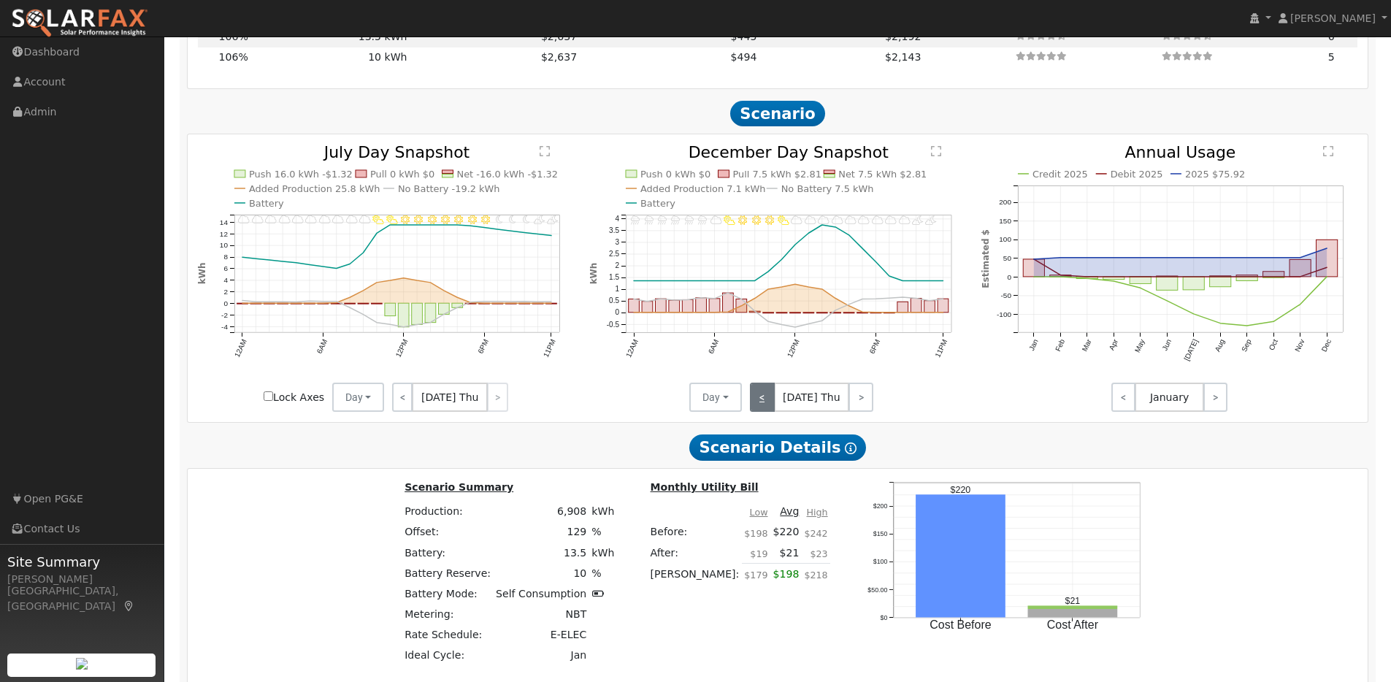
click at [765, 409] on link "<" at bounding box center [762, 397] width 25 height 29
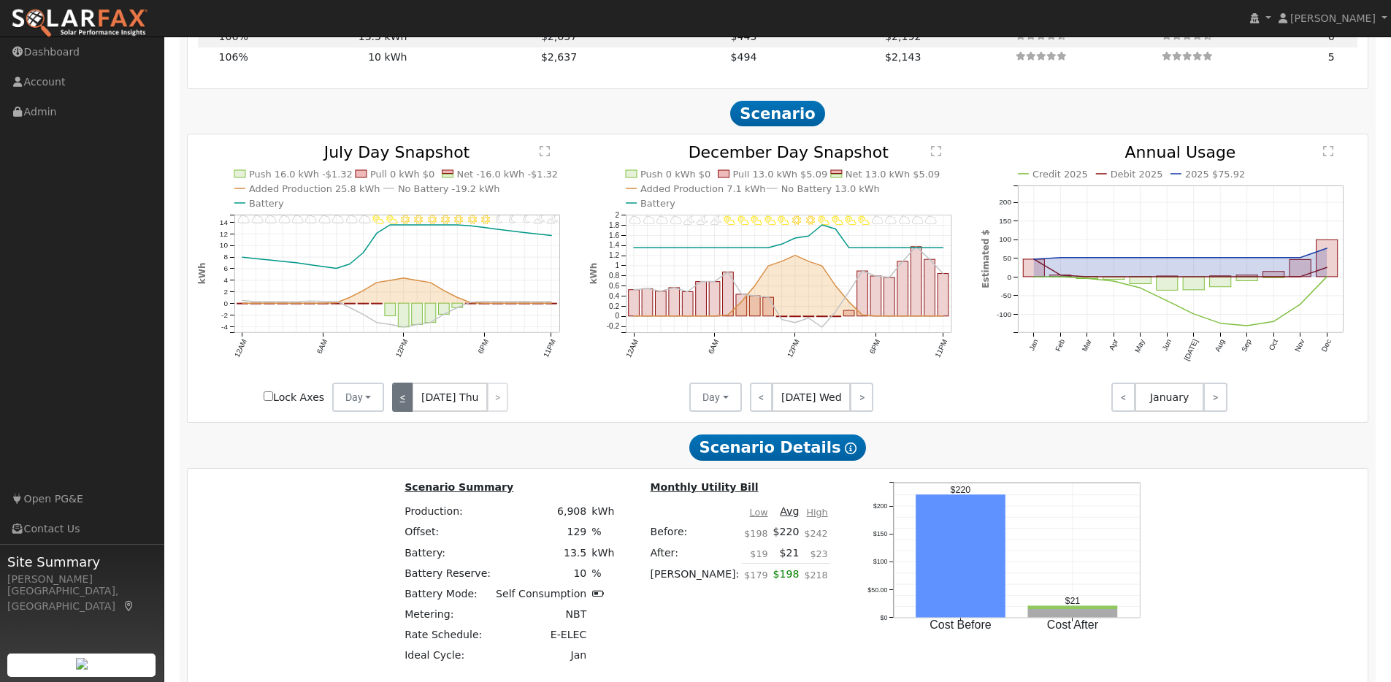
click at [410, 403] on link "<" at bounding box center [402, 397] width 21 height 29
click at [410, 403] on link "<" at bounding box center [402, 397] width 20 height 29
click at [410, 403] on link "<" at bounding box center [403, 397] width 22 height 29
click at [410, 403] on link "<" at bounding box center [402, 397] width 20 height 29
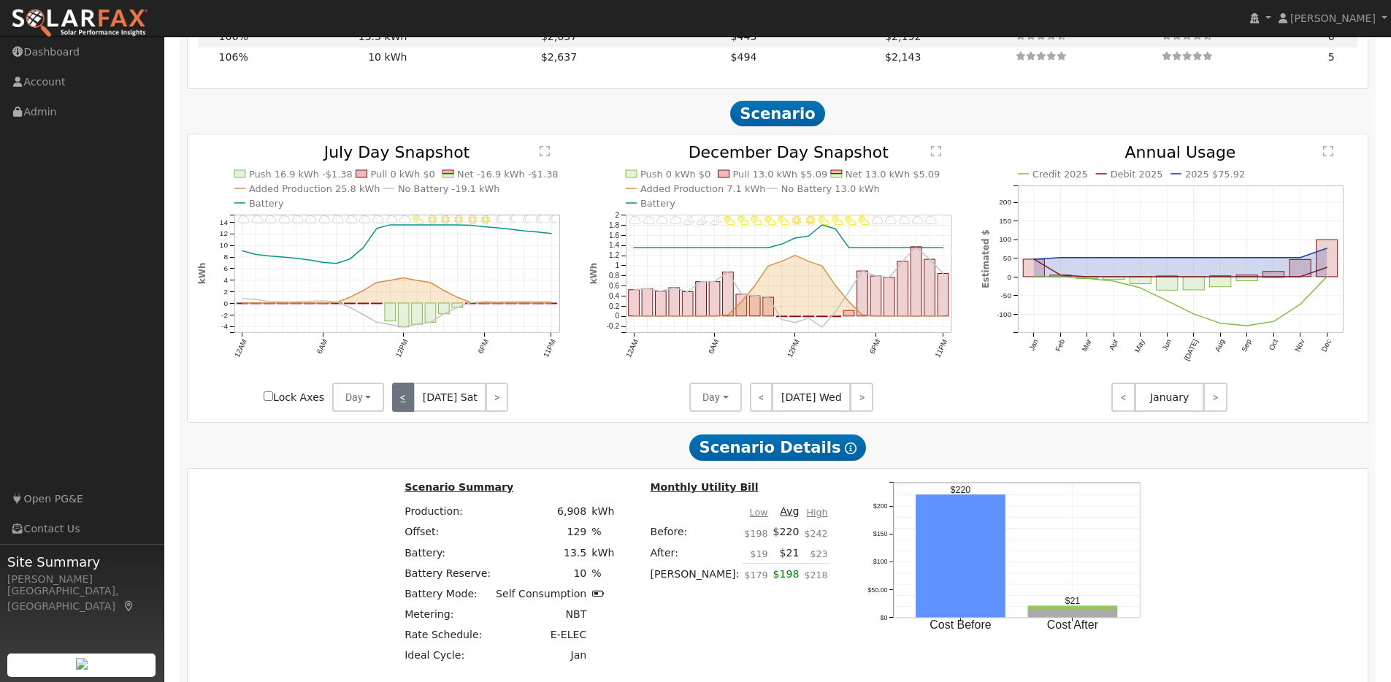
click at [410, 403] on link "<" at bounding box center [403, 397] width 22 height 29
click at [410, 403] on link "<" at bounding box center [404, 397] width 24 height 29
click at [410, 403] on link "<" at bounding box center [402, 397] width 21 height 29
click at [410, 403] on link "<" at bounding box center [403, 397] width 22 height 29
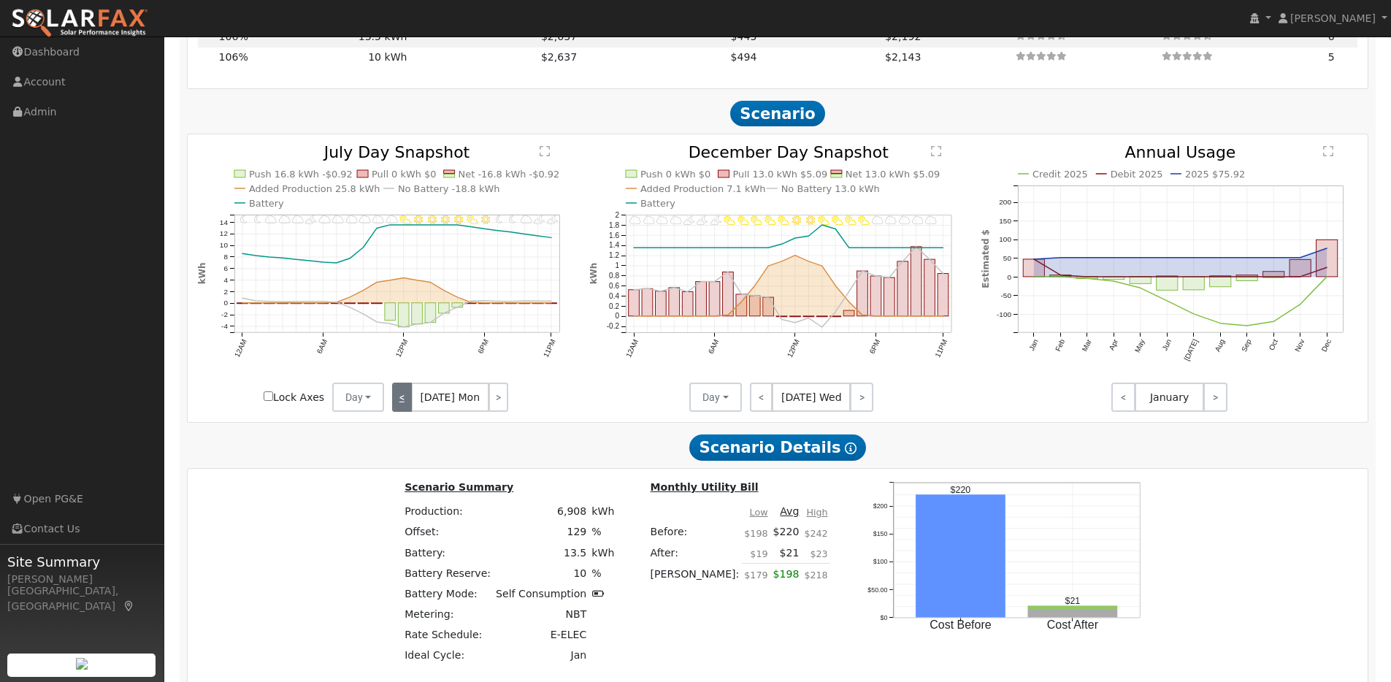
click at [410, 403] on link "<" at bounding box center [402, 397] width 20 height 29
click at [410, 402] on link "<" at bounding box center [404, 397] width 24 height 29
click at [409, 403] on link "<" at bounding box center [402, 397] width 21 height 29
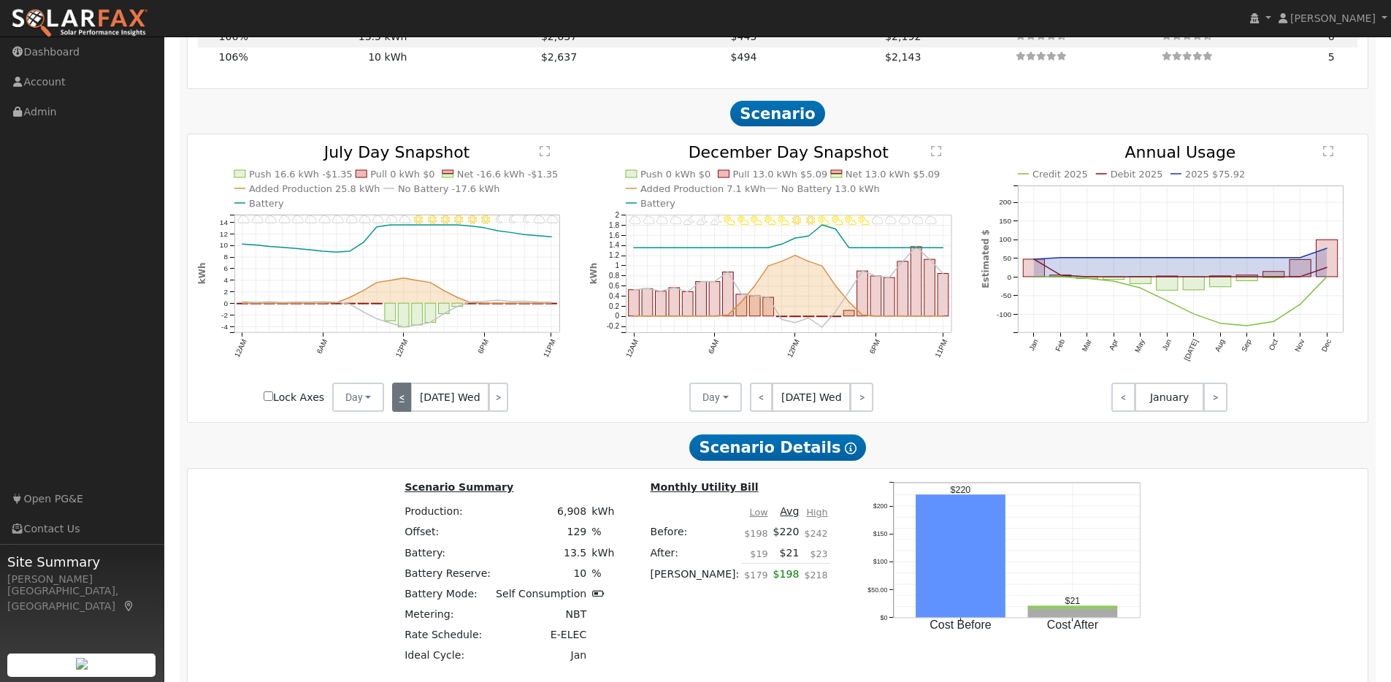
click at [410, 403] on link "<" at bounding box center [402, 397] width 20 height 29
click at [413, 402] on link "<" at bounding box center [403, 397] width 22 height 29
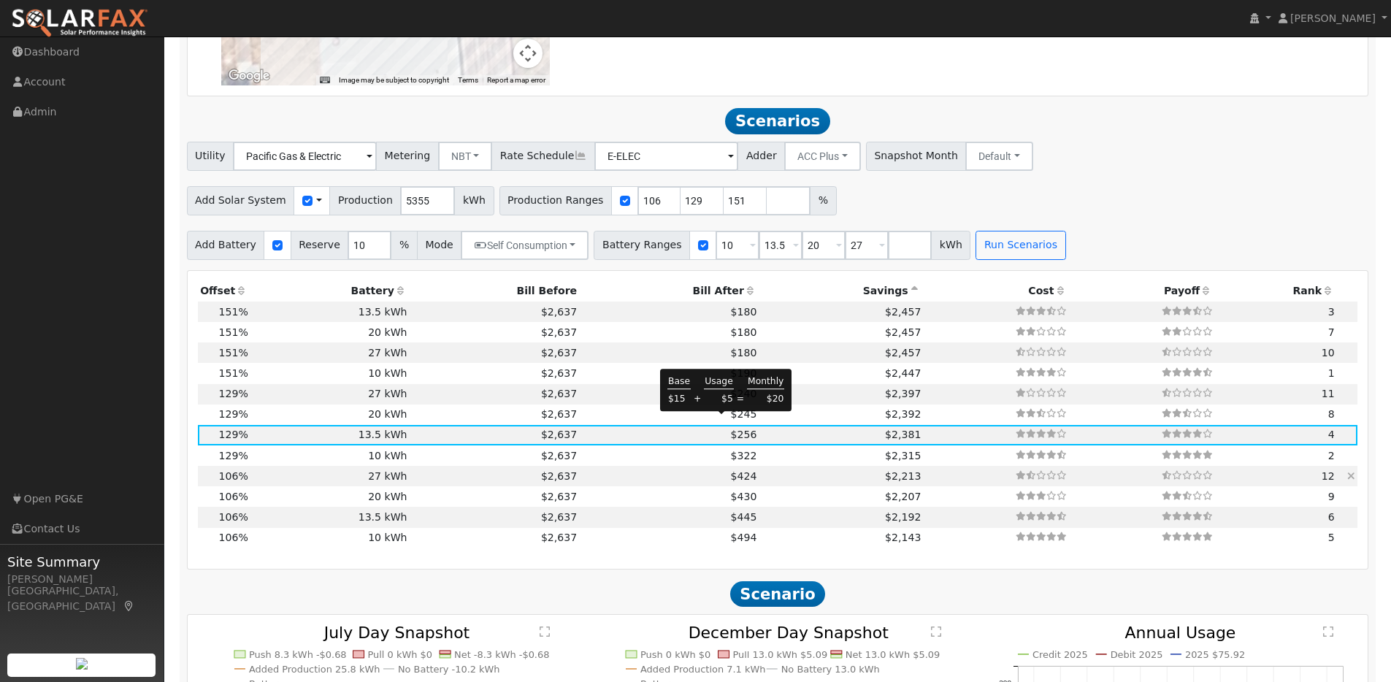
scroll to position [1228, 0]
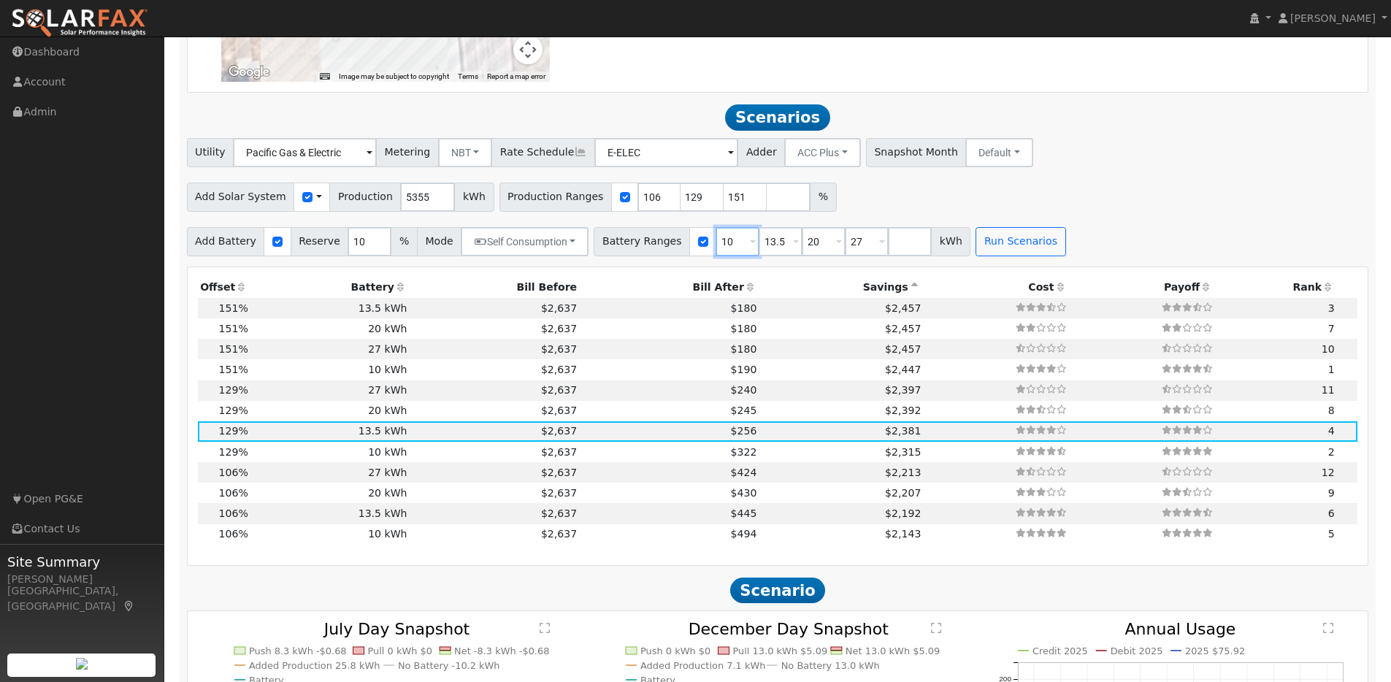
drag, startPoint x: 724, startPoint y: 248, endPoint x: 695, endPoint y: 248, distance: 29.2
click at [692, 248] on div "Battery Ranges 10 Overrides Reserve % Mode None None Self Consumption Peak Savi…" at bounding box center [782, 241] width 377 height 29
type input "13.5"
type input "20"
type input "27"
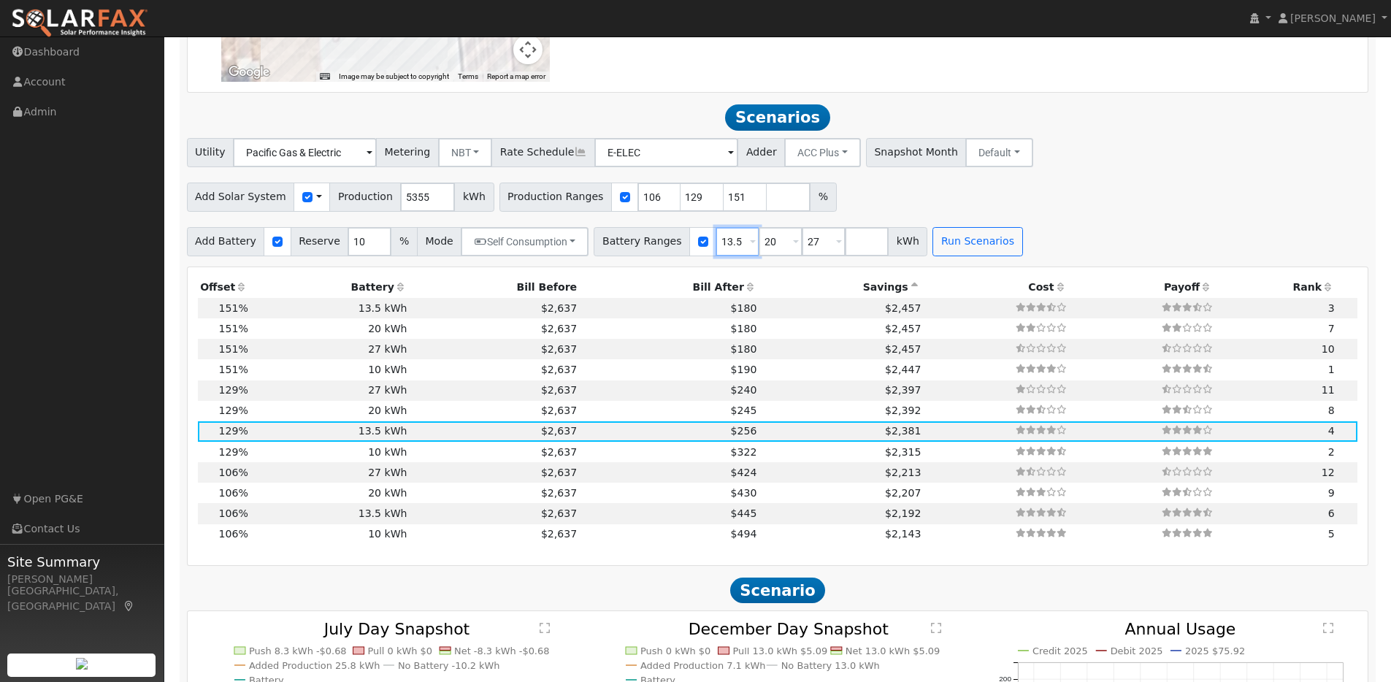
type input "13.5"
drag, startPoint x: 767, startPoint y: 250, endPoint x: 751, endPoint y: 248, distance: 16.1
click at [759, 248] on input "20" at bounding box center [781, 241] width 44 height 29
type input "27"
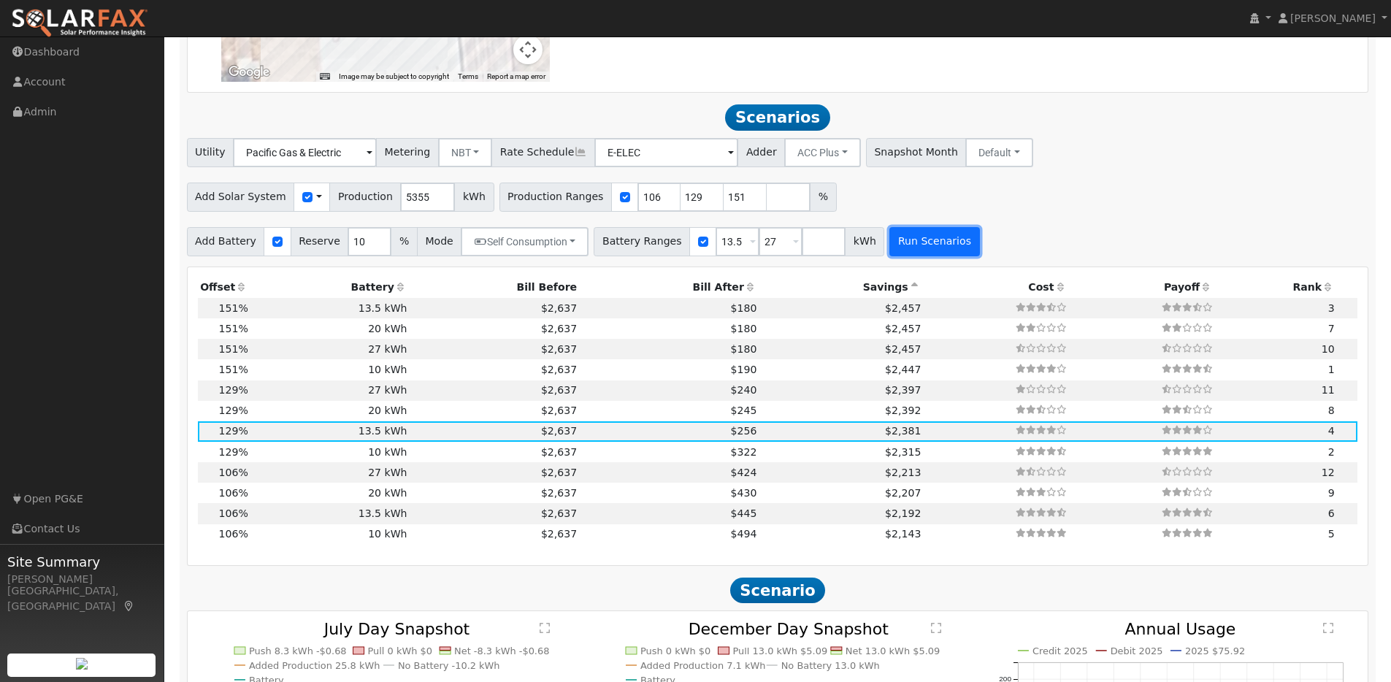
click at [914, 250] on button "Run Scenarios" at bounding box center [935, 241] width 90 height 29
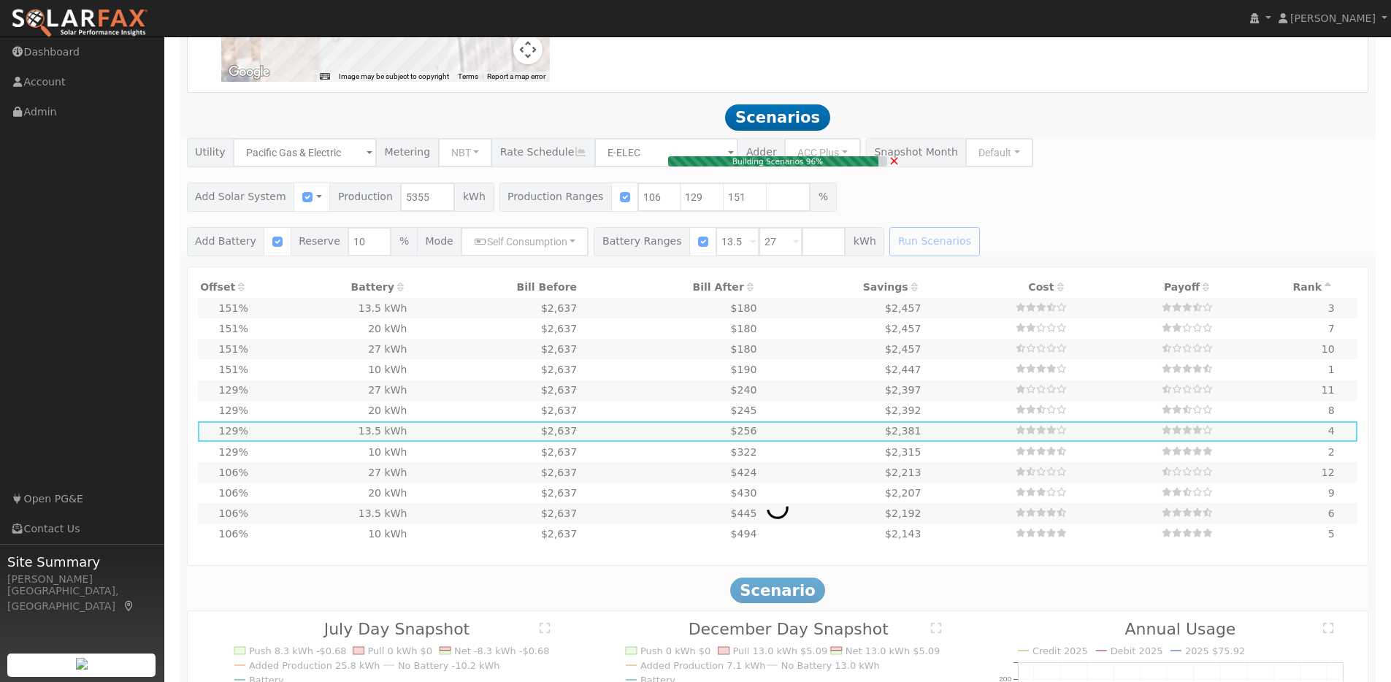
type input "5.4"
type input "$16,711"
type input "$9,104"
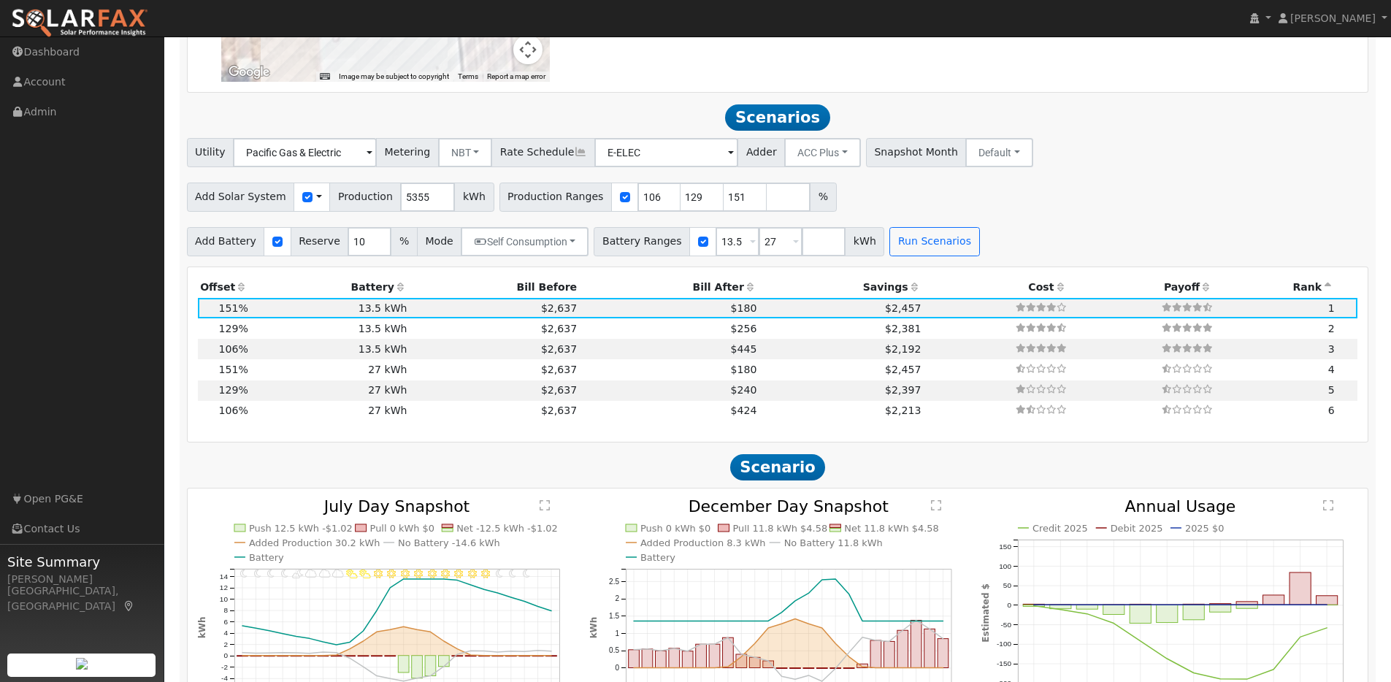
scroll to position [1295, 0]
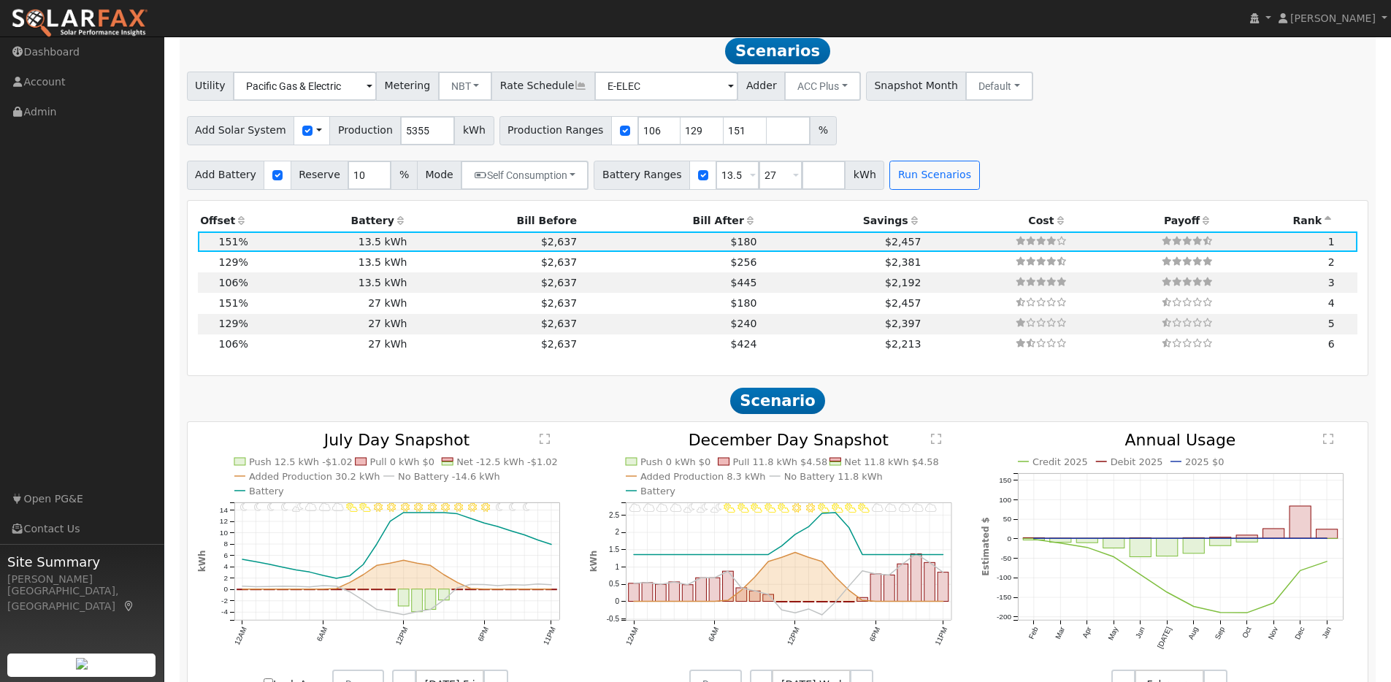
click at [908, 226] on icon at bounding box center [914, 220] width 13 height 10
click at [305, 248] on td "13.5 kWh" at bounding box center [329, 242] width 159 height 20
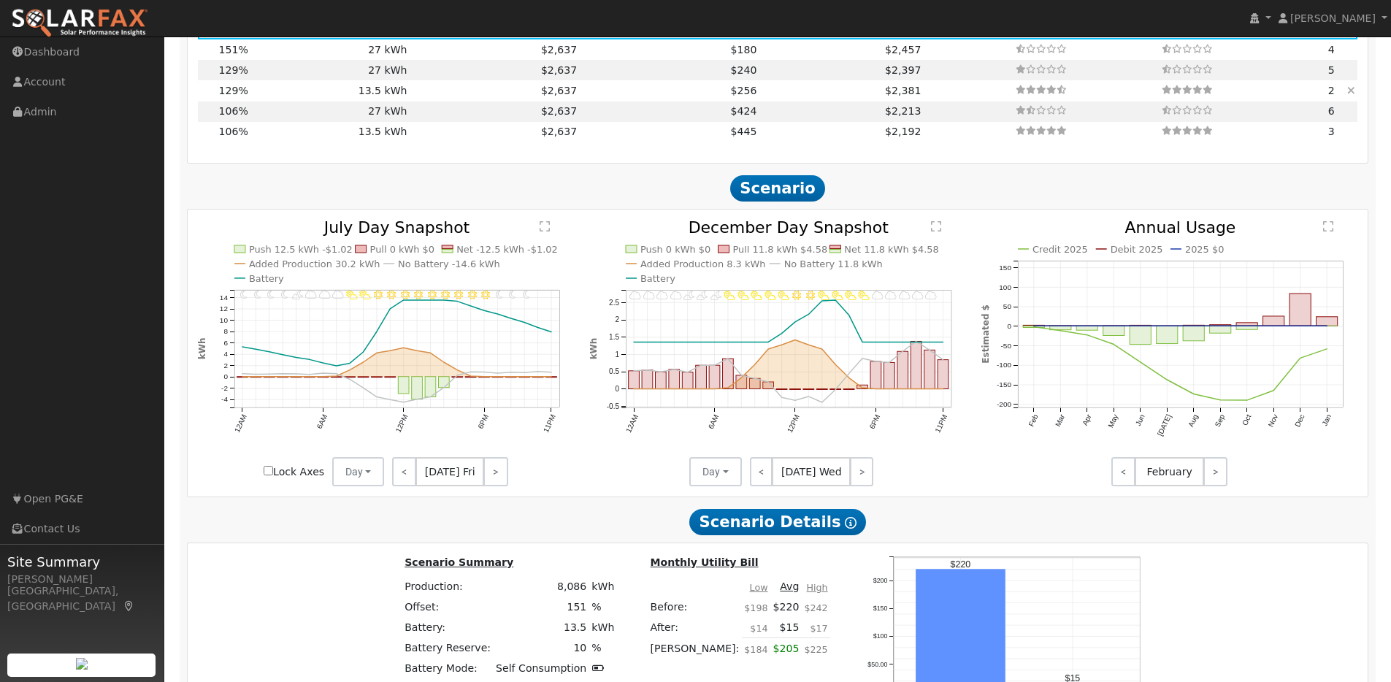
scroll to position [1230, 0]
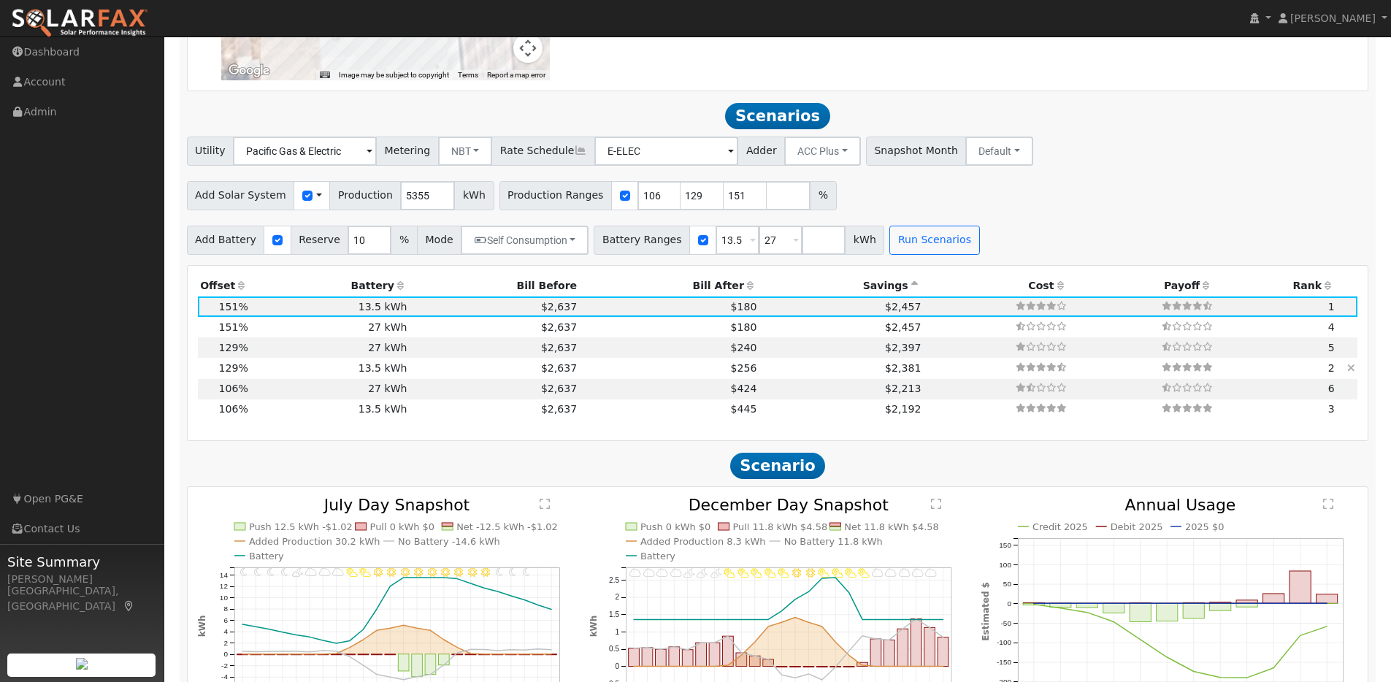
click at [290, 376] on td "13.5 kWh" at bounding box center [329, 368] width 159 height 20
type input "4.6"
type input "$14,277"
type input "$8,374"
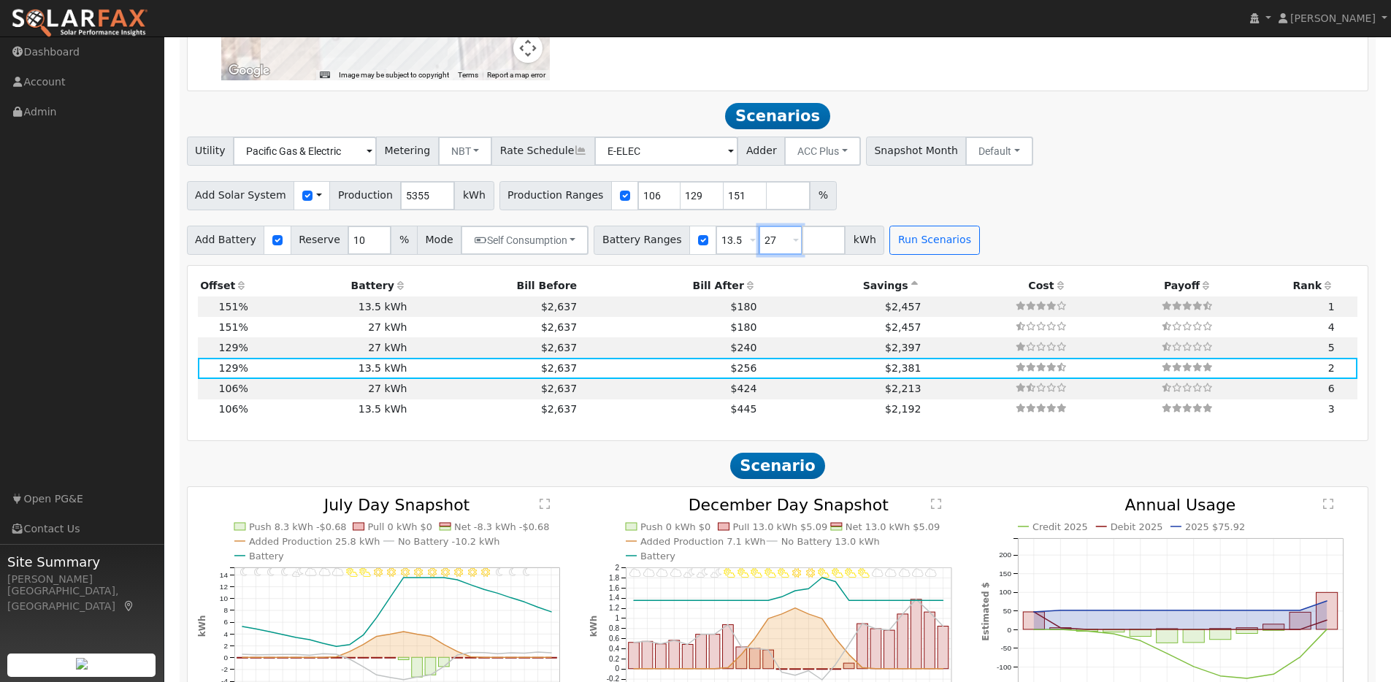
drag, startPoint x: 770, startPoint y: 248, endPoint x: 739, endPoint y: 247, distance: 31.4
click at [739, 247] on div "Battery Ranges 13.5 Overrides Reserve % Mode None None Self Consumption Peak Sa…" at bounding box center [739, 240] width 291 height 29
click at [874, 255] on button "Run Scenarios" at bounding box center [891, 240] width 90 height 29
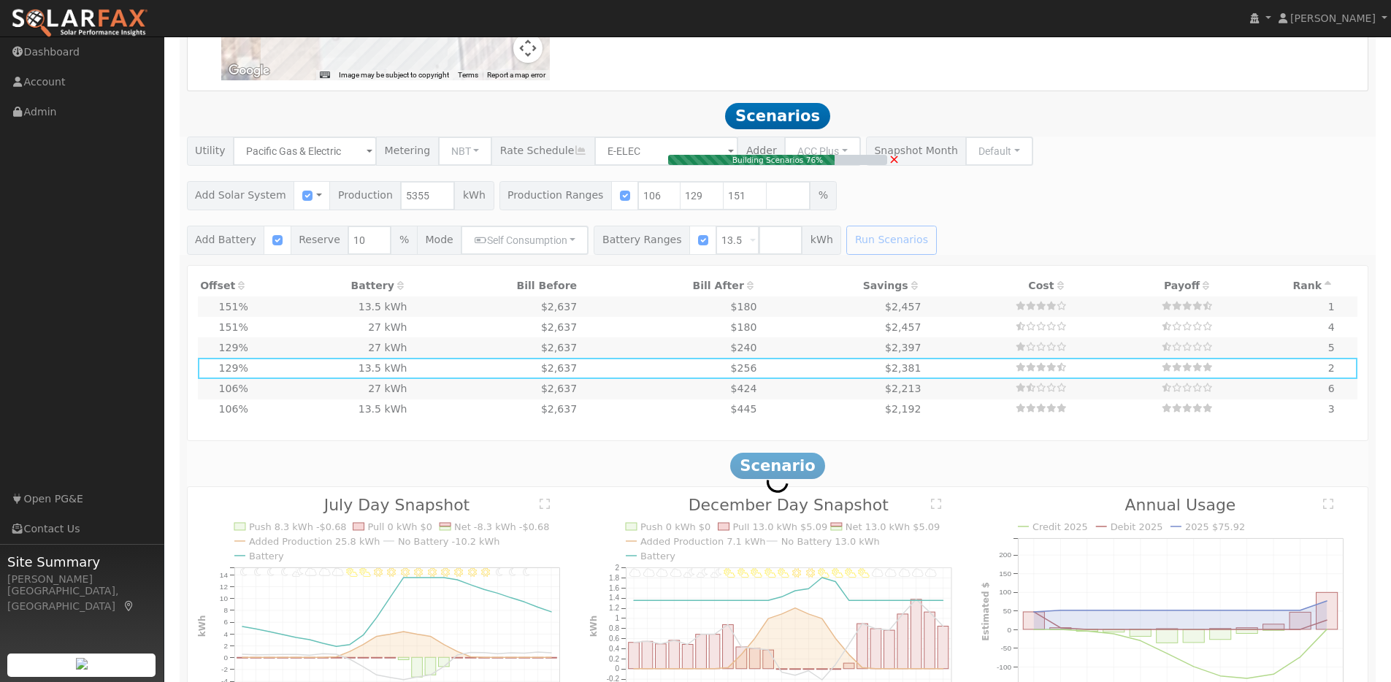
type input "3.8"
type input "$11,730"
type input "$7,610"
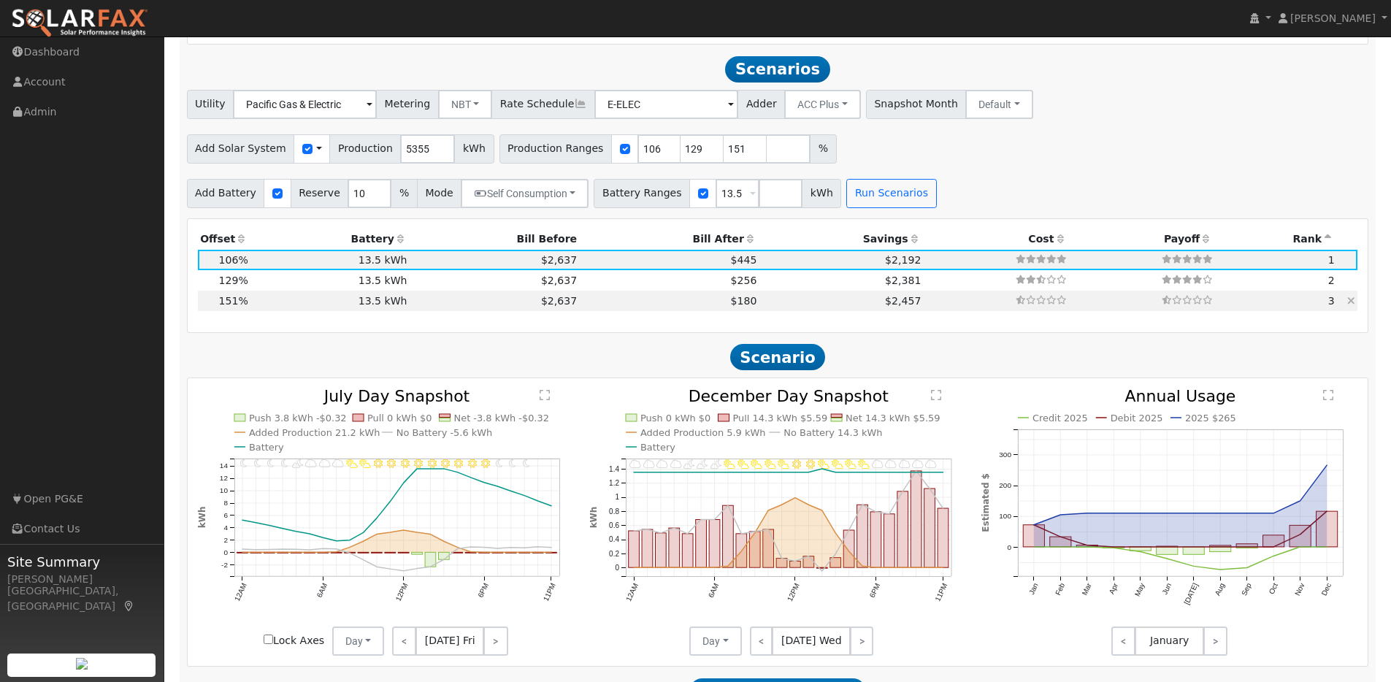
scroll to position [1295, 0]
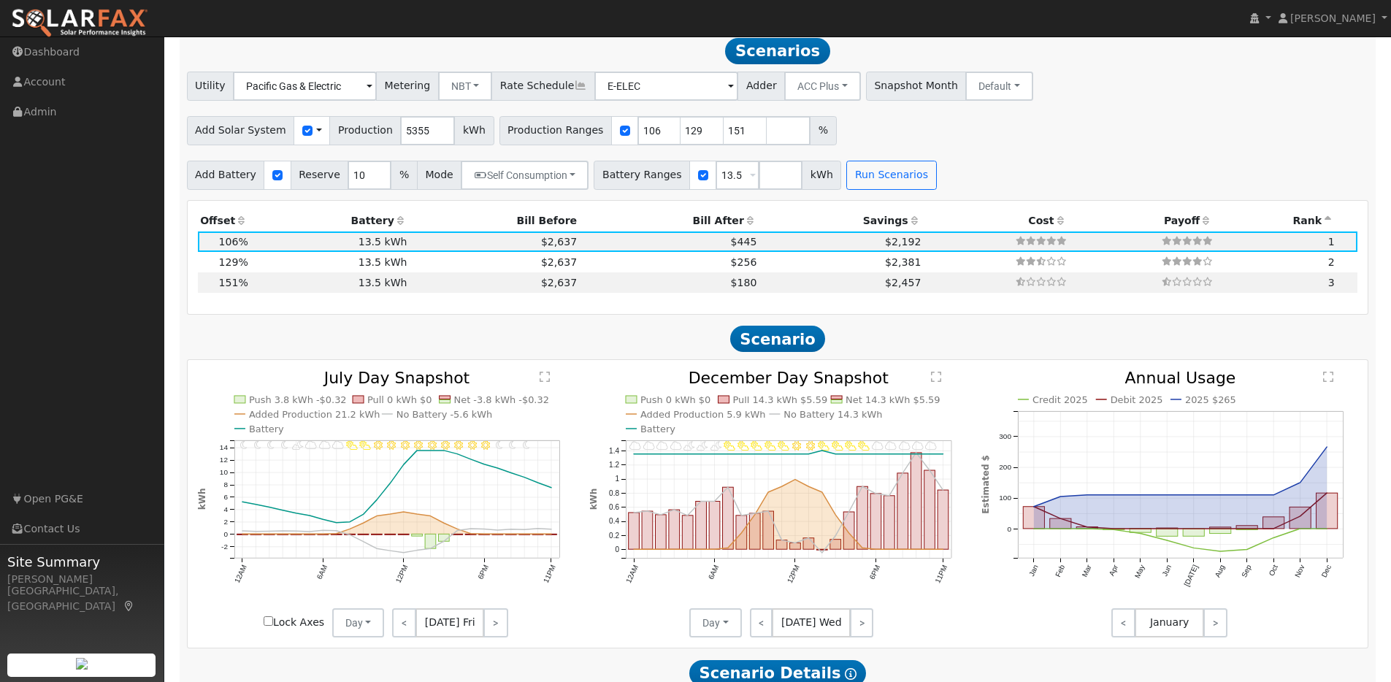
click at [744, 226] on icon at bounding box center [750, 220] width 13 height 10
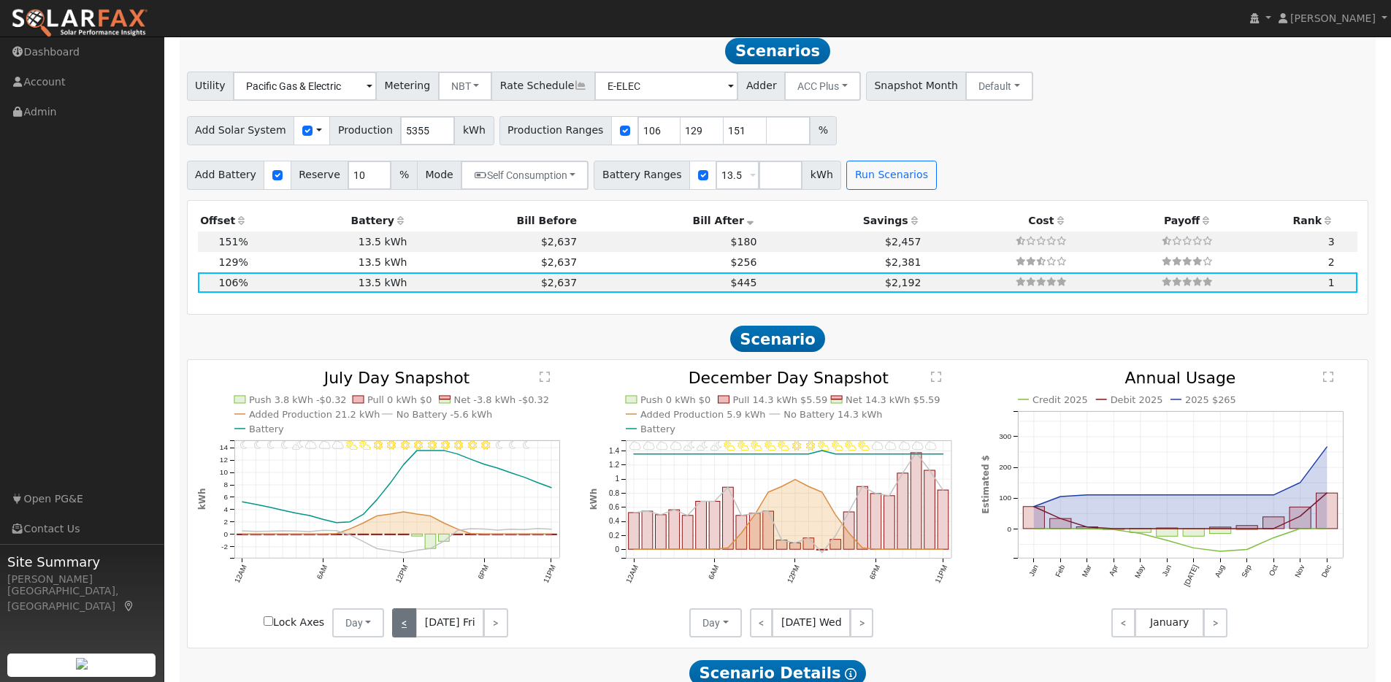
click at [409, 632] on link "<" at bounding box center [404, 622] width 24 height 29
click at [409, 632] on link "<" at bounding box center [402, 622] width 21 height 29
click at [409, 632] on link "<" at bounding box center [402, 622] width 20 height 29
click at [409, 632] on link "<" at bounding box center [403, 622] width 22 height 29
click at [409, 632] on link "<" at bounding box center [402, 622] width 20 height 29
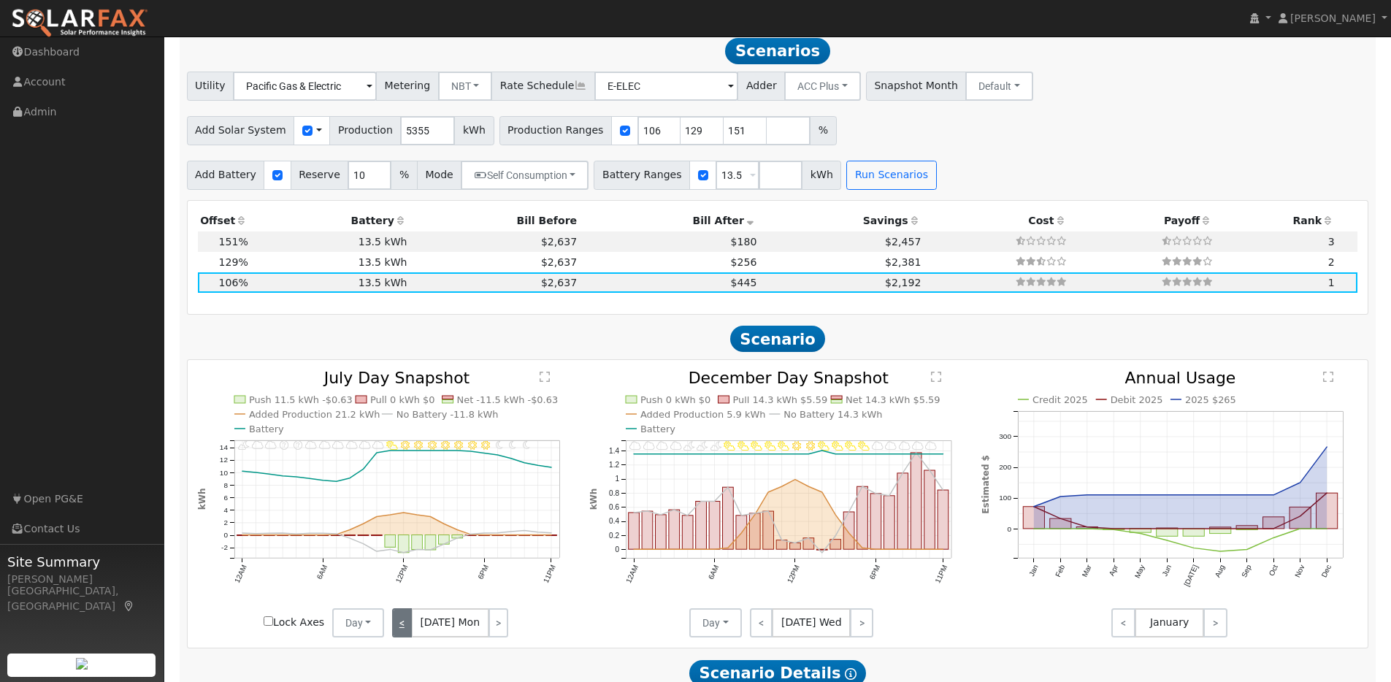
click at [409, 632] on link "<" at bounding box center [402, 622] width 20 height 29
click at [409, 632] on link "<" at bounding box center [403, 622] width 22 height 29
click at [409, 632] on link "<" at bounding box center [404, 622] width 24 height 29
click at [409, 632] on link "<" at bounding box center [402, 622] width 21 height 29
click at [409, 632] on link "<" at bounding box center [402, 622] width 20 height 29
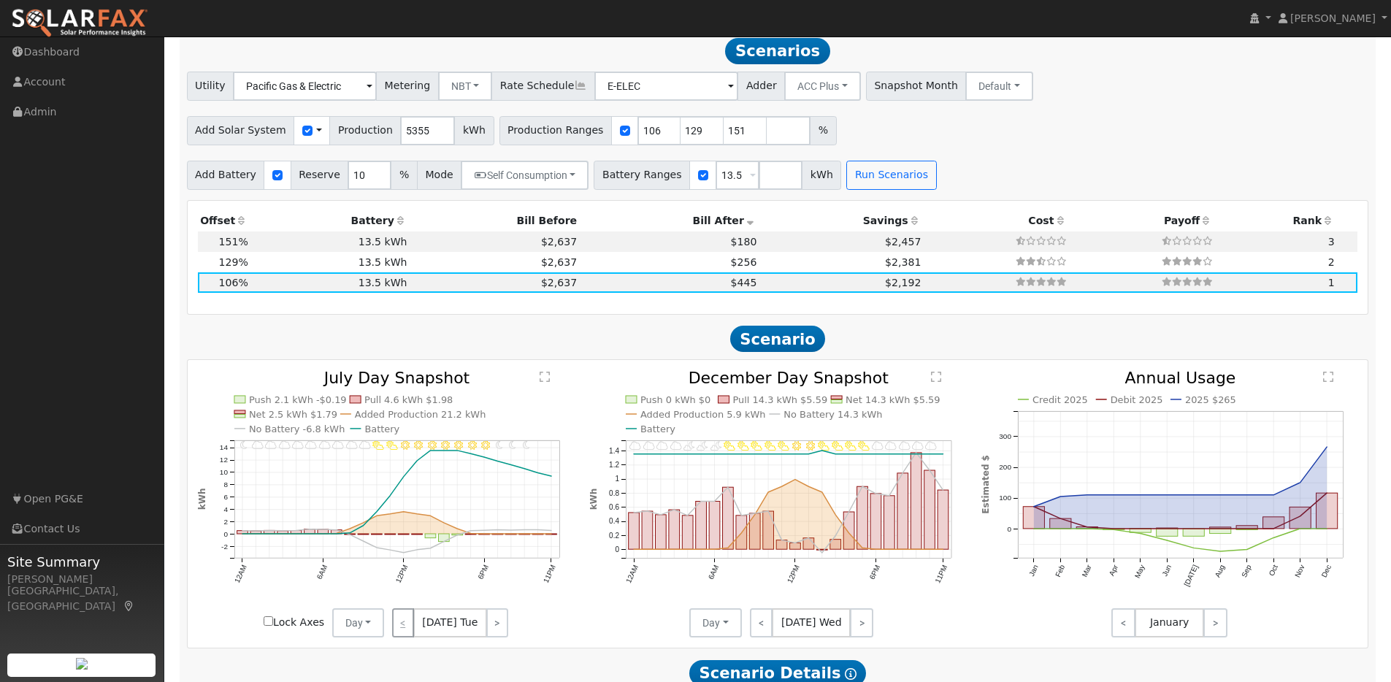
click at [409, 632] on div "< [DATE] Tue >" at bounding box center [449, 622] width 131 height 29
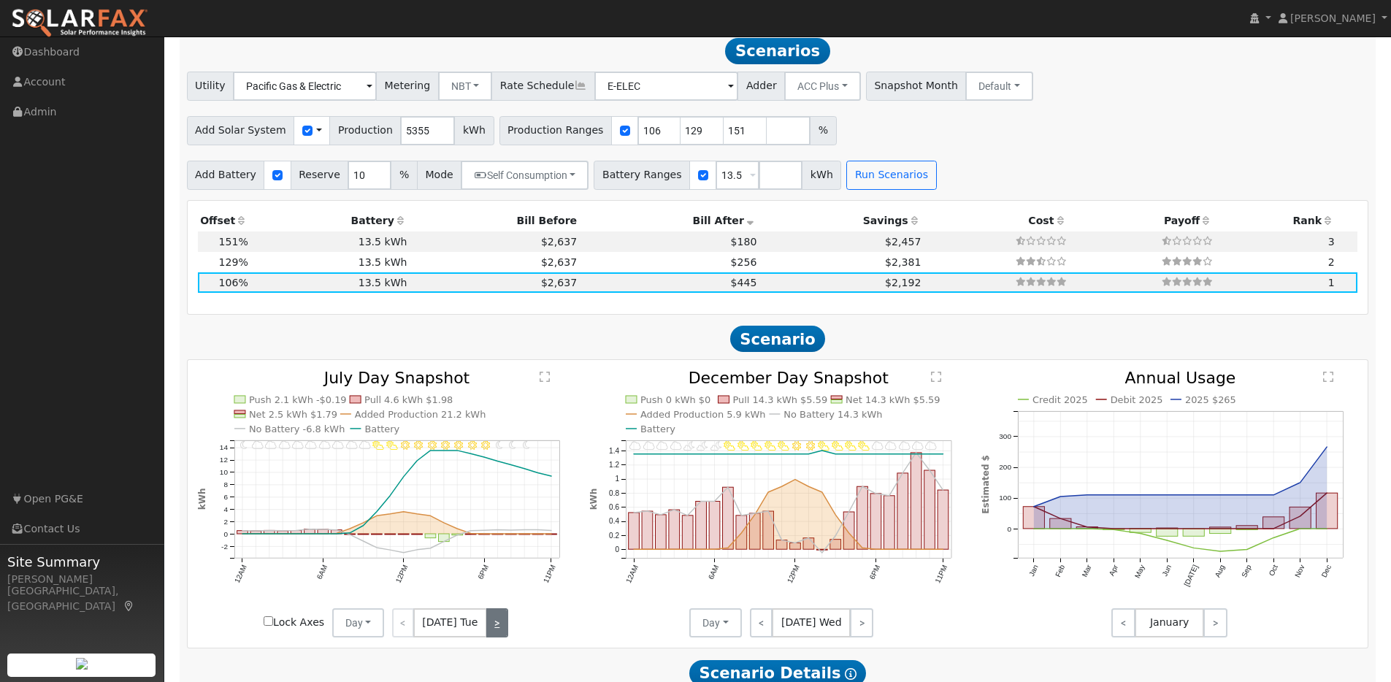
click at [493, 635] on link ">" at bounding box center [497, 622] width 22 height 29
click at [493, 635] on link ">" at bounding box center [499, 622] width 20 height 29
click at [493, 635] on link ">" at bounding box center [497, 622] width 21 height 29
click at [493, 635] on link ">" at bounding box center [495, 622] width 24 height 29
click at [493, 635] on link ">" at bounding box center [497, 622] width 22 height 29
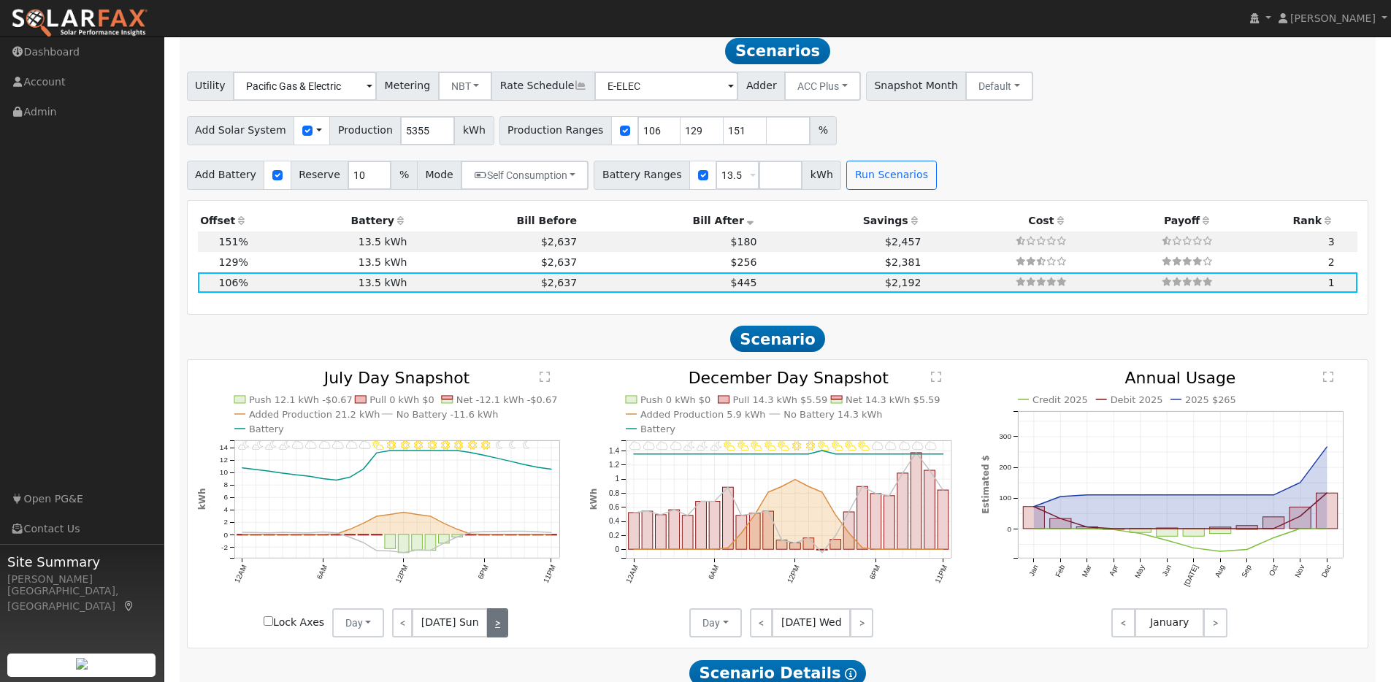
click at [493, 635] on link ">" at bounding box center [497, 622] width 20 height 29
click at [493, 635] on link ">" at bounding box center [499, 622] width 20 height 29
click at [493, 635] on link ">" at bounding box center [497, 622] width 22 height 29
click at [493, 635] on link ">" at bounding box center [499, 622] width 20 height 29
click at [493, 635] on link ">" at bounding box center [497, 622] width 21 height 29
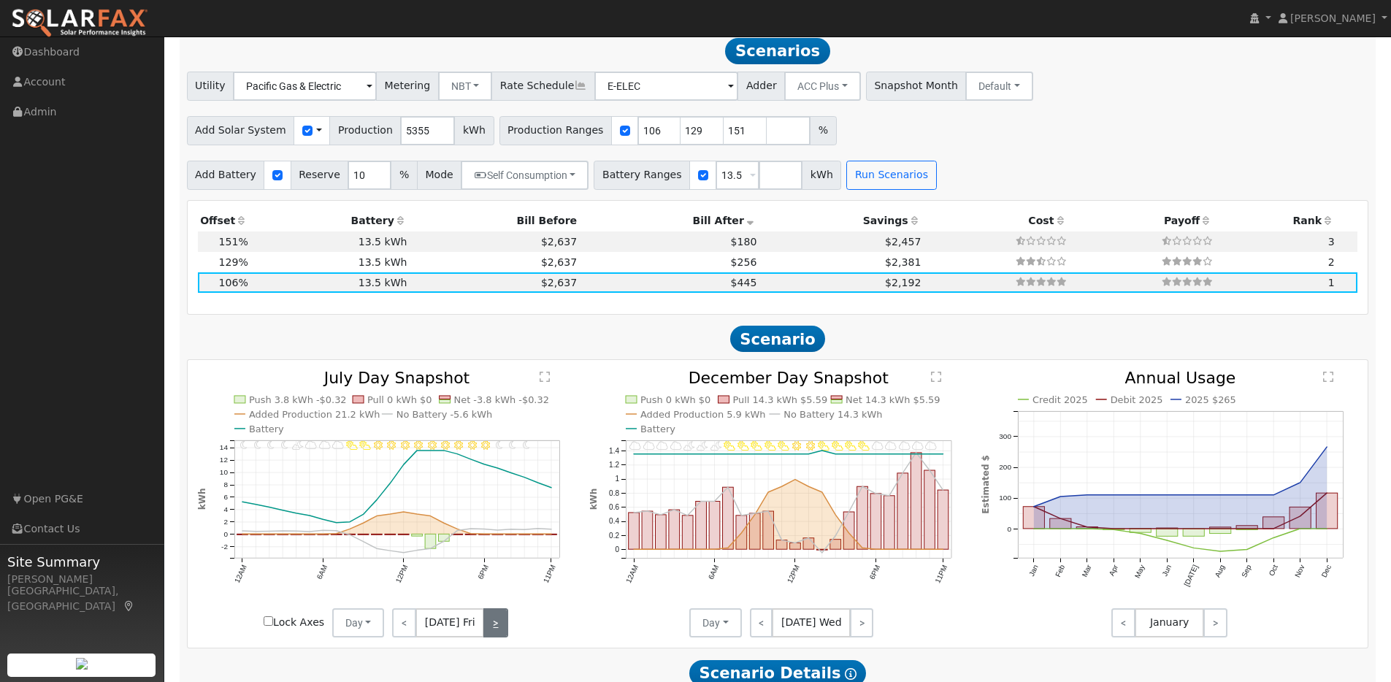
click at [493, 635] on link ">" at bounding box center [495, 622] width 24 height 29
click at [493, 635] on link ">" at bounding box center [497, 622] width 22 height 29
click at [493, 635] on link ">" at bounding box center [497, 622] width 20 height 29
click at [493, 635] on link ">" at bounding box center [499, 622] width 20 height 29
click at [493, 635] on link ">" at bounding box center [497, 622] width 22 height 29
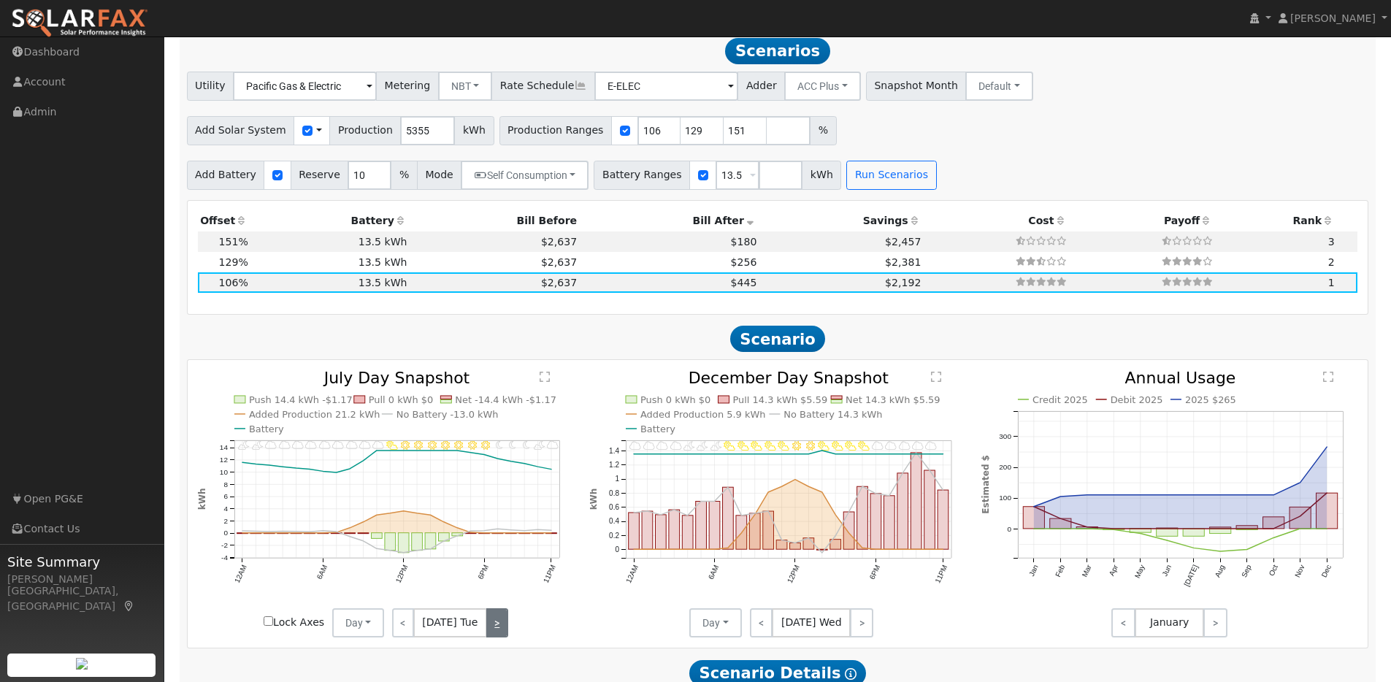
click at [493, 635] on link ">" at bounding box center [497, 622] width 22 height 29
click at [493, 635] on link ">" at bounding box center [497, 622] width 21 height 29
click at [493, 635] on link ">" at bounding box center [495, 622] width 24 height 29
click at [493, 635] on link ">" at bounding box center [497, 622] width 22 height 29
click at [493, 635] on link ">" at bounding box center [497, 622] width 20 height 29
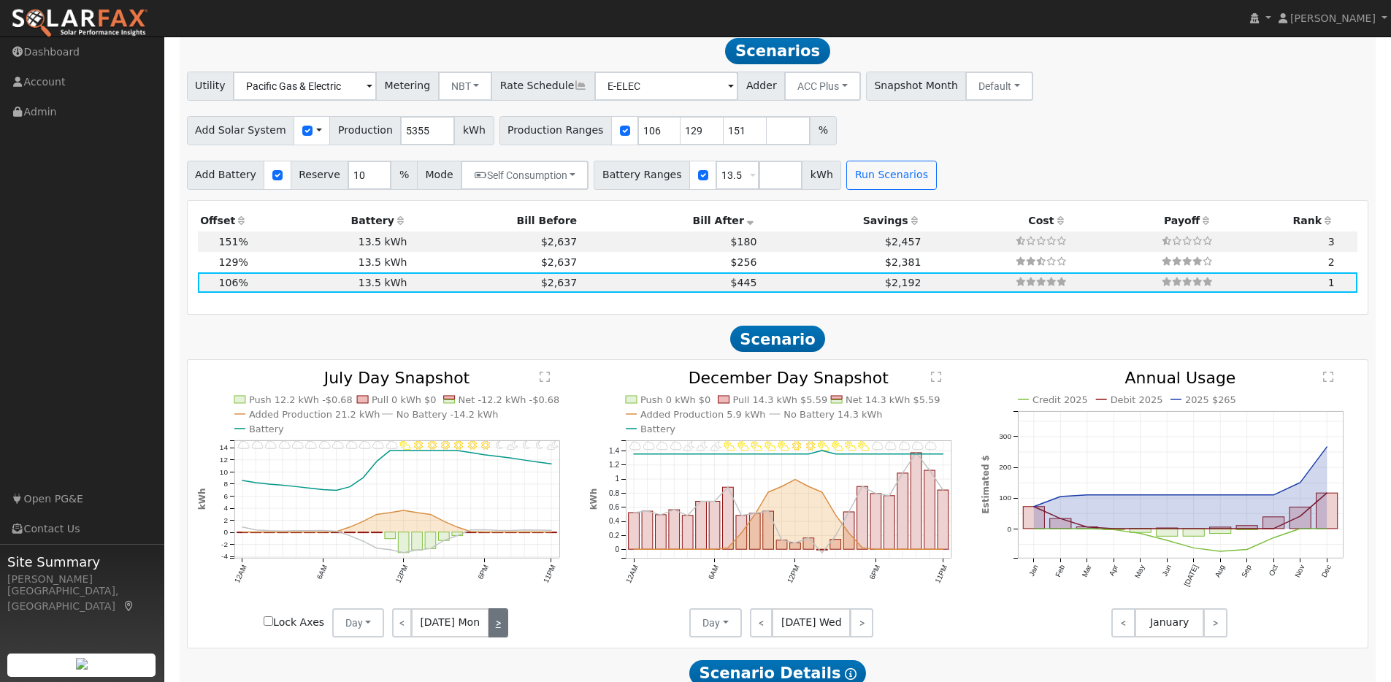
click at [493, 635] on link ">" at bounding box center [499, 622] width 20 height 29
click at [493, 635] on link ">" at bounding box center [497, 622] width 22 height 29
click at [493, 635] on link ">" at bounding box center [499, 622] width 20 height 29
click at [493, 635] on link ">" at bounding box center [497, 622] width 21 height 29
click at [493, 635] on link ">" at bounding box center [495, 622] width 24 height 29
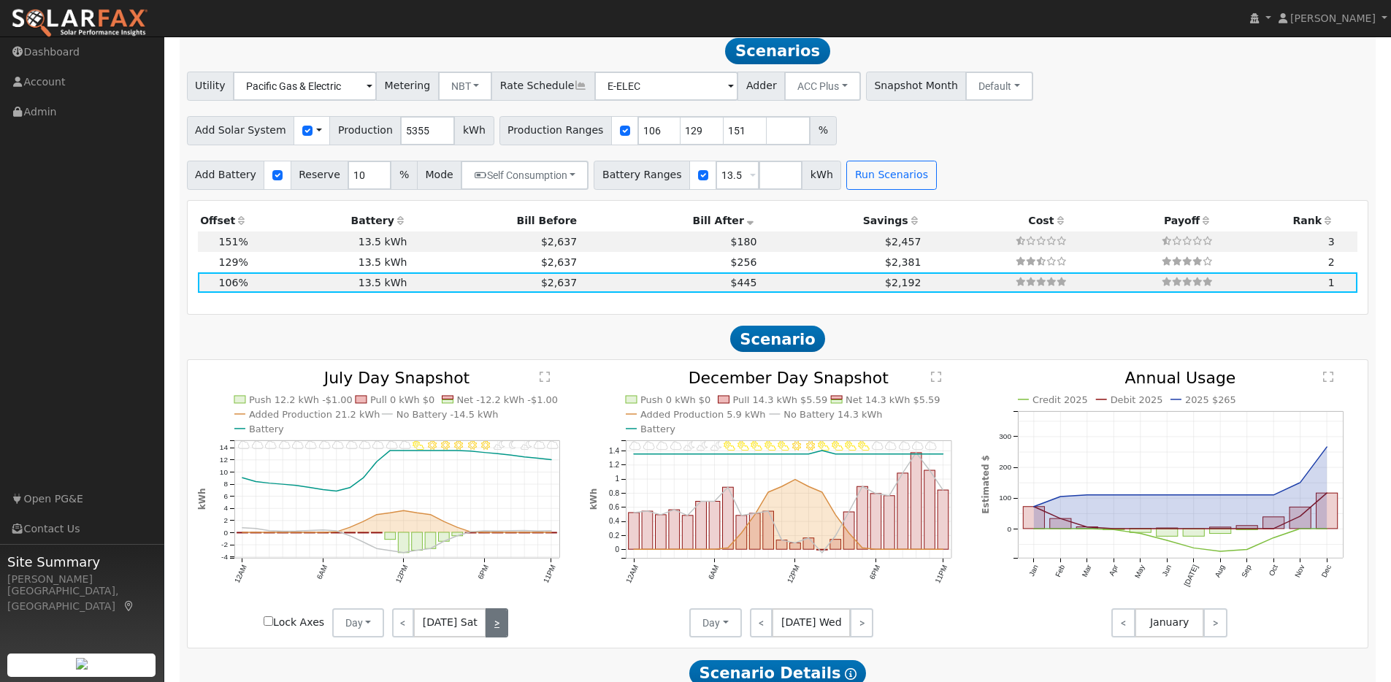
click at [493, 635] on link ">" at bounding box center [497, 622] width 22 height 29
click at [493, 635] on link ">" at bounding box center [499, 622] width 20 height 29
click at [493, 635] on link ">" at bounding box center [497, 622] width 22 height 29
click at [493, 635] on link ">" at bounding box center [499, 622] width 20 height 29
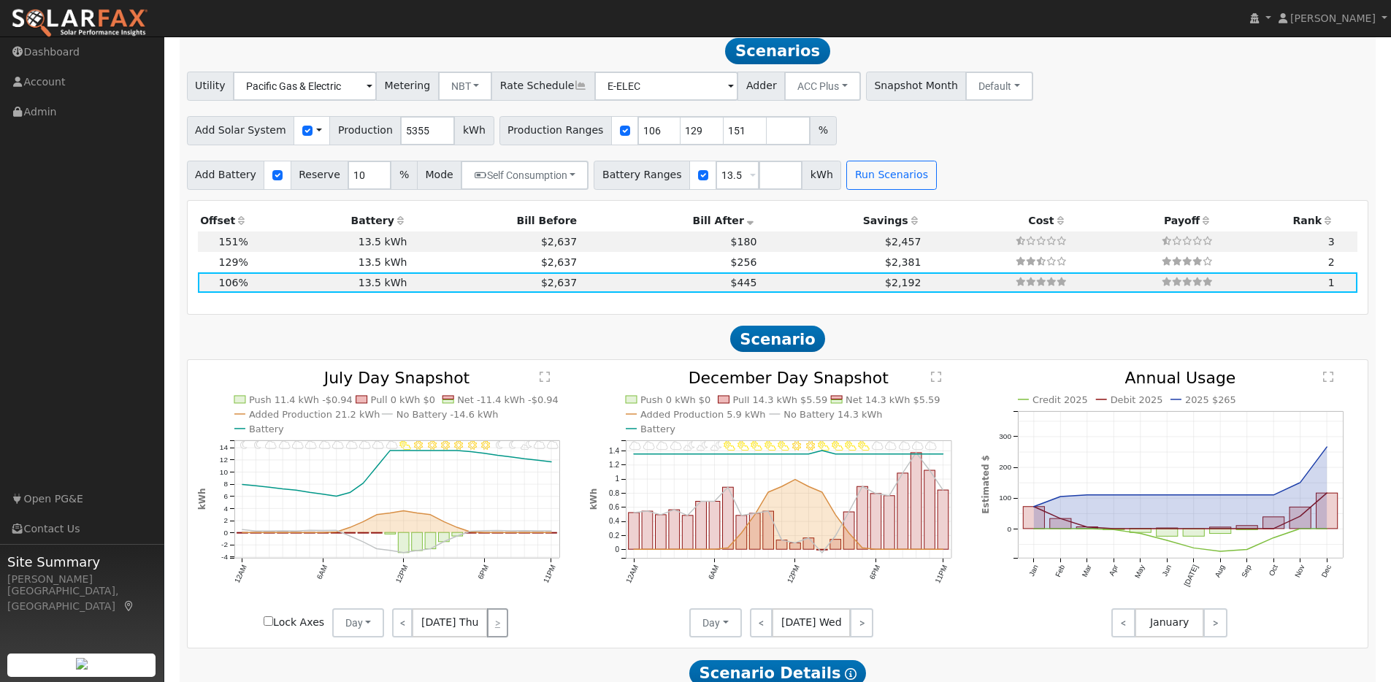
click at [493, 635] on div "< [DATE] Thu >" at bounding box center [449, 622] width 131 height 29
click at [757, 633] on link "<" at bounding box center [761, 622] width 23 height 29
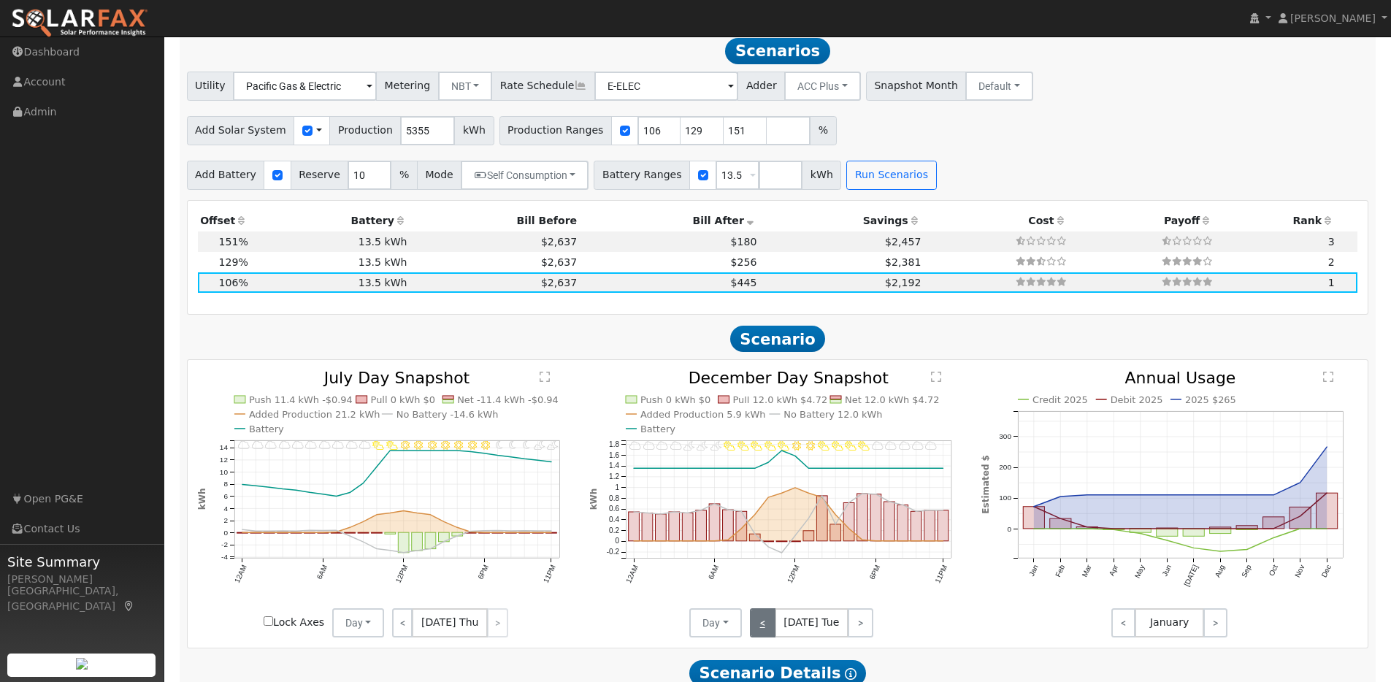
click at [757, 633] on link "<" at bounding box center [763, 622] width 26 height 29
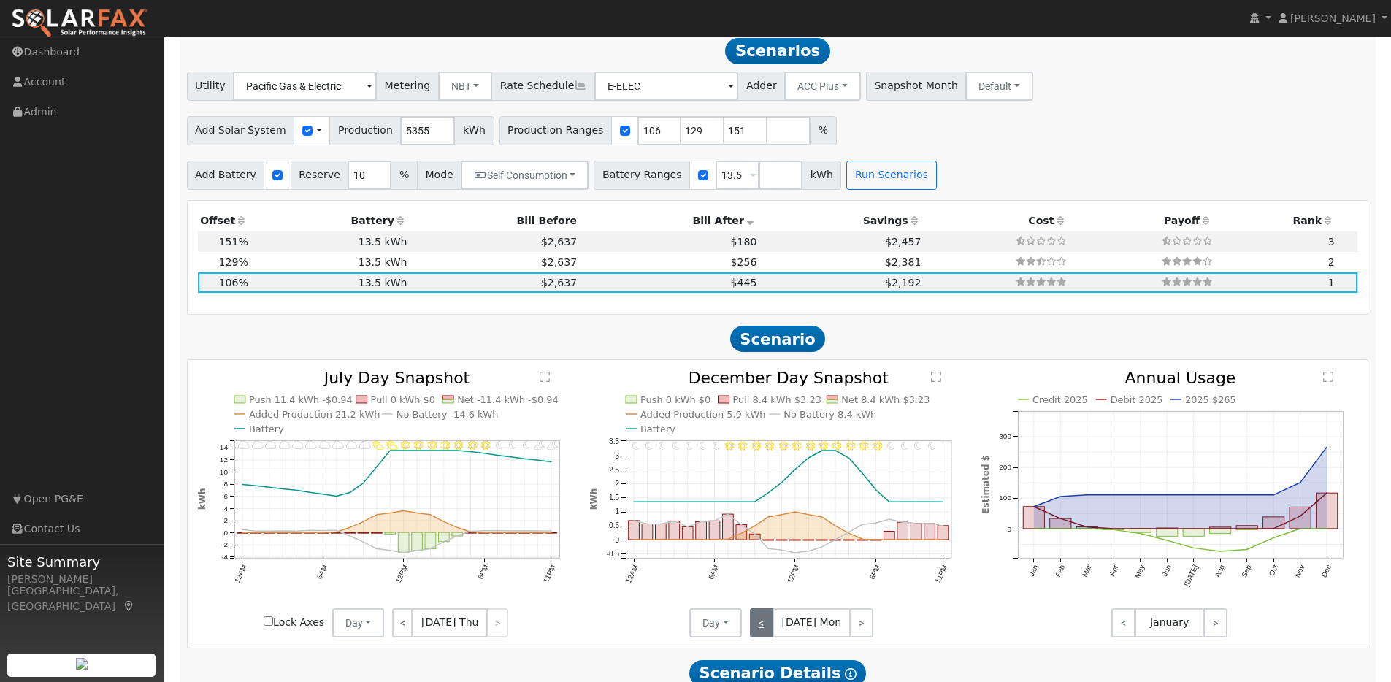
click at [757, 633] on link "<" at bounding box center [761, 622] width 23 height 29
click at [757, 633] on link "<" at bounding box center [763, 622] width 26 height 29
click at [757, 633] on link "<" at bounding box center [764, 622] width 28 height 29
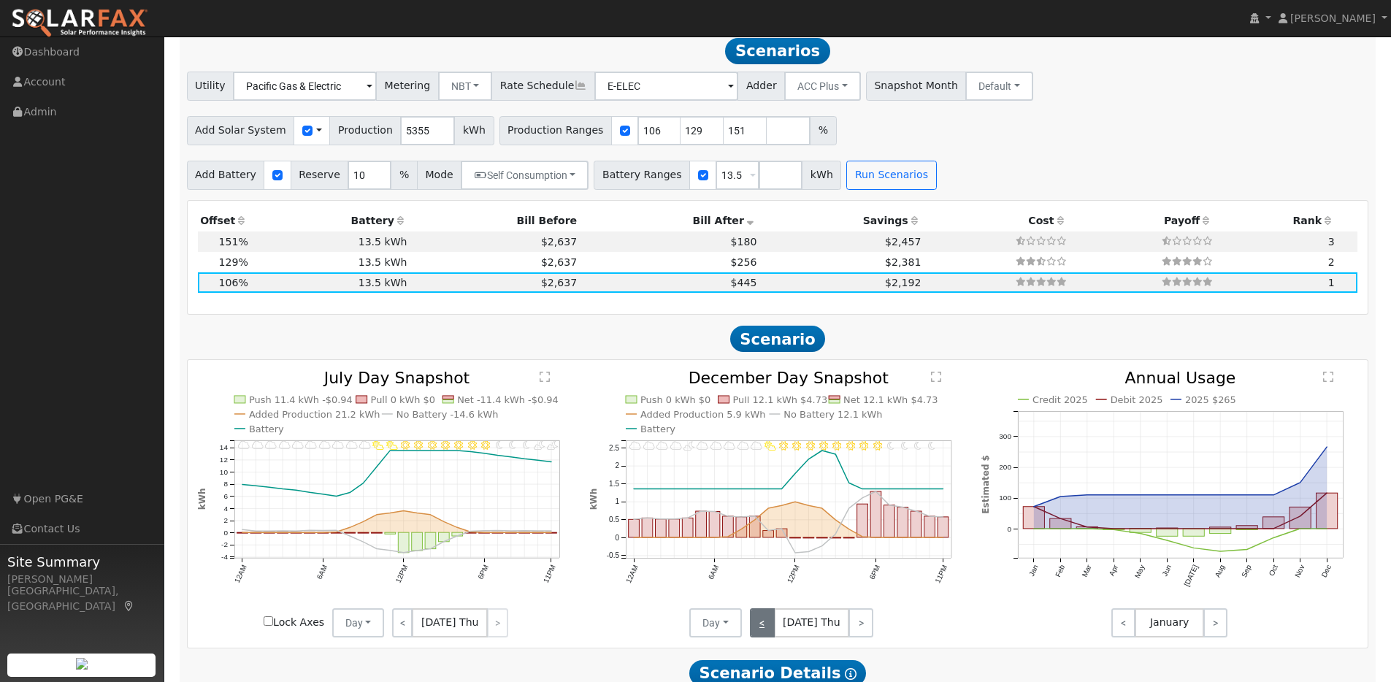
click at [757, 633] on link "<" at bounding box center [762, 622] width 25 height 29
click at [757, 633] on link "<" at bounding box center [763, 622] width 26 height 29
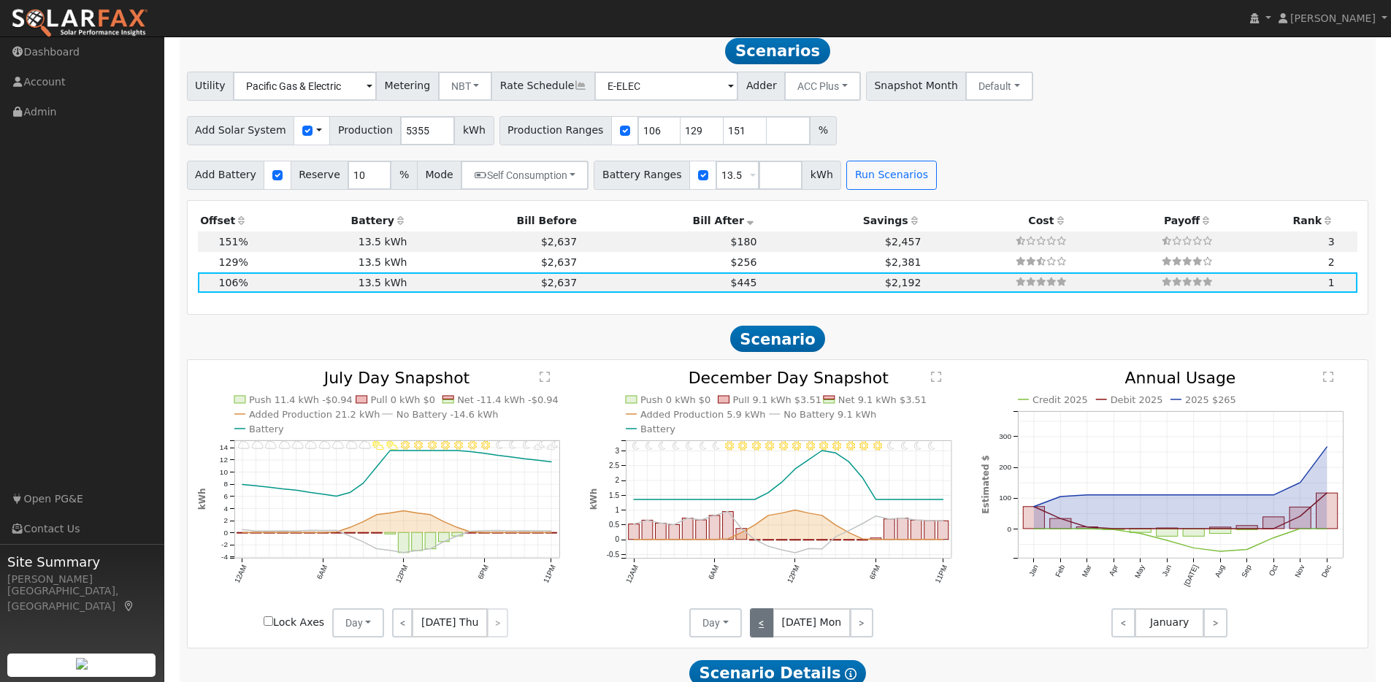
click at [757, 633] on link "<" at bounding box center [761, 622] width 23 height 29
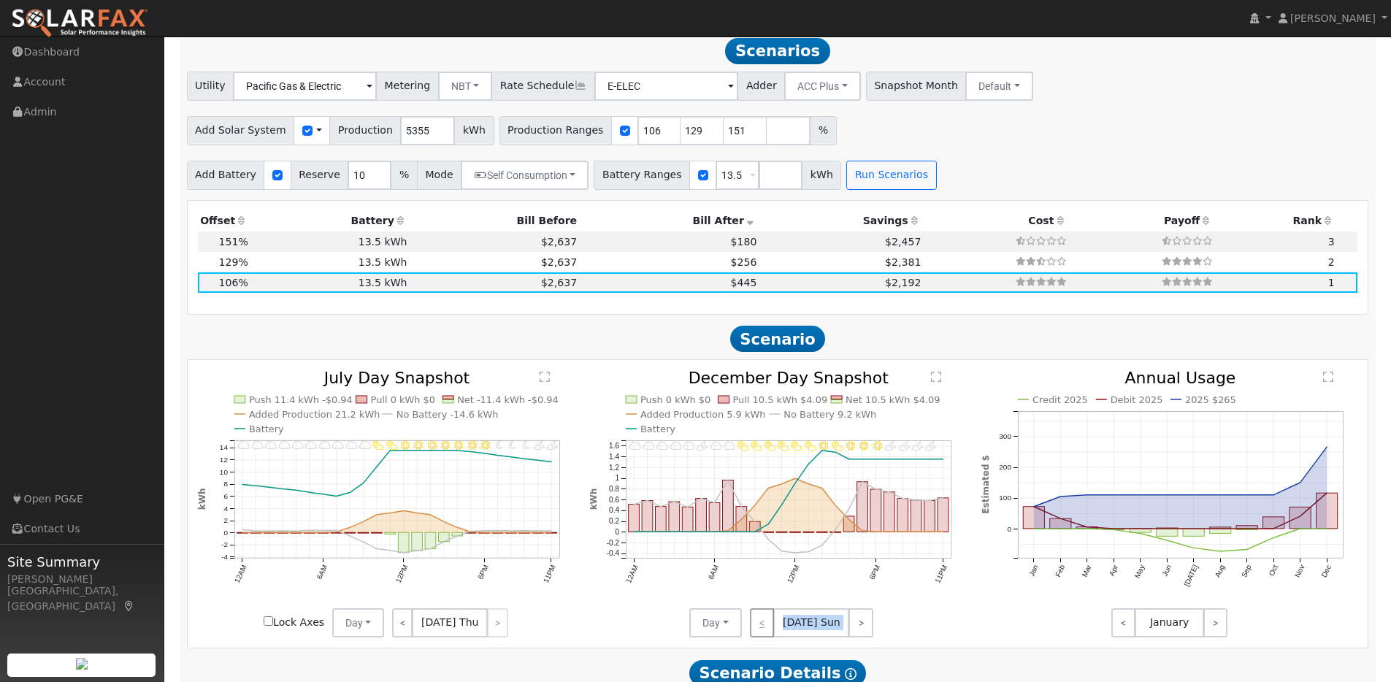
click at [757, 633] on div "< [DATE] Sun >" at bounding box center [807, 622] width 131 height 29
click at [852, 632] on link ">" at bounding box center [861, 622] width 25 height 29
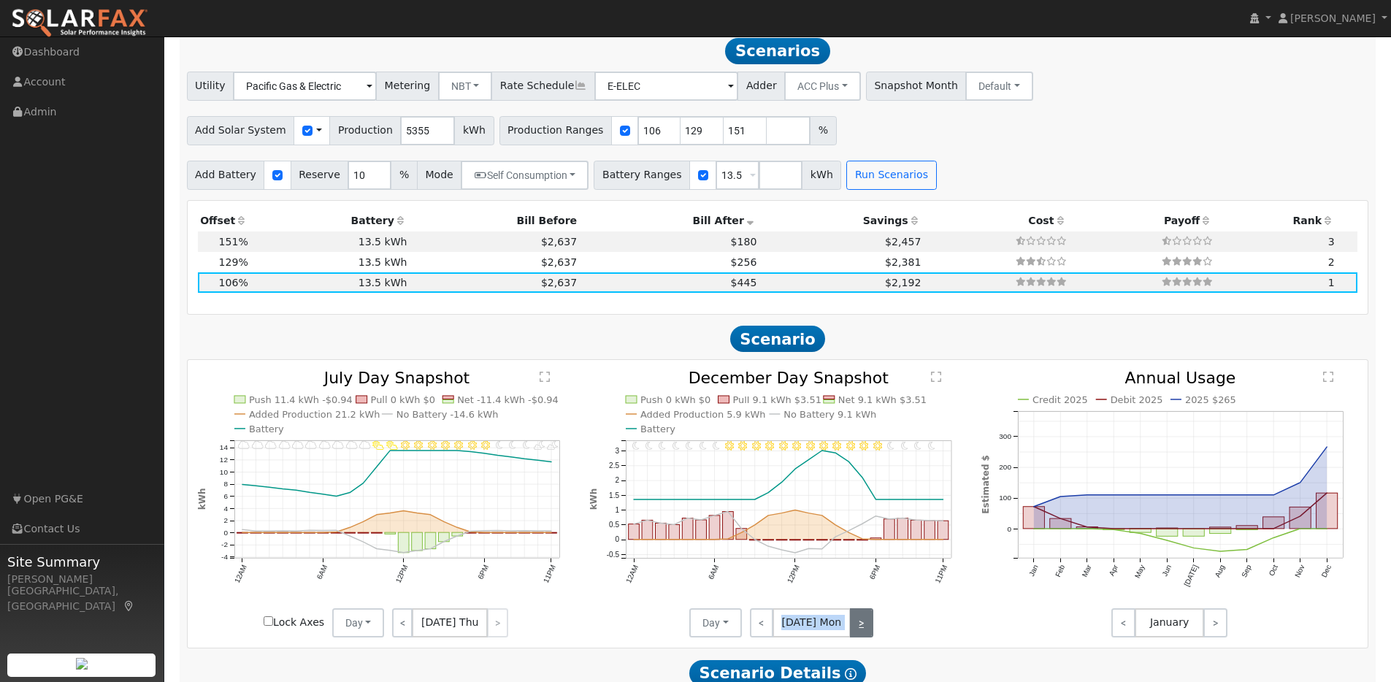
click at [852, 632] on link ">" at bounding box center [861, 622] width 23 height 29
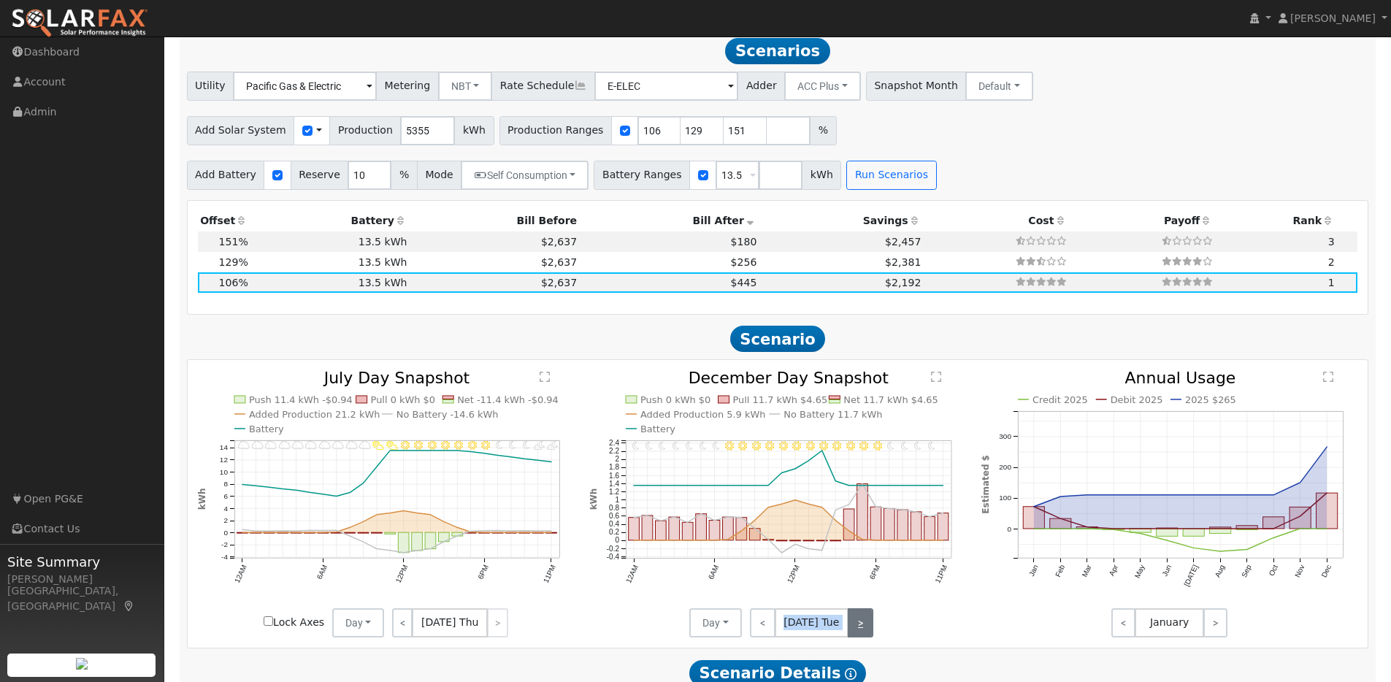
click at [852, 632] on link ">" at bounding box center [861, 622] width 26 height 29
click at [756, 628] on link "<" at bounding box center [761, 622] width 23 height 29
click at [864, 634] on link ">" at bounding box center [861, 622] width 26 height 29
click at [864, 634] on link ">" at bounding box center [861, 622] width 23 height 29
click at [864, 634] on link ">" at bounding box center [861, 622] width 25 height 29
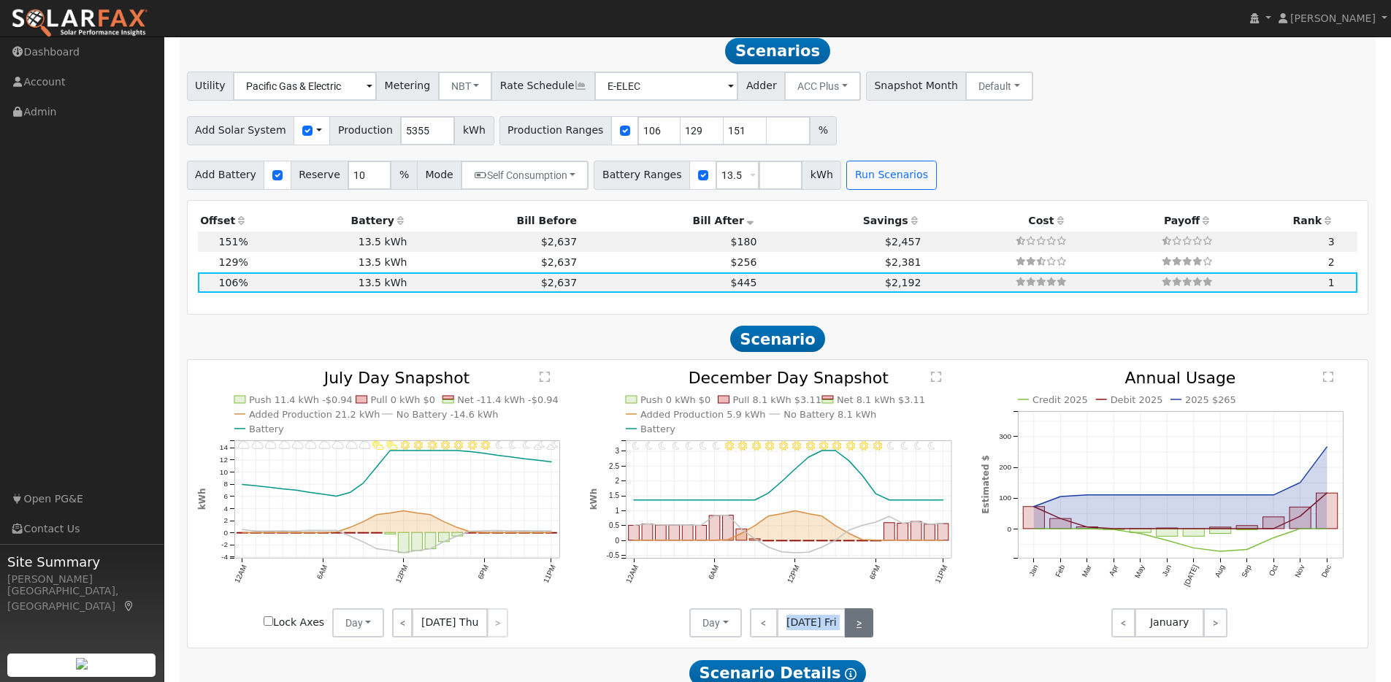
click at [864, 634] on link ">" at bounding box center [859, 622] width 28 height 29
click at [864, 634] on link ">" at bounding box center [860, 622] width 26 height 29
click at [864, 634] on link ">" at bounding box center [861, 622] width 25 height 29
click at [864, 634] on link ">" at bounding box center [861, 622] width 23 height 29
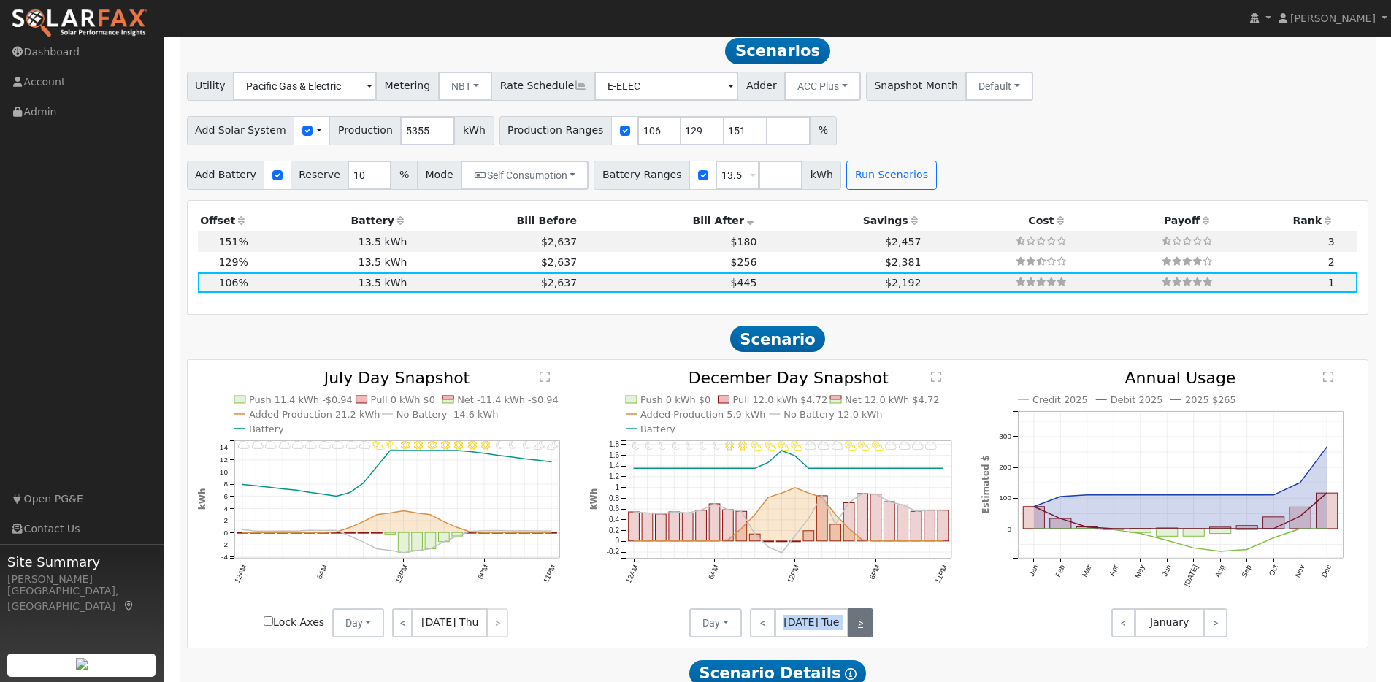
click at [864, 634] on link ">" at bounding box center [861, 622] width 26 height 29
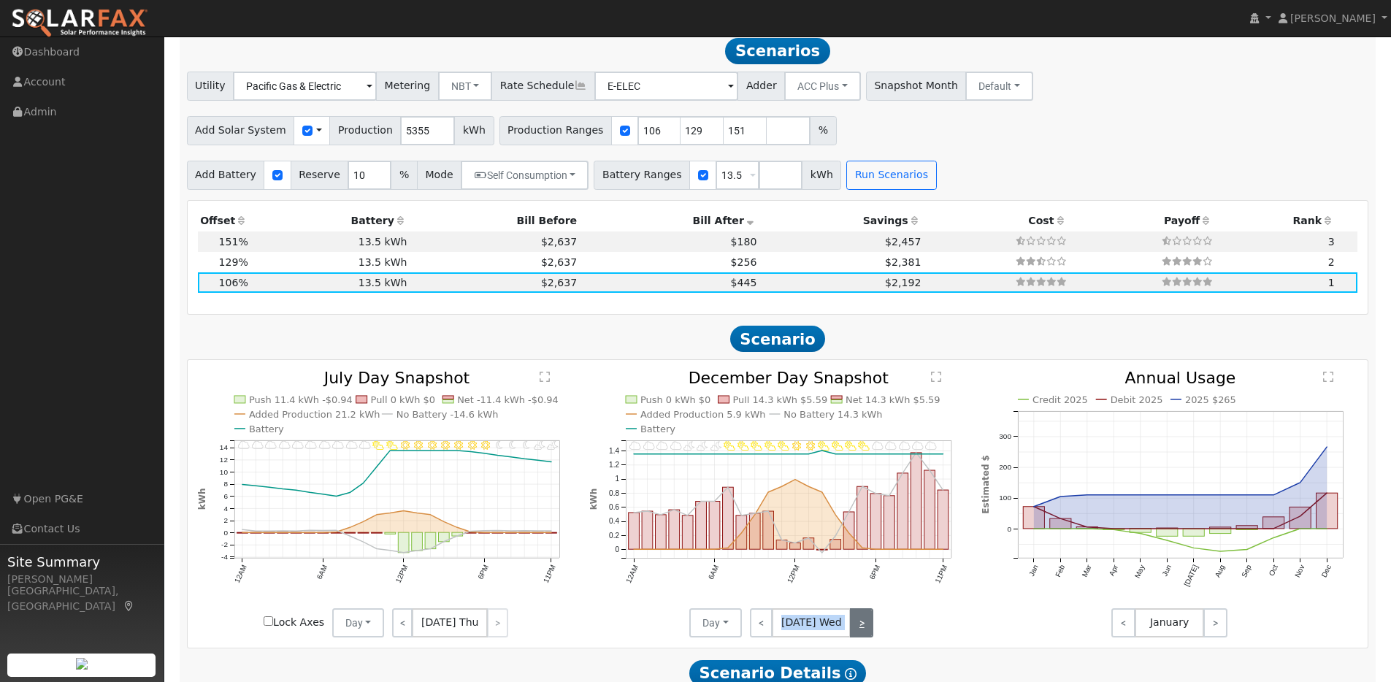
click at [864, 634] on link ">" at bounding box center [861, 622] width 23 height 29
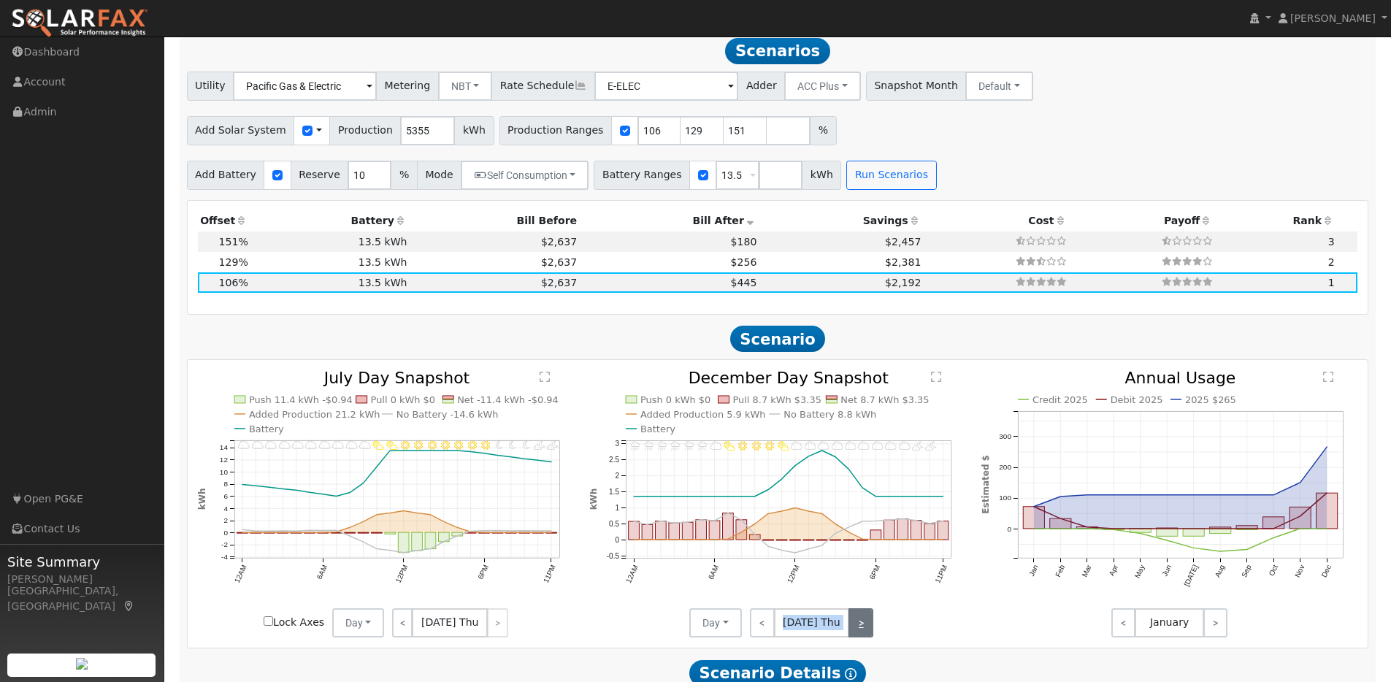
click at [864, 634] on link ">" at bounding box center [861, 622] width 25 height 29
click at [864, 634] on link ">" at bounding box center [859, 622] width 28 height 29
click at [864, 634] on link ">" at bounding box center [860, 622] width 26 height 29
click at [864, 634] on link ">" at bounding box center [861, 622] width 25 height 29
click at [864, 634] on link ">" at bounding box center [861, 622] width 23 height 29
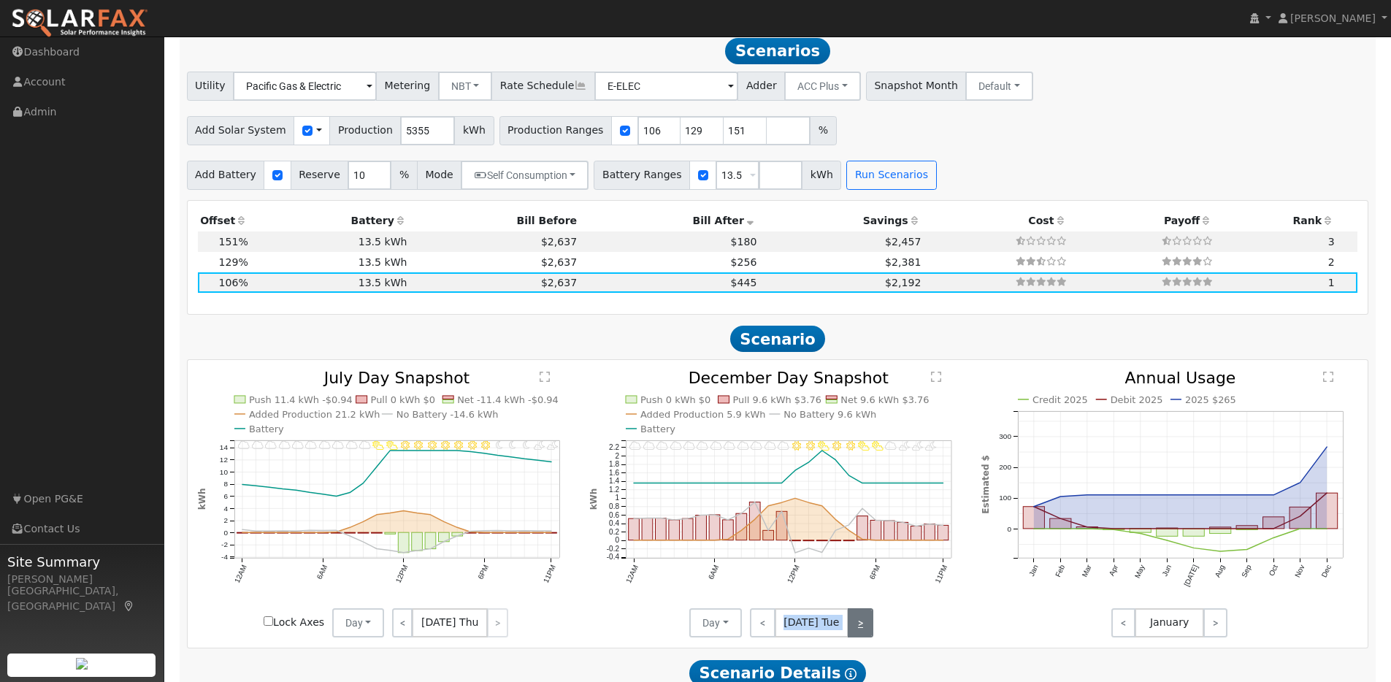
click at [864, 634] on link ">" at bounding box center [861, 622] width 26 height 29
click at [864, 634] on link ">" at bounding box center [861, 622] width 23 height 29
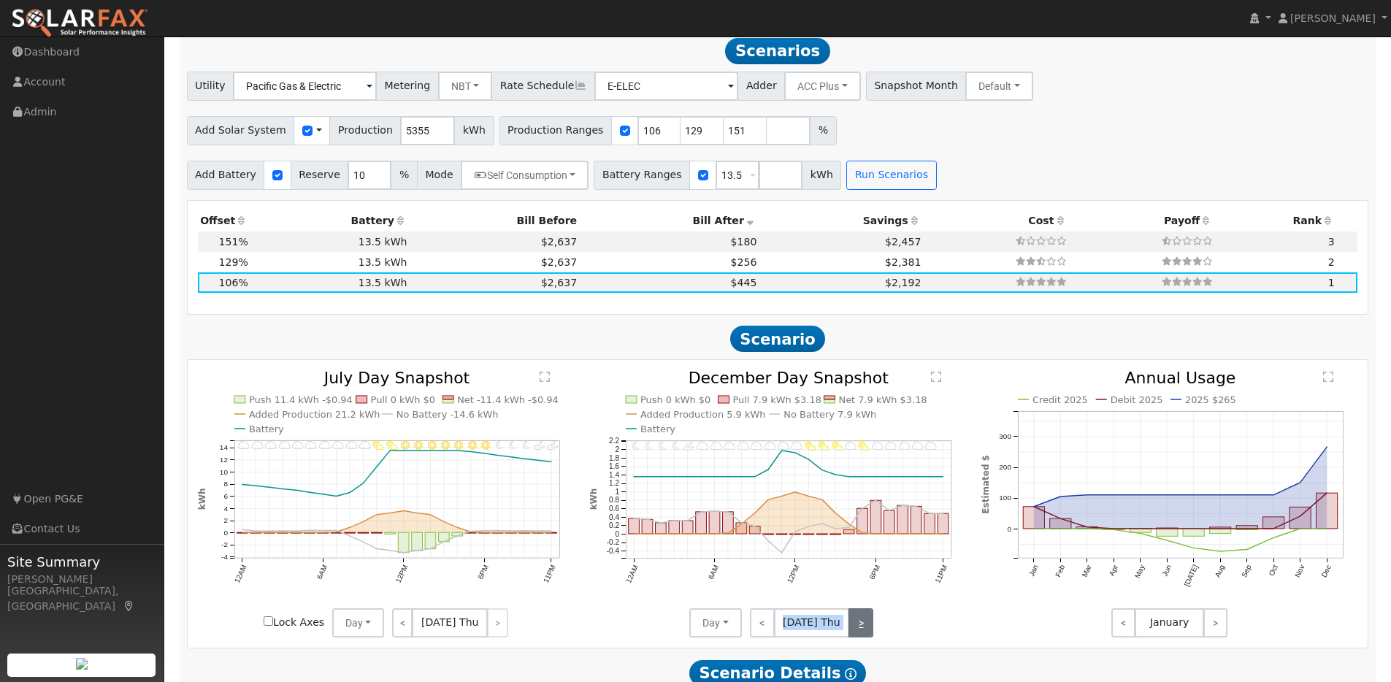
click at [864, 634] on link ">" at bounding box center [861, 622] width 25 height 29
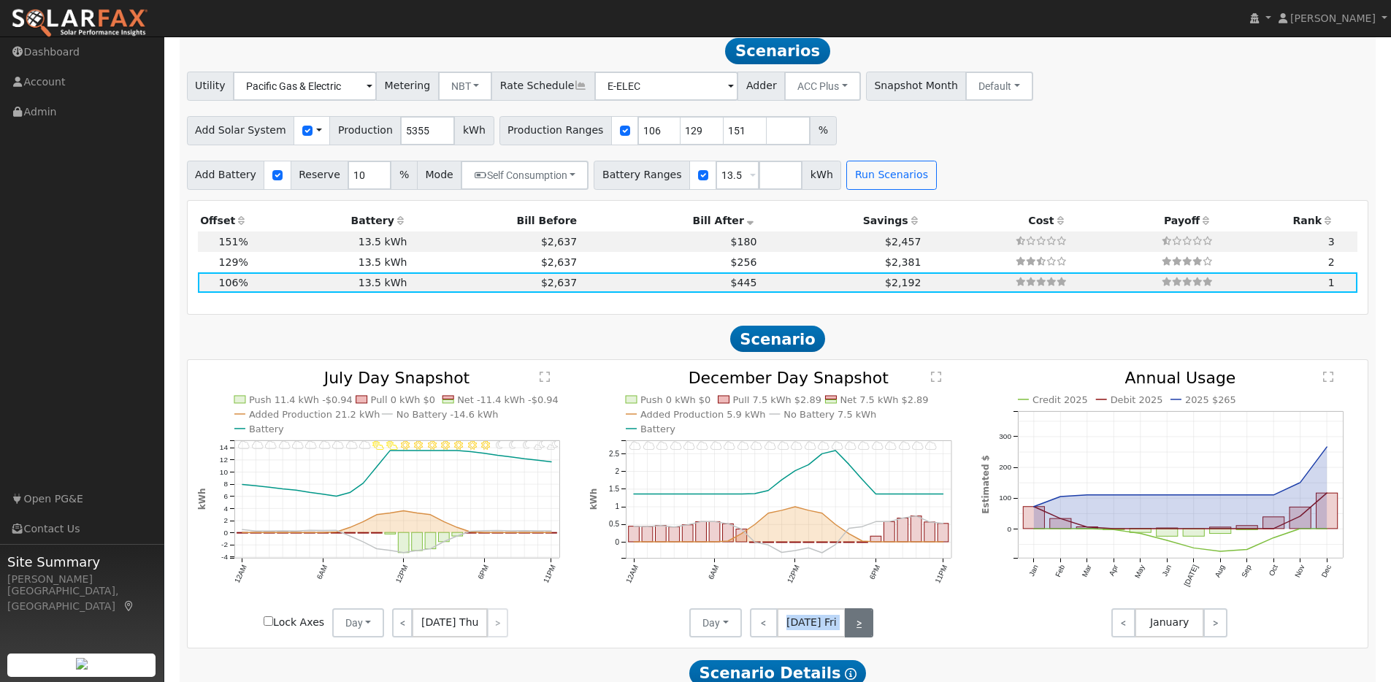
click at [864, 634] on link ">" at bounding box center [859, 622] width 28 height 29
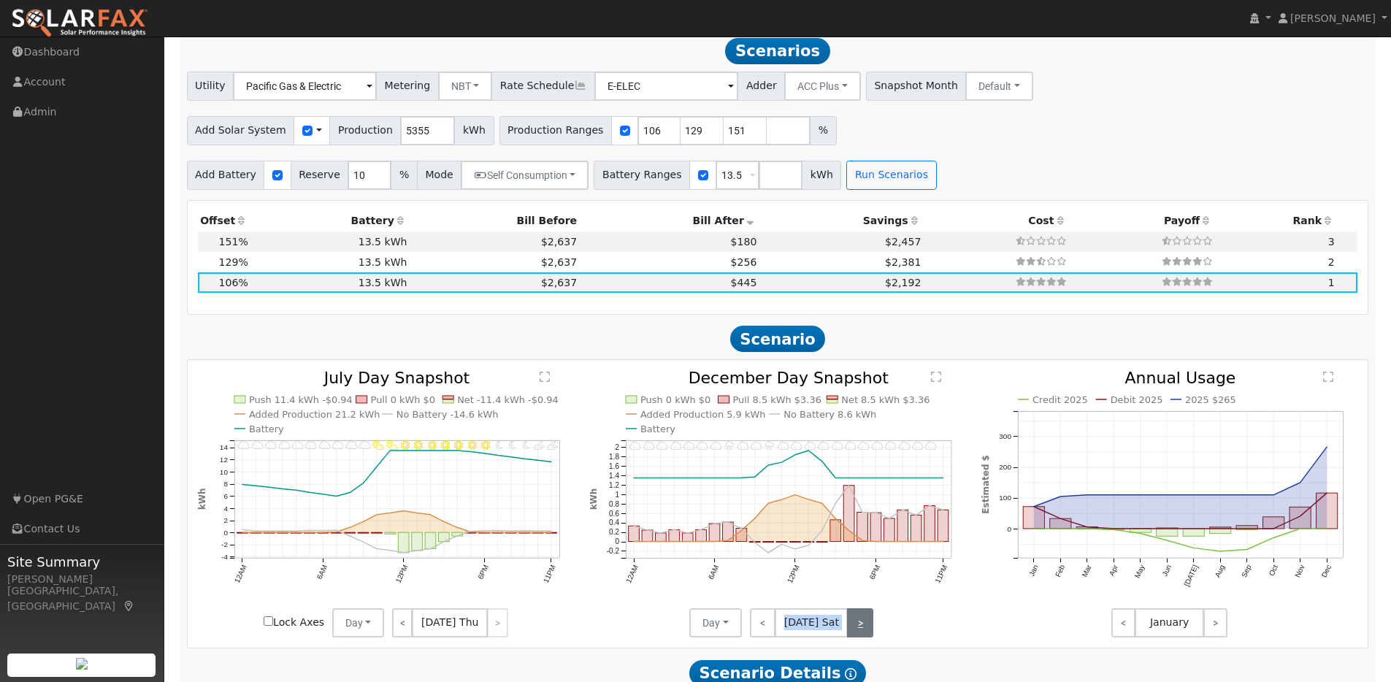
click at [864, 634] on link ">" at bounding box center [860, 622] width 26 height 29
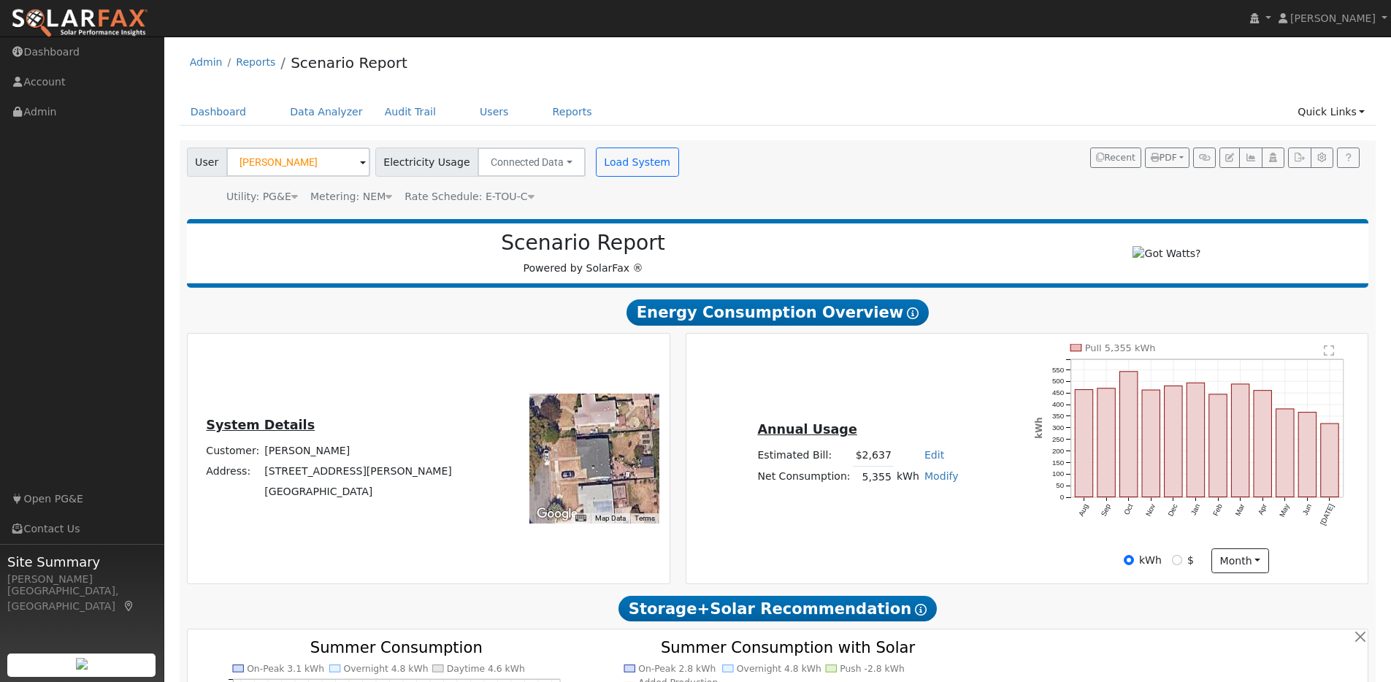
scroll to position [1295, 0]
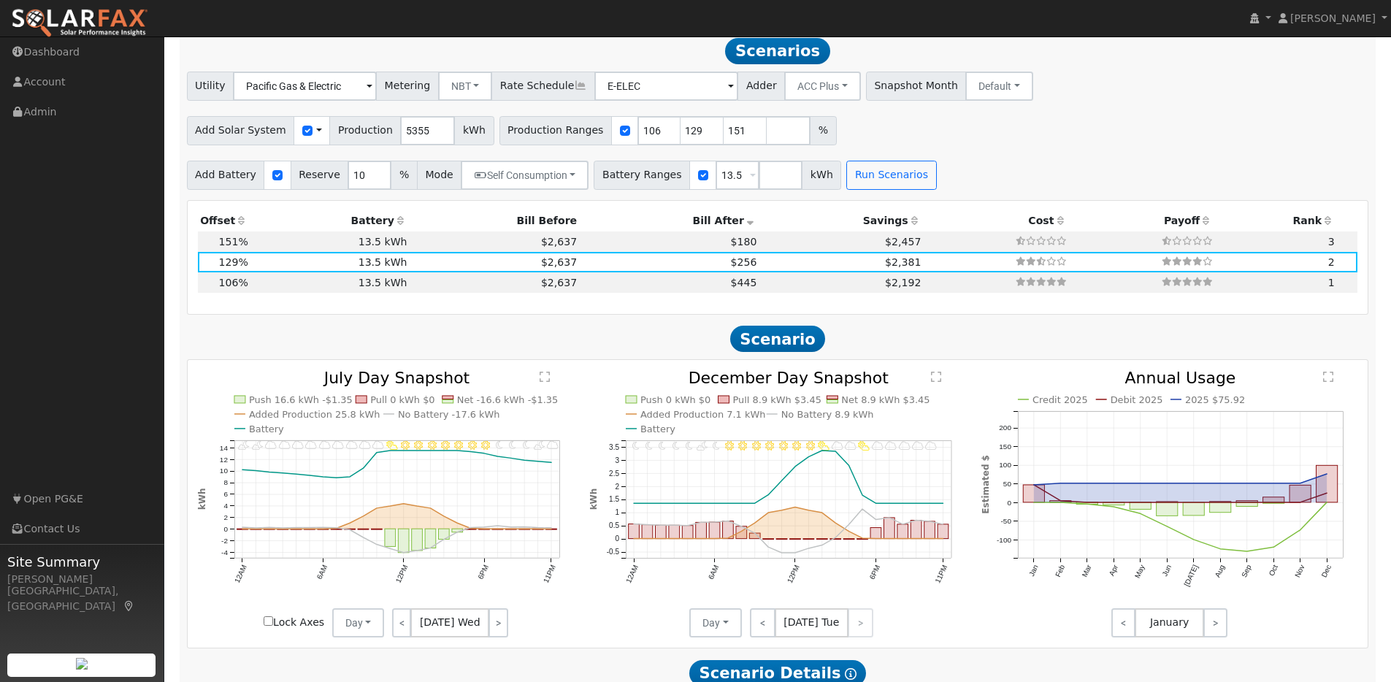
click at [496, 631] on link ">" at bounding box center [499, 622] width 20 height 29
click at [496, 631] on link ">" at bounding box center [497, 622] width 21 height 29
click at [496, 631] on link ">" at bounding box center [495, 622] width 24 height 29
click at [496, 631] on link ">" at bounding box center [497, 622] width 22 height 29
click at [496, 631] on link ">" at bounding box center [497, 622] width 20 height 29
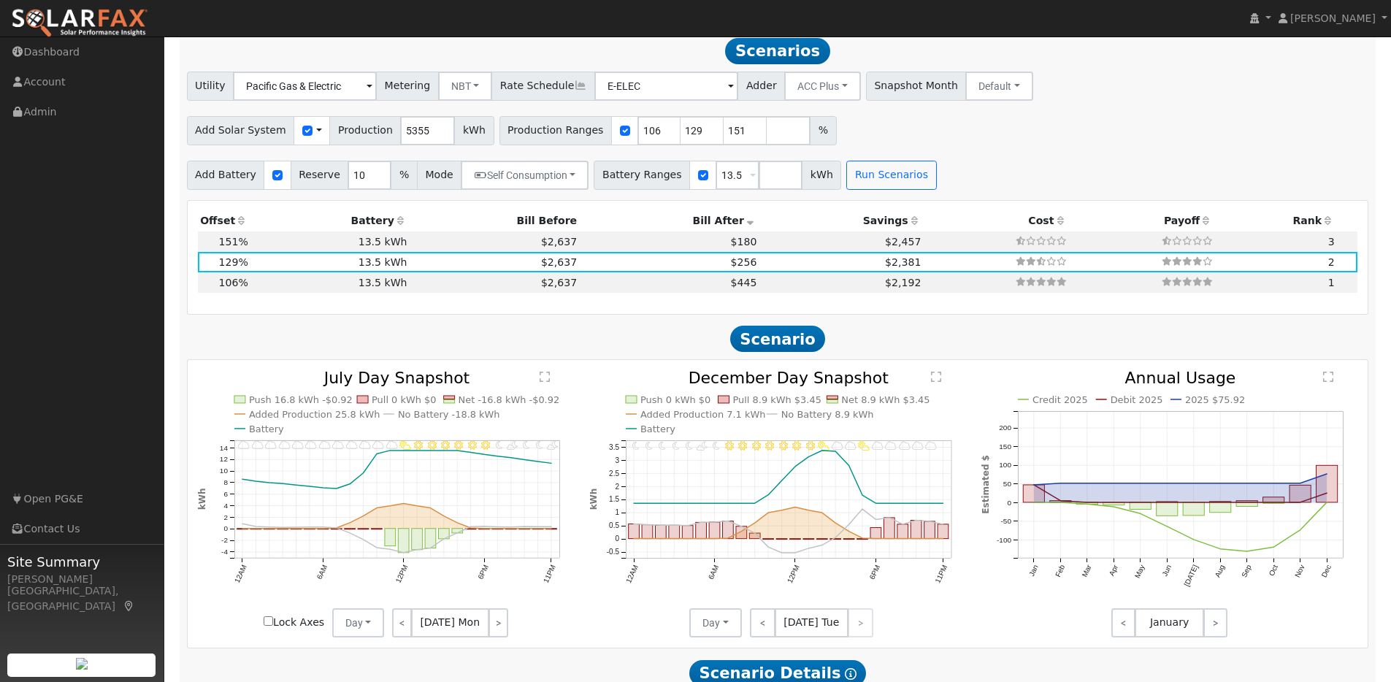
click at [496, 631] on link ">" at bounding box center [499, 622] width 20 height 29
click at [496, 631] on link ">" at bounding box center [497, 622] width 22 height 29
click at [496, 631] on link ">" at bounding box center [499, 622] width 20 height 29
click at [496, 631] on link ">" at bounding box center [497, 622] width 21 height 29
click at [496, 631] on link ">" at bounding box center [495, 622] width 24 height 29
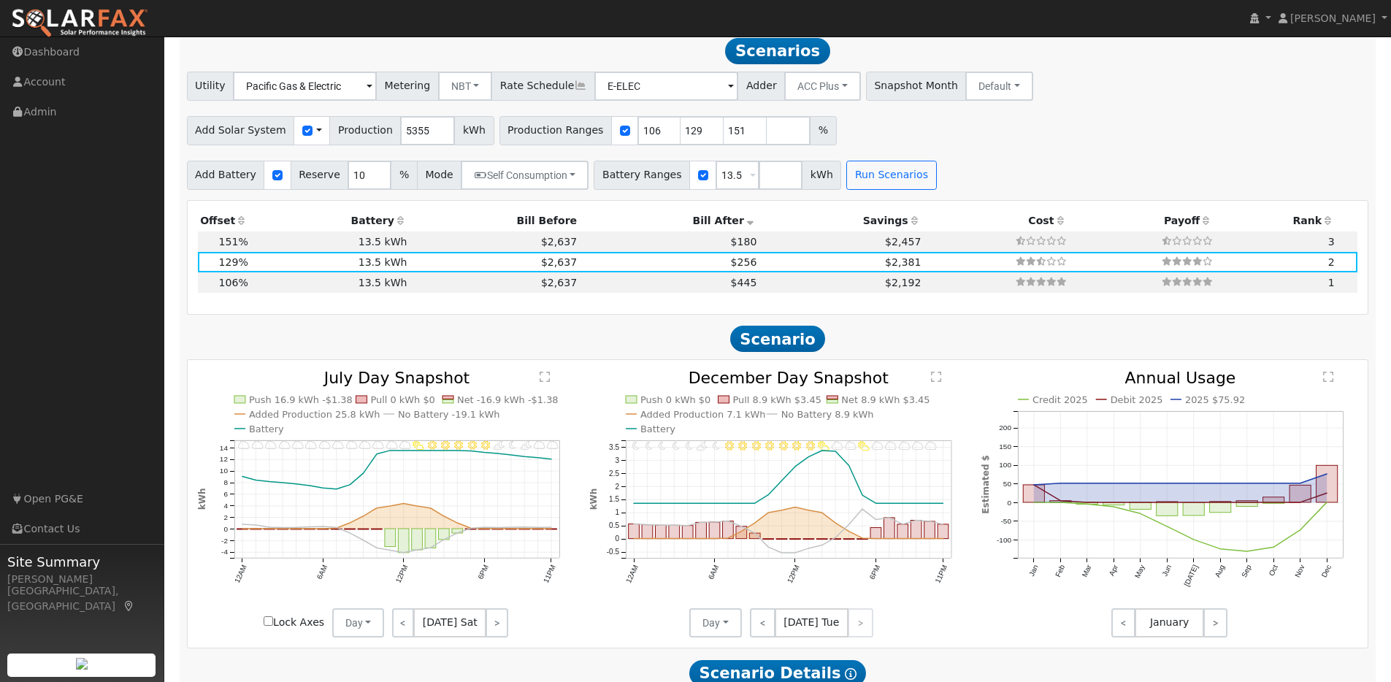
click at [496, 631] on link ">" at bounding box center [497, 622] width 22 height 29
click at [496, 631] on link ">" at bounding box center [497, 622] width 20 height 29
click at [496, 631] on link ">" at bounding box center [499, 622] width 20 height 29
click at [496, 631] on link ">" at bounding box center [497, 622] width 22 height 29
click at [496, 631] on link ">" at bounding box center [499, 622] width 20 height 29
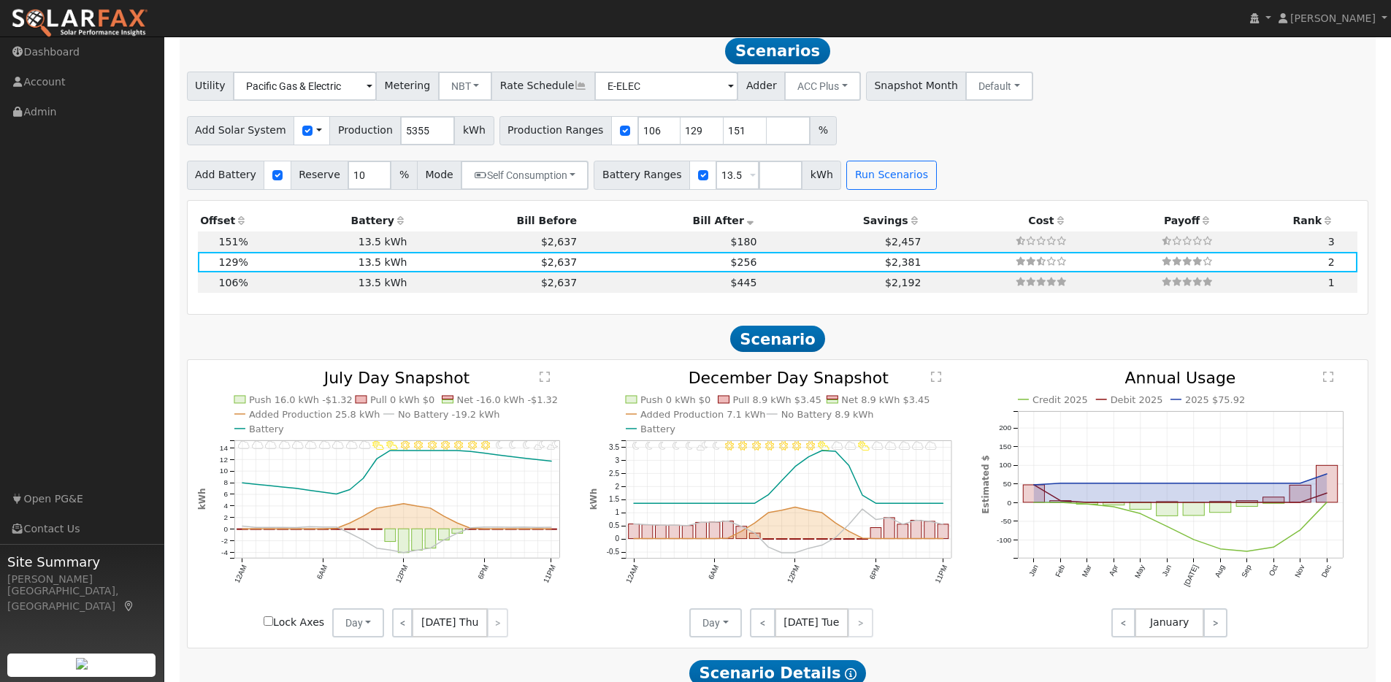
click at [496, 631] on div "< [DATE] Thu >" at bounding box center [449, 622] width 131 height 29
click at [751, 635] on link "<" at bounding box center [763, 622] width 26 height 29
click at [754, 633] on link "<" at bounding box center [761, 622] width 23 height 29
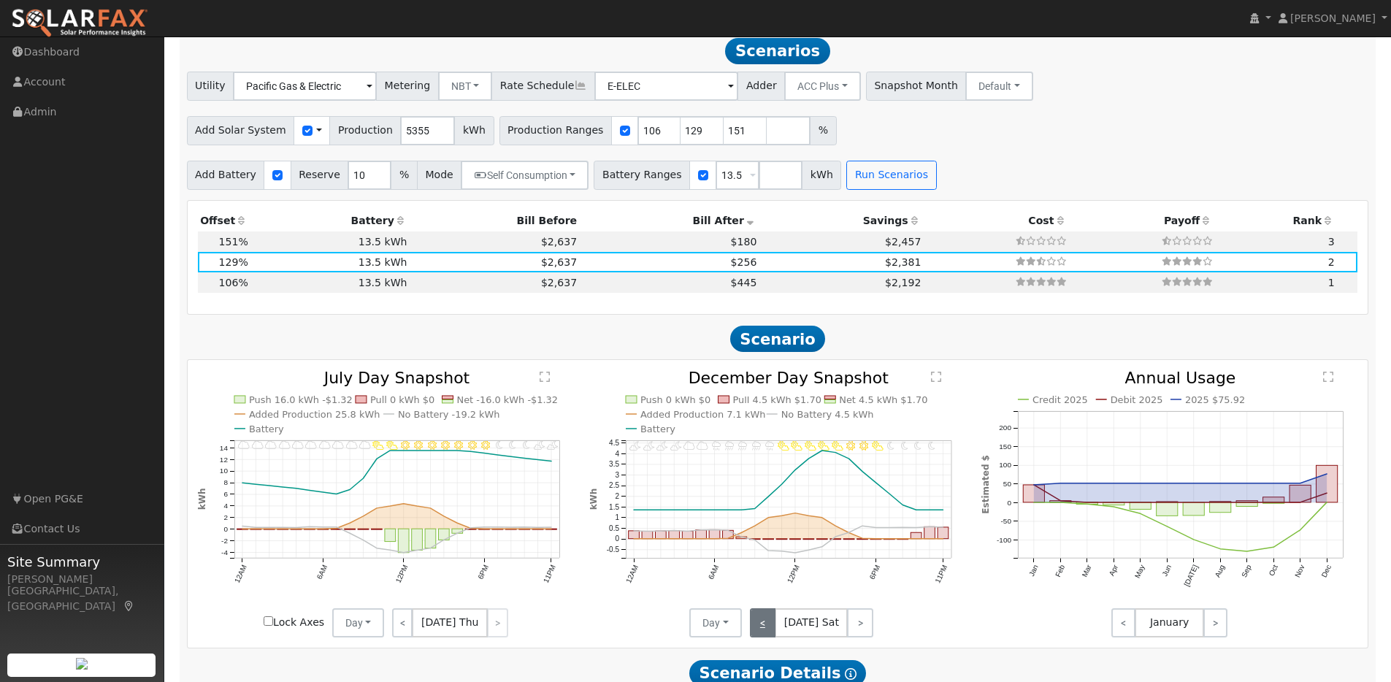
click at [754, 633] on link "<" at bounding box center [763, 622] width 26 height 29
click at [754, 633] on link "<" at bounding box center [764, 622] width 28 height 29
click at [754, 633] on link "<" at bounding box center [761, 622] width 23 height 29
click at [754, 633] on link "<" at bounding box center [763, 622] width 26 height 29
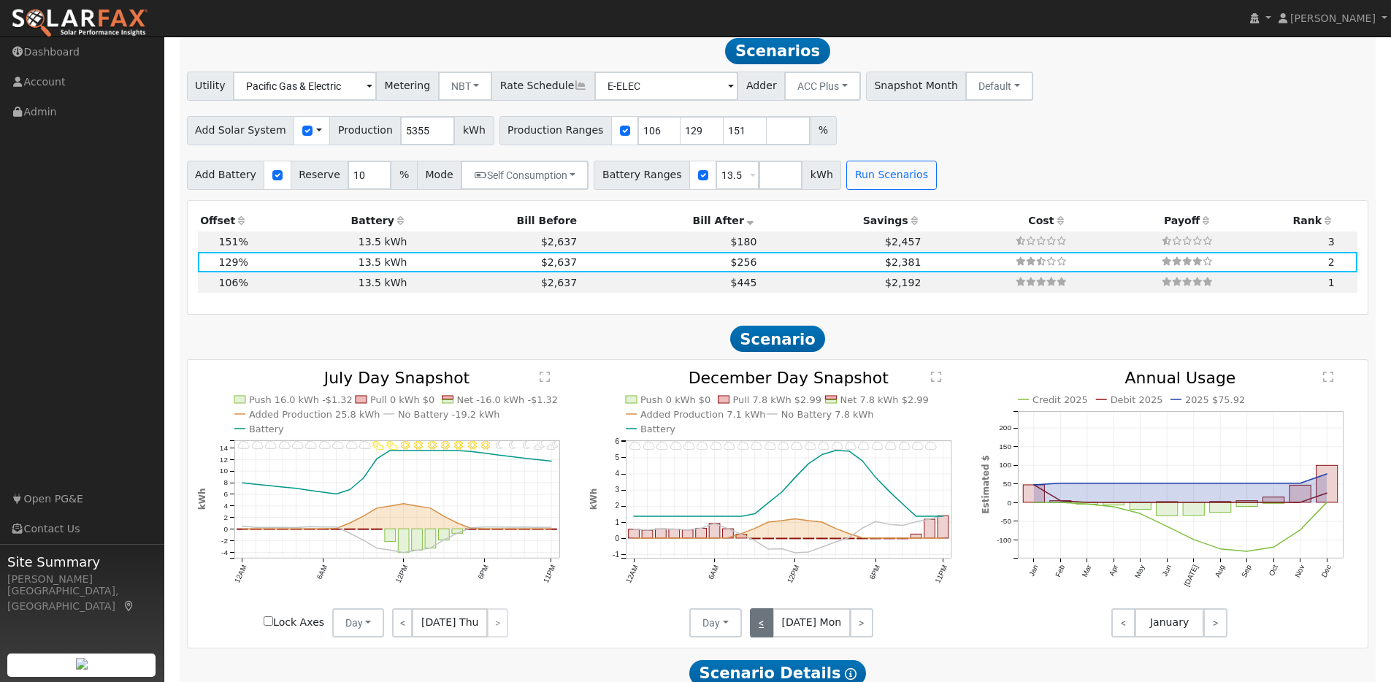
click at [754, 633] on link "<" at bounding box center [761, 622] width 23 height 29
click at [754, 633] on link "<" at bounding box center [762, 622] width 25 height 29
click at [754, 633] on link "<" at bounding box center [764, 622] width 28 height 29
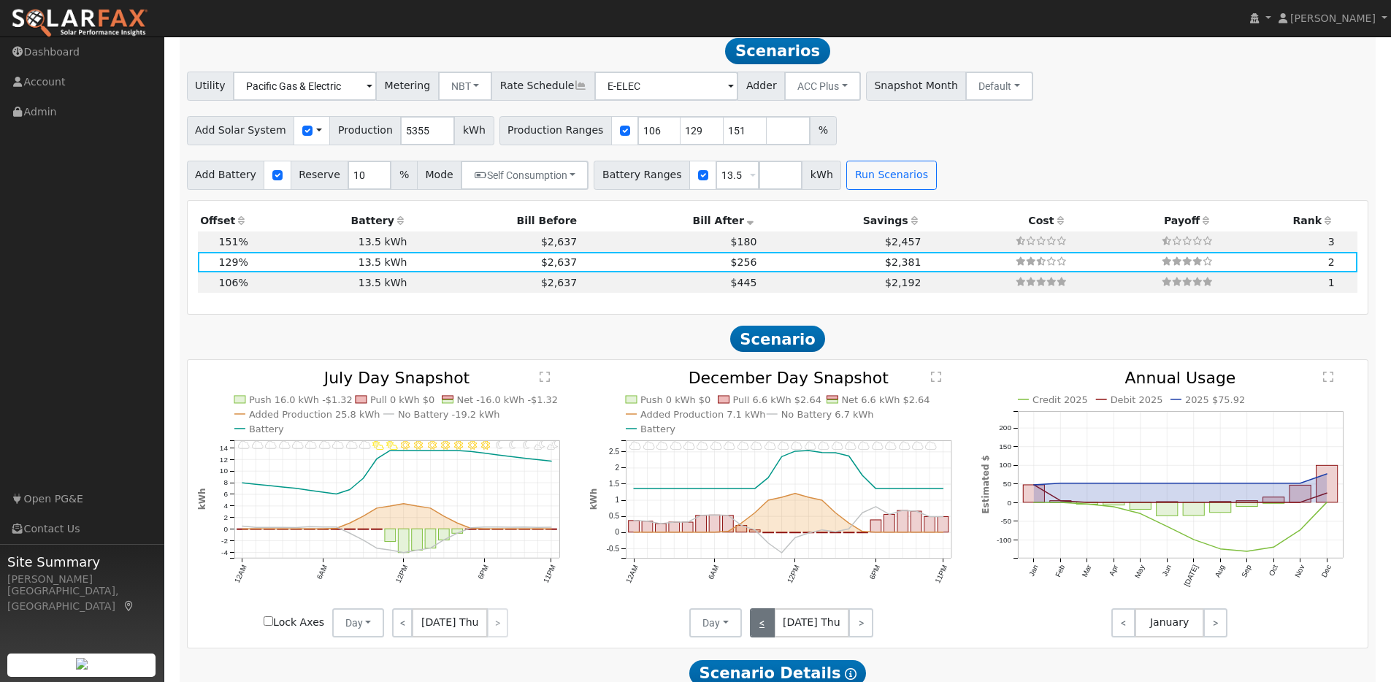
click at [754, 633] on link "<" at bounding box center [762, 622] width 25 height 29
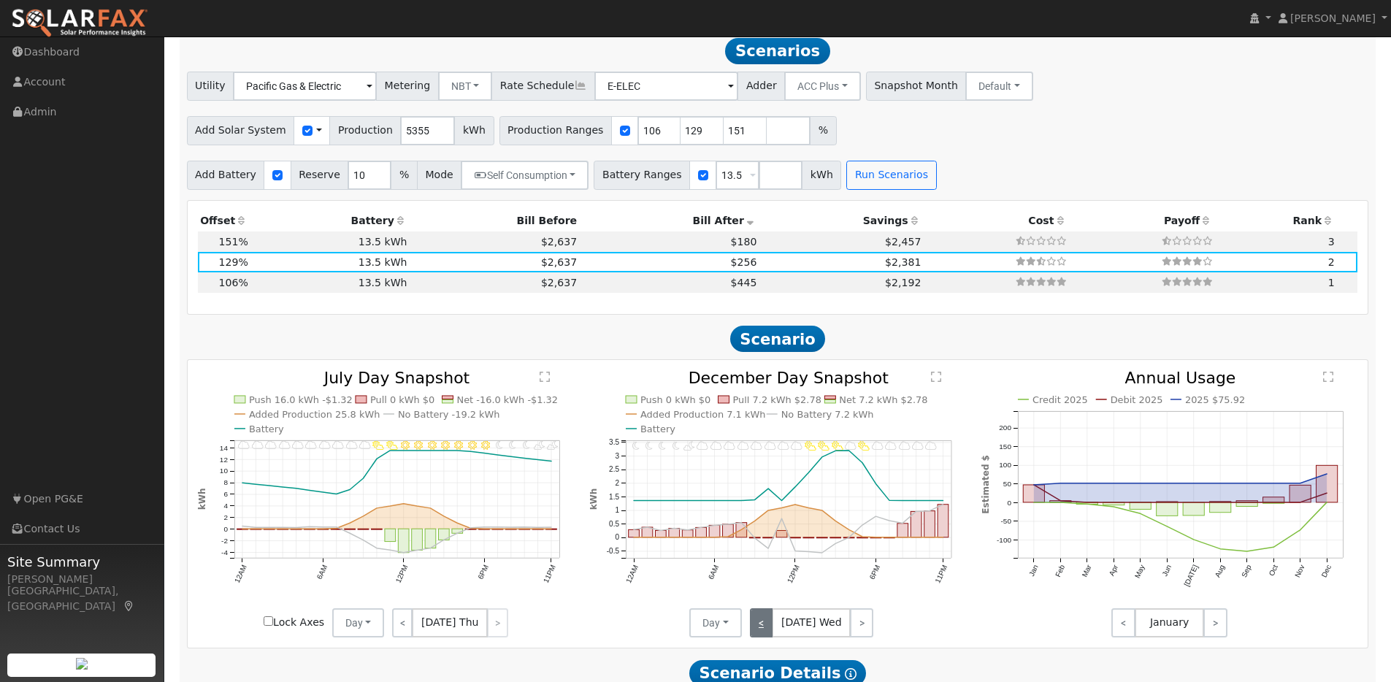
click at [754, 633] on link "<" at bounding box center [761, 622] width 23 height 29
click at [754, 633] on link "<" at bounding box center [763, 622] width 26 height 29
click at [754, 633] on link "<" at bounding box center [761, 622] width 23 height 29
click at [754, 633] on link "<" at bounding box center [763, 622] width 26 height 29
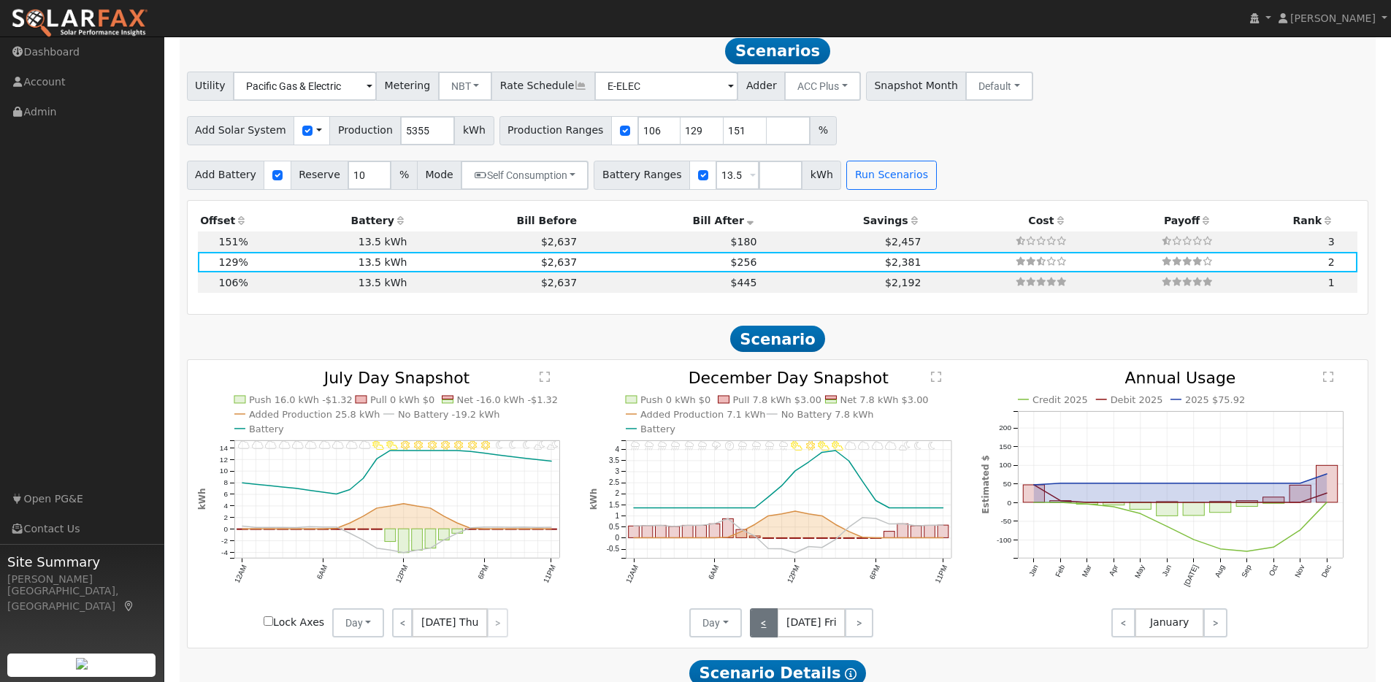
click at [754, 633] on link "<" at bounding box center [764, 622] width 28 height 29
click at [754, 633] on link "<" at bounding box center [762, 622] width 25 height 29
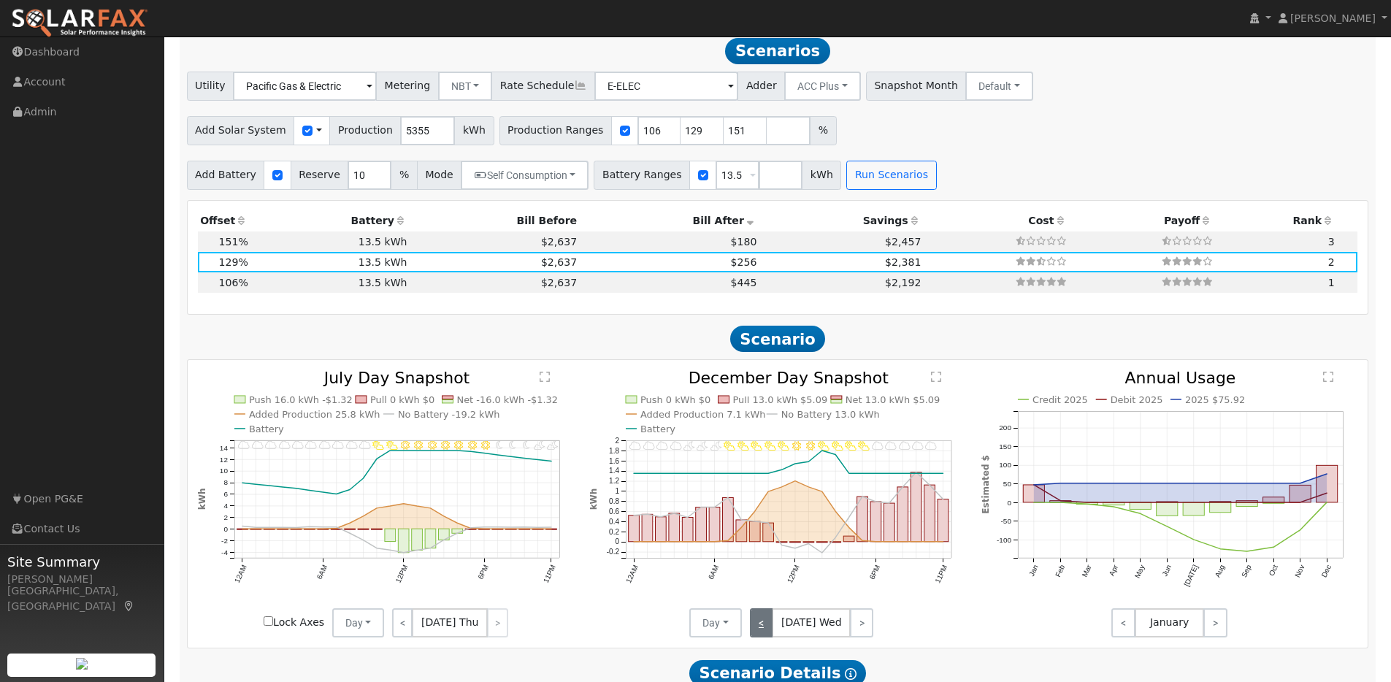
click at [754, 633] on link "<" at bounding box center [761, 622] width 23 height 29
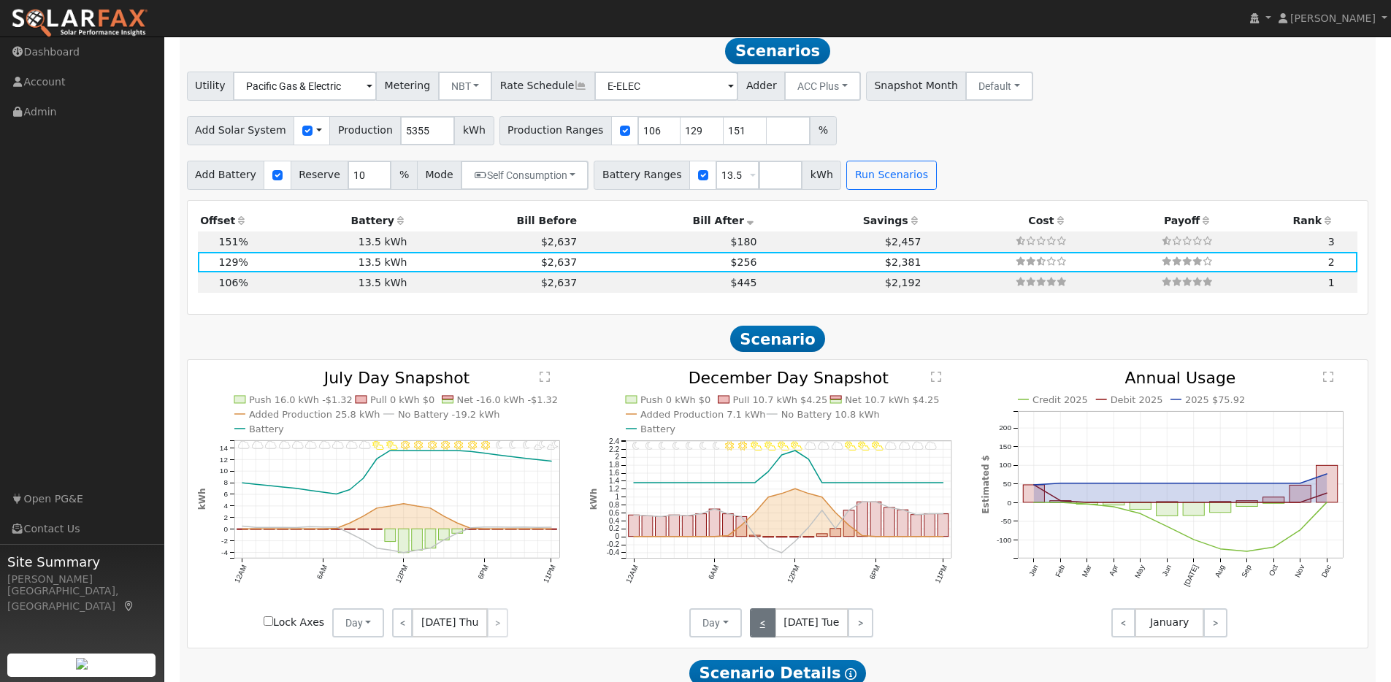
click at [754, 633] on link "<" at bounding box center [763, 622] width 26 height 29
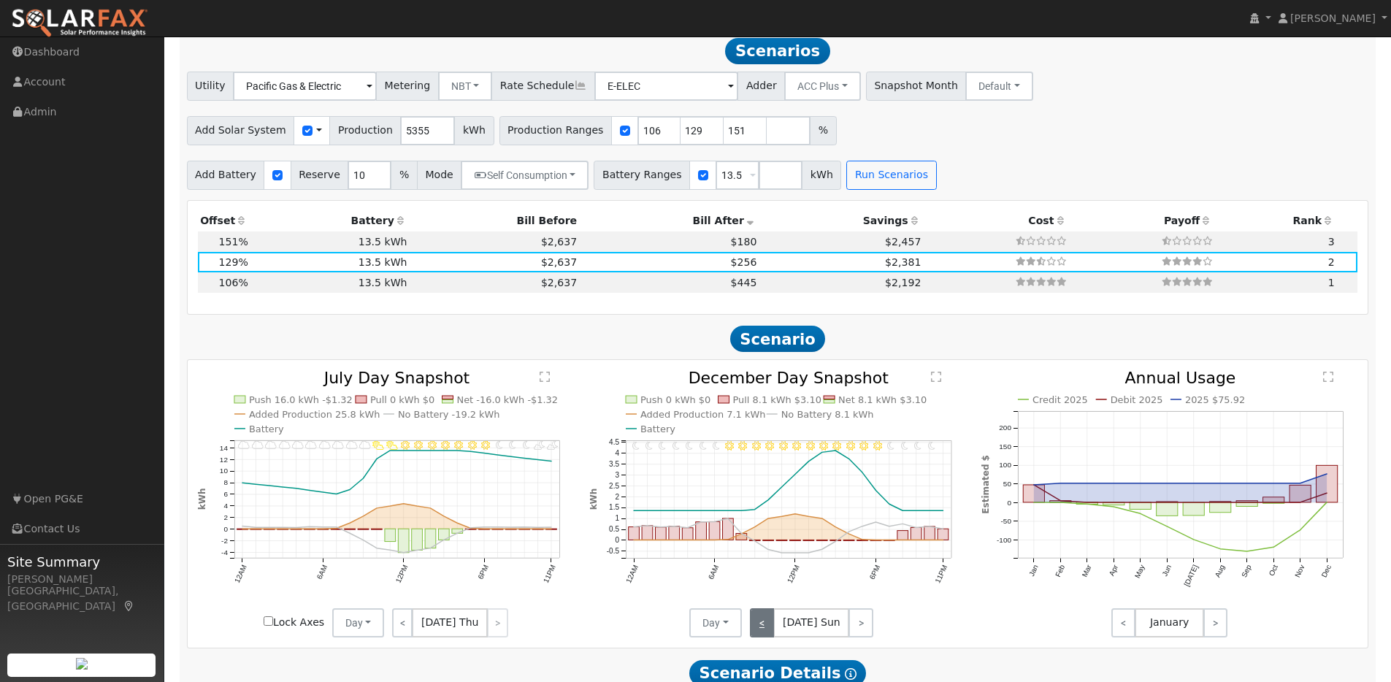
click at [754, 633] on link "<" at bounding box center [762, 622] width 25 height 29
click at [754, 633] on link "<" at bounding box center [763, 622] width 26 height 29
click at [754, 633] on link "<" at bounding box center [764, 622] width 28 height 29
click at [754, 633] on link "<" at bounding box center [762, 622] width 25 height 29
click at [754, 633] on link "<" at bounding box center [761, 622] width 23 height 29
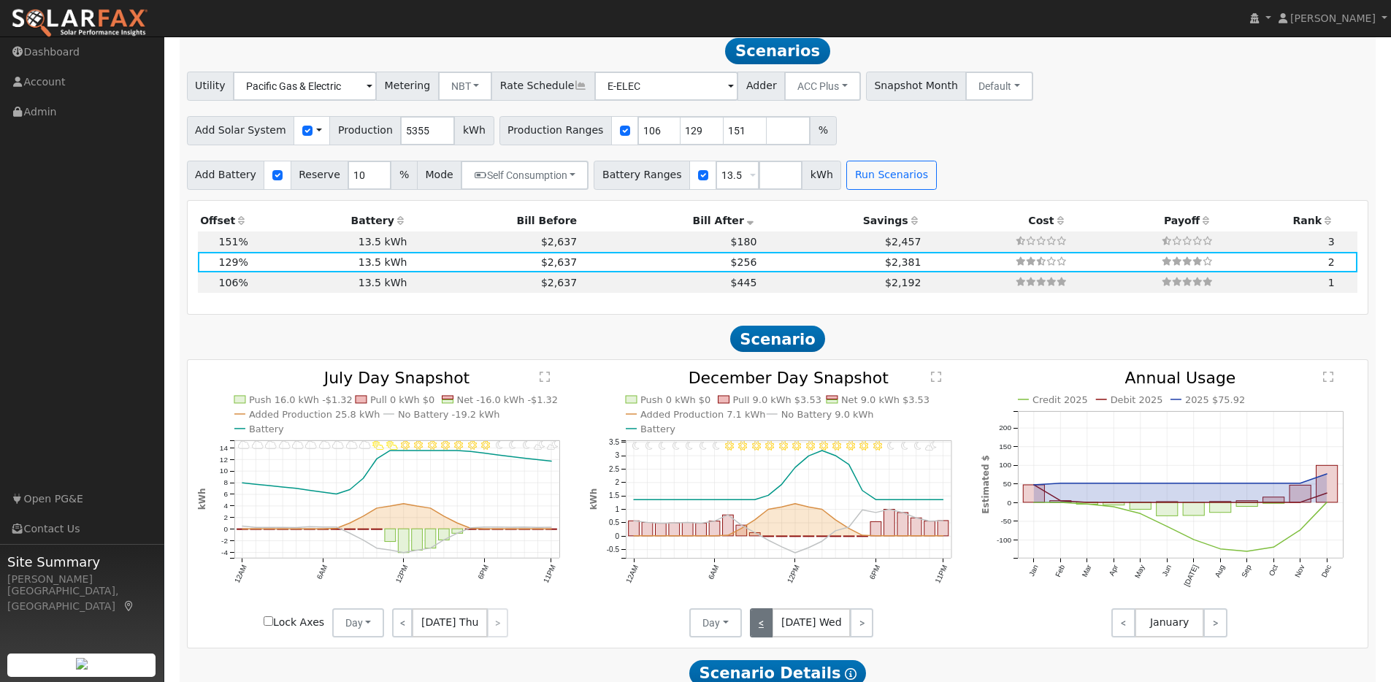
click at [754, 633] on link "<" at bounding box center [761, 622] width 23 height 29
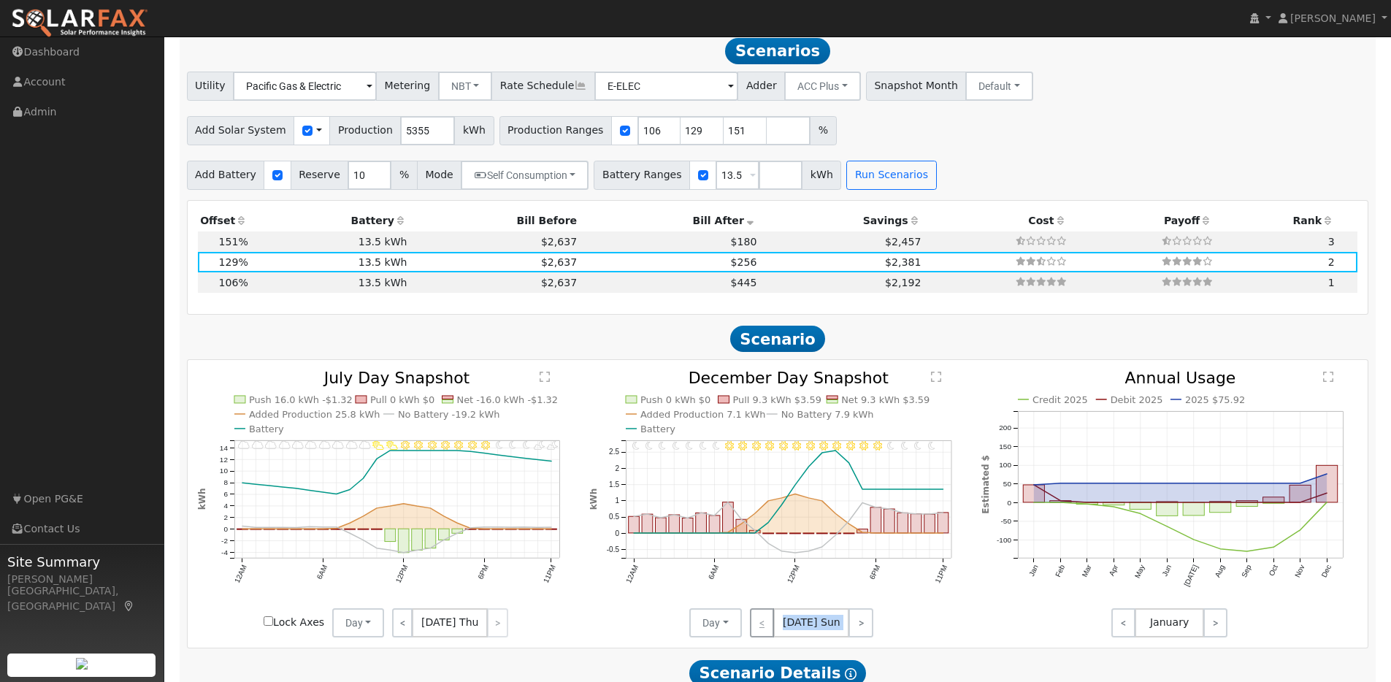
click at [754, 633] on div "< [DATE] Sun >" at bounding box center [807, 622] width 131 height 29
click at [853, 630] on link ">" at bounding box center [861, 622] width 25 height 29
click at [852, 630] on link ">" at bounding box center [861, 622] width 25 height 29
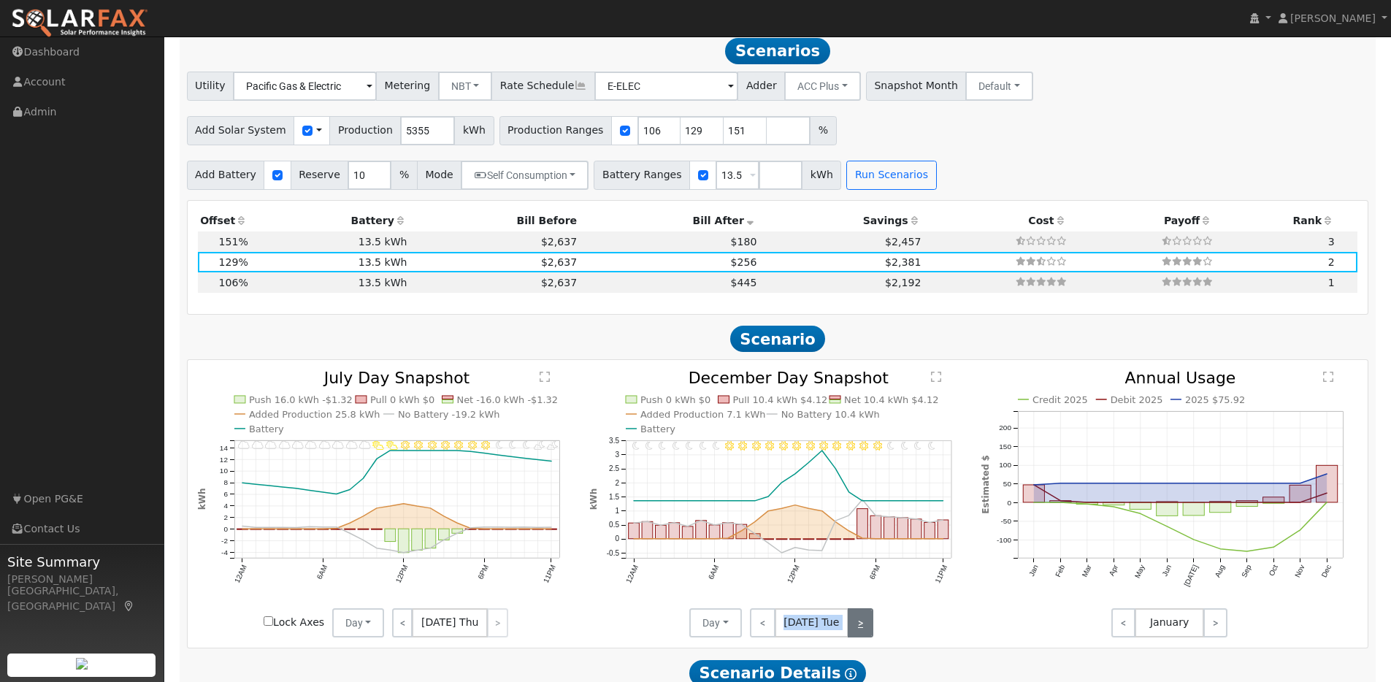
click at [852, 630] on link ">" at bounding box center [861, 622] width 26 height 29
click at [852, 630] on link ">" at bounding box center [861, 622] width 23 height 29
click at [852, 630] on link ">" at bounding box center [861, 622] width 25 height 29
click at [852, 630] on link ">" at bounding box center [859, 622] width 28 height 29
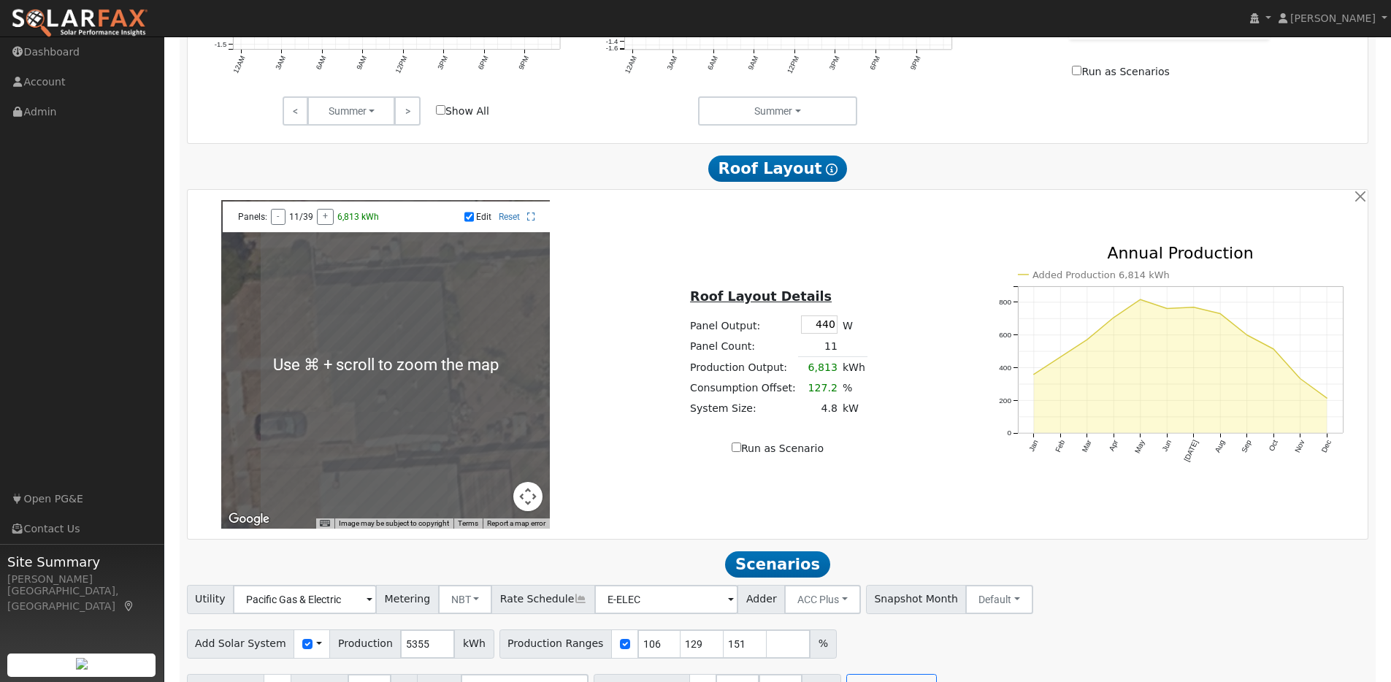
scroll to position [770, 0]
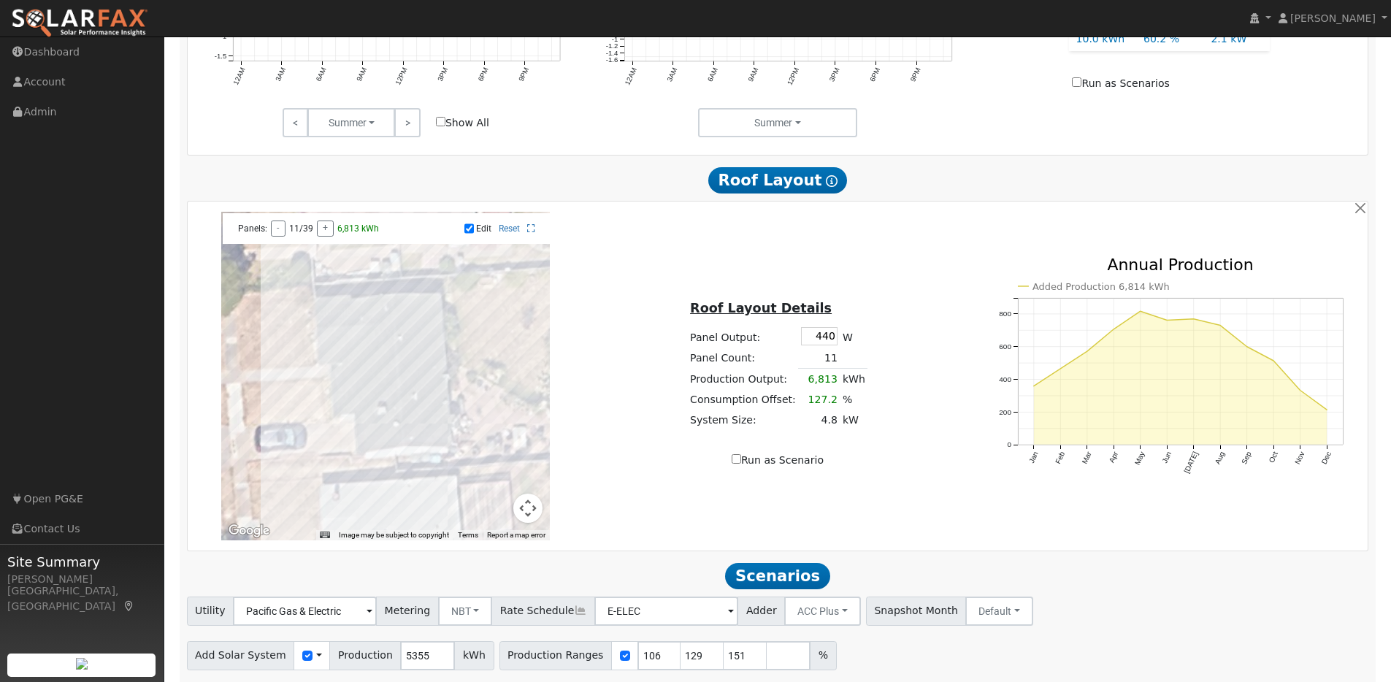
click at [404, 326] on div at bounding box center [385, 376] width 329 height 329
click at [429, 324] on div at bounding box center [385, 376] width 329 height 329
click at [429, 337] on div at bounding box center [385, 376] width 329 height 329
click at [431, 348] on div at bounding box center [385, 376] width 329 height 329
click at [429, 357] on div at bounding box center [385, 376] width 329 height 329
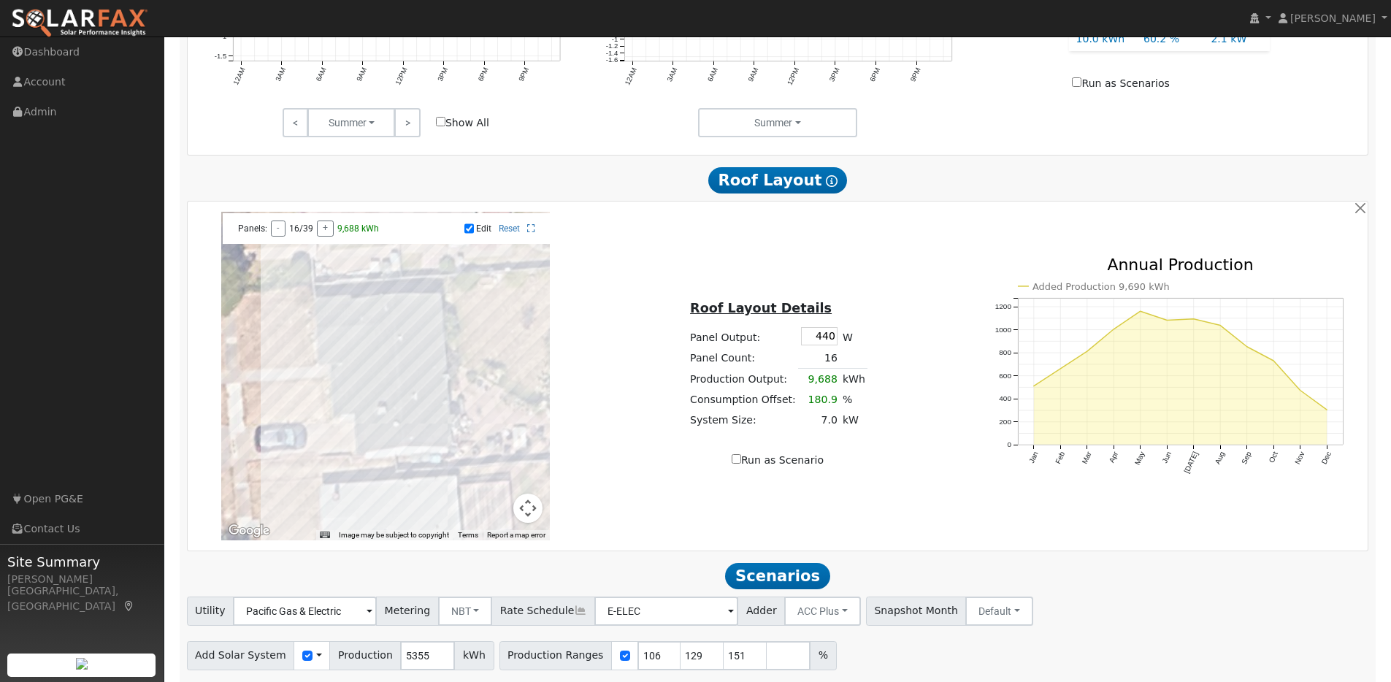
click at [432, 370] on div at bounding box center [385, 376] width 329 height 329
click at [434, 411] on div at bounding box center [385, 376] width 329 height 329
click at [435, 424] on div at bounding box center [385, 376] width 329 height 329
click at [600, 256] on div "← Move left → Move right ↑ Move up ↓ Move down + Zoom in - Zoom out Home Jump l…" at bounding box center [778, 376] width 1176 height 329
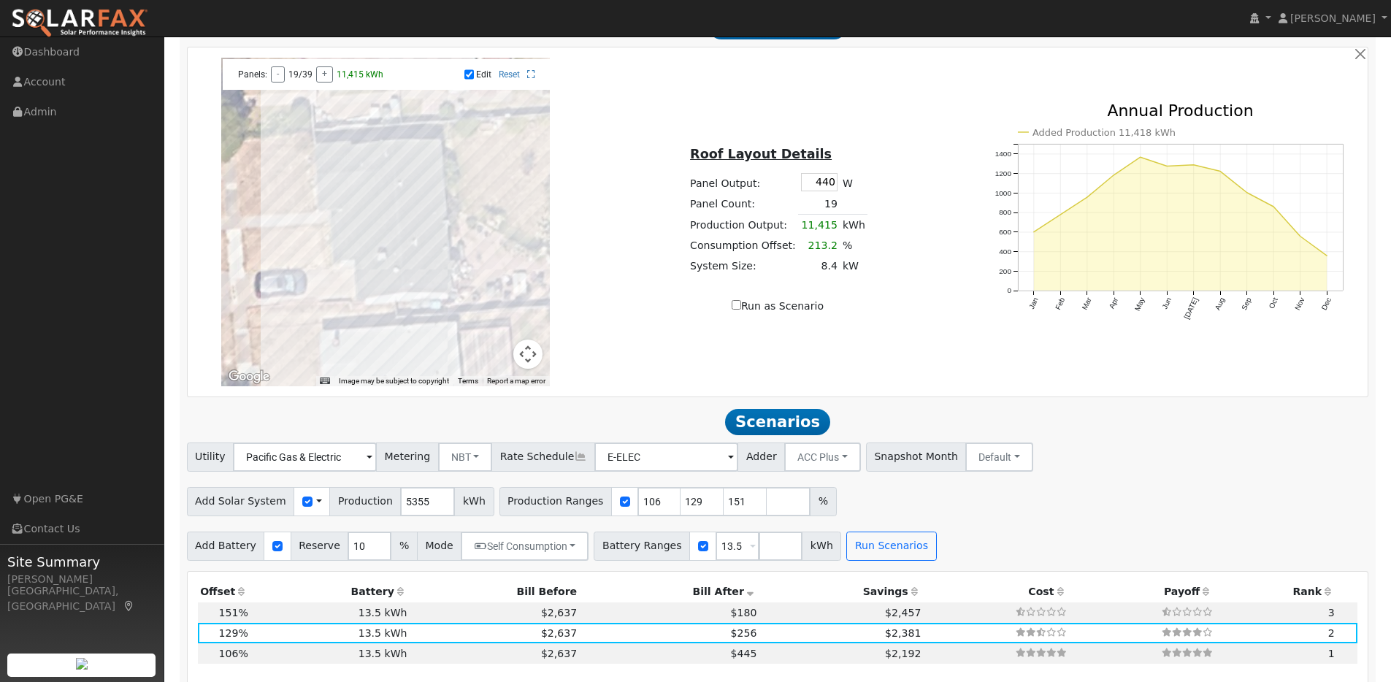
scroll to position [977, 0]
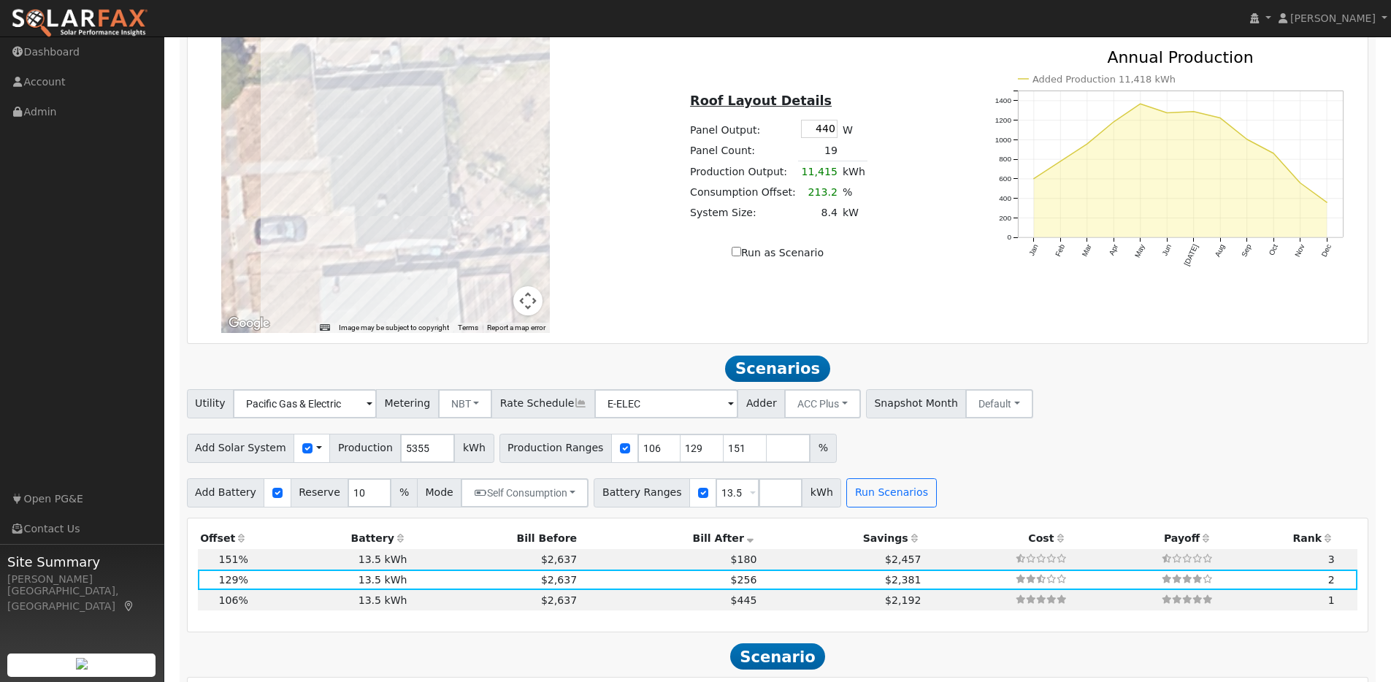
click at [741, 256] on input "Run as Scenario" at bounding box center [736, 251] width 9 height 9
checkbox input "true"
type input "11415"
type input "100"
click at [759, 503] on input "number" at bounding box center [781, 492] width 44 height 29
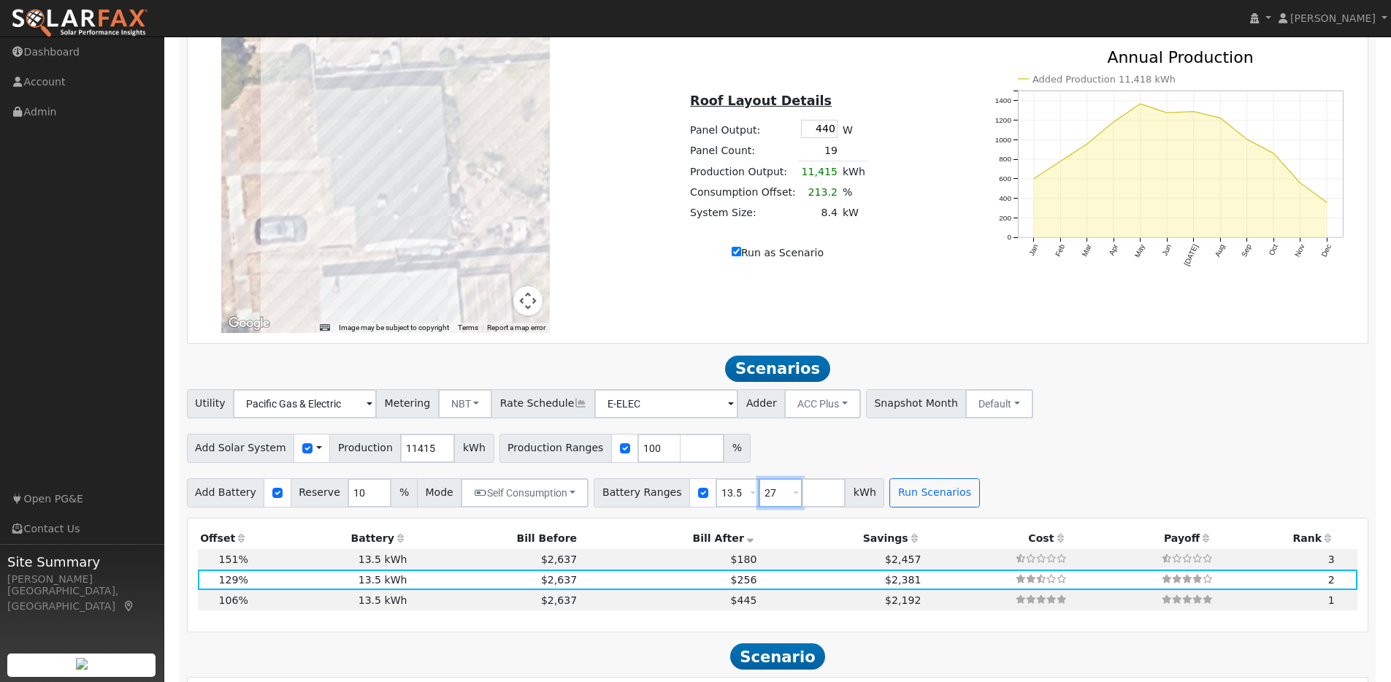
type input "27"
click at [730, 500] on input "13.5" at bounding box center [738, 492] width 44 height 29
drag, startPoint x: 730, startPoint y: 500, endPoint x: 705, endPoint y: 504, distance: 25.1
click at [716, 504] on input "13.5" at bounding box center [738, 492] width 44 height 29
type input "27"
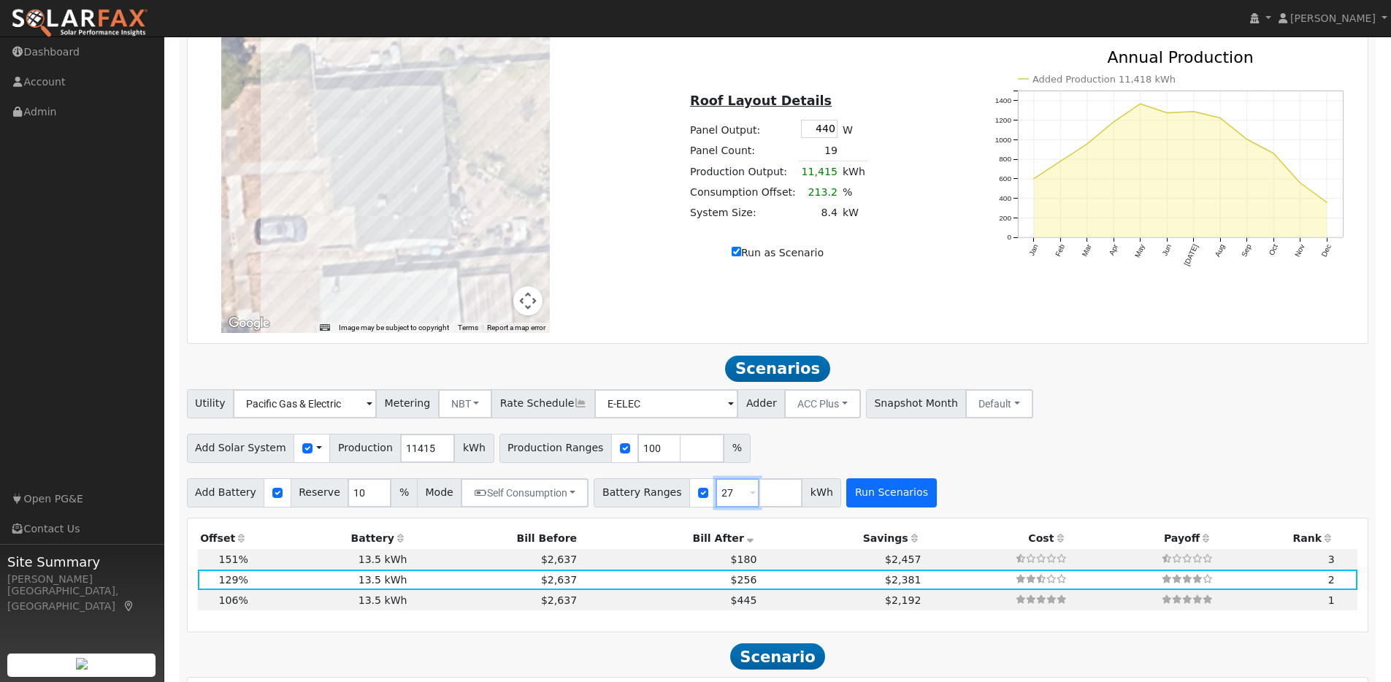
type input "27"
click at [890, 499] on button "Run Scenarios" at bounding box center [891, 492] width 90 height 29
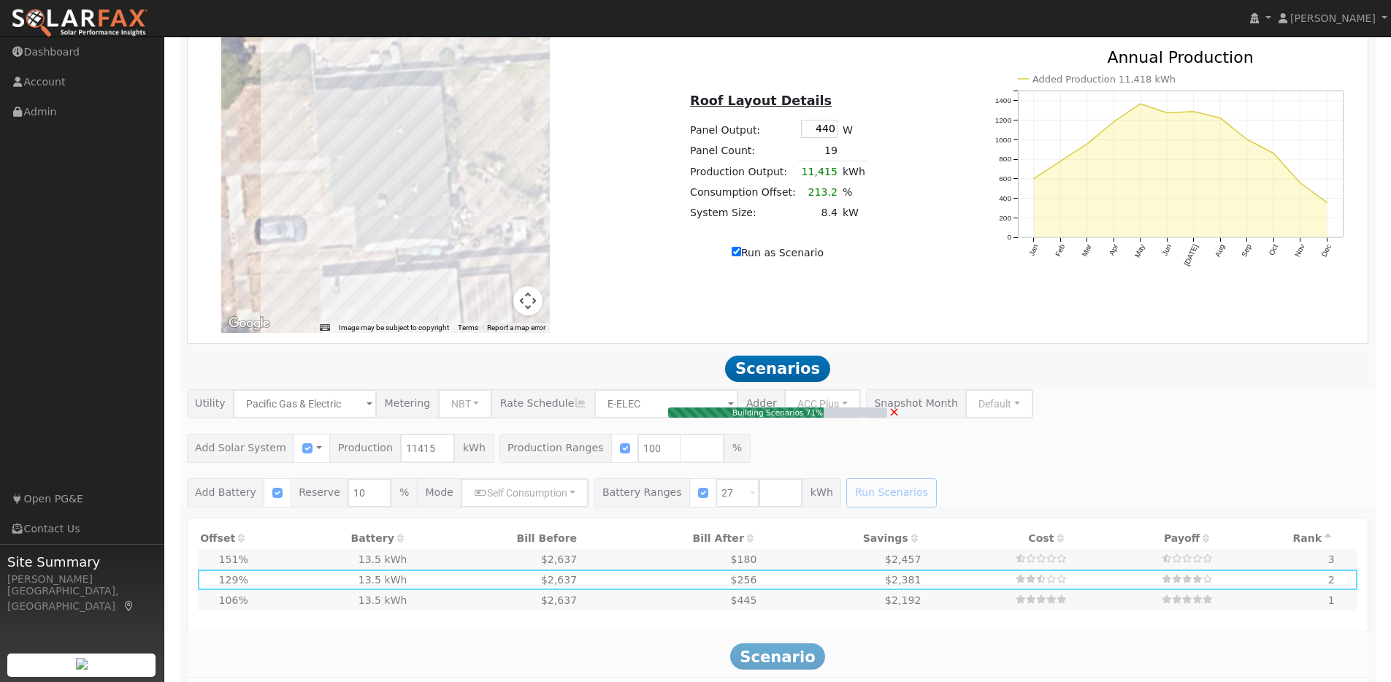
type input "$26,040"
type input "$27,270"
type input "$15,993"
type input "8.4"
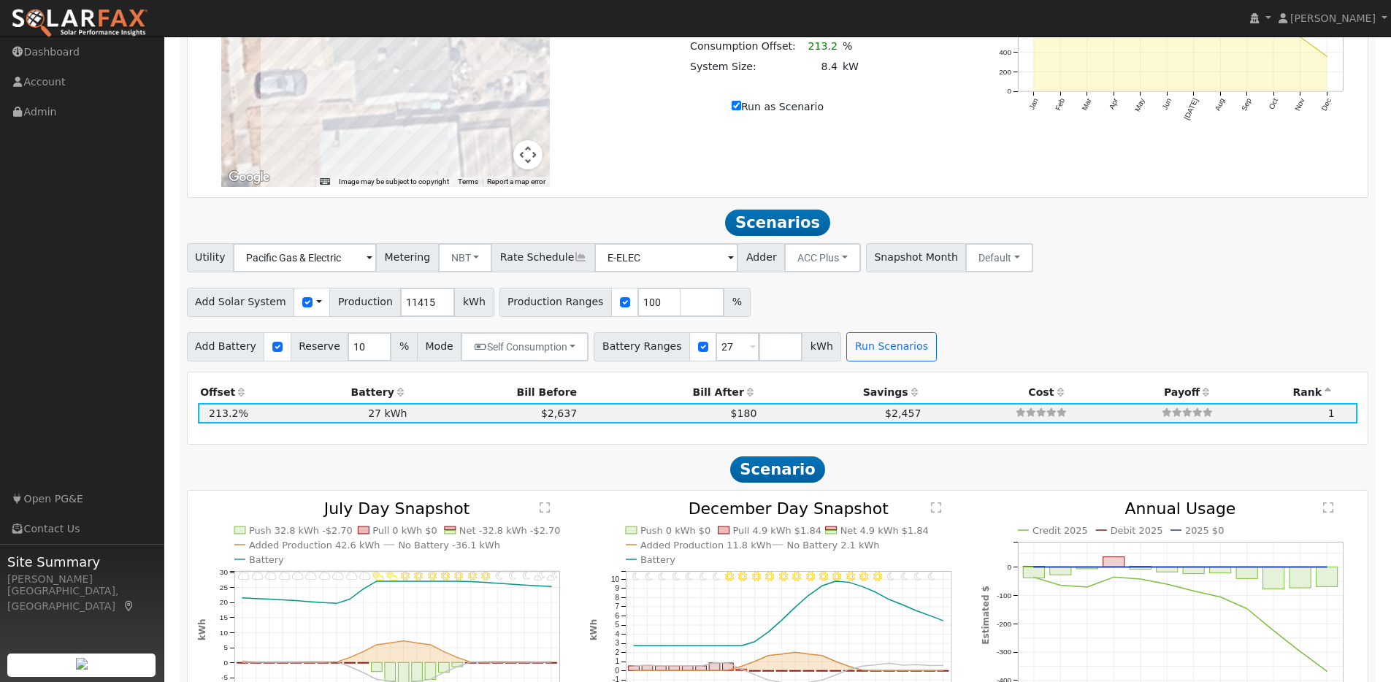
scroll to position [1487, 0]
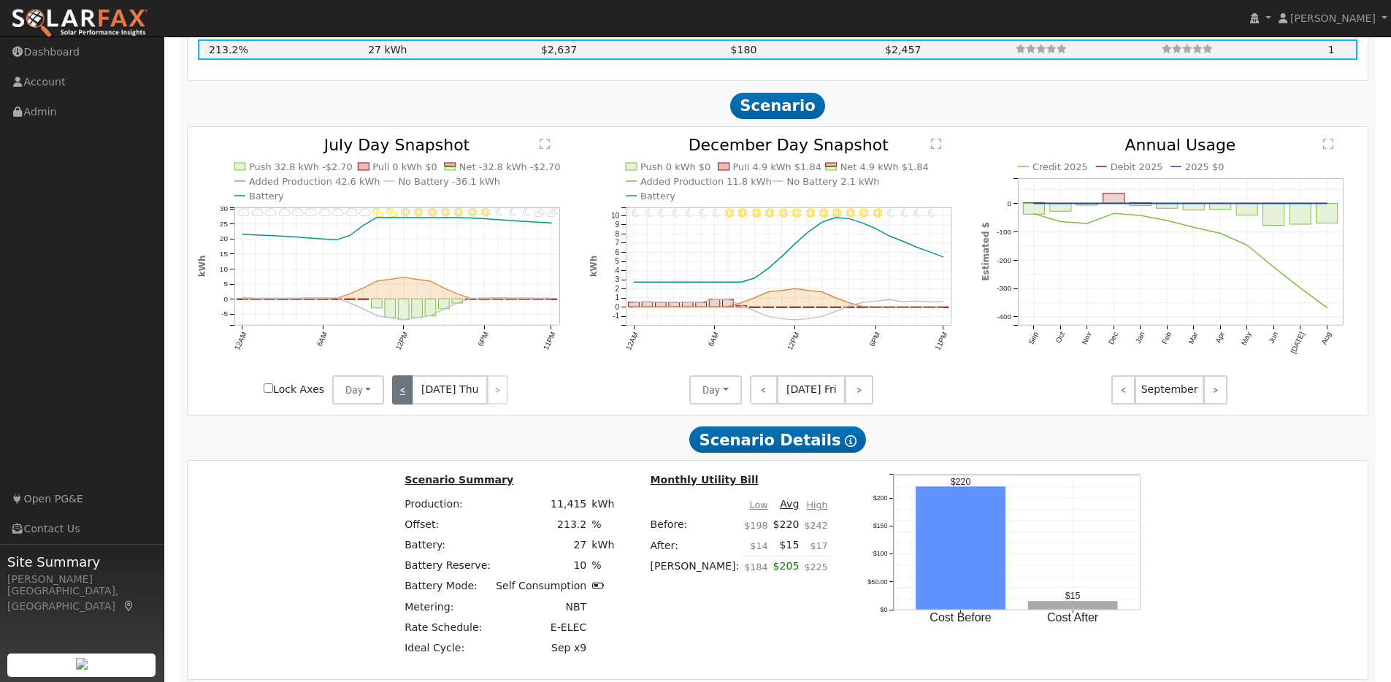
click at [413, 394] on link "<" at bounding box center [402, 389] width 21 height 29
click at [412, 394] on link "<" at bounding box center [402, 389] width 20 height 29
click at [413, 394] on link "<" at bounding box center [402, 389] width 20 height 29
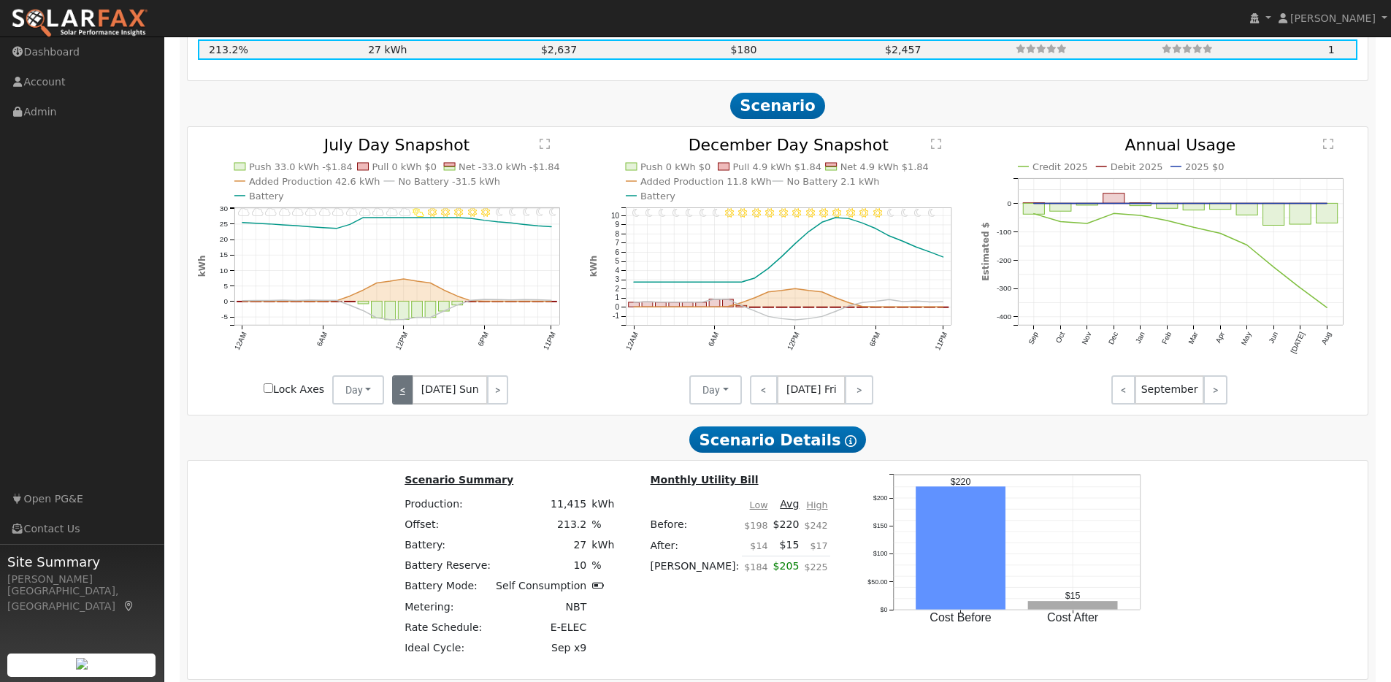
click at [413, 394] on link "<" at bounding box center [402, 389] width 20 height 29
click at [413, 394] on link "<" at bounding box center [404, 389] width 24 height 29
click at [413, 394] on link "<" at bounding box center [402, 389] width 21 height 29
click at [413, 394] on link "<" at bounding box center [403, 389] width 22 height 29
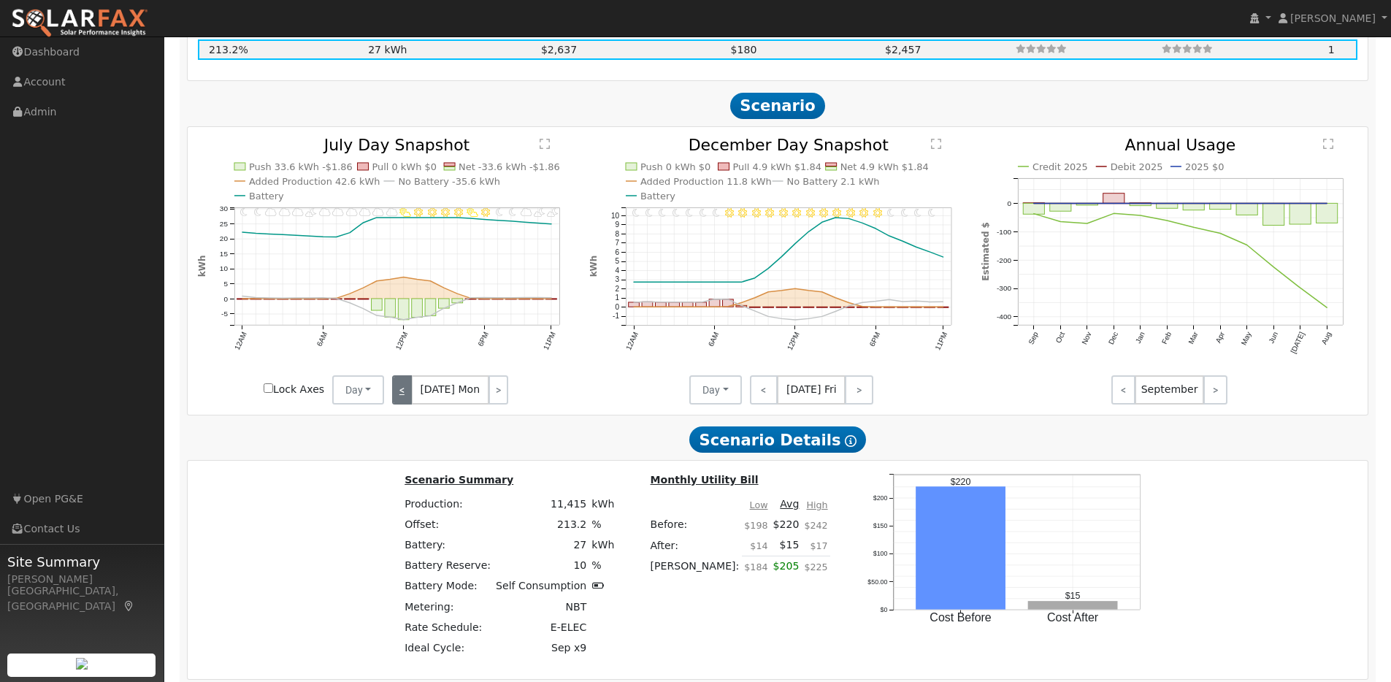
click at [412, 394] on link "<" at bounding box center [402, 389] width 20 height 29
click at [413, 394] on link "<" at bounding box center [403, 389] width 22 height 29
click at [413, 394] on link "<" at bounding box center [404, 389] width 24 height 29
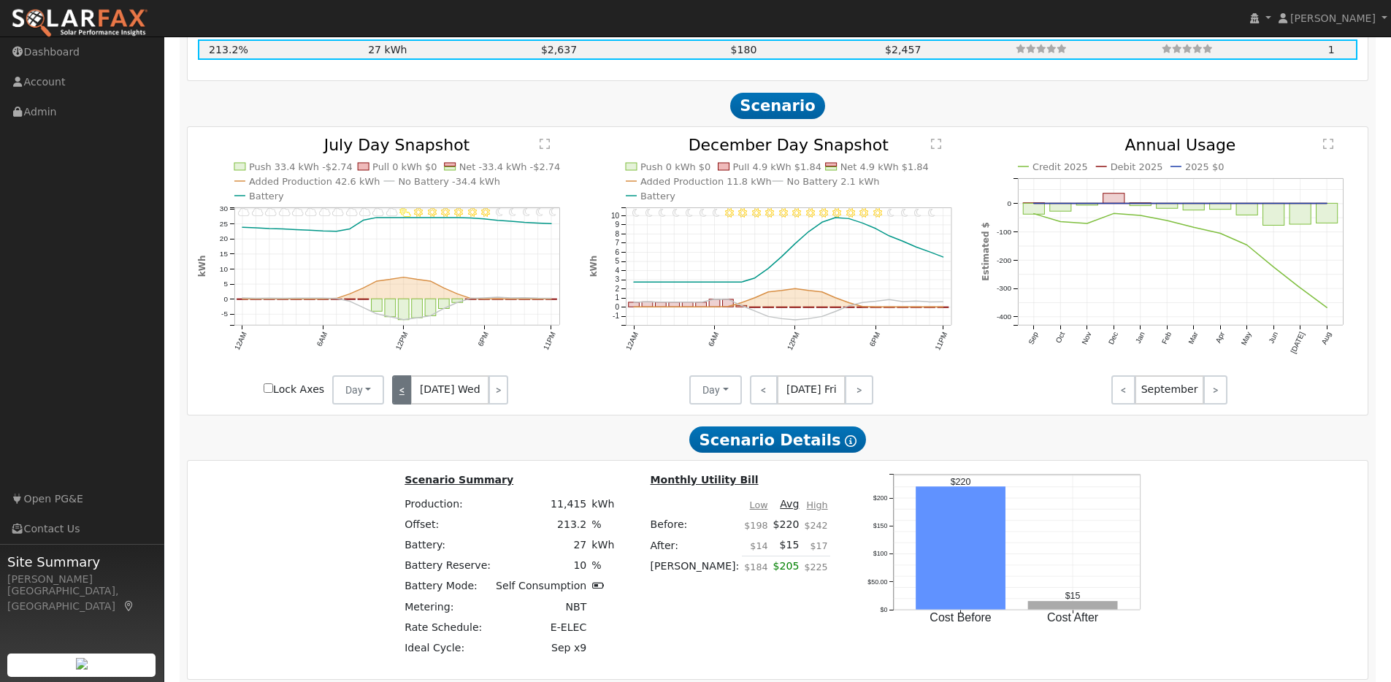
click at [412, 394] on link "<" at bounding box center [402, 389] width 20 height 29
click at [413, 394] on link "<" at bounding box center [403, 389] width 22 height 29
click at [412, 394] on link "<" at bounding box center [402, 389] width 20 height 29
click at [413, 394] on link "<" at bounding box center [403, 389] width 22 height 29
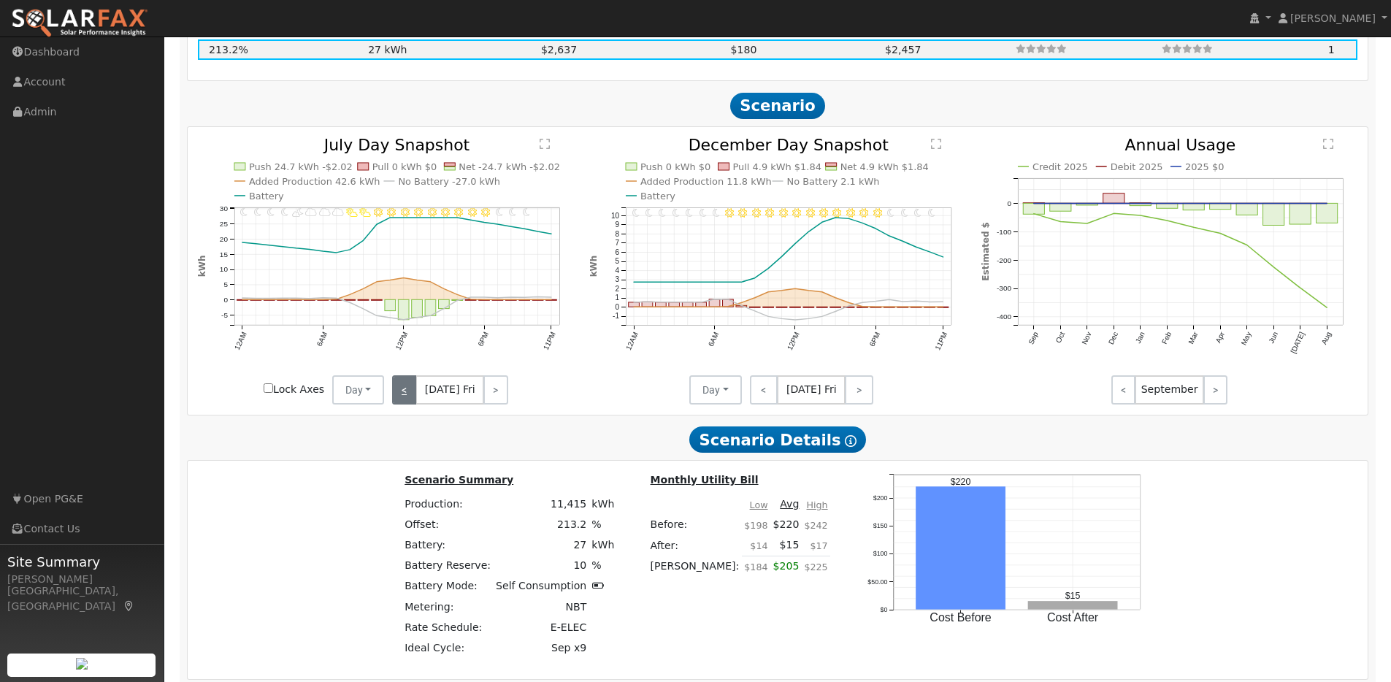
click at [413, 394] on link "<" at bounding box center [404, 389] width 24 height 29
click at [412, 394] on link "<" at bounding box center [402, 389] width 20 height 29
click at [413, 394] on link "<" at bounding box center [403, 389] width 22 height 29
click at [412, 394] on link "<" at bounding box center [402, 389] width 20 height 29
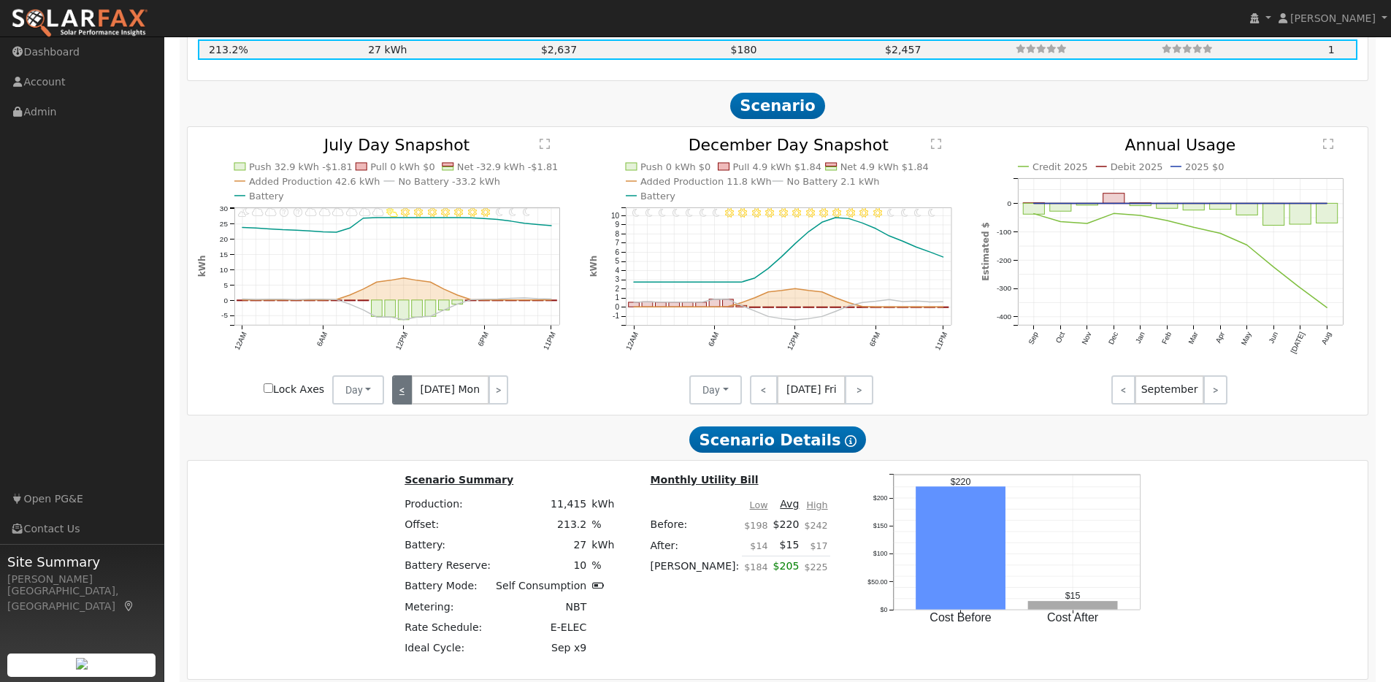
click at [412, 394] on link "<" at bounding box center [402, 389] width 20 height 29
click at [413, 394] on link "<" at bounding box center [403, 389] width 22 height 29
click at [413, 394] on link "<" at bounding box center [404, 389] width 24 height 29
click at [413, 394] on link "<" at bounding box center [402, 389] width 21 height 29
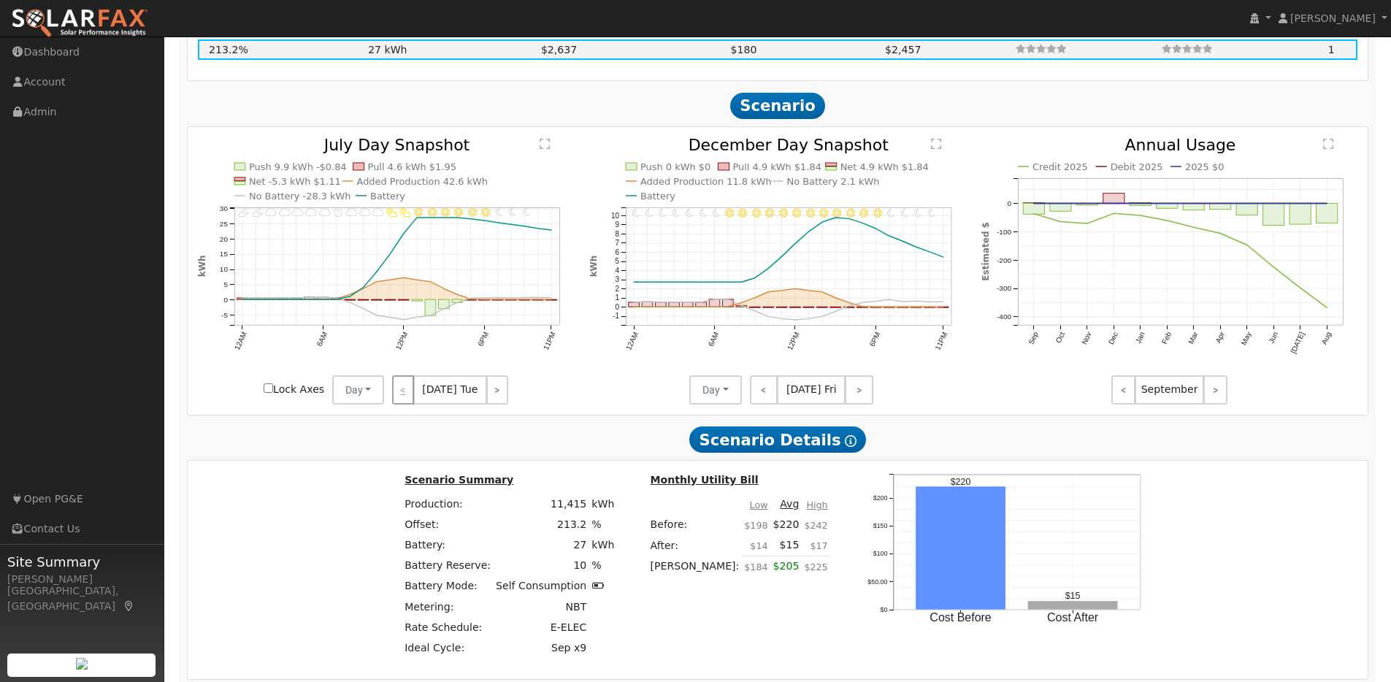
click at [413, 394] on div "< [DATE] Tue >" at bounding box center [449, 389] width 131 height 29
click at [493, 397] on link ">" at bounding box center [497, 389] width 22 height 29
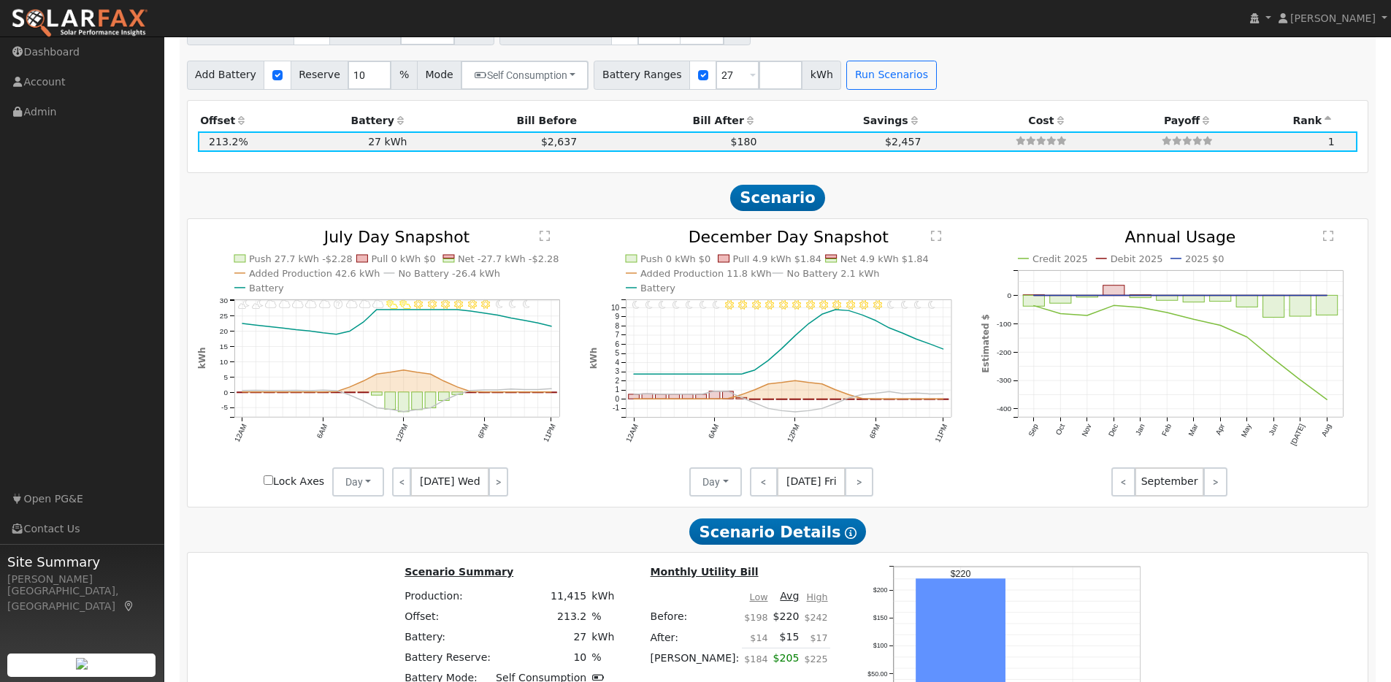
scroll to position [1144, 0]
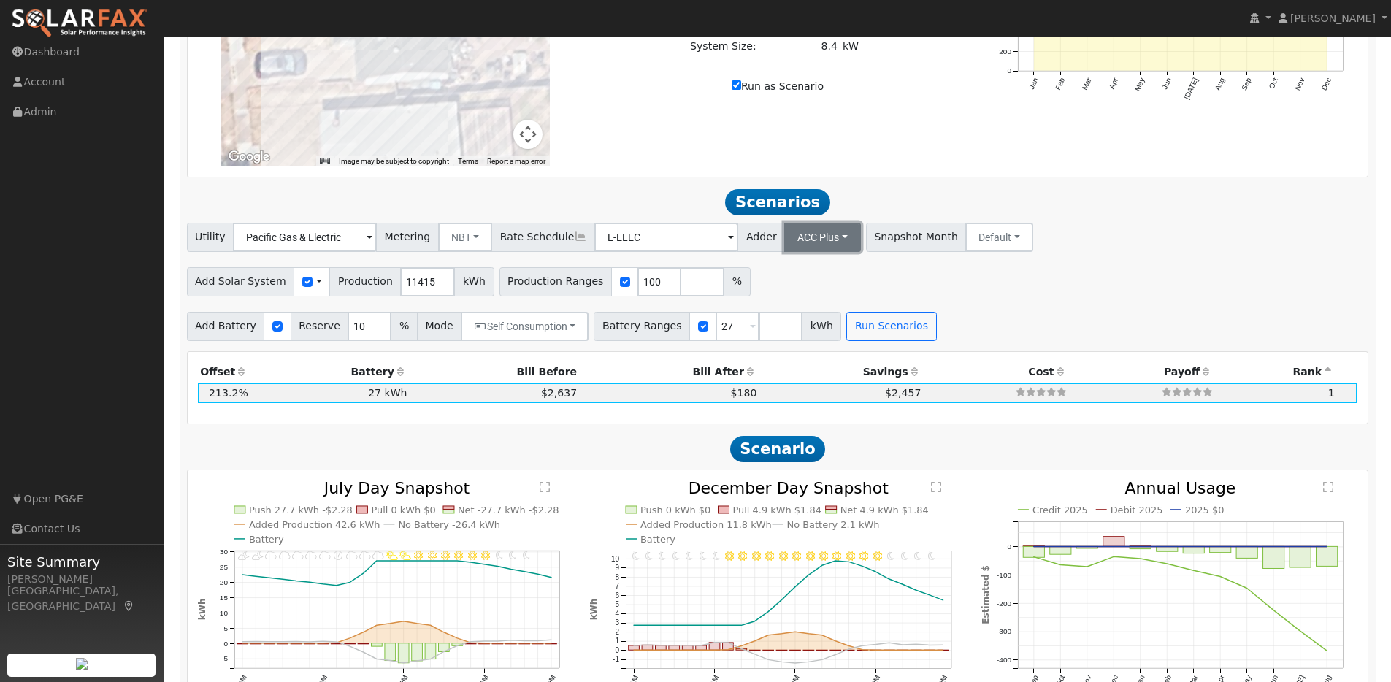
click at [819, 246] on button "ACC Plus" at bounding box center [822, 237] width 77 height 29
click at [816, 245] on button "ACC Plus" at bounding box center [822, 237] width 77 height 29
click at [564, 329] on button "Self Consumption" at bounding box center [525, 326] width 128 height 29
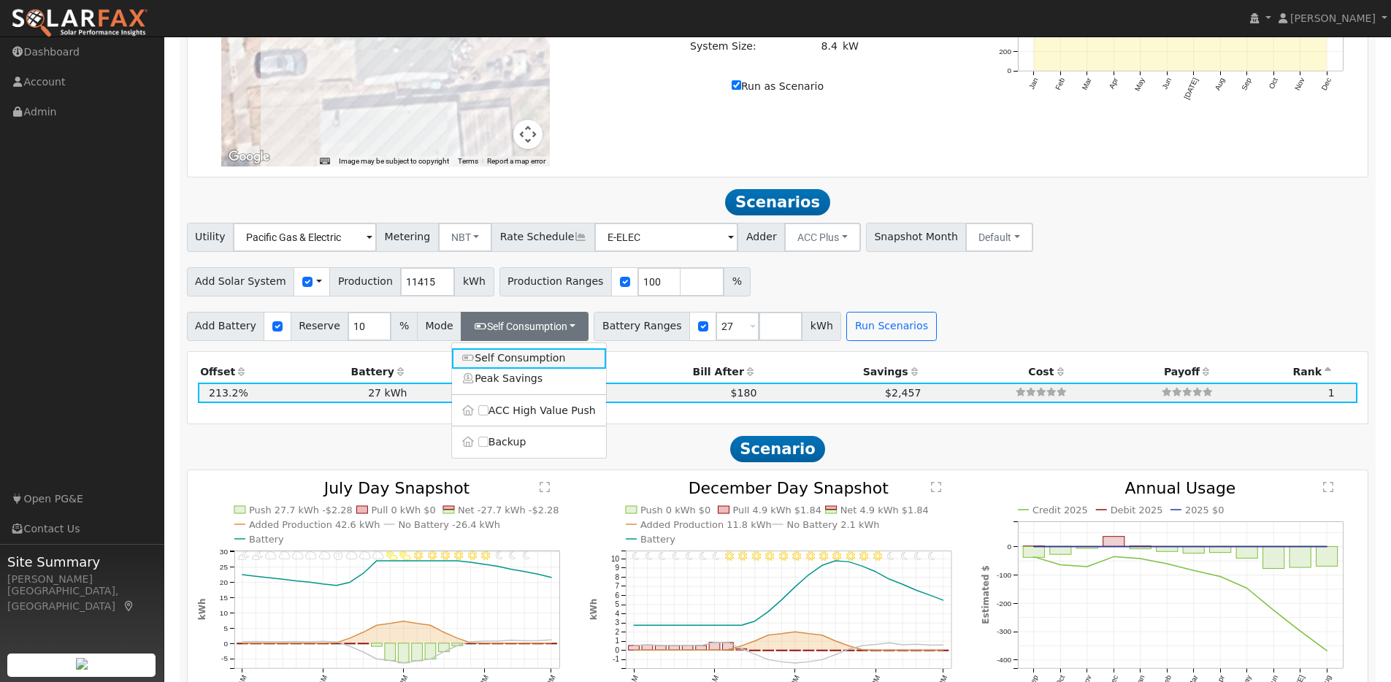
click at [532, 364] on link "Self Consumption" at bounding box center [529, 358] width 154 height 20
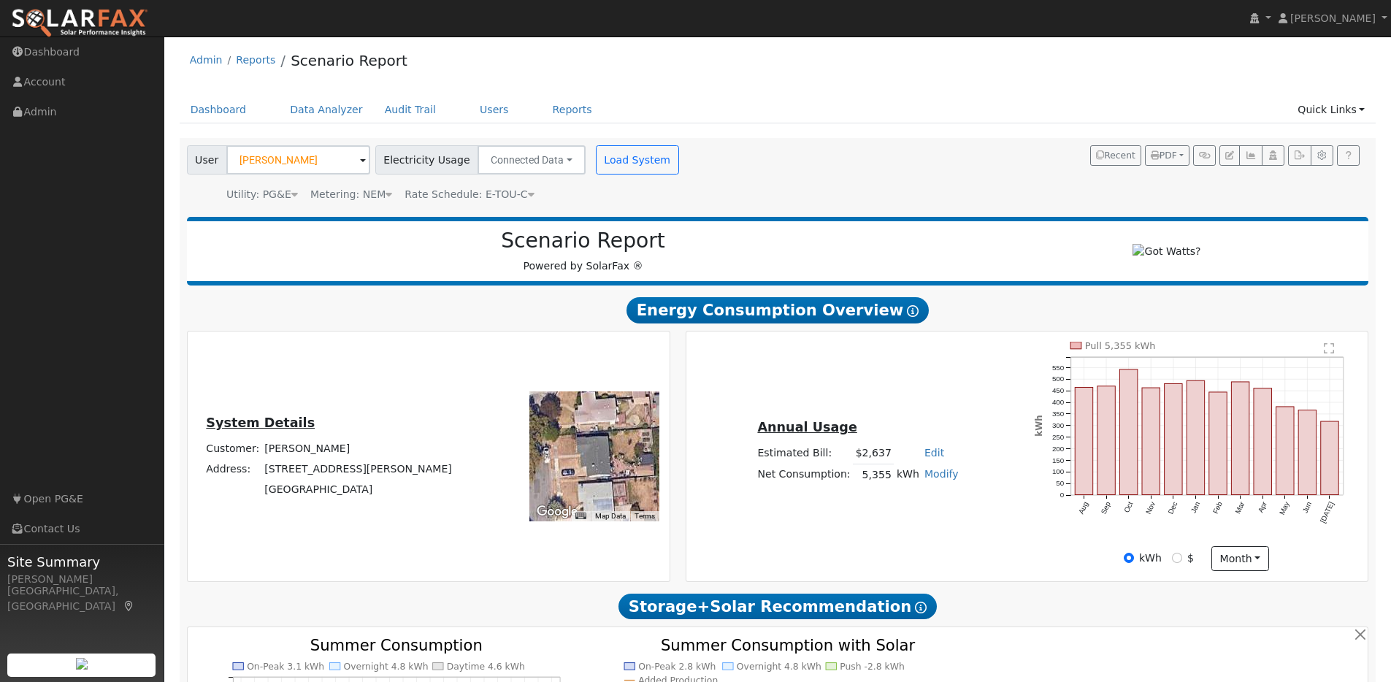
scroll to position [0, 0]
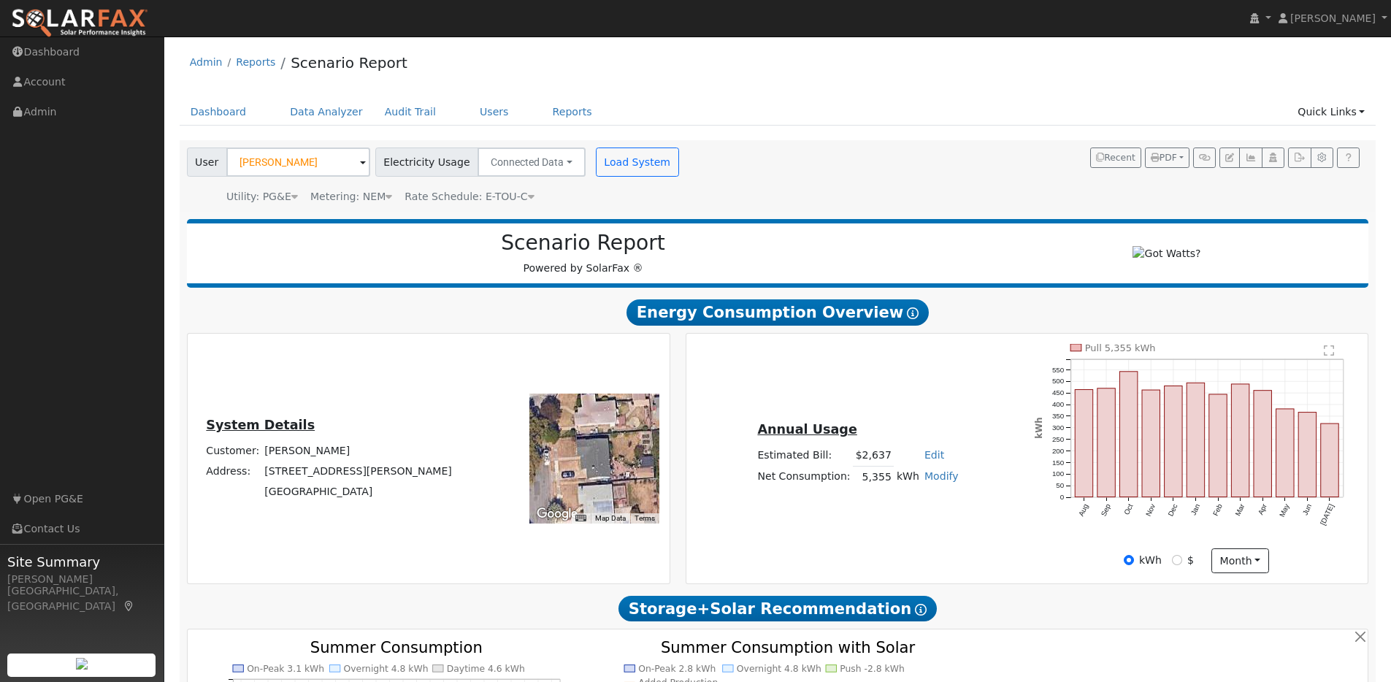
click at [930, 482] on link "Modify" at bounding box center [942, 476] width 34 height 12
click at [920, 505] on link "Add Consumption" at bounding box center [891, 500] width 122 height 20
type input "5355"
type input "-5"
type input "5350"
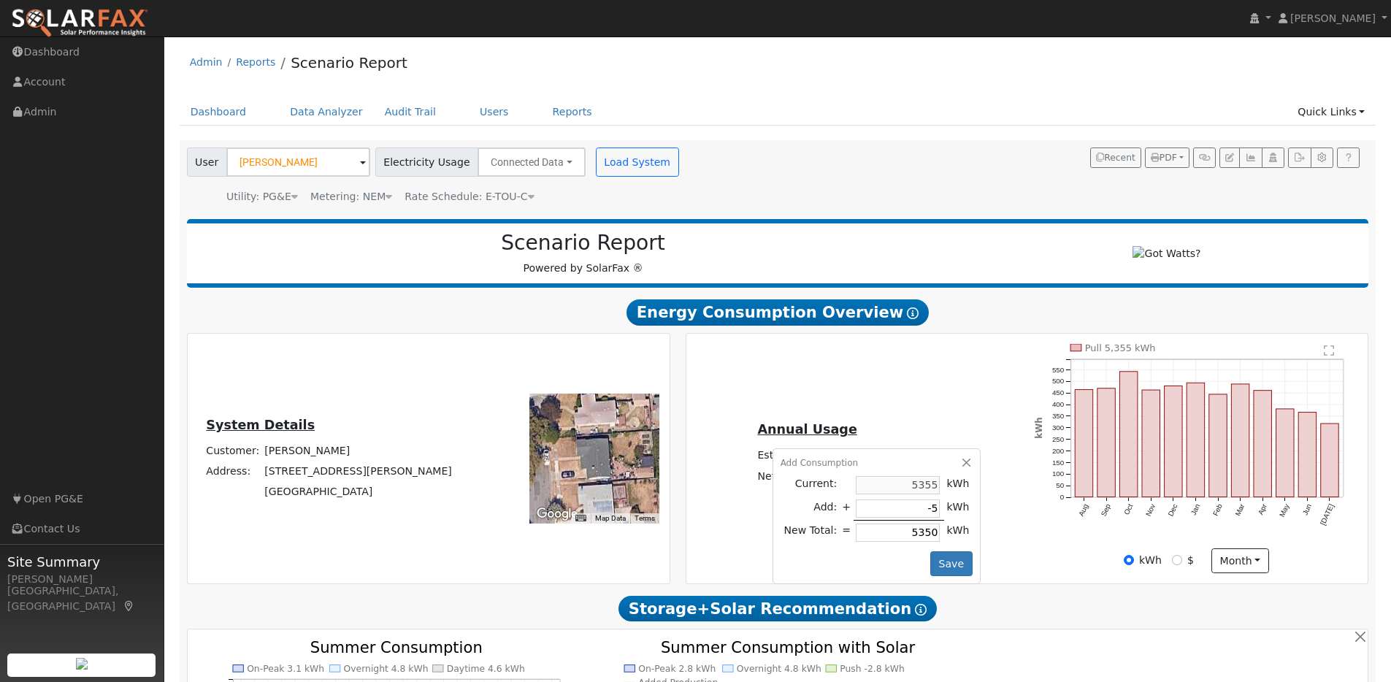
type input "-53"
type input "5302"
type input "-535"
type input "4820"
type input "-5355"
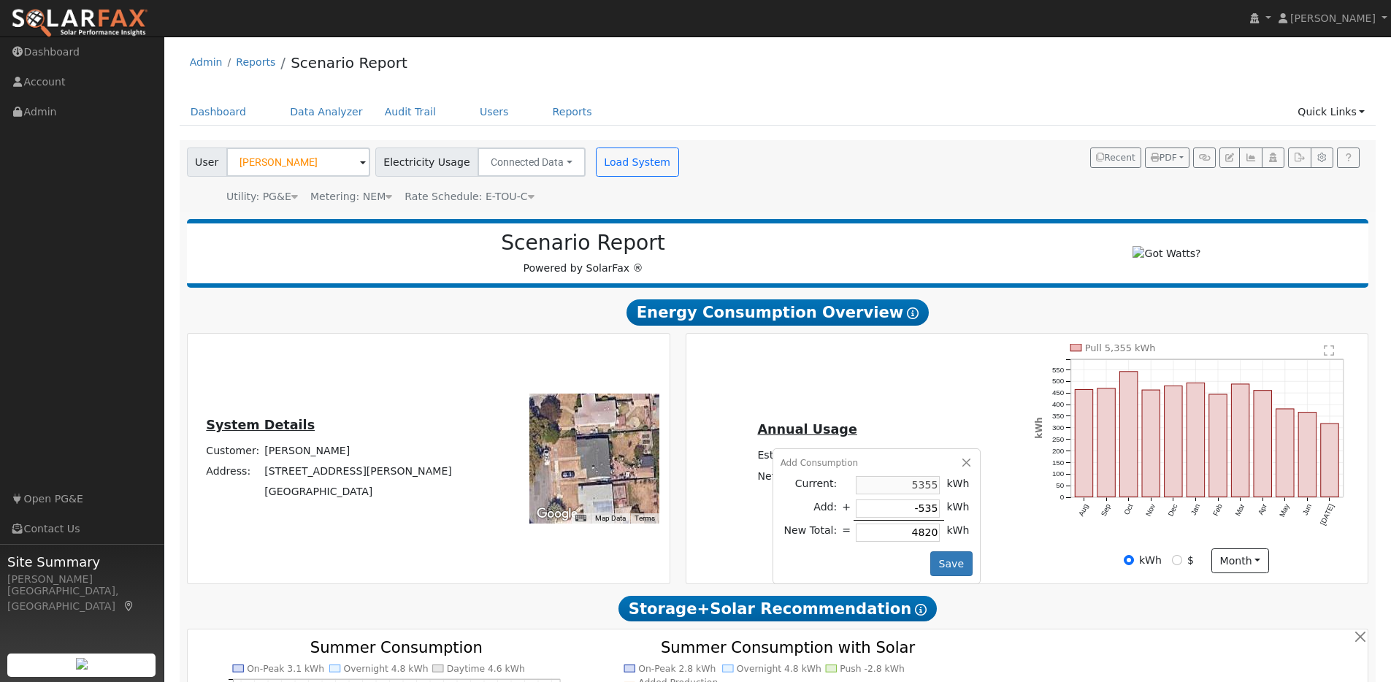
type input "0"
click at [940, 571] on button "Save" at bounding box center [951, 563] width 42 height 25
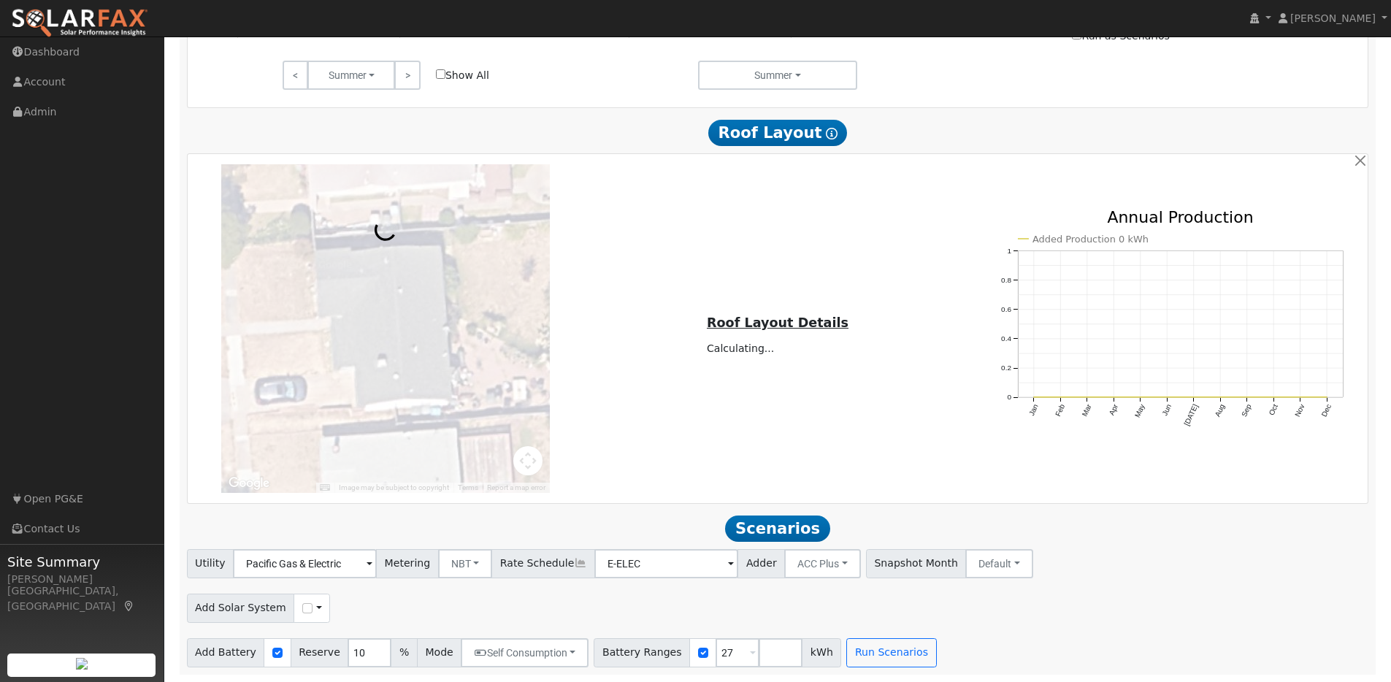
scroll to position [825, 0]
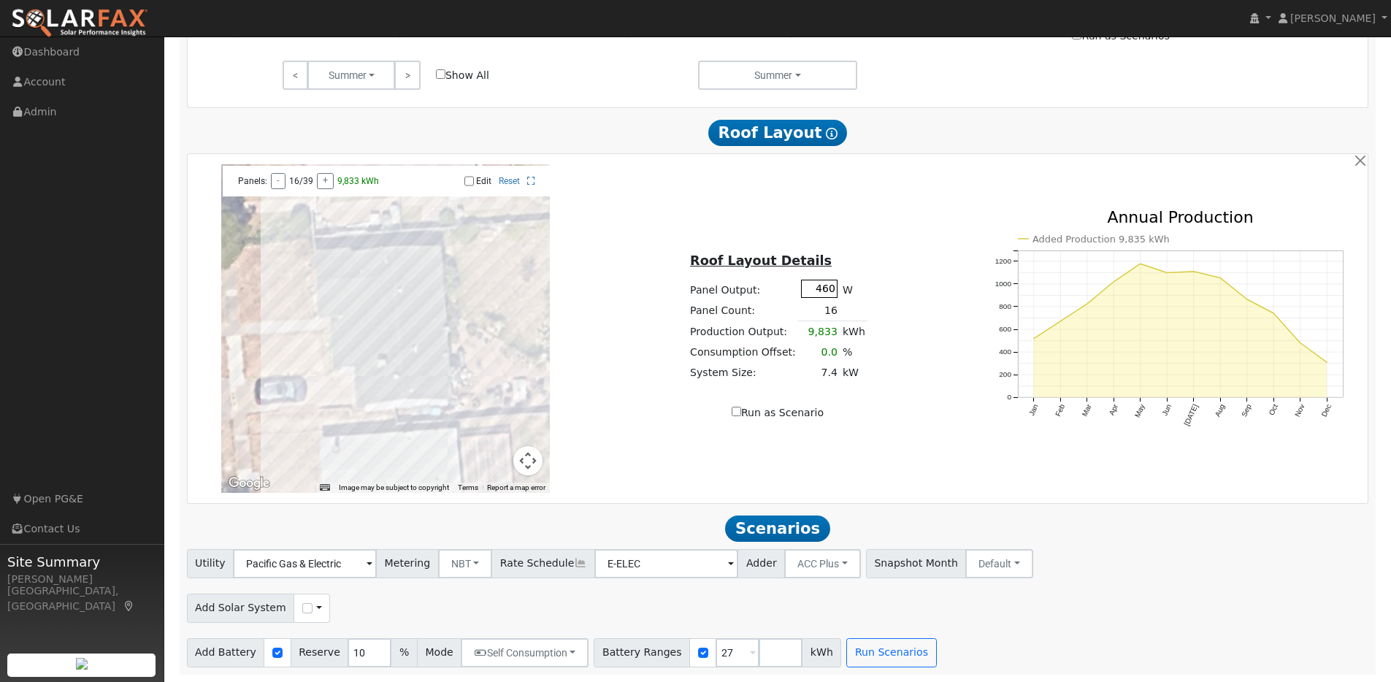
click at [829, 289] on input "460" at bounding box center [819, 289] width 37 height 18
click at [833, 290] on input "460" at bounding box center [819, 289] width 37 height 18
type input "440"
click at [937, 272] on div "Roof Layout Details Panel Output: 440 W Panel Count: 16 Production Output: 9,40…" at bounding box center [778, 329] width 392 height 184
click at [466, 180] on input "Edit" at bounding box center [468, 181] width 9 height 10
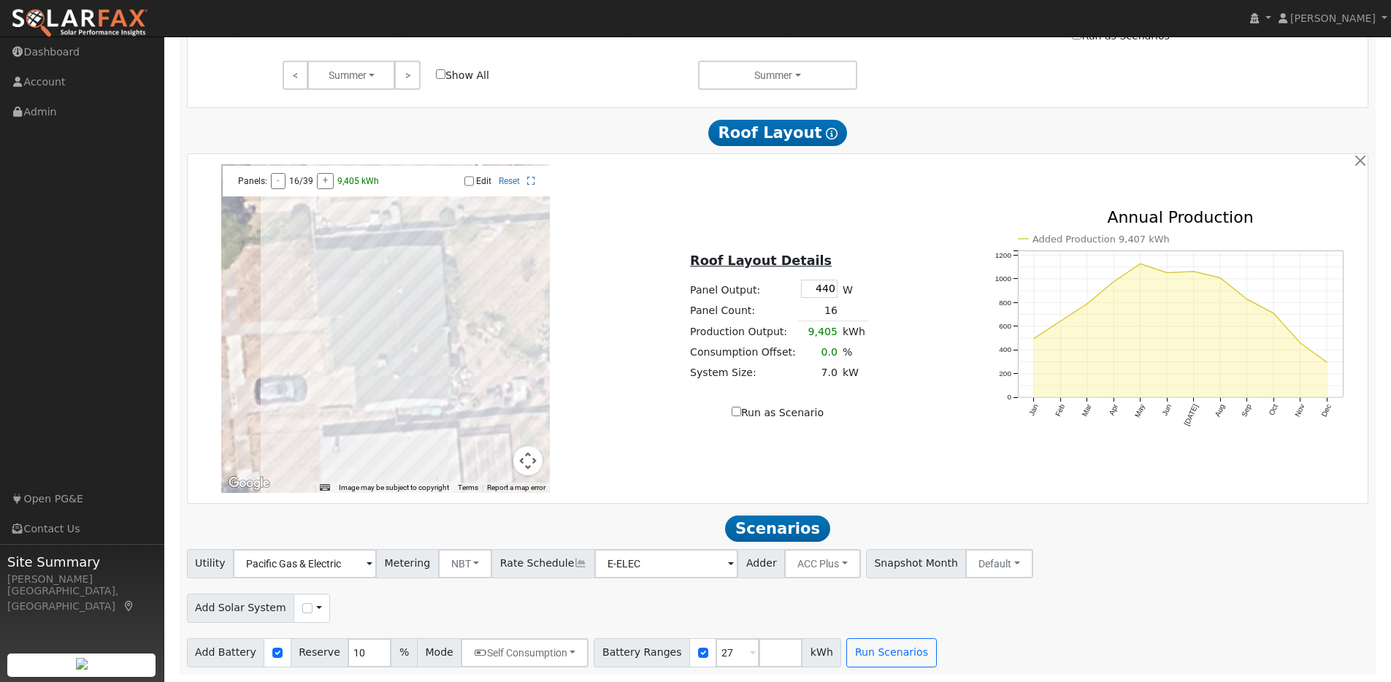
checkbox input "true"
click at [435, 378] on div at bounding box center [385, 328] width 329 height 329
click at [432, 392] on div at bounding box center [385, 328] width 329 height 329
click at [418, 394] on div at bounding box center [385, 328] width 329 height 329
click at [659, 348] on div "Roof Layout Details Panel Output: 440 W Panel Count: 19 Production Output: 11,1…" at bounding box center [778, 329] width 392 height 184
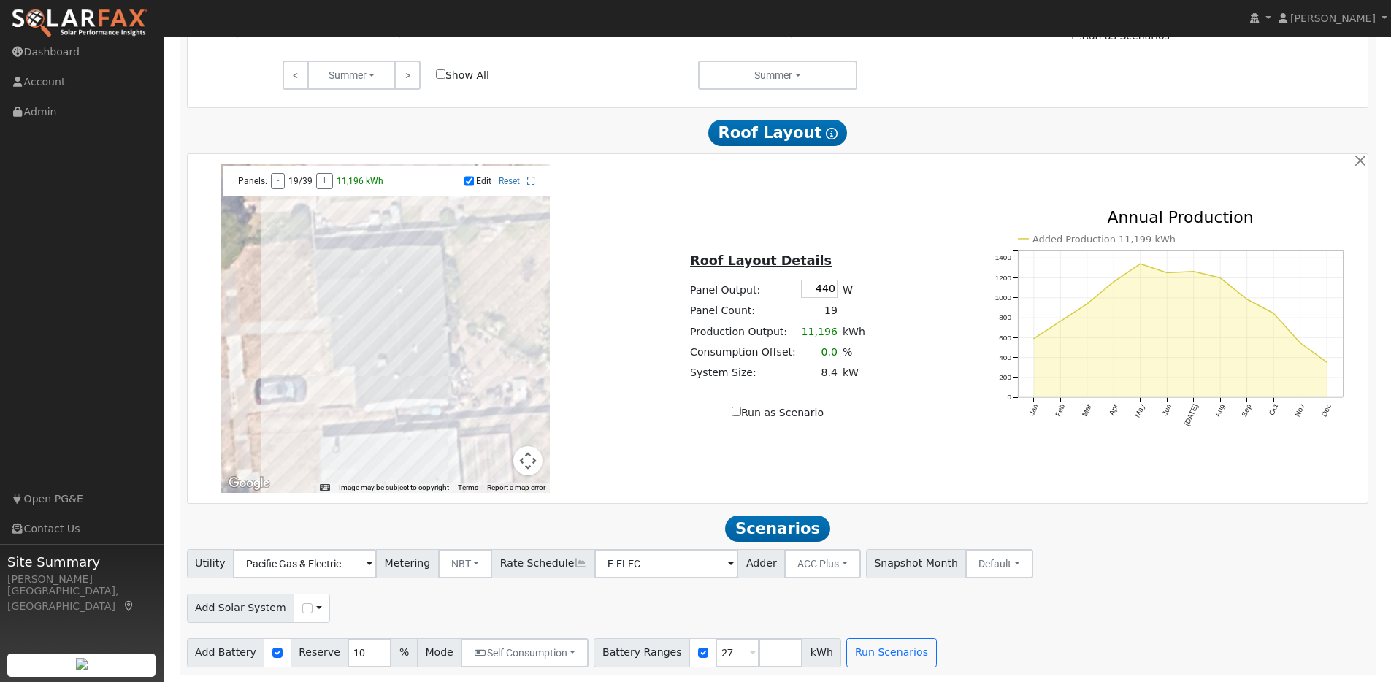
click at [737, 411] on input "Run as Scenario" at bounding box center [736, 411] width 9 height 9
checkbox input "true"
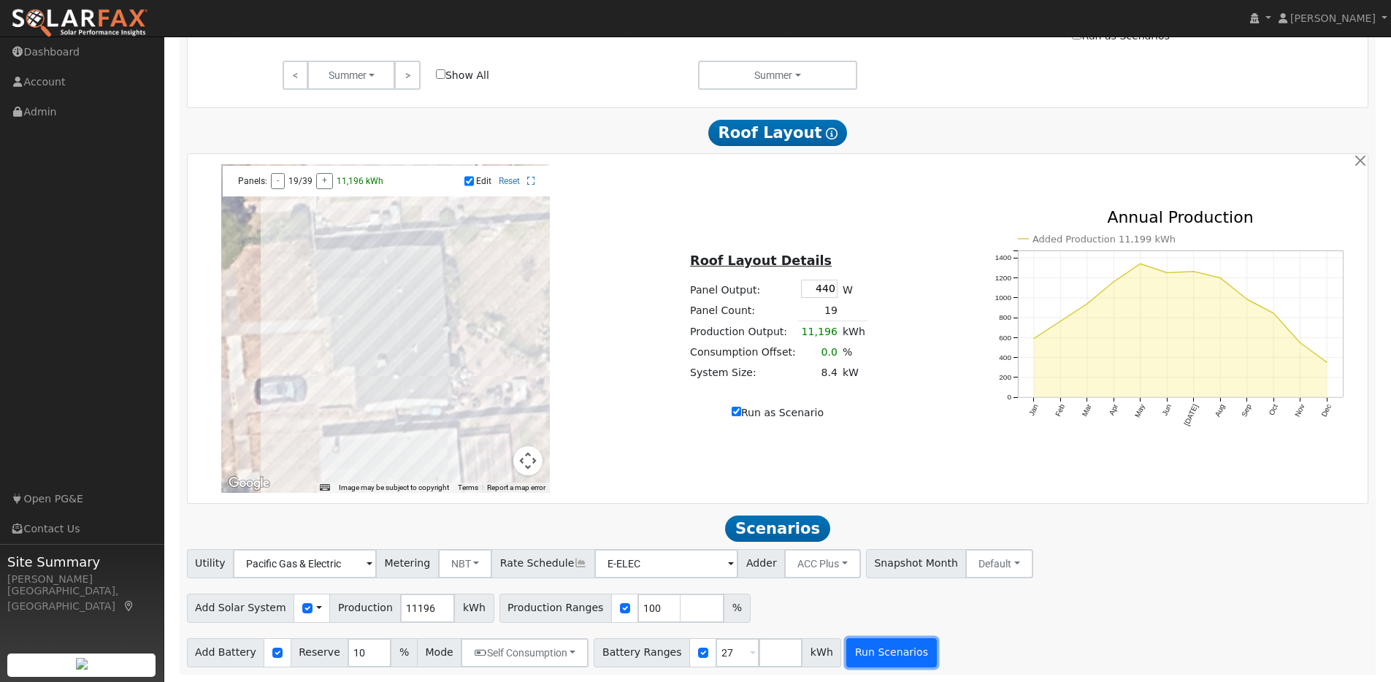
click at [877, 651] on button "Run Scenarios" at bounding box center [891, 652] width 90 height 29
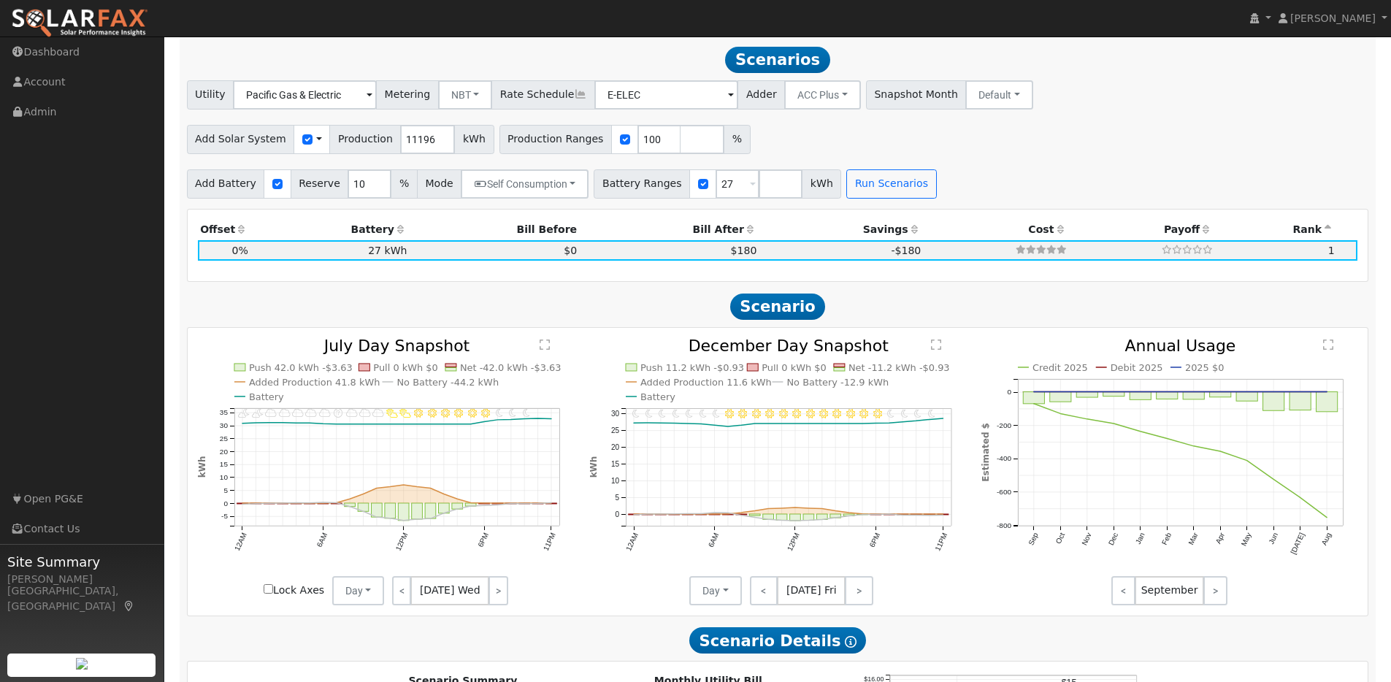
scroll to position [1295, 0]
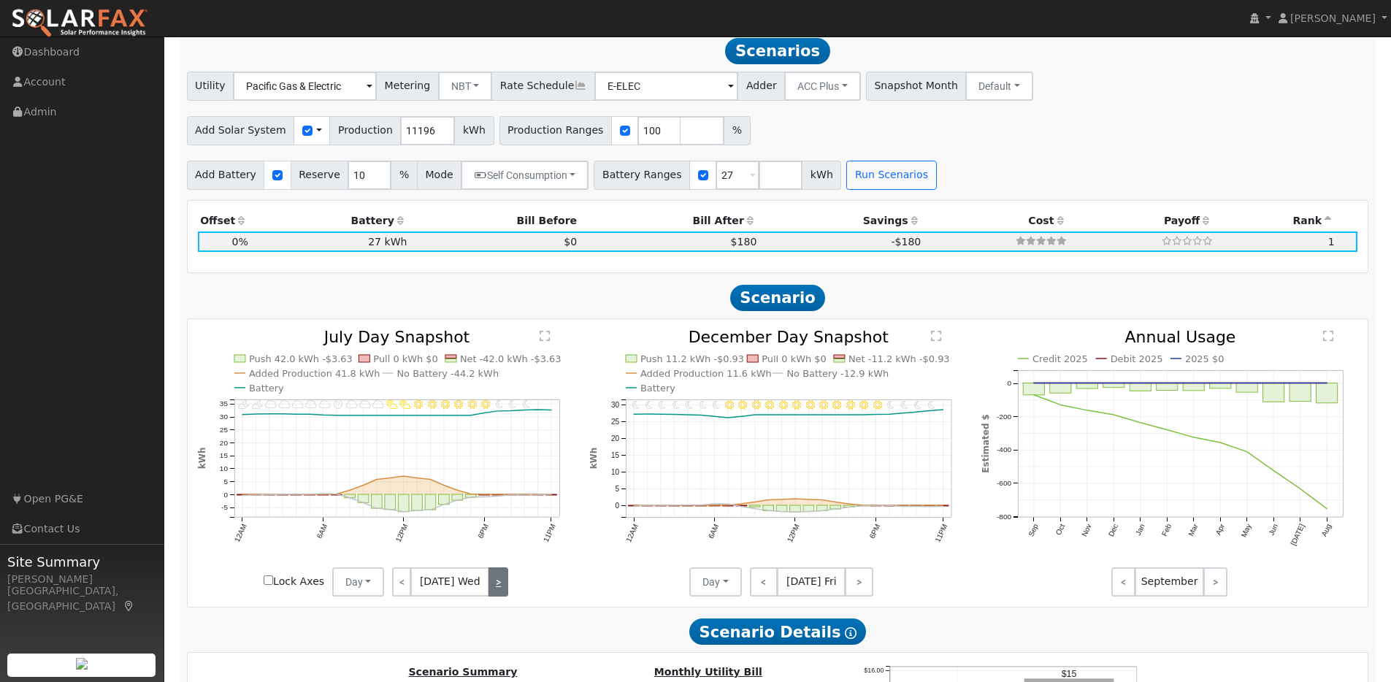
click at [496, 594] on link ">" at bounding box center [499, 581] width 20 height 29
click at [496, 594] on link ">" at bounding box center [497, 581] width 21 height 29
click at [496, 594] on link ">" at bounding box center [495, 581] width 24 height 29
click at [496, 594] on link ">" at bounding box center [497, 581] width 22 height 29
click at [496, 594] on link ">" at bounding box center [497, 581] width 20 height 29
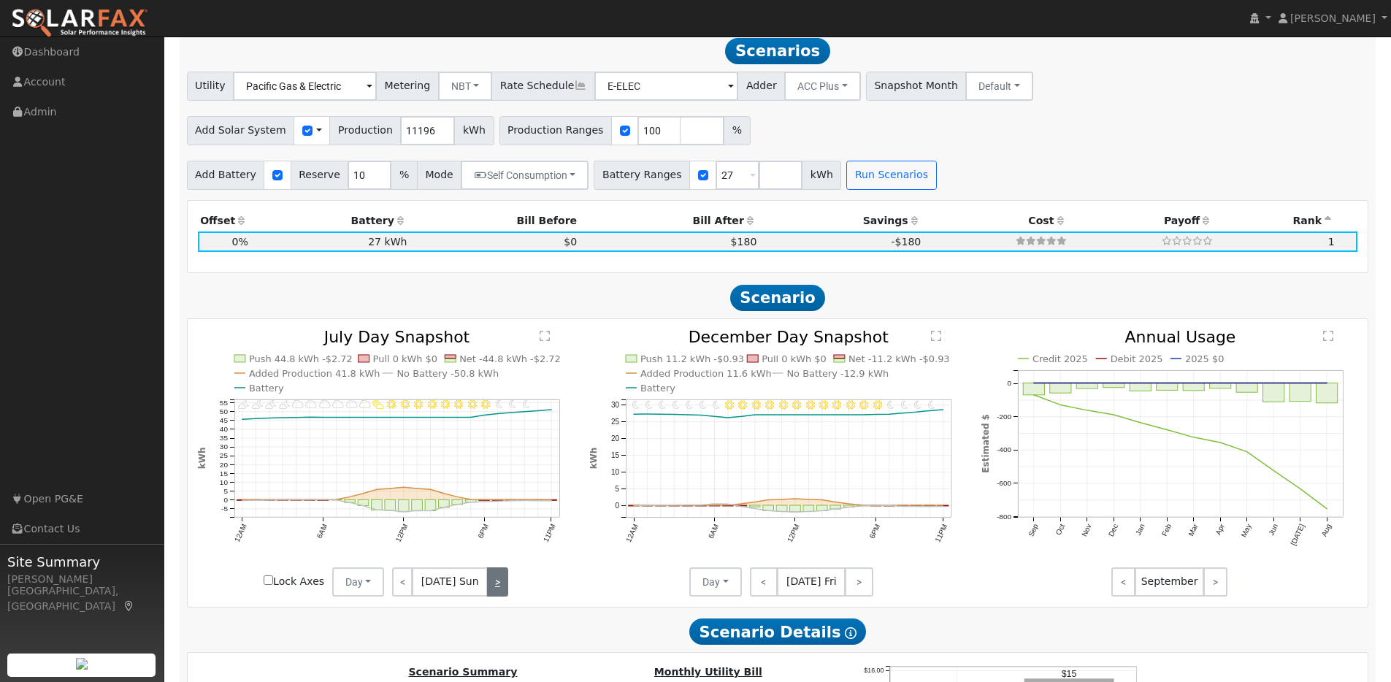
click at [496, 594] on link ">" at bounding box center [497, 581] width 20 height 29
click at [496, 594] on link ">" at bounding box center [497, 581] width 22 height 29
click at [496, 594] on link ">" at bounding box center [499, 581] width 20 height 29
click at [496, 594] on link ">" at bounding box center [497, 581] width 21 height 29
click at [496, 594] on link ">" at bounding box center [495, 581] width 24 height 29
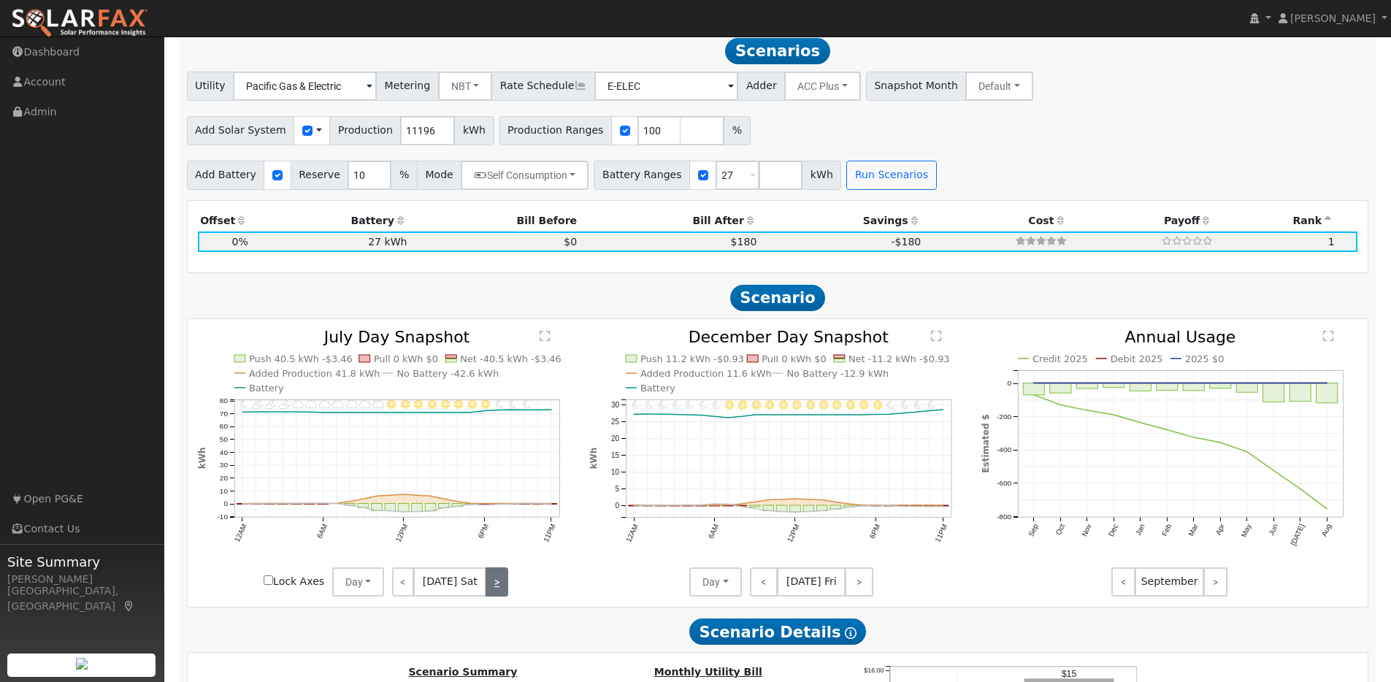
click at [496, 594] on link ">" at bounding box center [497, 581] width 22 height 29
click at [496, 594] on link ">" at bounding box center [497, 581] width 20 height 29
click at [496, 594] on link ">" at bounding box center [499, 581] width 20 height 29
click at [496, 594] on link ">" at bounding box center [497, 581] width 22 height 29
click at [496, 594] on link ">" at bounding box center [499, 581] width 20 height 29
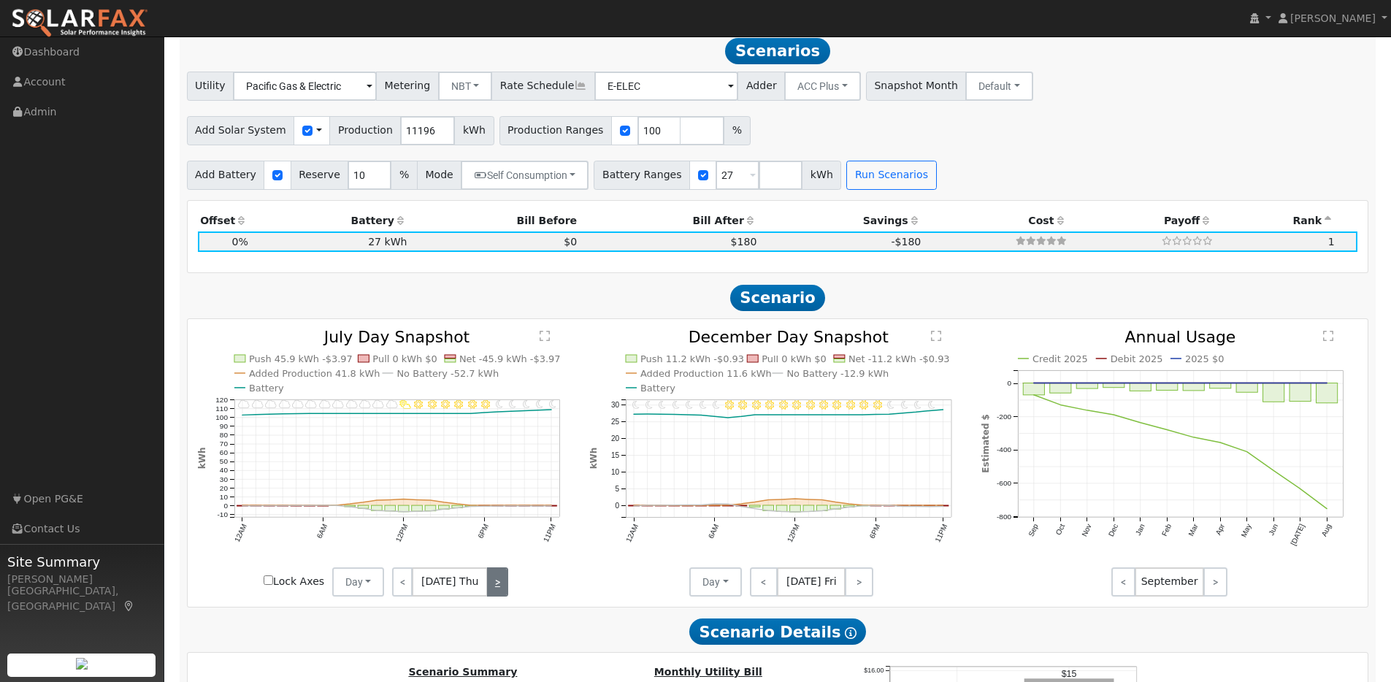
click at [496, 594] on link ">" at bounding box center [497, 581] width 21 height 29
click at [496, 594] on link ">" at bounding box center [497, 581] width 22 height 29
click at [496, 594] on link ">" at bounding box center [497, 581] width 20 height 29
click at [496, 594] on link ">" at bounding box center [499, 581] width 20 height 29
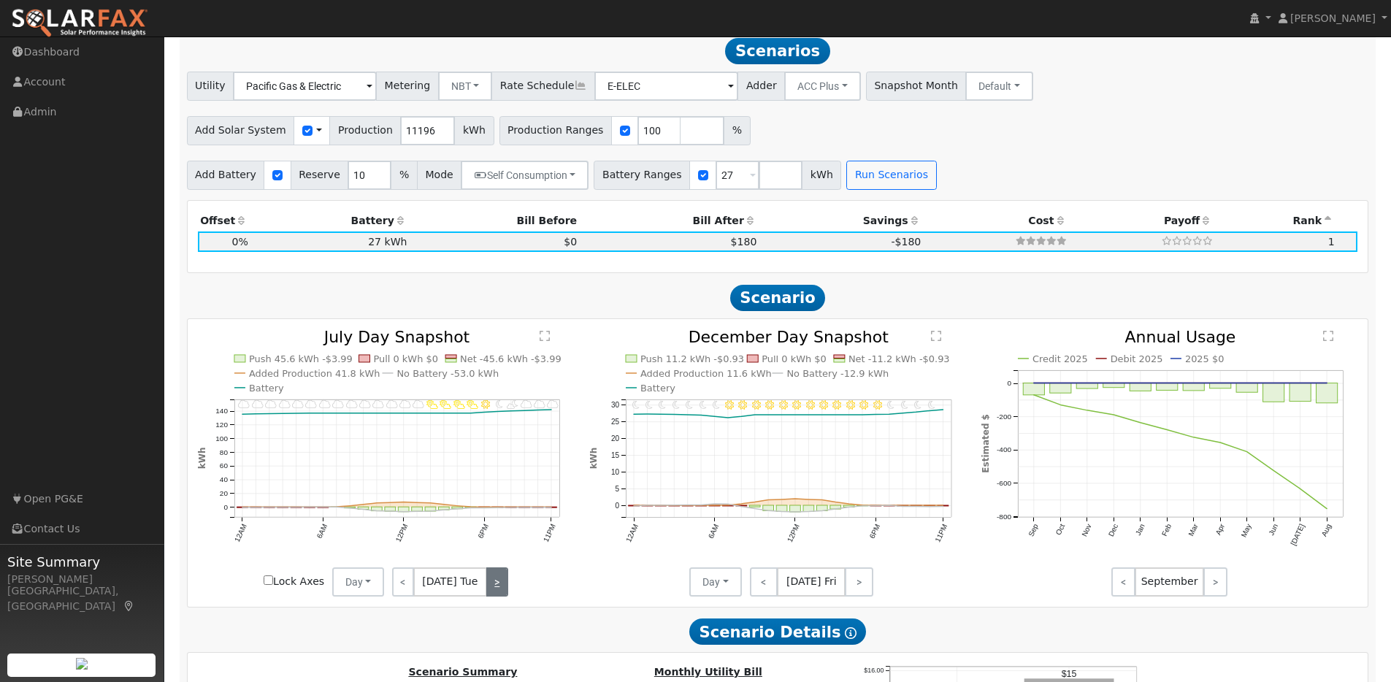
click at [496, 594] on link ">" at bounding box center [497, 581] width 22 height 29
click at [496, 594] on link ">" at bounding box center [499, 581] width 20 height 29
click at [496, 594] on link ">" at bounding box center [497, 581] width 21 height 29
click at [496, 594] on link ">" at bounding box center [495, 581] width 24 height 29
click at [496, 594] on link ">" at bounding box center [497, 581] width 22 height 29
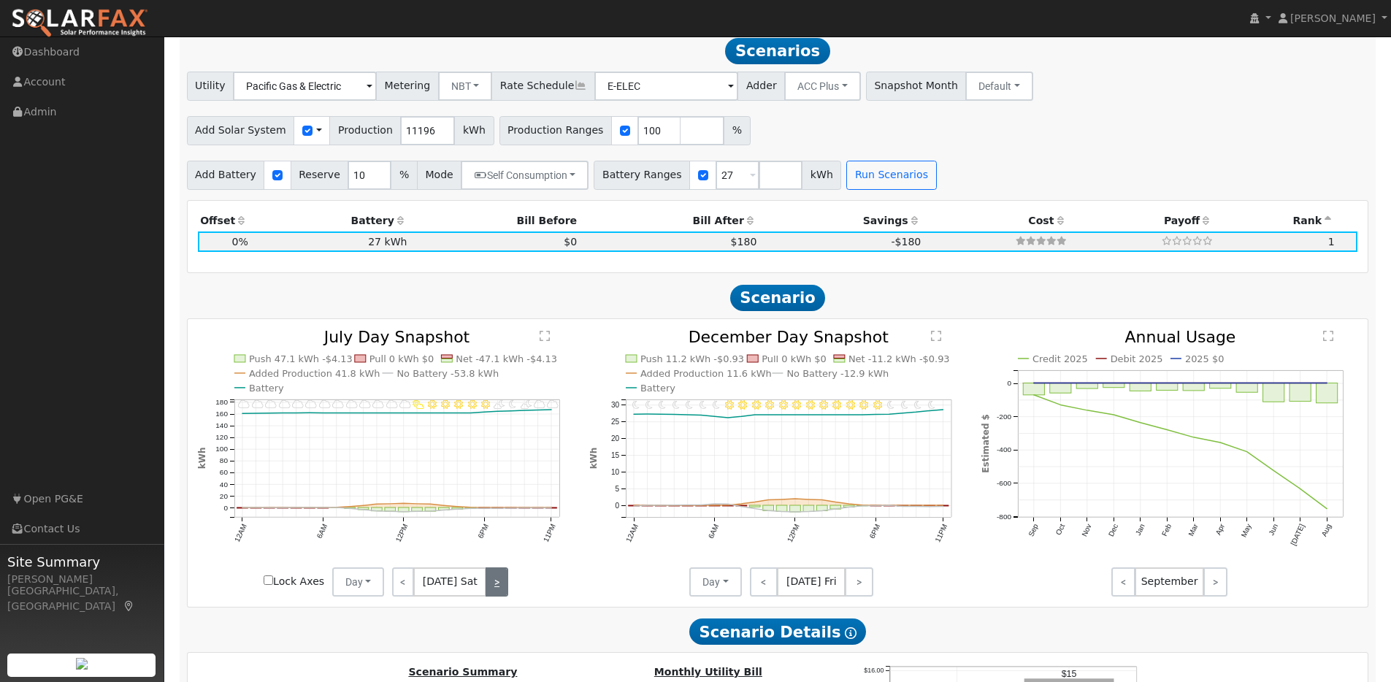
click at [496, 594] on link ">" at bounding box center [497, 581] width 22 height 29
click at [496, 594] on link ">" at bounding box center [499, 581] width 20 height 29
click at [496, 594] on link ">" at bounding box center [497, 581] width 22 height 29
click at [496, 594] on link ">" at bounding box center [499, 581] width 20 height 29
click at [496, 594] on div "< [DATE] Thu >" at bounding box center [449, 581] width 131 height 29
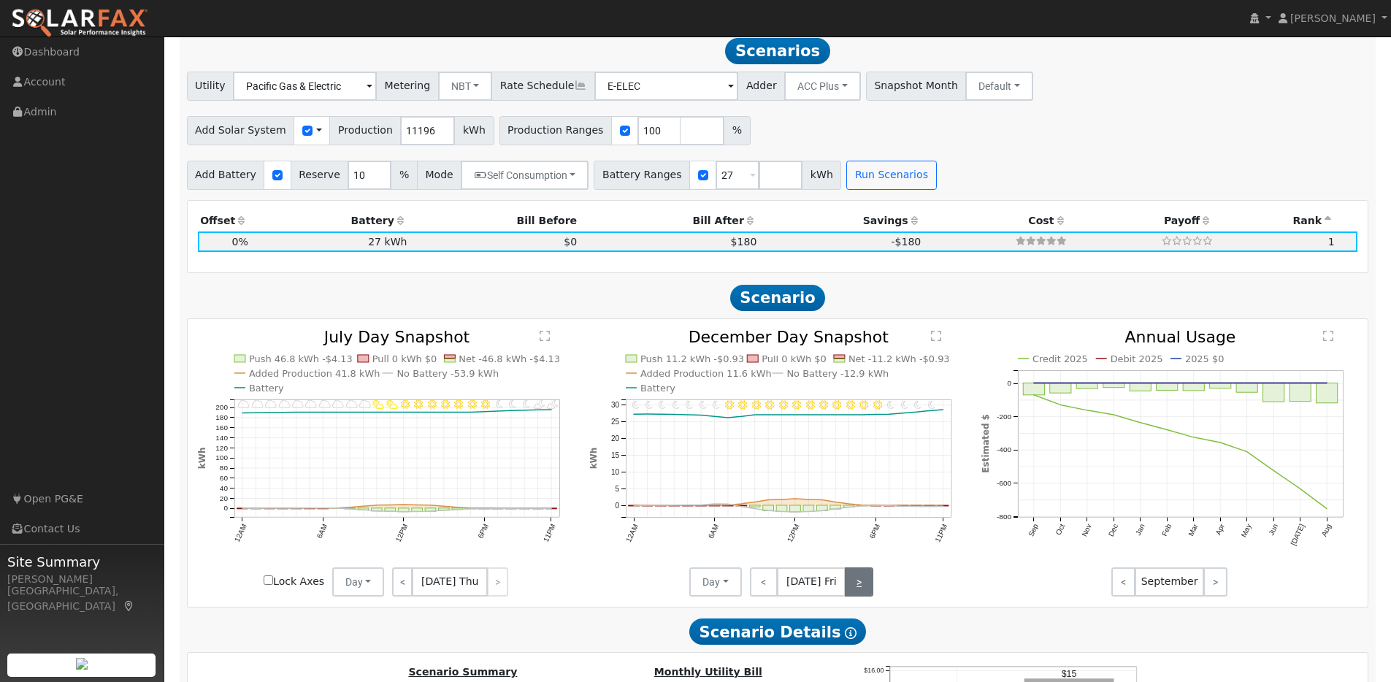
click at [862, 591] on link ">" at bounding box center [859, 581] width 28 height 29
click at [765, 588] on link "<" at bounding box center [763, 581] width 26 height 29
click at [765, 588] on link "<" at bounding box center [764, 581] width 28 height 29
click at [765, 588] on link "<" at bounding box center [761, 581] width 23 height 29
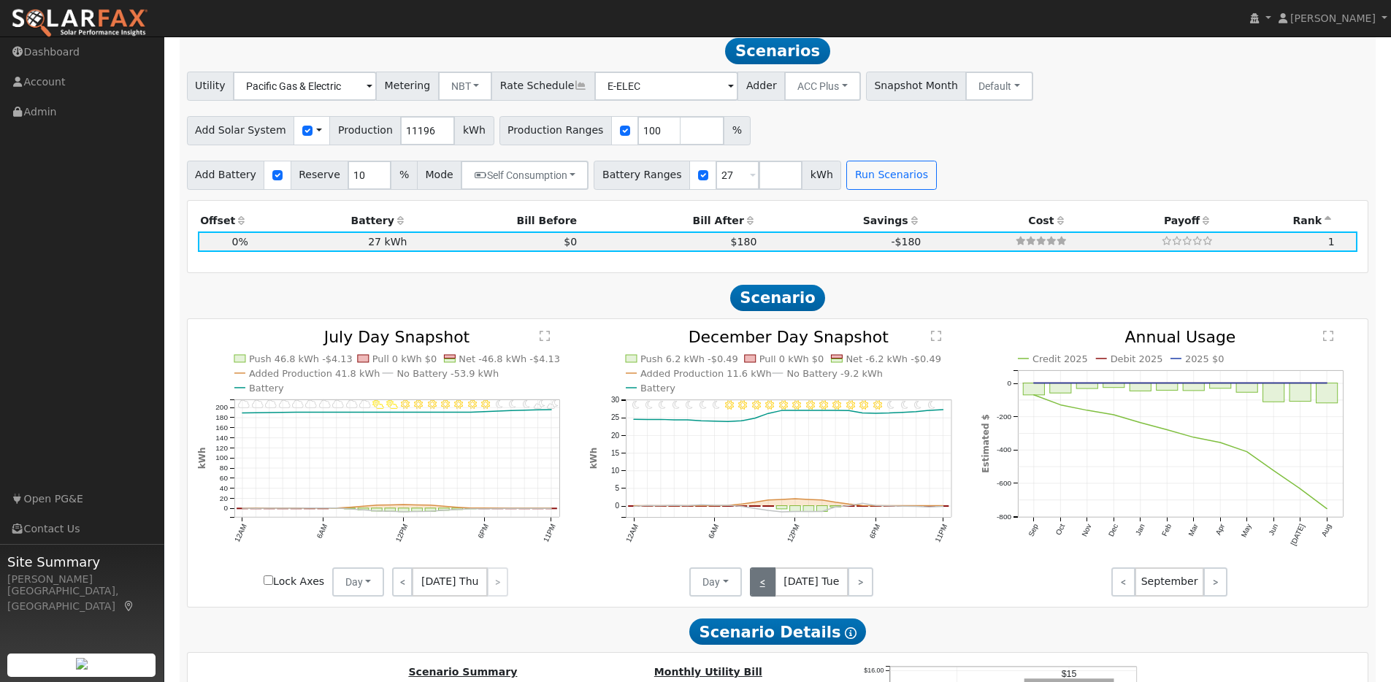
click at [765, 588] on link "<" at bounding box center [763, 581] width 26 height 29
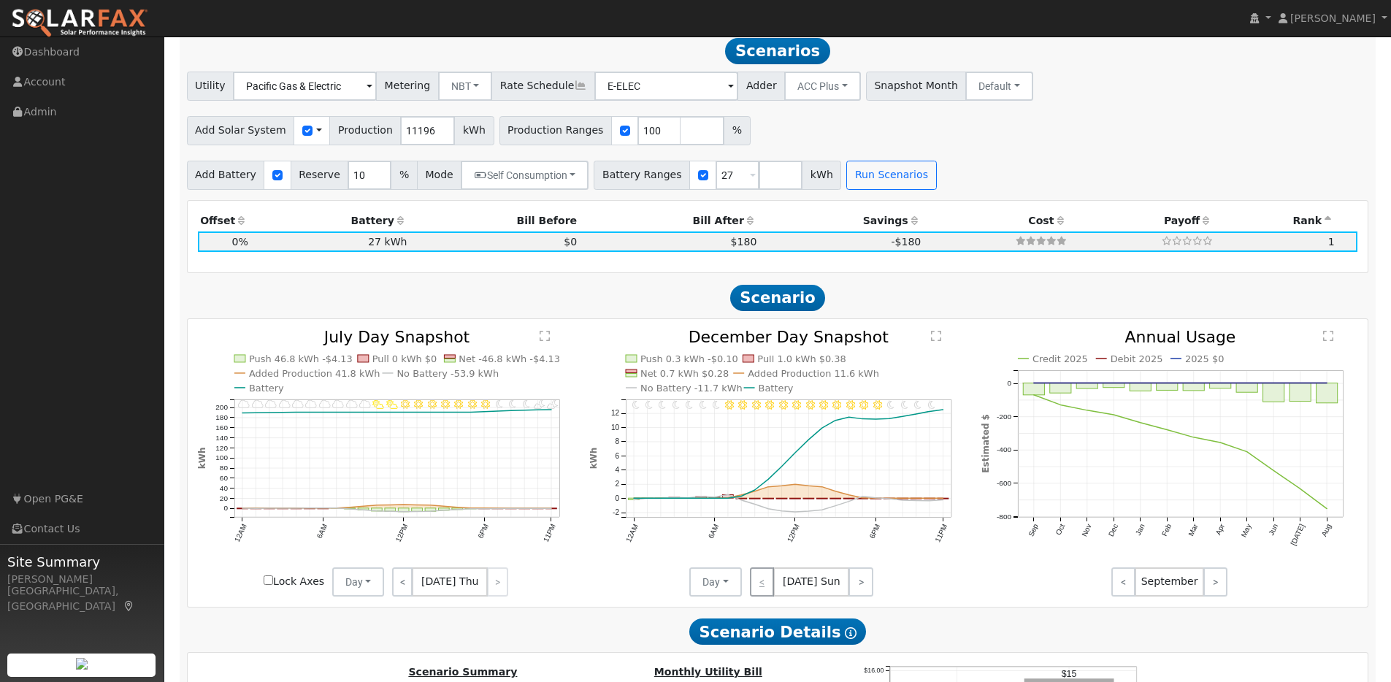
click at [765, 588] on div "< [DATE] Sun >" at bounding box center [807, 581] width 131 height 29
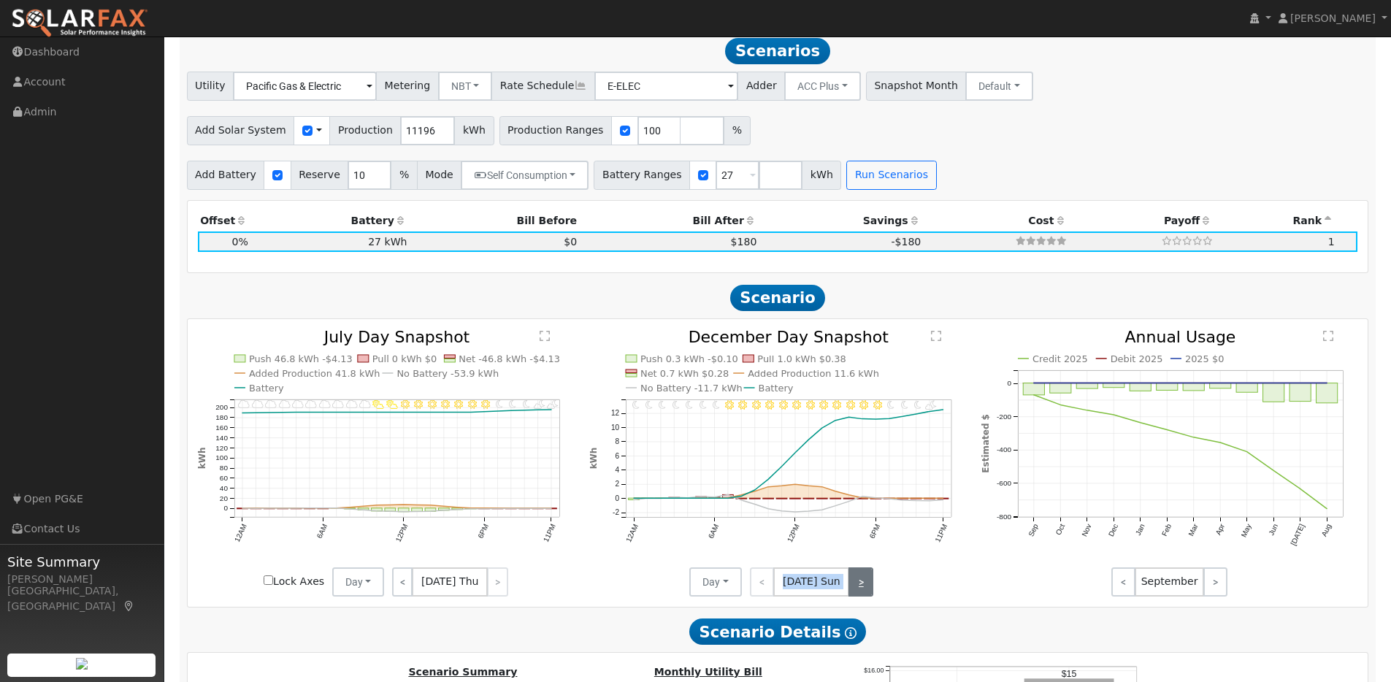
click at [854, 594] on link ">" at bounding box center [861, 581] width 25 height 29
click at [854, 594] on link ">" at bounding box center [861, 581] width 23 height 29
click at [854, 594] on link ">" at bounding box center [861, 581] width 26 height 29
click at [854, 594] on link ">" at bounding box center [861, 581] width 23 height 29
click at [854, 594] on link ">" at bounding box center [861, 581] width 25 height 29
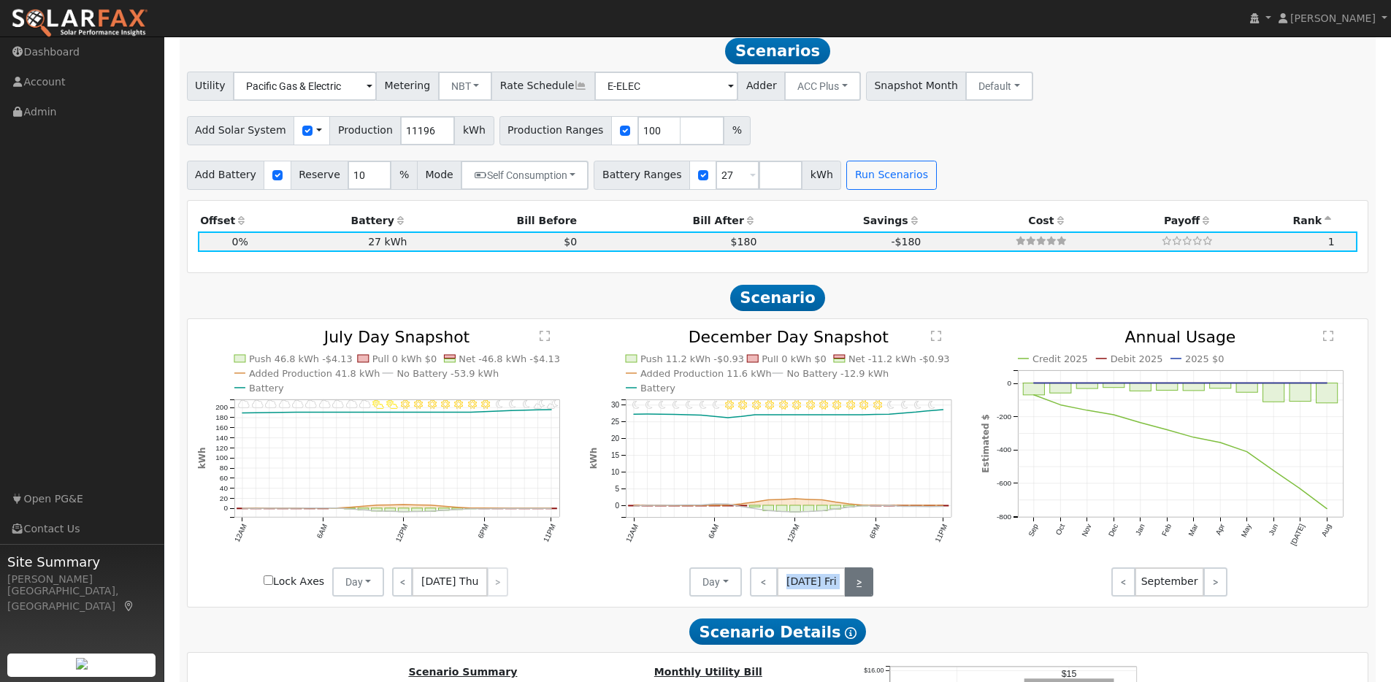
click at [854, 594] on link ">" at bounding box center [859, 581] width 28 height 29
click at [854, 594] on link ">" at bounding box center [860, 581] width 26 height 29
click at [854, 594] on link ">" at bounding box center [861, 581] width 25 height 29
click at [854, 594] on link ">" at bounding box center [861, 581] width 23 height 29
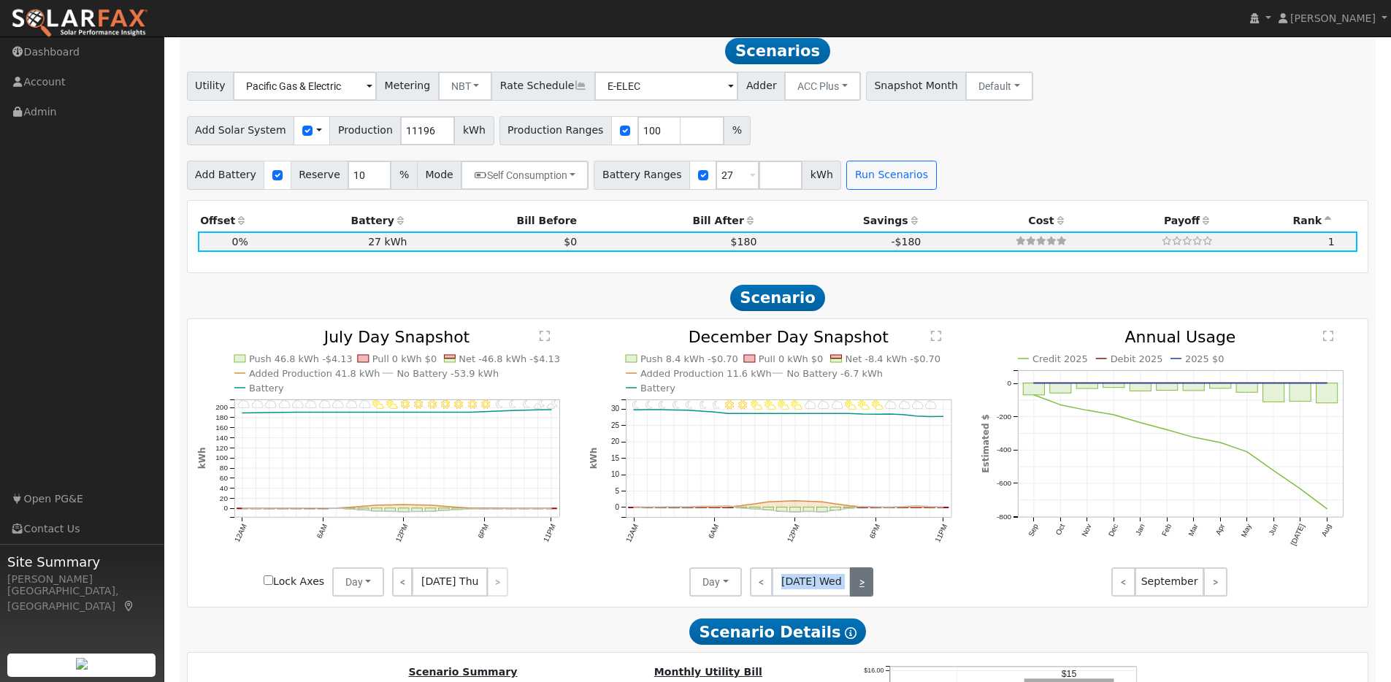
click at [854, 594] on link ">" at bounding box center [861, 581] width 23 height 29
click at [854, 594] on link ">" at bounding box center [861, 581] width 25 height 29
click at [854, 594] on link ">" at bounding box center [859, 581] width 28 height 29
click at [854, 594] on link ">" at bounding box center [860, 581] width 26 height 29
click at [854, 594] on link ">" at bounding box center [861, 581] width 25 height 29
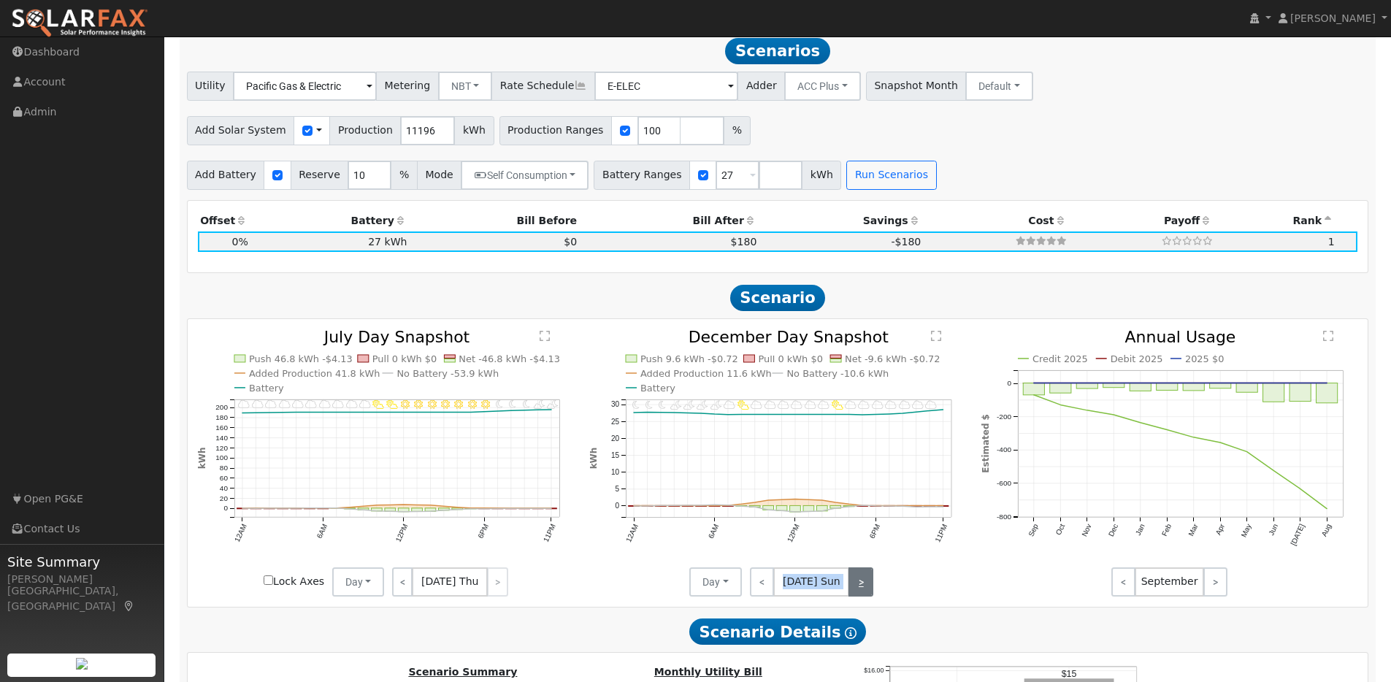
click at [854, 594] on link ">" at bounding box center [861, 581] width 25 height 29
click at [854, 594] on link ">" at bounding box center [861, 581] width 26 height 29
click at [854, 594] on link ">" at bounding box center [861, 581] width 23 height 29
click at [854, 594] on link ">" at bounding box center [861, 581] width 25 height 29
click at [854, 594] on link ">" at bounding box center [859, 581] width 28 height 29
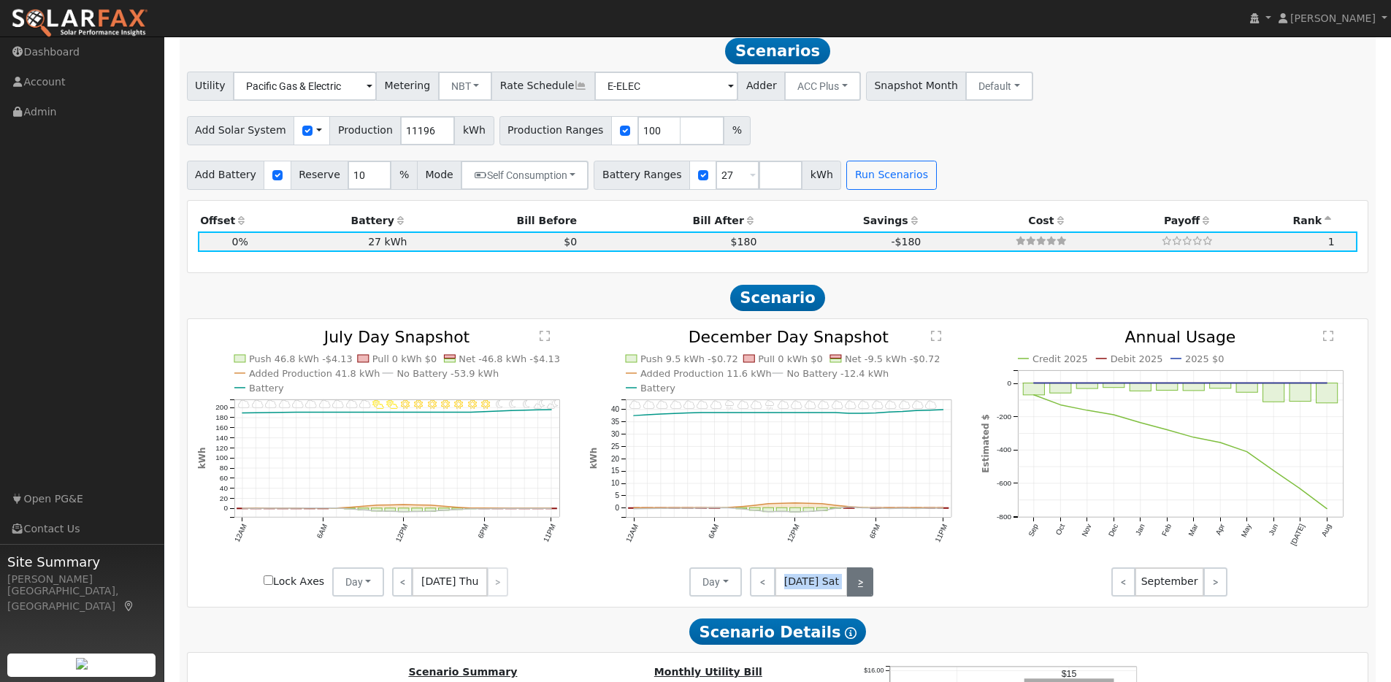
click at [854, 594] on link ">" at bounding box center [860, 581] width 26 height 29
click at [854, 594] on link ">" at bounding box center [861, 581] width 25 height 29
click at [854, 594] on link ">" at bounding box center [861, 581] width 23 height 29
click at [854, 594] on link ">" at bounding box center [861, 581] width 26 height 29
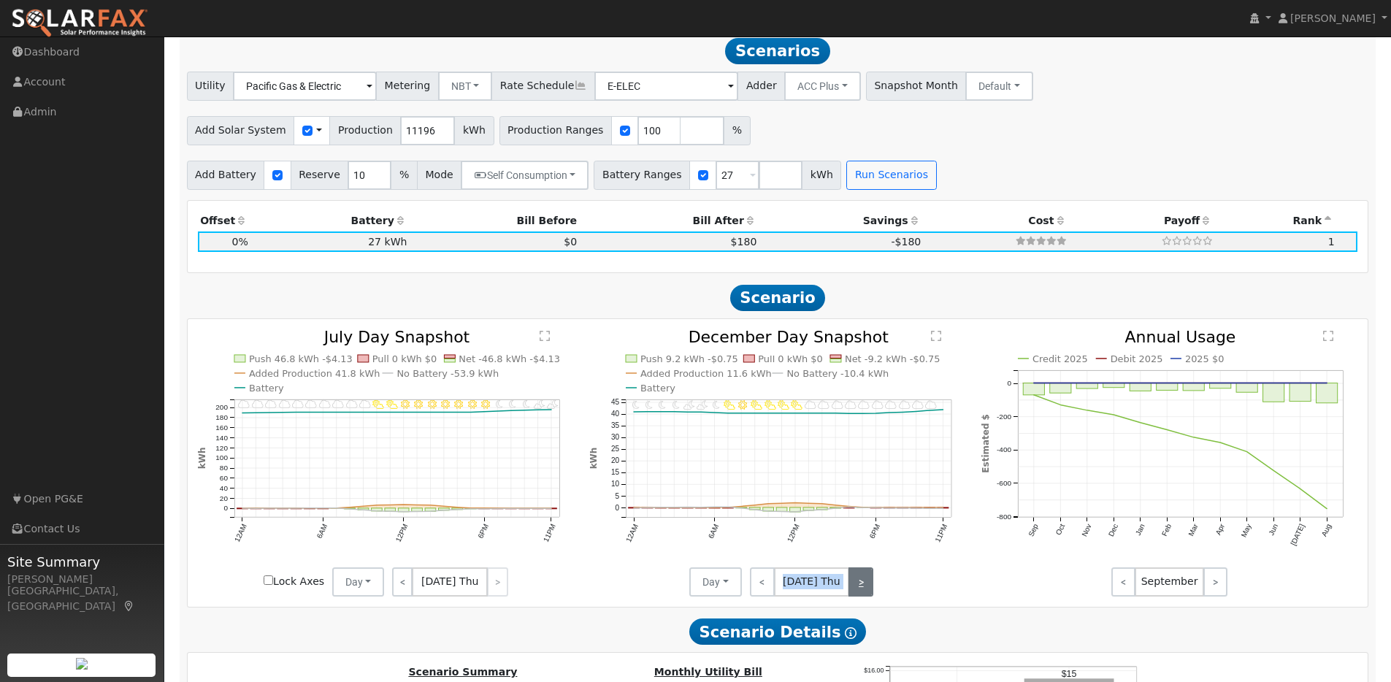
click at [854, 594] on link ">" at bounding box center [861, 581] width 25 height 29
click at [854, 594] on link ">" at bounding box center [859, 581] width 28 height 29
click at [854, 594] on link ">" at bounding box center [860, 581] width 26 height 29
click at [854, 594] on link ">" at bounding box center [861, 581] width 25 height 29
click at [854, 594] on link ">" at bounding box center [861, 581] width 23 height 29
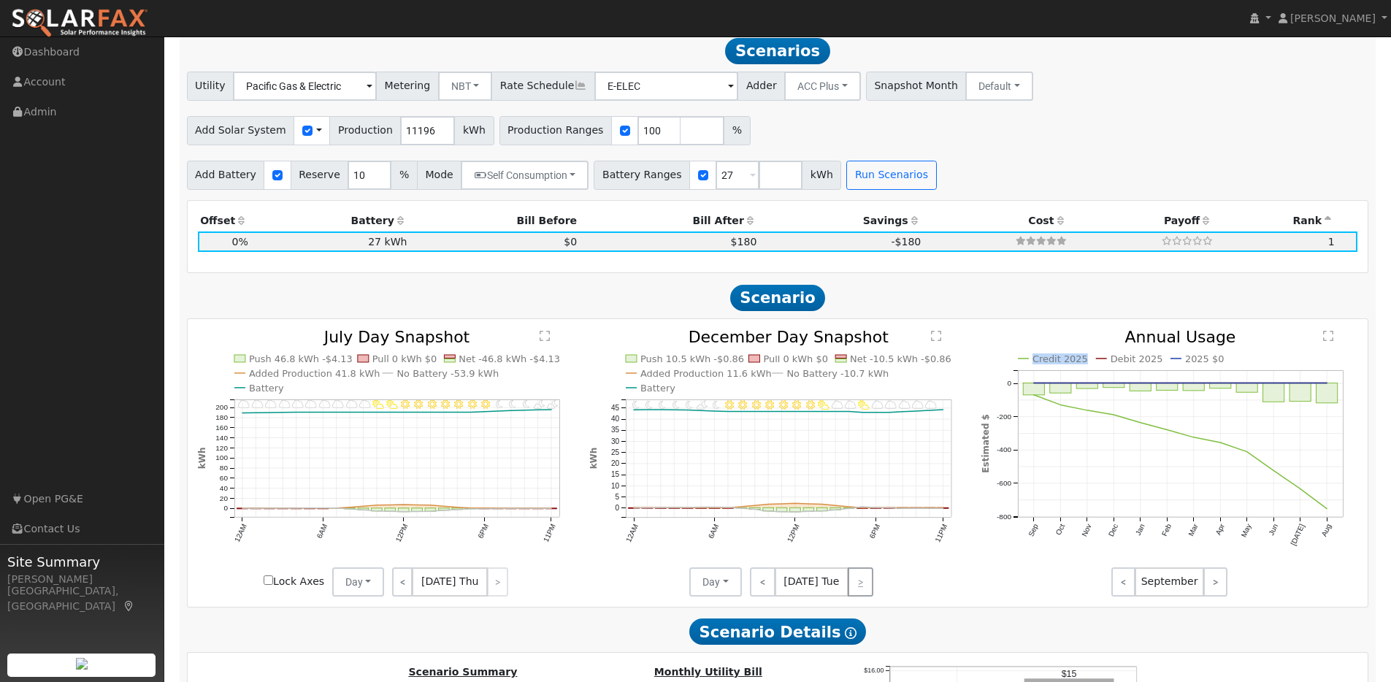
click at [854, 594] on div "< [DATE] Tue >" at bounding box center [807, 581] width 131 height 29
click at [770, 594] on link "<" at bounding box center [763, 581] width 26 height 29
click at [770, 594] on link "<" at bounding box center [761, 581] width 23 height 29
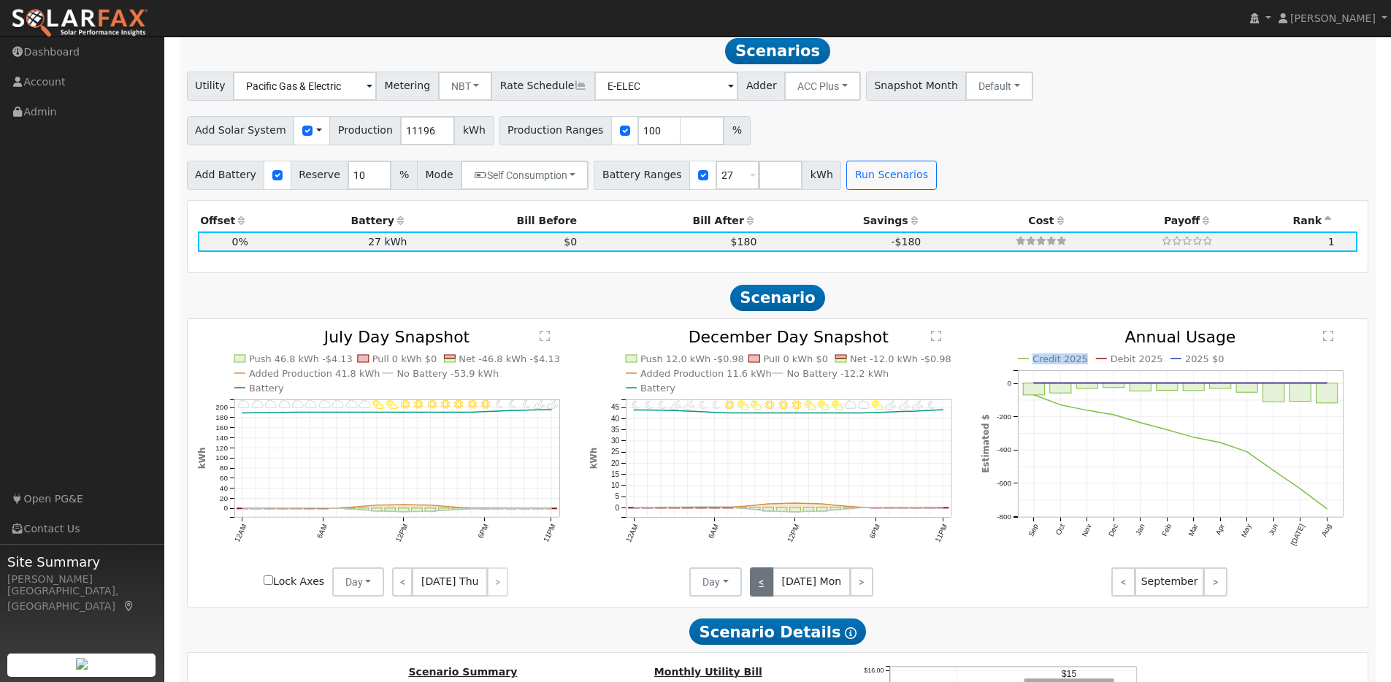
click at [770, 594] on link "<" at bounding box center [761, 581] width 23 height 29
click at [770, 594] on link "<" at bounding box center [763, 581] width 26 height 29
click at [770, 594] on link "<" at bounding box center [764, 581] width 28 height 29
click at [770, 594] on link "<" at bounding box center [762, 581] width 25 height 29
click at [770, 594] on link "<" at bounding box center [761, 581] width 23 height 29
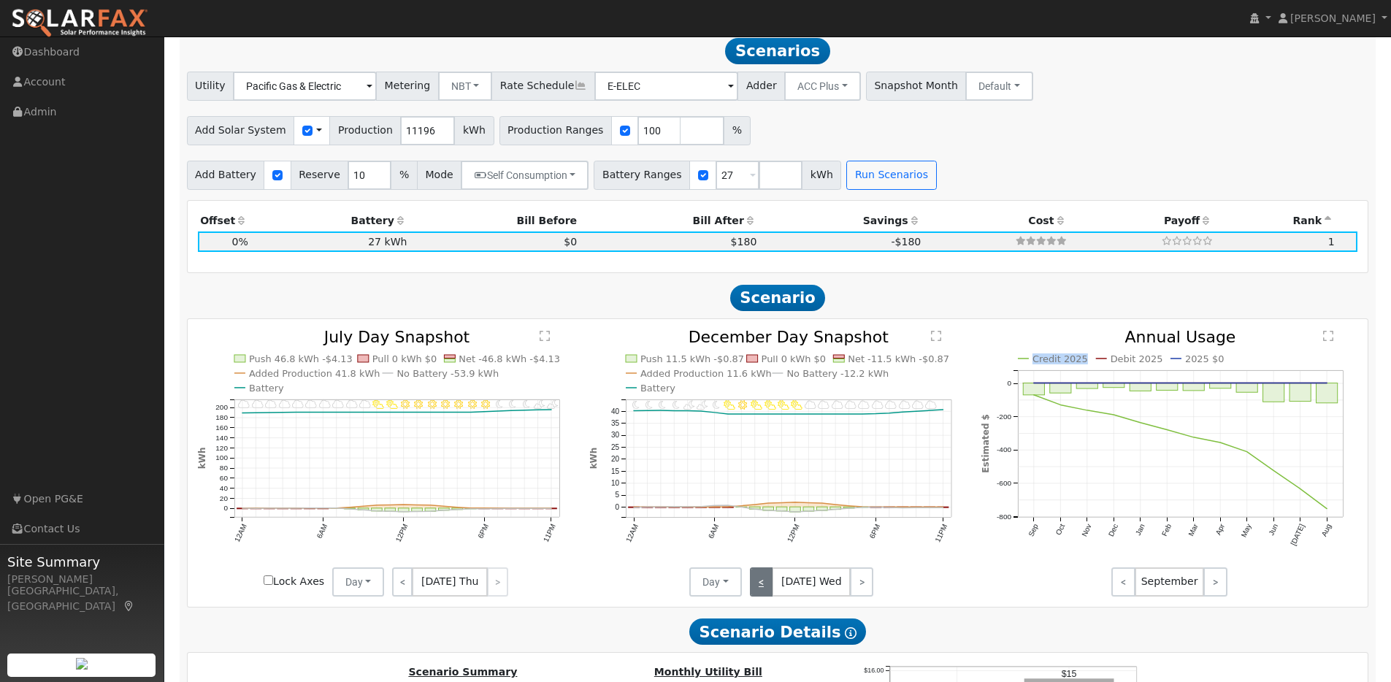
click at [770, 594] on link "<" at bounding box center [761, 581] width 23 height 29
click at [770, 594] on link "<" at bounding box center [762, 581] width 25 height 29
click at [770, 594] on link "<" at bounding box center [763, 581] width 26 height 29
click at [770, 594] on link "<" at bounding box center [764, 581] width 28 height 29
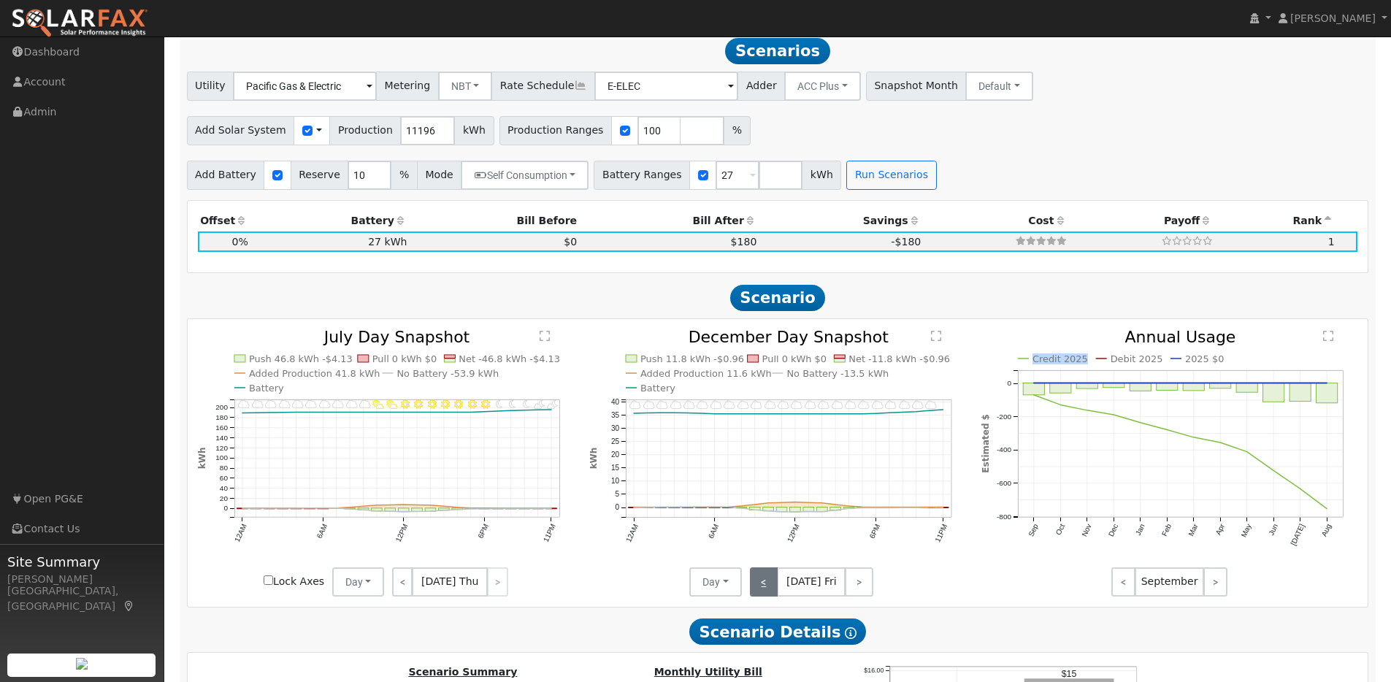
click at [770, 594] on link "<" at bounding box center [764, 581] width 28 height 29
click at [770, 594] on link "<" at bounding box center [761, 581] width 23 height 29
click at [770, 594] on link "<" at bounding box center [763, 581] width 26 height 29
click at [770, 594] on link "<" at bounding box center [761, 581] width 23 height 29
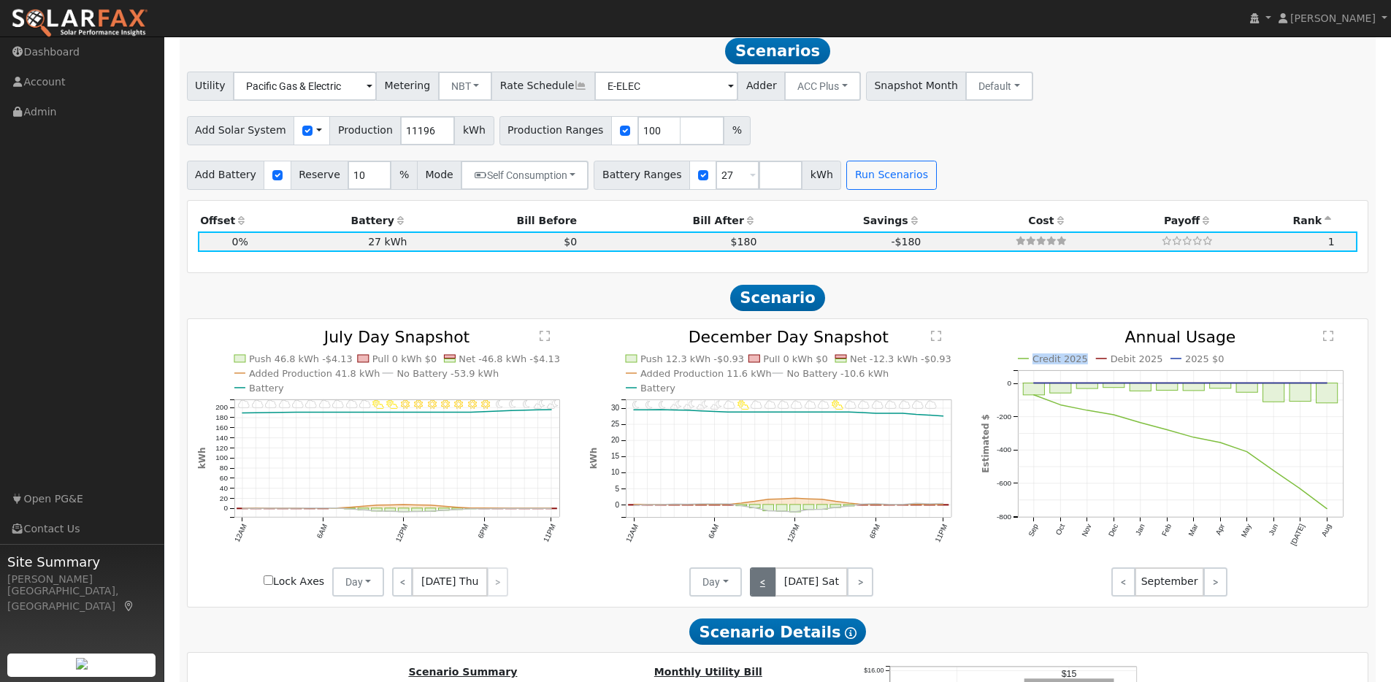
click at [770, 594] on link "<" at bounding box center [763, 581] width 26 height 29
click at [770, 594] on link "<" at bounding box center [764, 581] width 28 height 29
click at [770, 594] on link "<" at bounding box center [762, 581] width 25 height 29
click at [770, 594] on link "<" at bounding box center [761, 581] width 23 height 29
click at [770, 594] on link "<" at bounding box center [763, 581] width 26 height 29
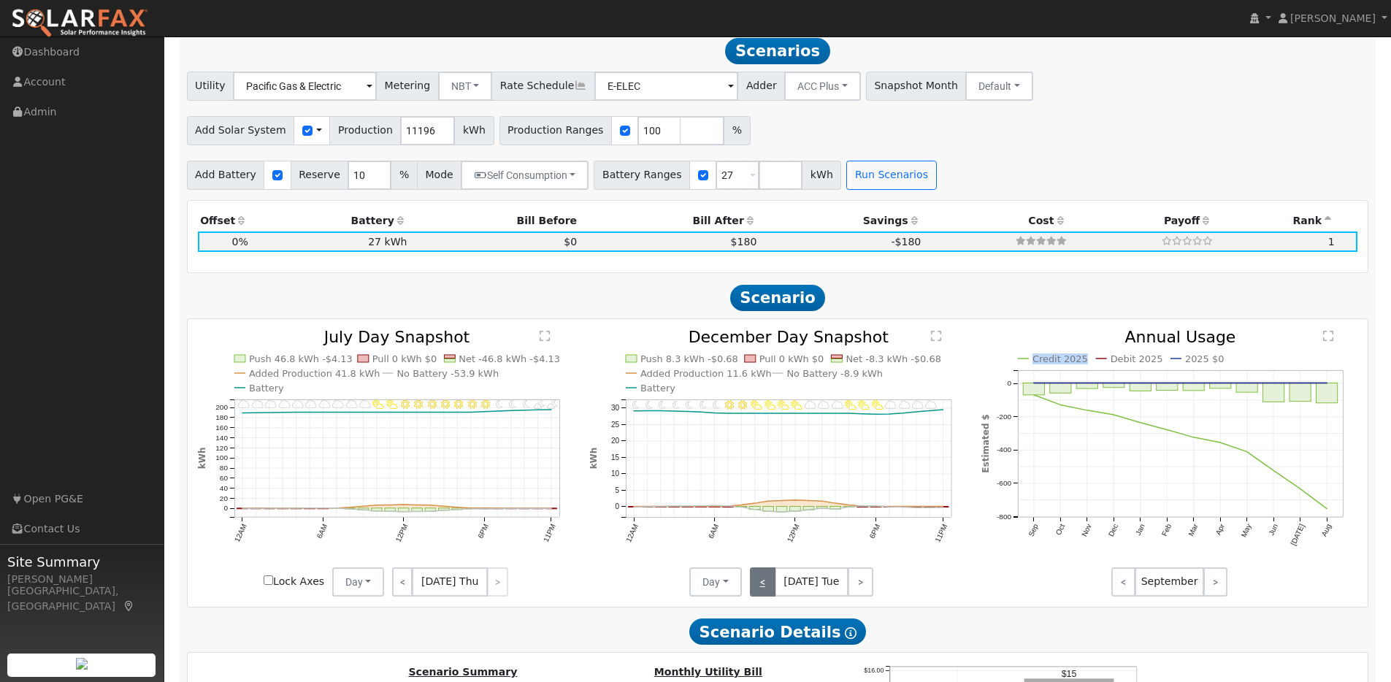
click at [770, 594] on link "<" at bounding box center [763, 581] width 26 height 29
click at [770, 594] on link "<" at bounding box center [762, 581] width 25 height 29
click at [770, 594] on link "<" at bounding box center [763, 581] width 26 height 29
click at [770, 594] on link "<" at bounding box center [764, 581] width 28 height 29
click at [770, 594] on link "<" at bounding box center [762, 581] width 25 height 29
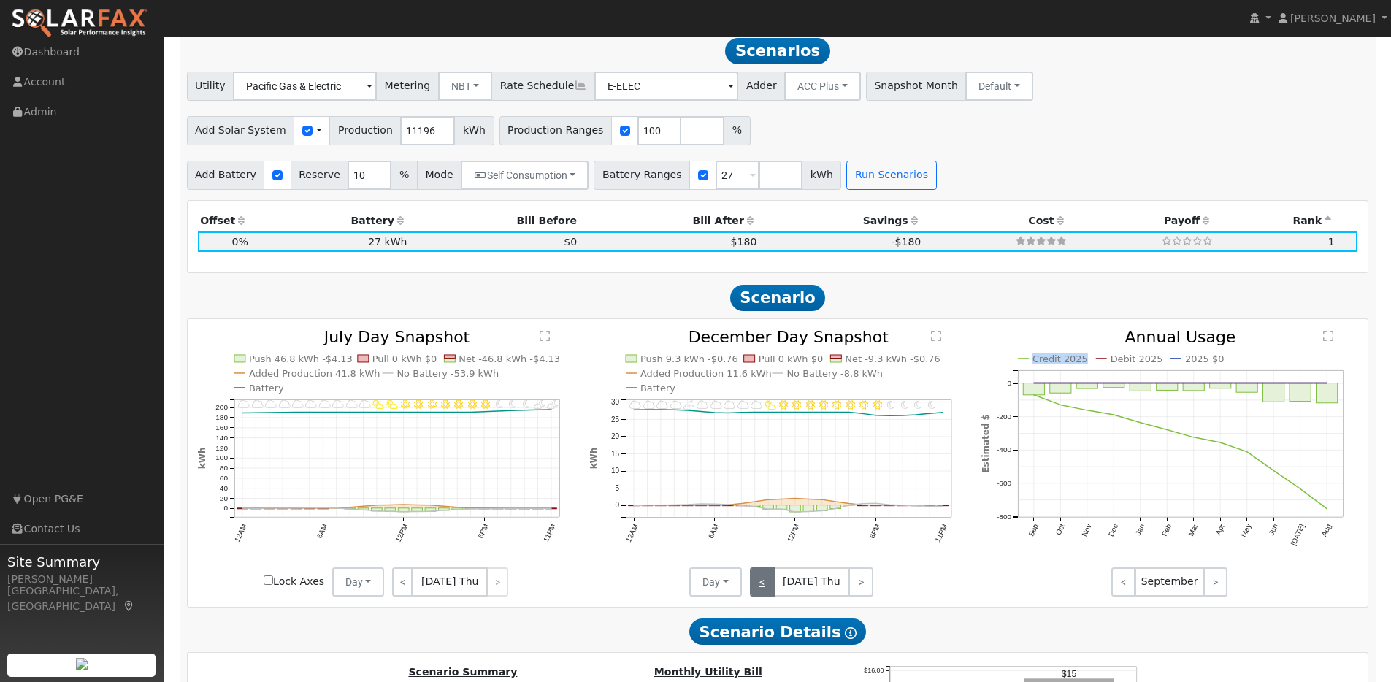
click at [770, 594] on link "<" at bounding box center [762, 581] width 25 height 29
click at [770, 594] on link "<" at bounding box center [763, 581] width 26 height 29
